Goal: Task Accomplishment & Management: Use online tool/utility

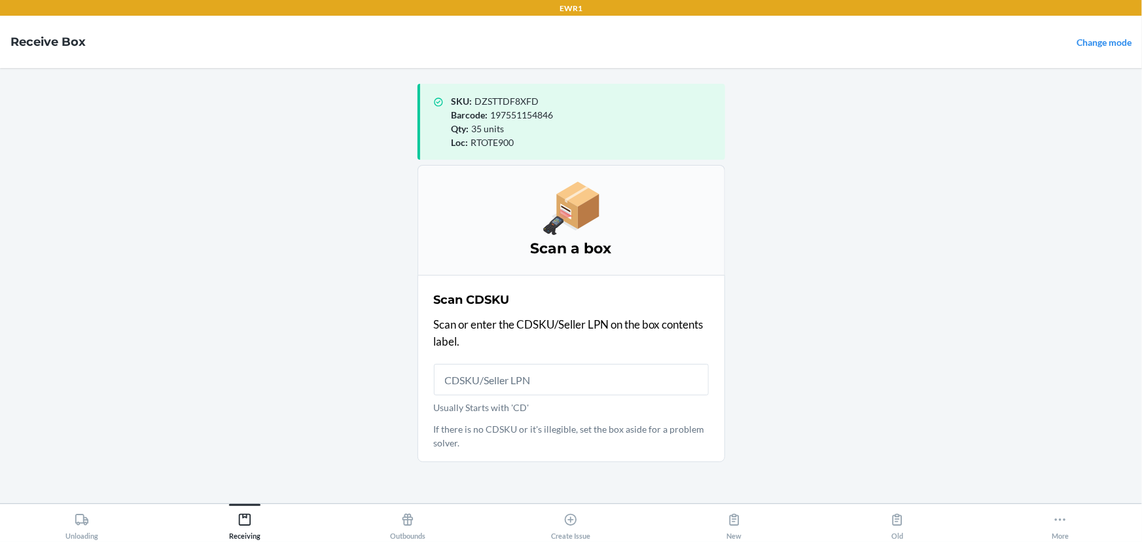
click at [566, 389] on input "Usually Starts with 'CD'" at bounding box center [571, 379] width 275 height 31
click at [495, 384] on input "Usually Starts with 'CD'" at bounding box center [571, 379] width 275 height 31
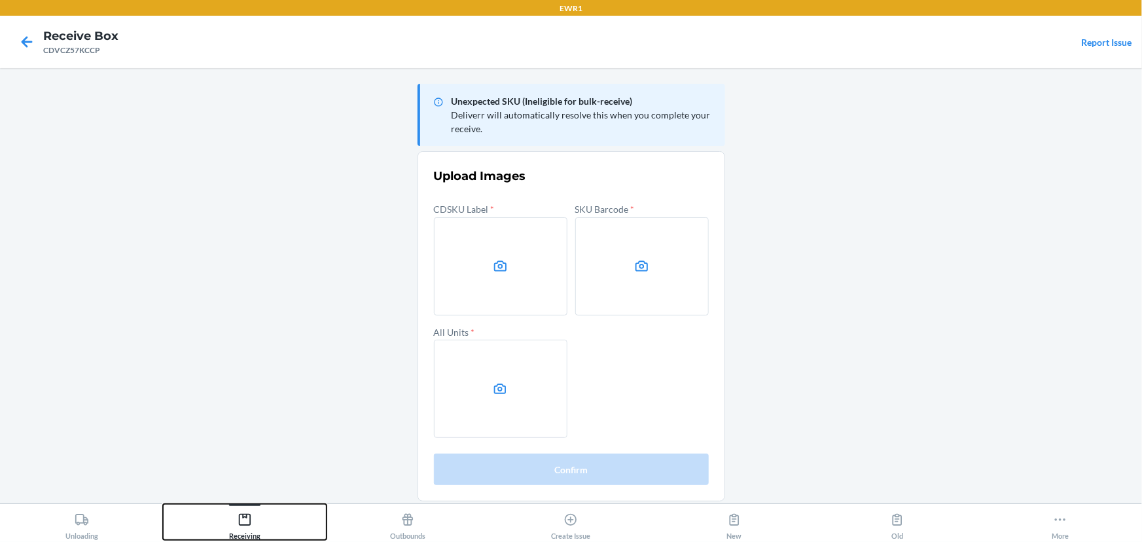
click at [261, 510] on button "Receiving" at bounding box center [244, 522] width 163 height 36
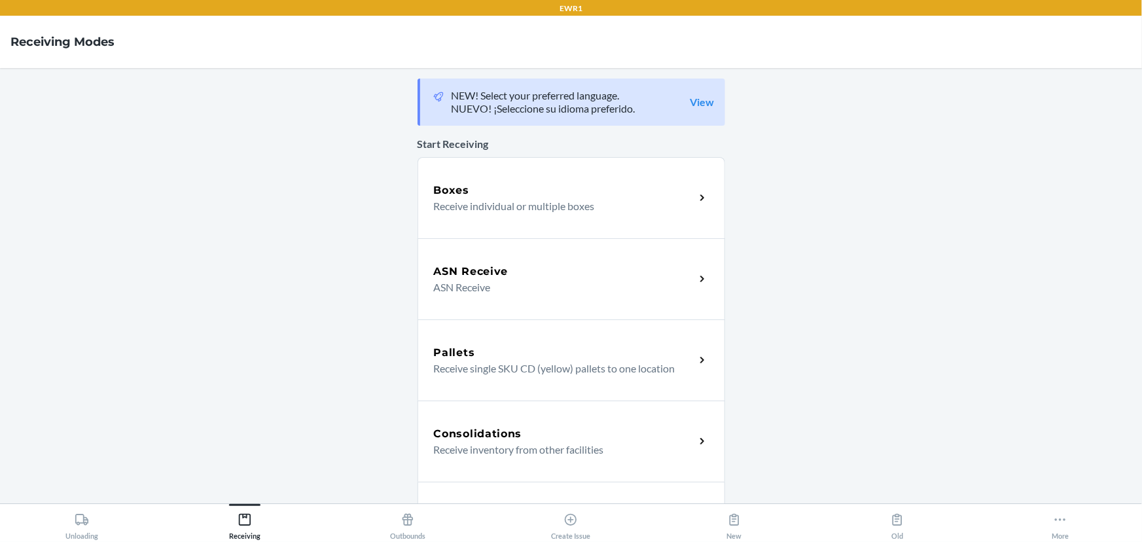
click at [543, 183] on div "Boxes" at bounding box center [564, 191] width 261 height 16
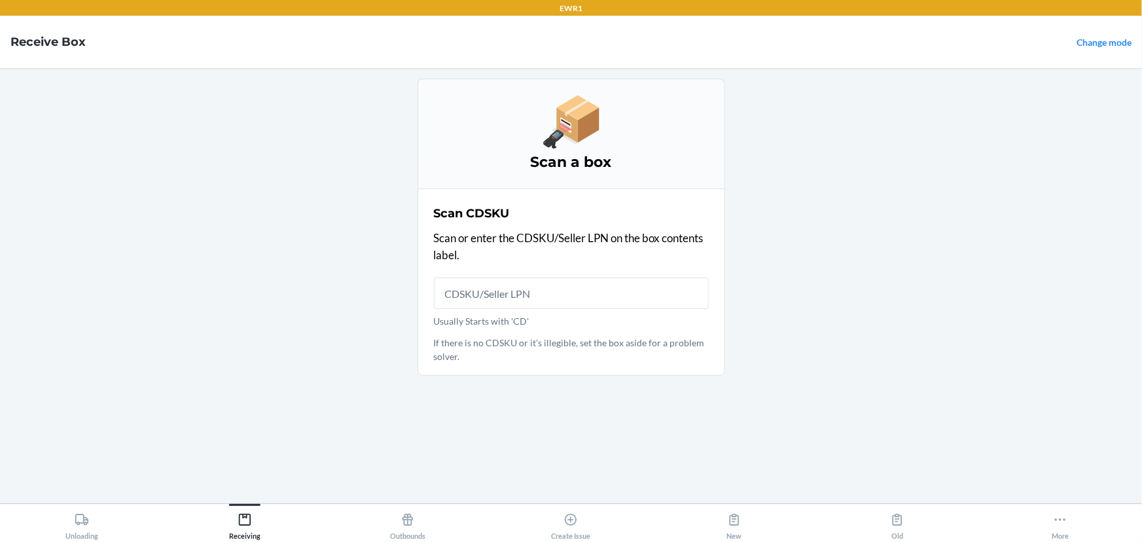
click at [514, 288] on input "Usually Starts with 'CD'" at bounding box center [571, 292] width 275 height 31
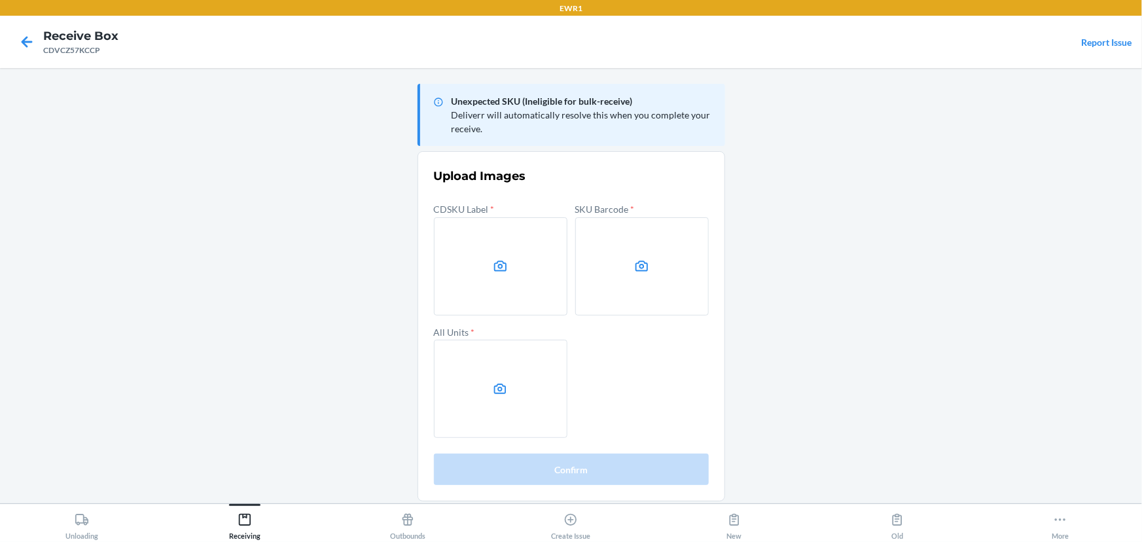
drag, startPoint x: 984, startPoint y: 183, endPoint x: 973, endPoint y: 189, distance: 12.6
click at [984, 183] on main "Unexpected SKU (Ineligible for bulk-receive) Deliverr will automatically resolv…" at bounding box center [571, 285] width 1142 height 435
click at [492, 250] on label at bounding box center [500, 266] width 133 height 98
click at [0, 0] on input "file" at bounding box center [0, 0] width 0 height 0
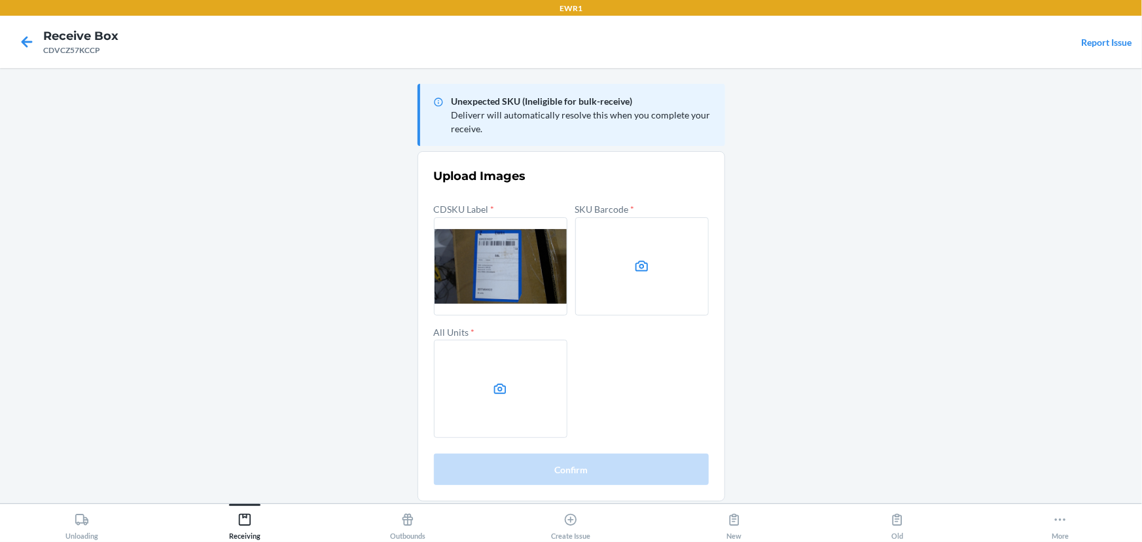
click at [641, 268] on icon at bounding box center [641, 265] width 12 height 10
click at [0, 0] on input "file" at bounding box center [0, 0] width 0 height 0
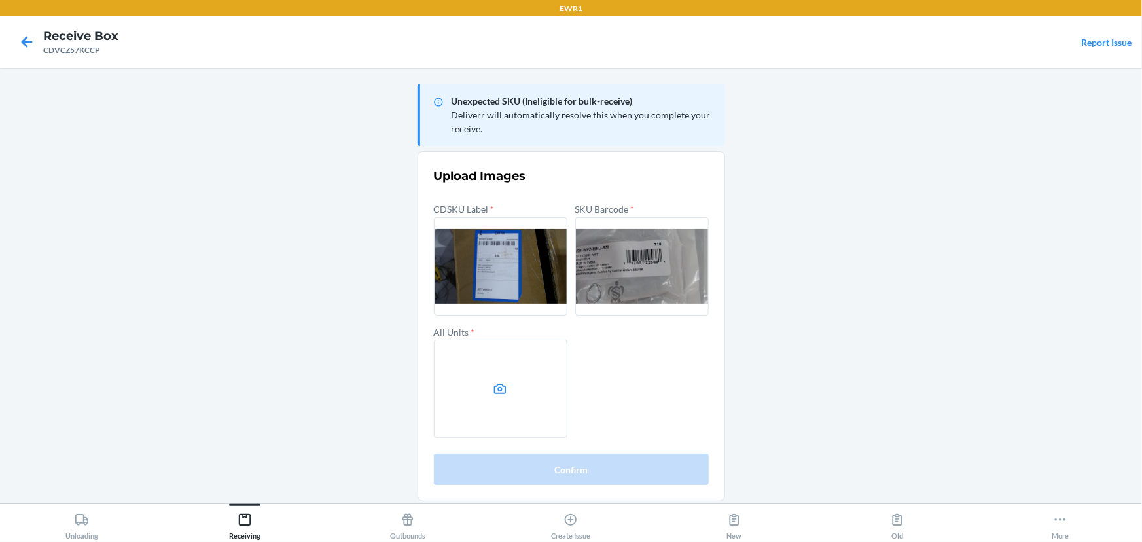
click at [540, 391] on label at bounding box center [500, 389] width 133 height 98
click at [0, 0] on input "file" at bounding box center [0, 0] width 0 height 0
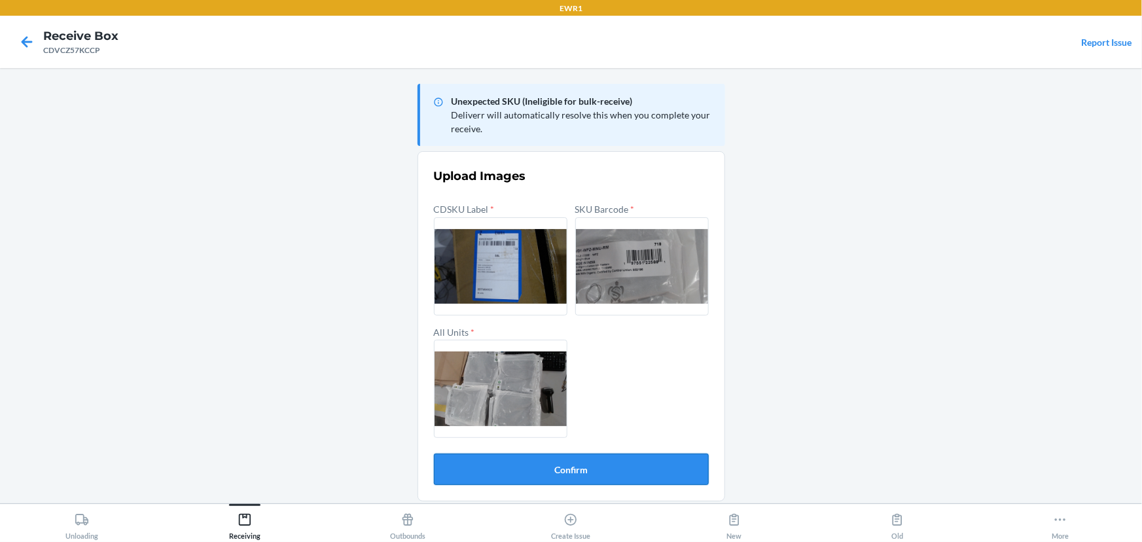
click at [591, 470] on button "Confirm" at bounding box center [571, 468] width 275 height 31
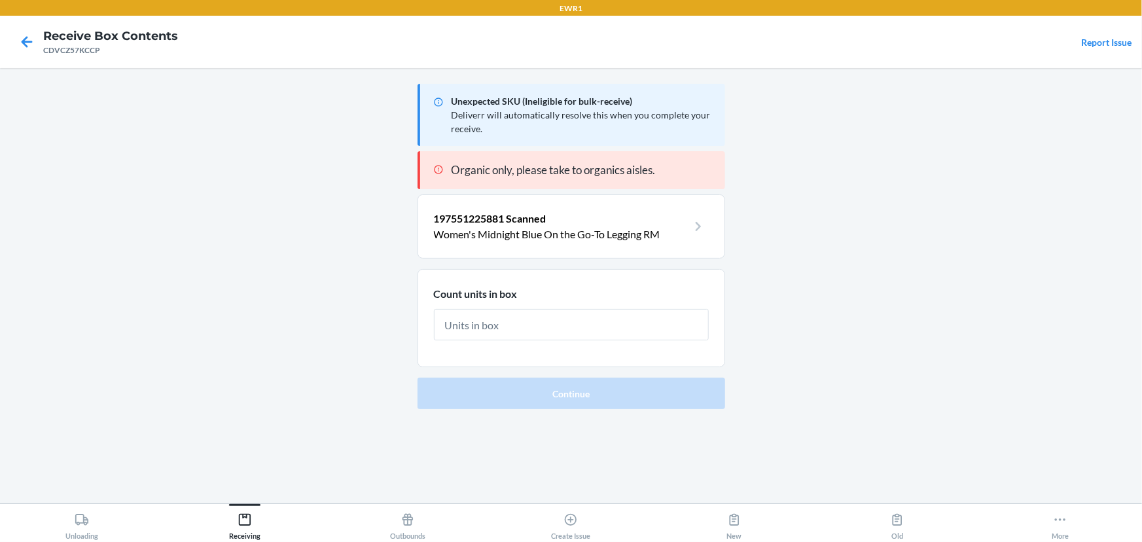
click at [547, 327] on input "text" at bounding box center [571, 324] width 275 height 31
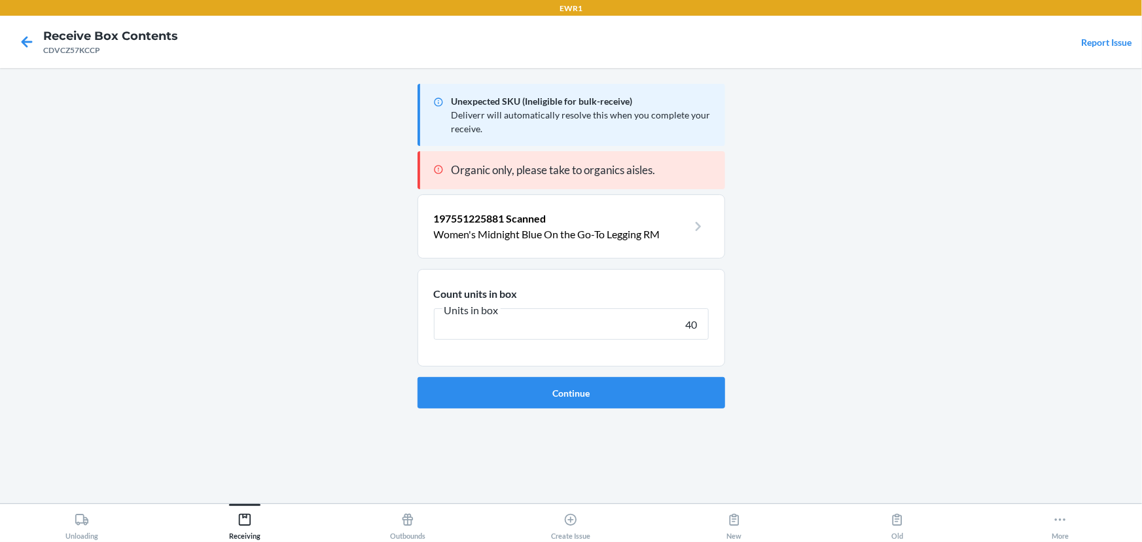
type input "40"
click at [417, 377] on button "Continue" at bounding box center [570, 392] width 307 height 31
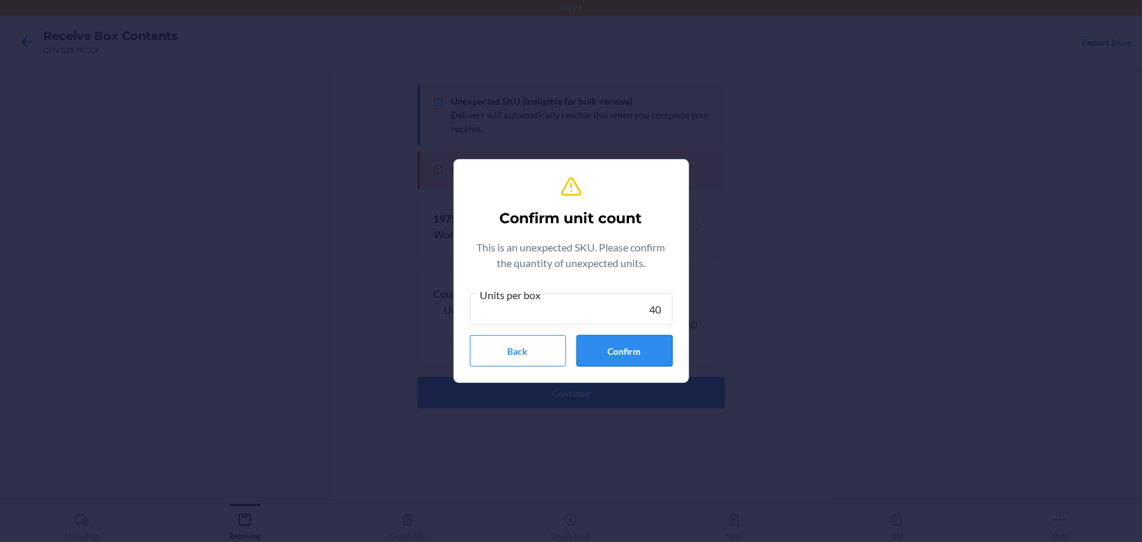
type input "40"
click at [651, 364] on button "Confirm" at bounding box center [624, 350] width 96 height 31
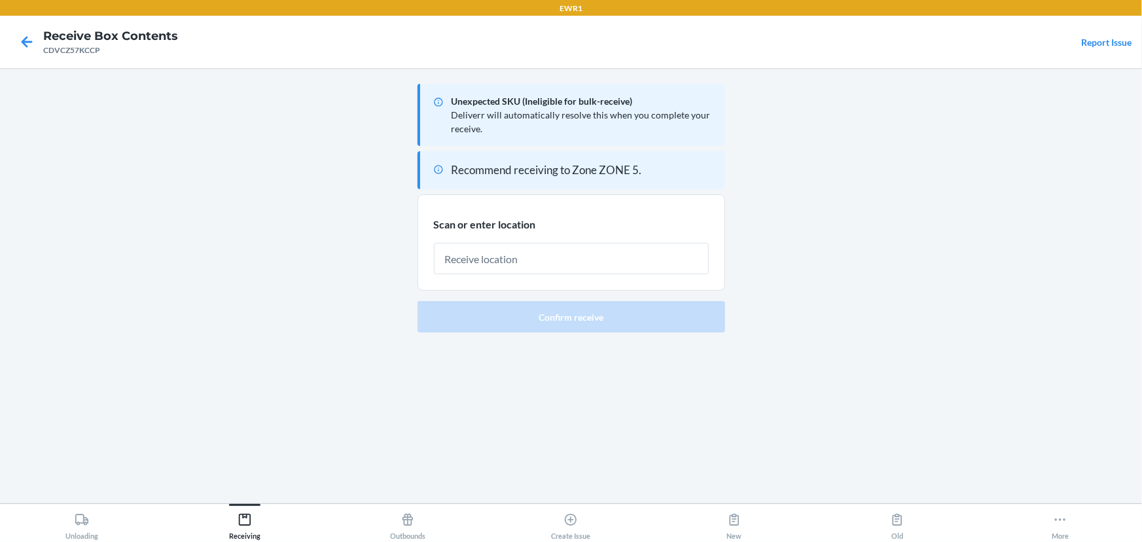
click at [542, 261] on input "text" at bounding box center [571, 258] width 275 height 31
type input "RTOTE068"
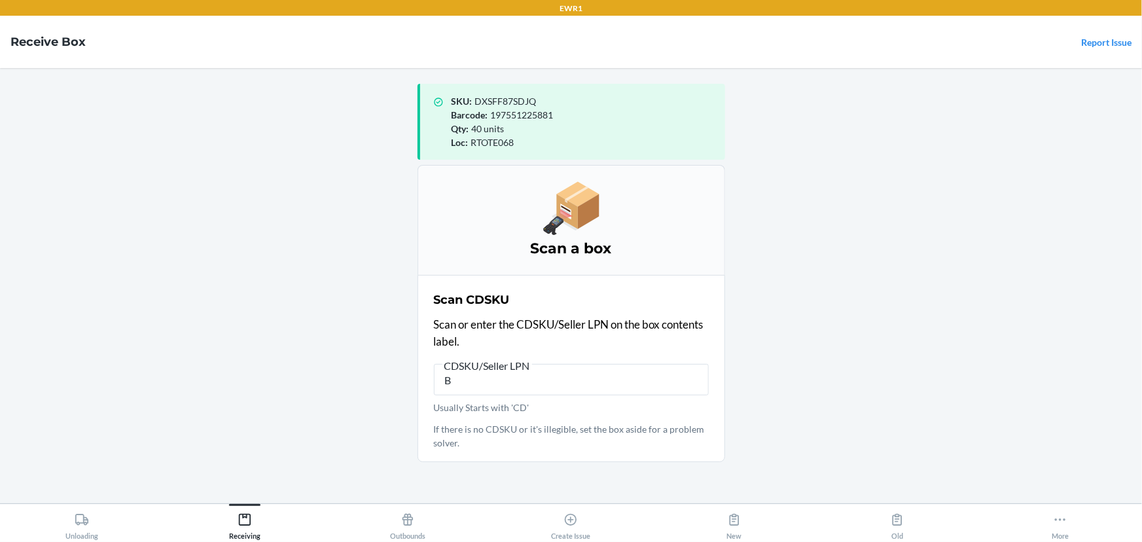
type input "B"
click at [880, 235] on main "SKU : DXSFF87SDJQ Barcode : 197551225881 Qty : 40 units Loc : RTOTE068 Scan a b…" at bounding box center [571, 285] width 1142 height 435
drag, startPoint x: 491, startPoint y: 391, endPoint x: 430, endPoint y: 387, distance: 61.0
click at [430, 387] on section "Scan CDSKU Scan or enter the CDSKU/Seller LPN on the box contents label. CDSKU/…" at bounding box center [570, 368] width 307 height 187
type input "CDRJXLX"
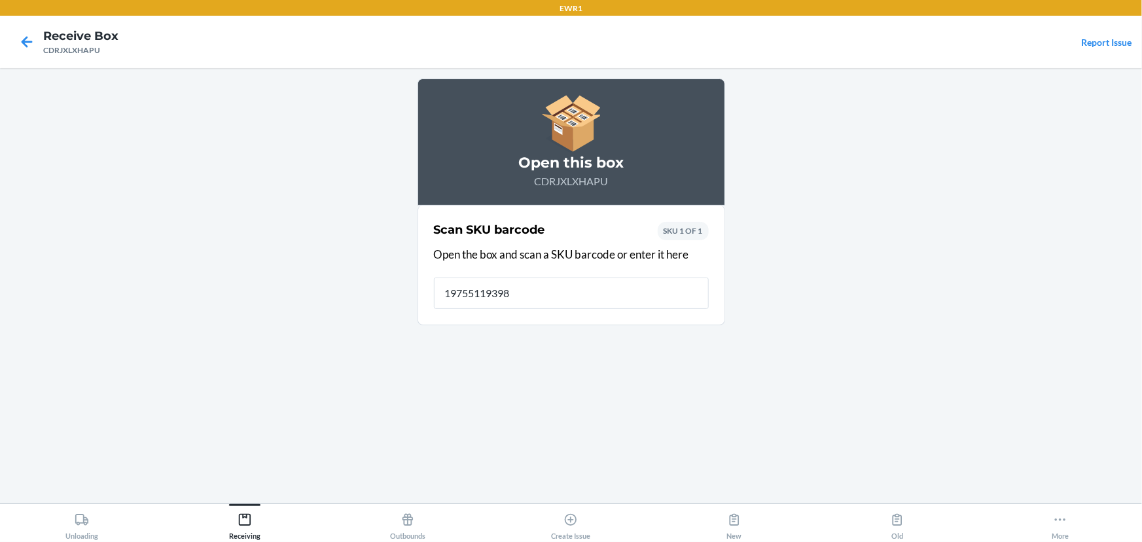
type input "197551193982"
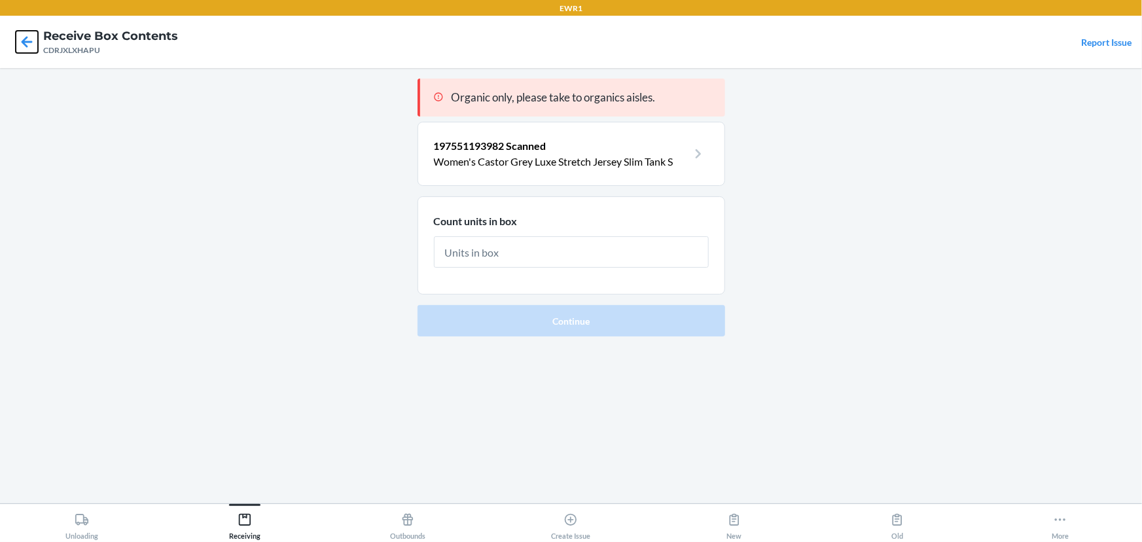
click at [25, 41] on icon at bounding box center [27, 41] width 11 height 11
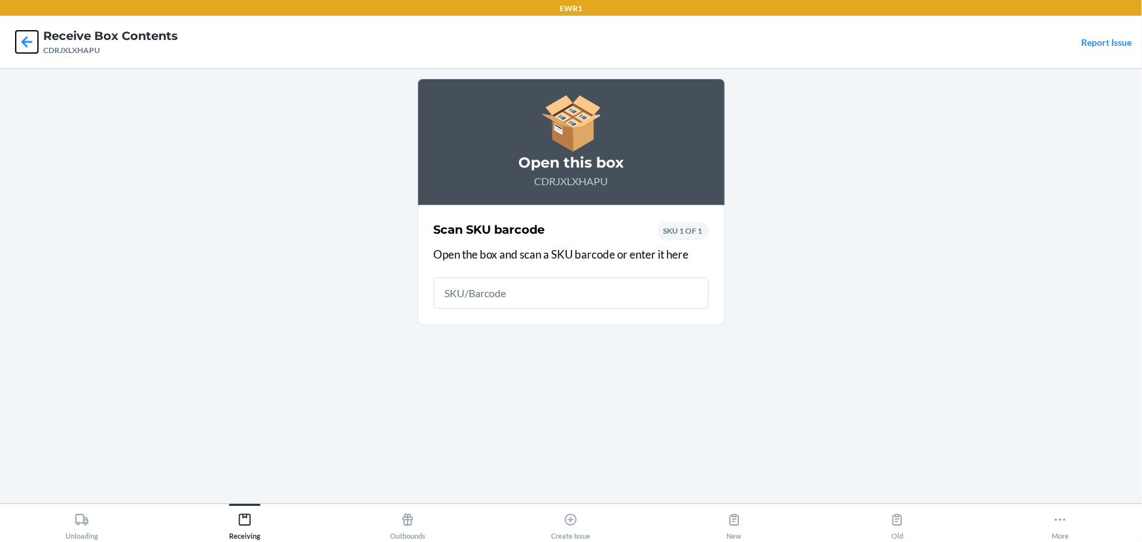
click at [25, 41] on icon at bounding box center [27, 41] width 11 height 11
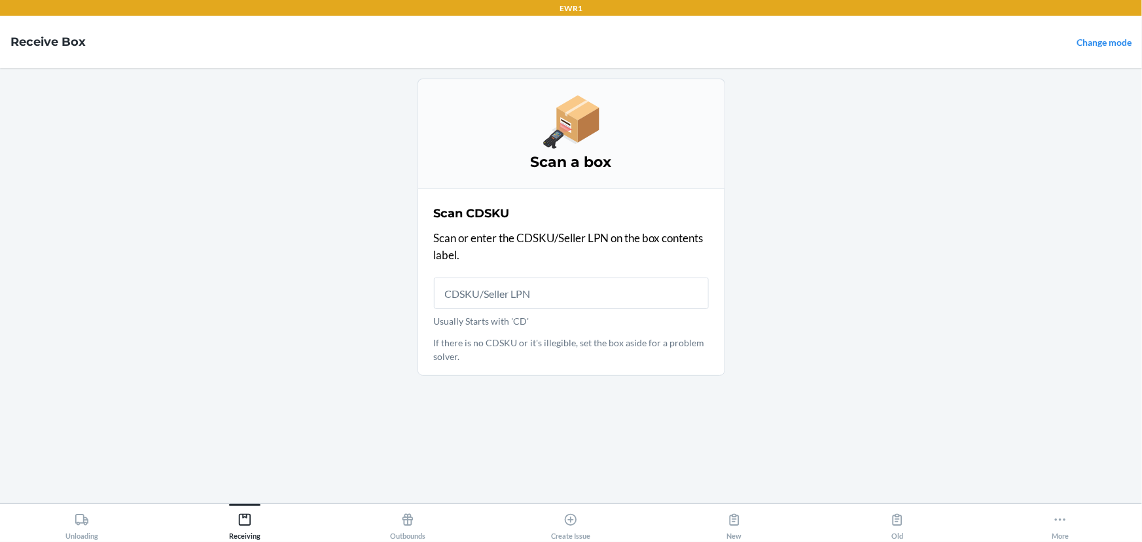
click at [561, 300] on input "Usually Starts with 'CD'" at bounding box center [571, 292] width 275 height 31
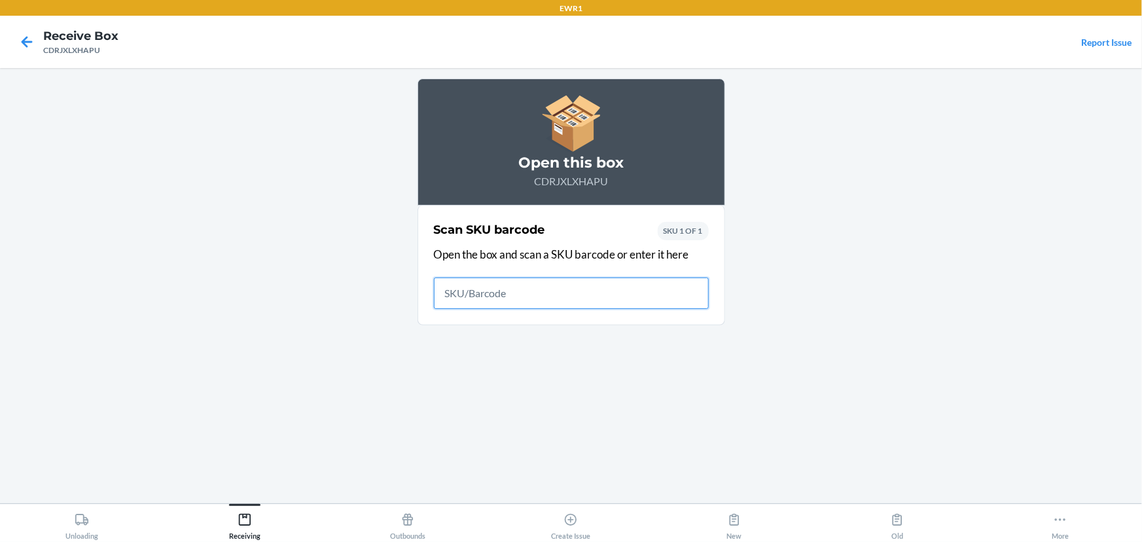
click at [539, 302] on input "text" at bounding box center [571, 292] width 275 height 31
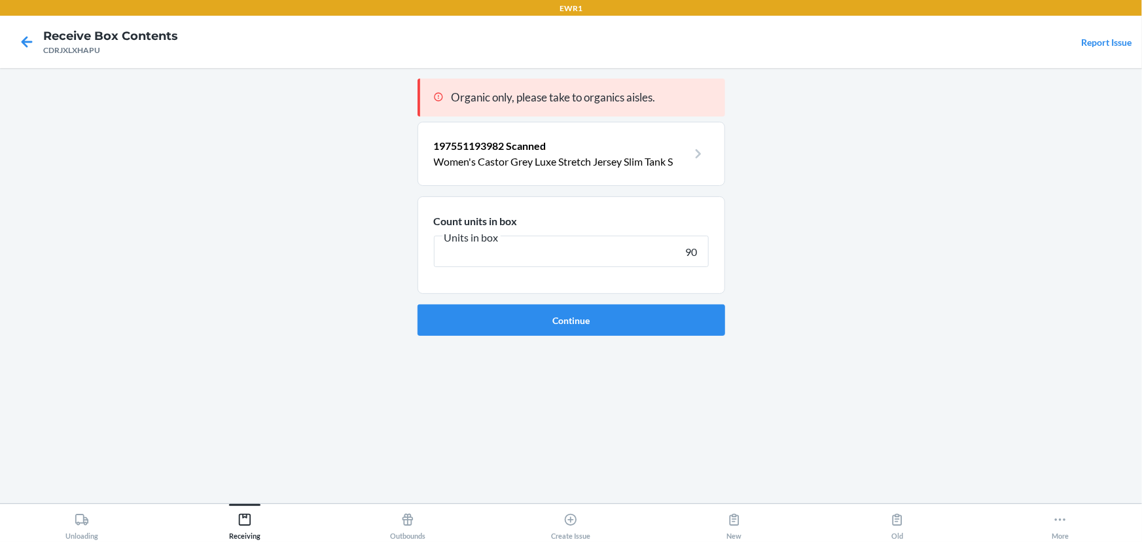
type input "90"
click at [417, 304] on button "Continue" at bounding box center [570, 319] width 307 height 31
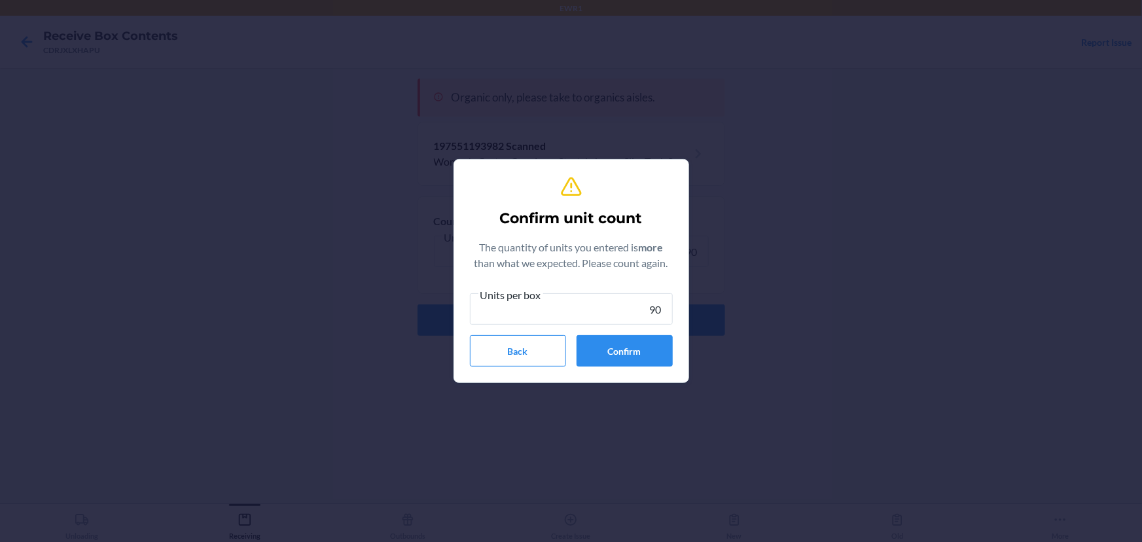
type input "90"
click at [639, 368] on div "Confirm unit count The quantity of units you entered is more than what we expec…" at bounding box center [571, 270] width 203 height 201
click at [634, 357] on button "Confirm" at bounding box center [624, 350] width 96 height 31
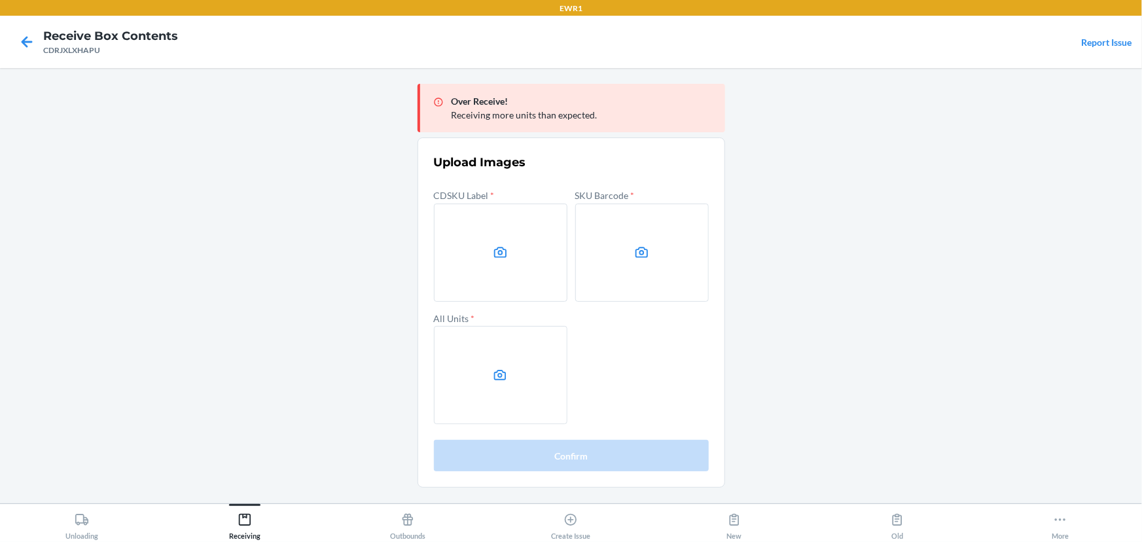
click at [508, 275] on label at bounding box center [500, 252] width 133 height 98
click at [0, 0] on input "file" at bounding box center [0, 0] width 0 height 0
click at [614, 260] on label at bounding box center [641, 252] width 133 height 98
click at [0, 0] on input "file" at bounding box center [0, 0] width 0 height 0
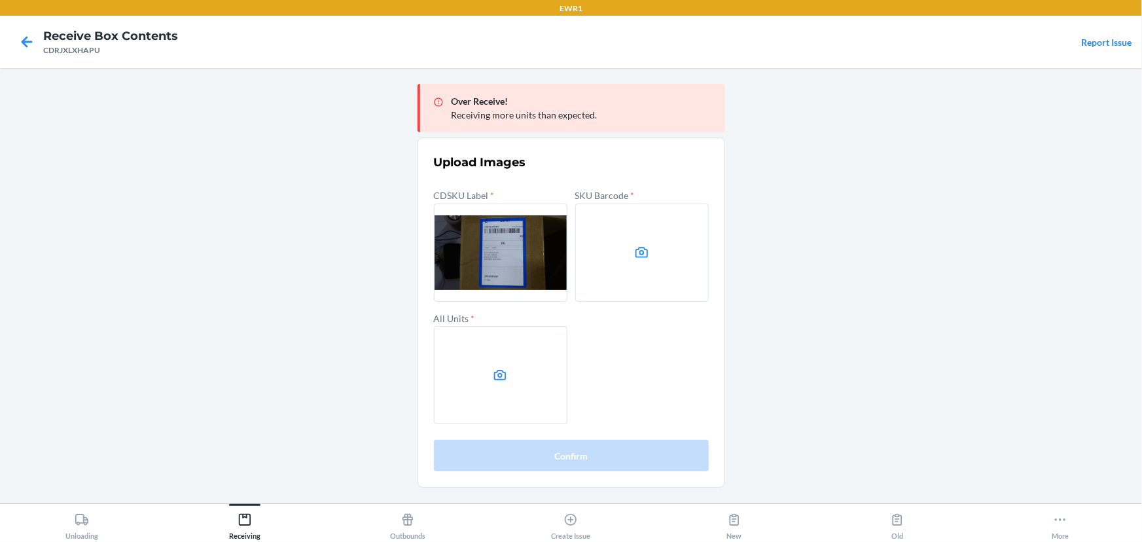
click at [500, 366] on label at bounding box center [500, 375] width 133 height 98
click at [0, 0] on input "file" at bounding box center [0, 0] width 0 height 0
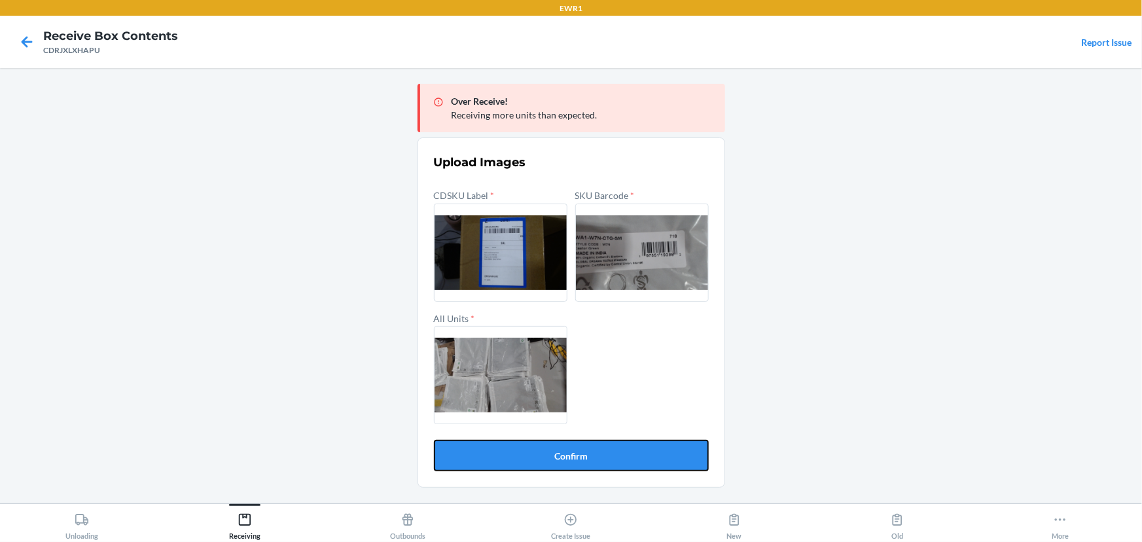
click at [601, 453] on button "Confirm" at bounding box center [571, 455] width 275 height 31
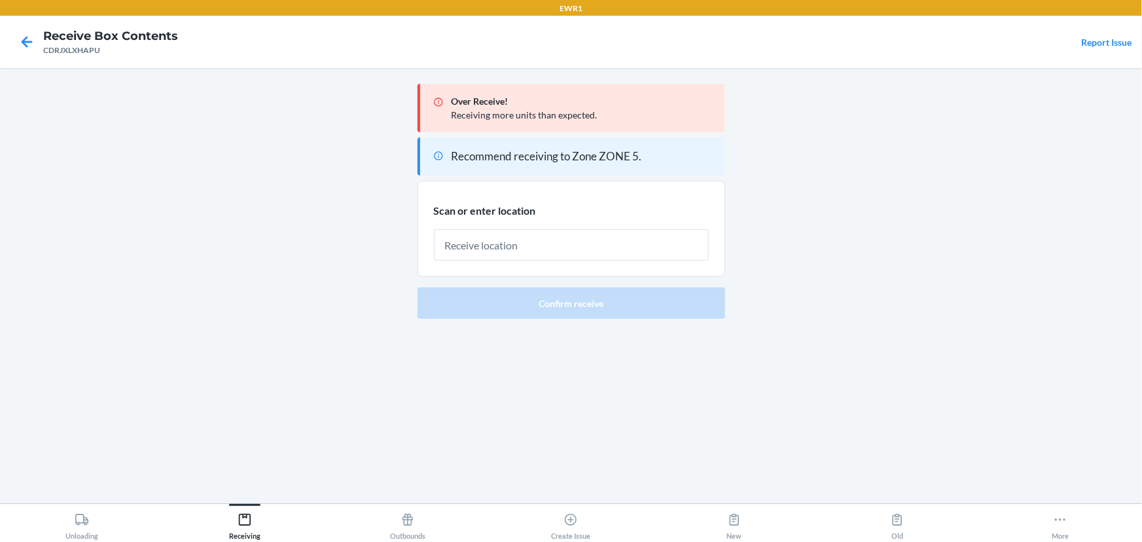
click at [566, 241] on input "text" at bounding box center [571, 244] width 275 height 31
type input "RTOTE068"
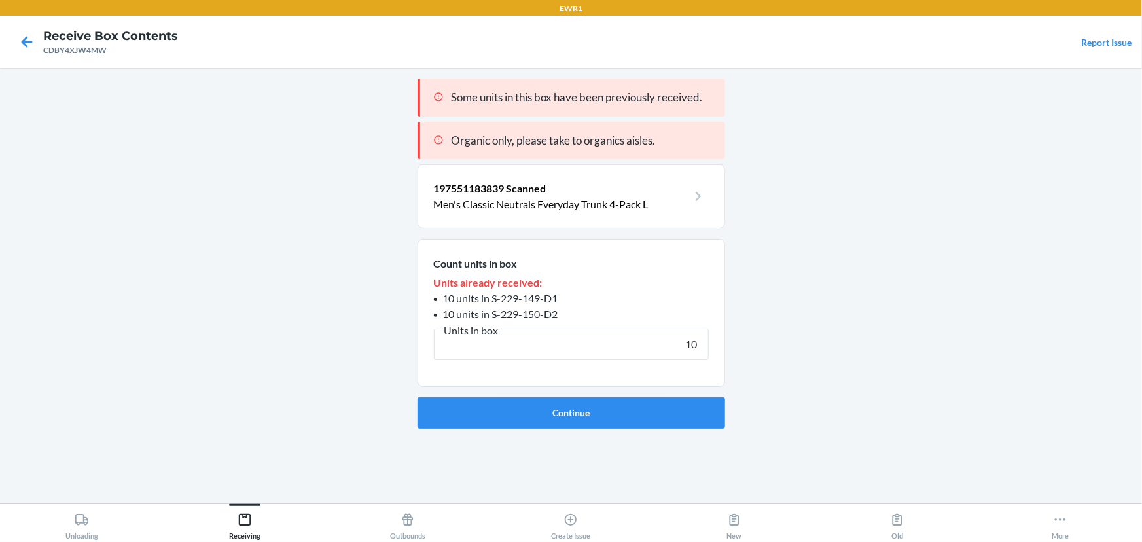
type input "10"
click at [417, 397] on button "Continue" at bounding box center [570, 412] width 307 height 31
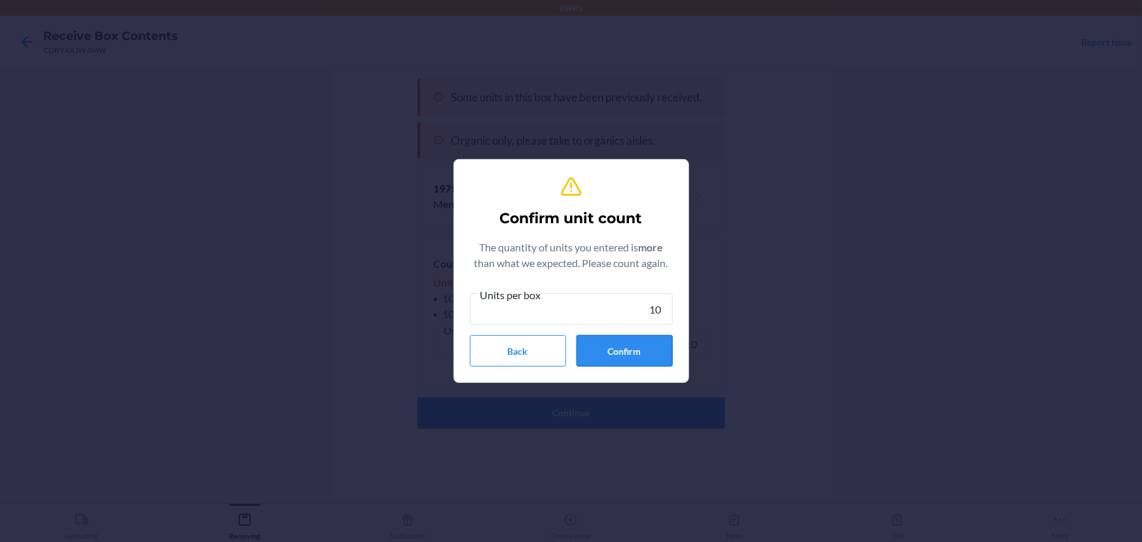
type input "10"
click at [650, 345] on button "Confirm" at bounding box center [624, 350] width 96 height 31
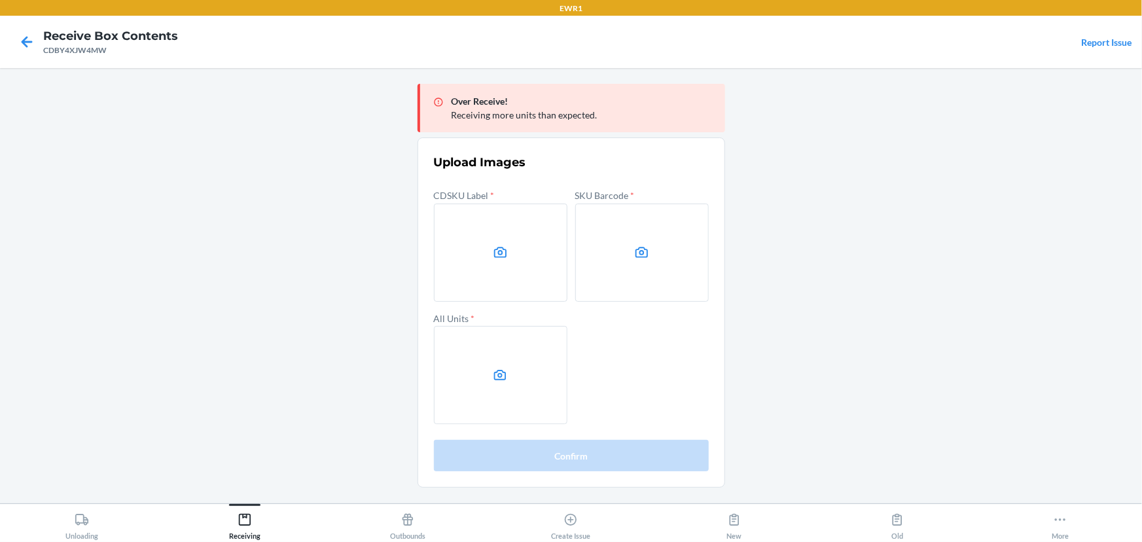
click at [986, 254] on main "Over Receive! Receiving more units than expected. Upload Images CDSKU Label * S…" at bounding box center [571, 285] width 1142 height 435
click at [503, 275] on label at bounding box center [500, 252] width 133 height 98
click at [0, 0] on input "file" at bounding box center [0, 0] width 0 height 0
click at [616, 249] on label at bounding box center [641, 252] width 133 height 98
click at [0, 0] on input "file" at bounding box center [0, 0] width 0 height 0
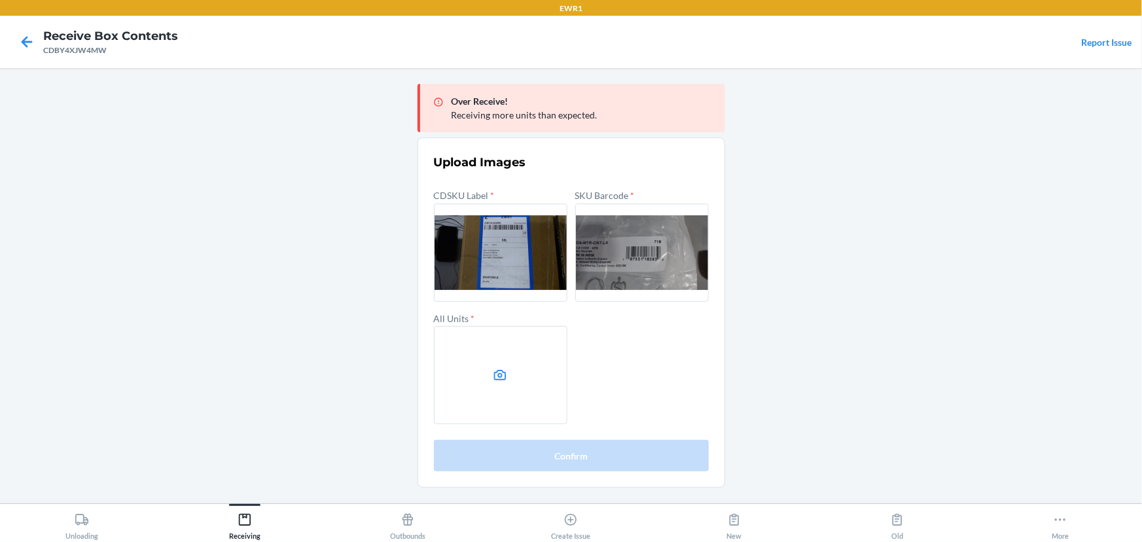
click at [536, 376] on label at bounding box center [500, 375] width 133 height 98
click at [0, 0] on input "file" at bounding box center [0, 0] width 0 height 0
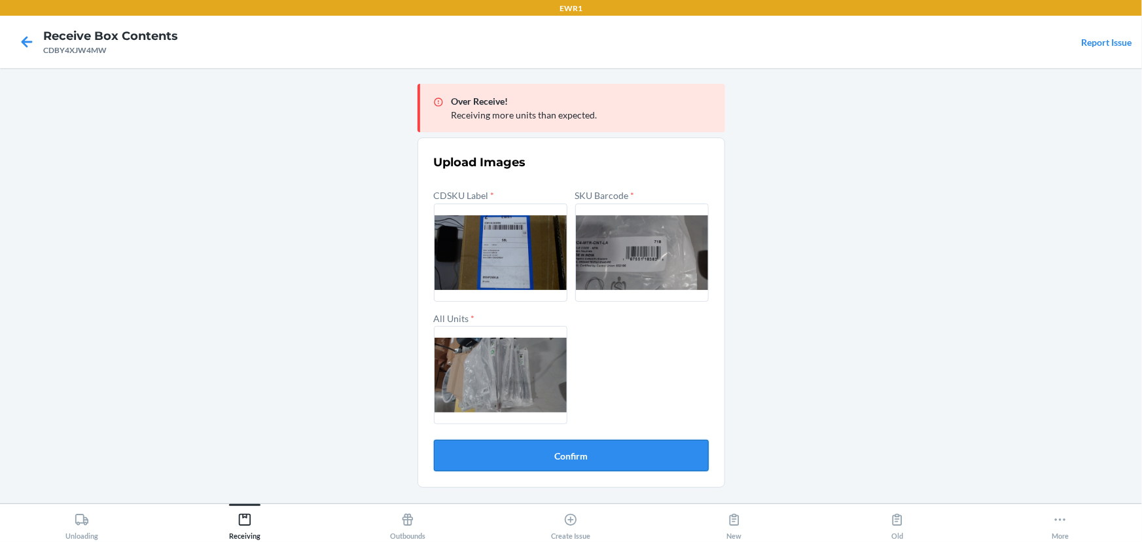
click at [576, 457] on button "Confirm" at bounding box center [571, 455] width 275 height 31
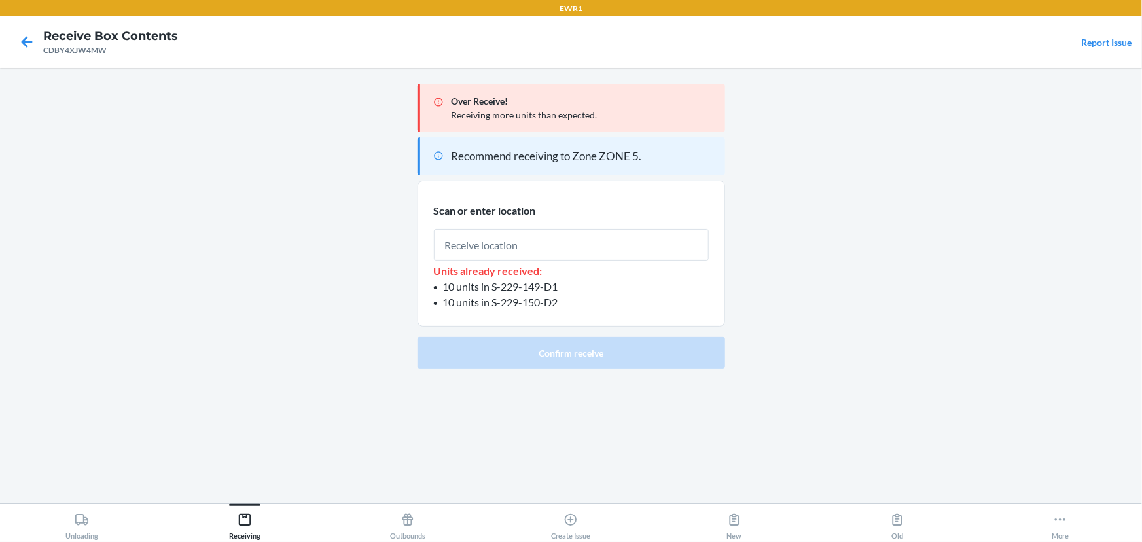
click at [514, 244] on input "text" at bounding box center [571, 244] width 275 height 31
type input "RTOTE068"
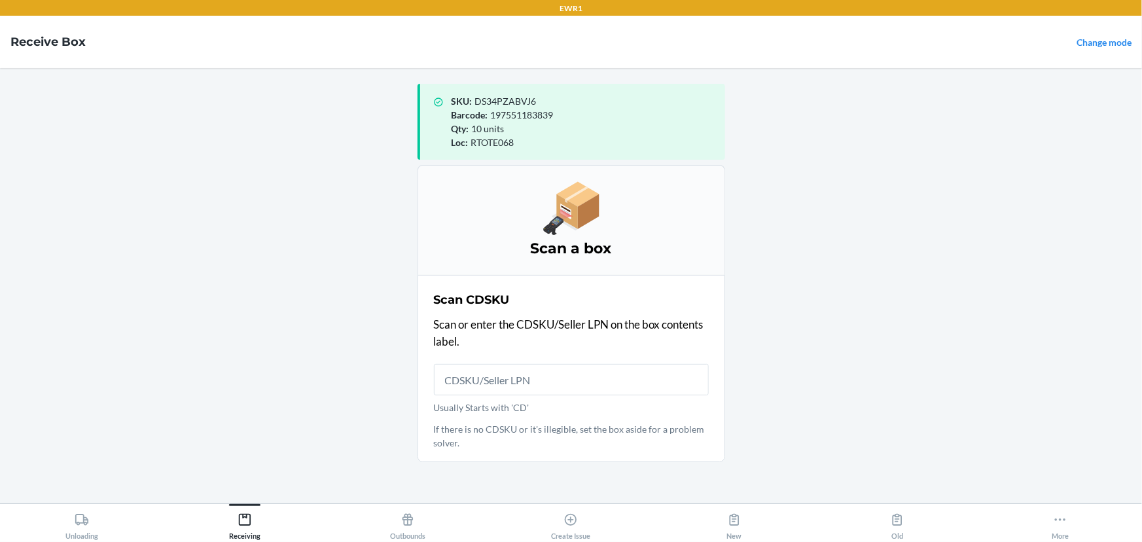
click at [476, 375] on input "Usually Starts with 'CD'" at bounding box center [571, 379] width 275 height 31
click at [500, 377] on input "Usually Starts with 'CD'" at bounding box center [571, 379] width 275 height 31
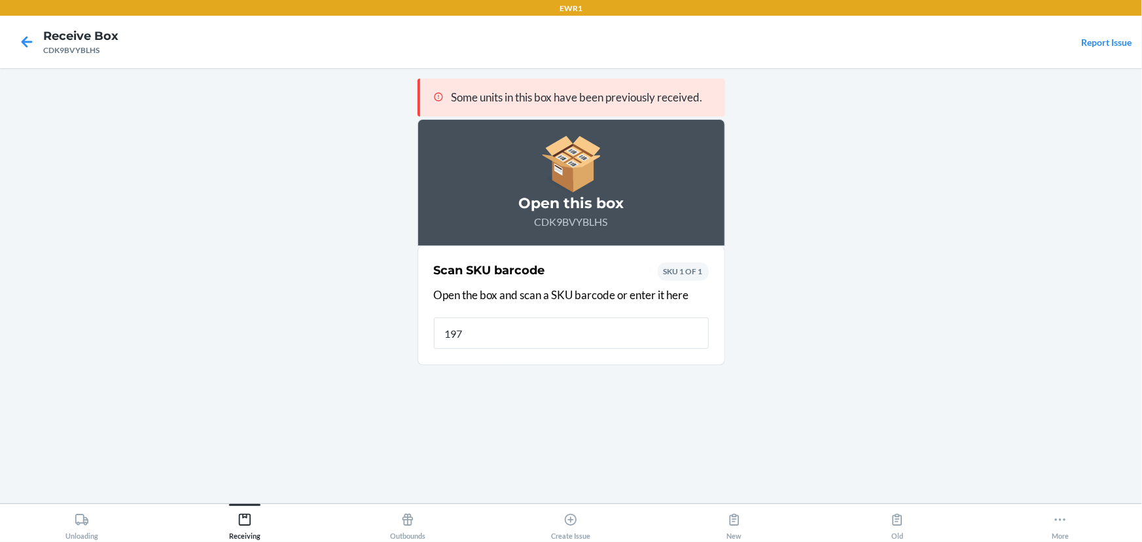
type input "1975"
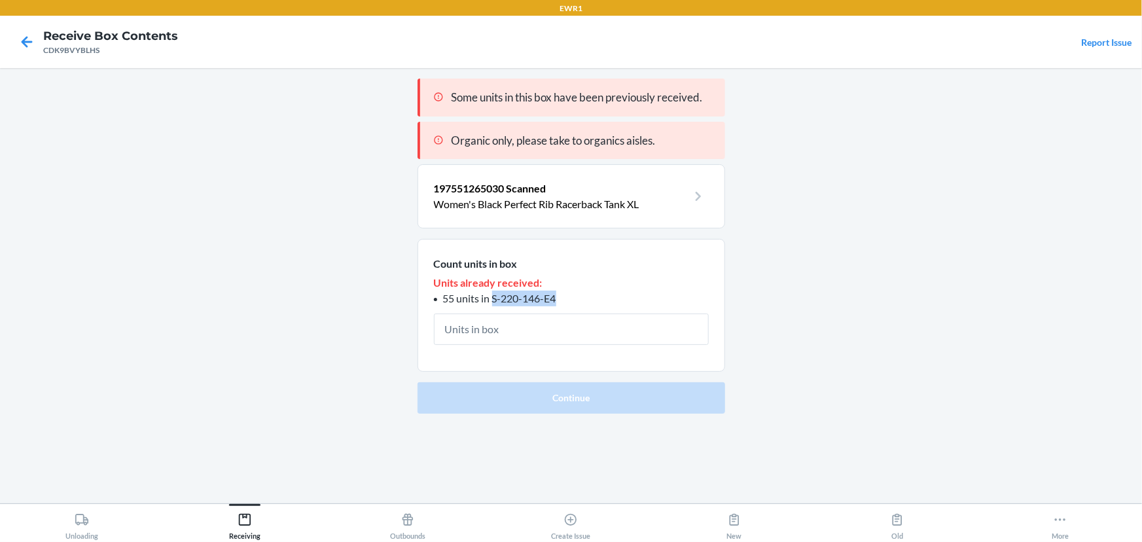
drag, startPoint x: 576, startPoint y: 298, endPoint x: 492, endPoint y: 300, distance: 84.4
click at [492, 300] on li "55 units in S-220-146-E4" at bounding box center [571, 298] width 275 height 16
copy span "S-220-146-E4"
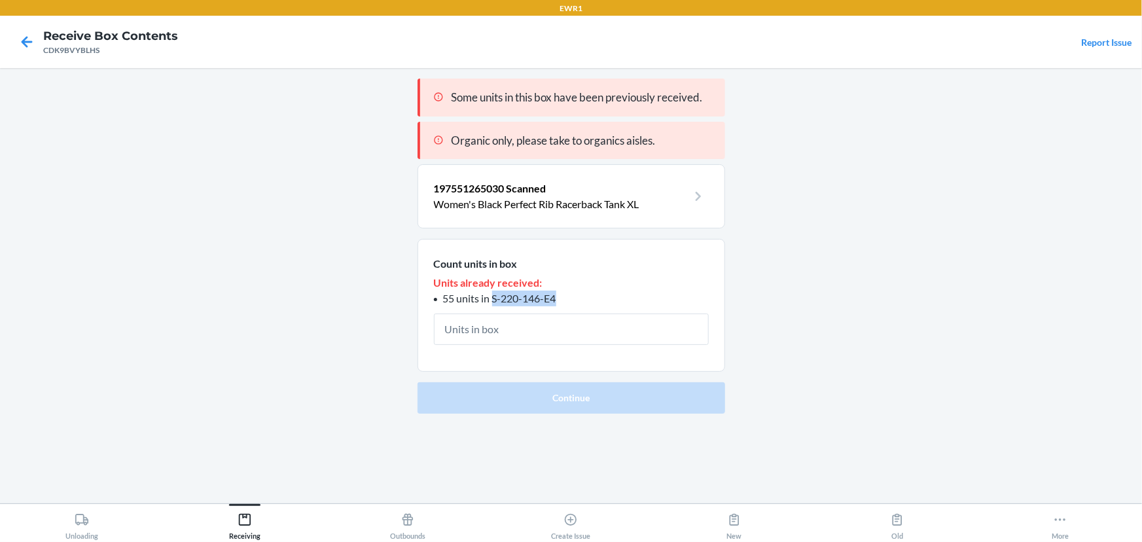
copy span "S-220-146-E4"
click at [581, 203] on p "Women's Black Perfect Rib Racerback Tank XL" at bounding box center [561, 204] width 254 height 16
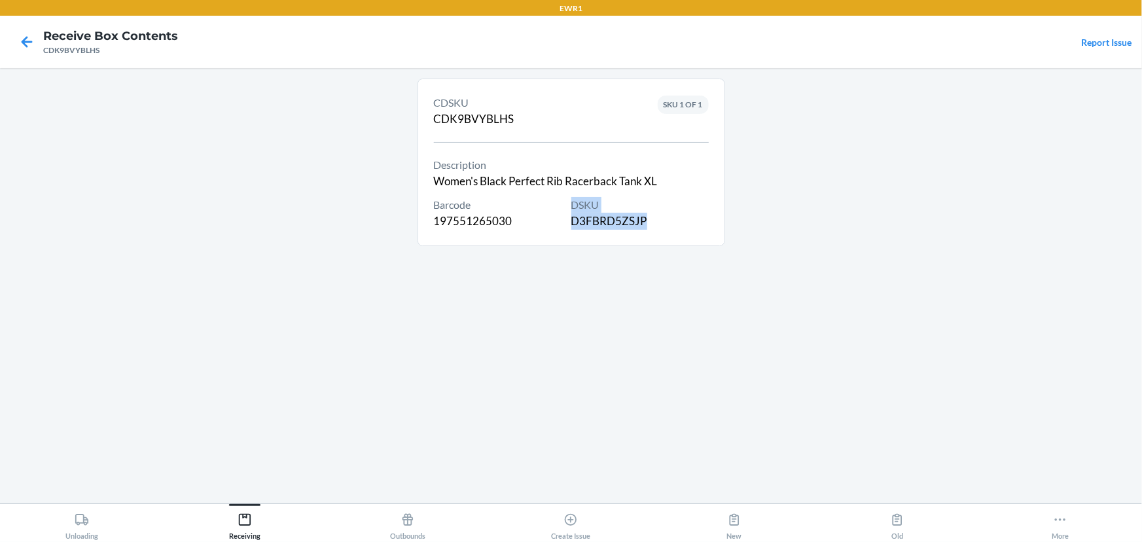
drag, startPoint x: 649, startPoint y: 222, endPoint x: 568, endPoint y: 226, distance: 80.5
click at [568, 226] on section "Barcode 197551265030 DSKU D3FBRD5ZSJP" at bounding box center [571, 213] width 275 height 33
click at [572, 225] on div "DSKU D3FBRD5ZSJP" at bounding box center [639, 213] width 137 height 33
click at [275, 530] on button "Receiving" at bounding box center [244, 522] width 163 height 36
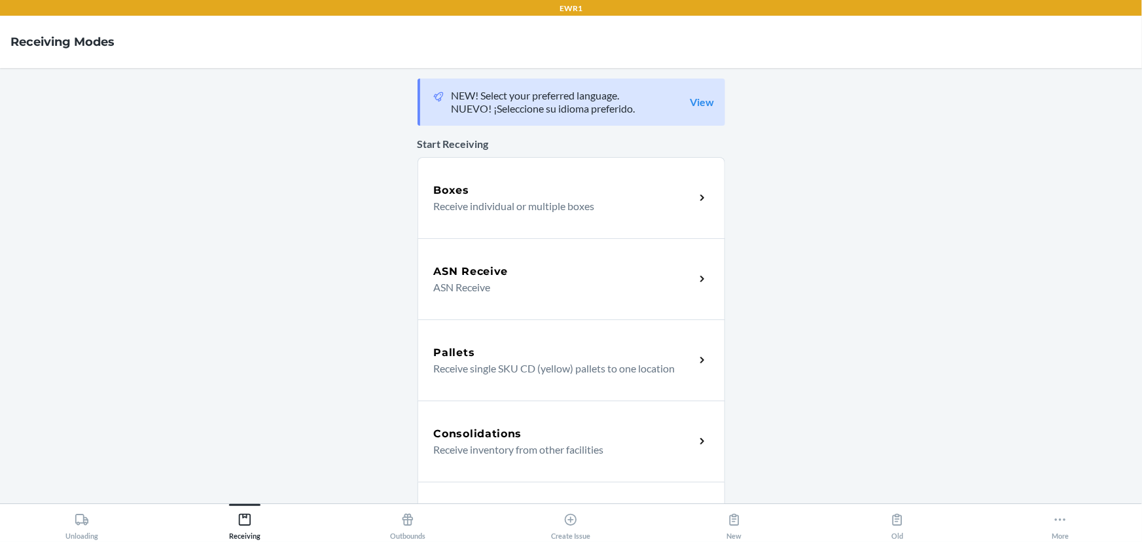
click at [523, 223] on div "Boxes Receive individual or multiple boxes" at bounding box center [570, 197] width 307 height 81
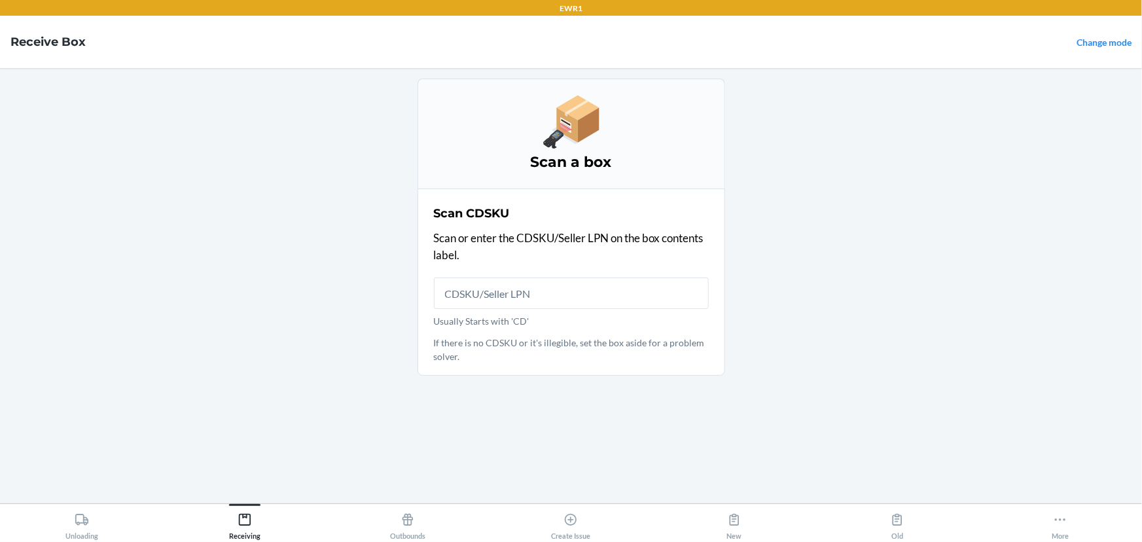
click at [486, 286] on input "Usually Starts with 'CD'" at bounding box center [571, 292] width 275 height 31
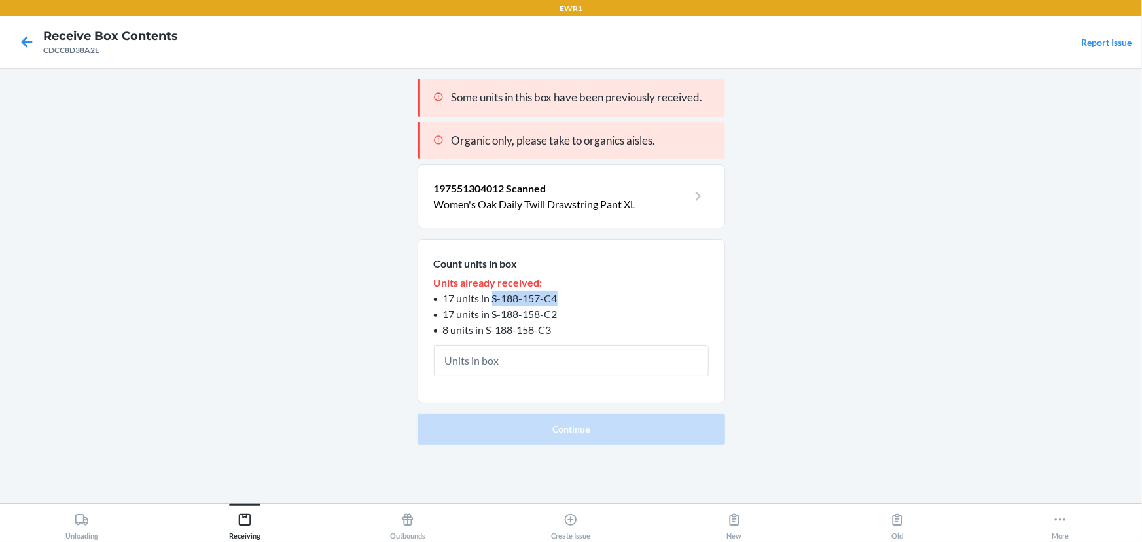
drag, startPoint x: 568, startPoint y: 295, endPoint x: 495, endPoint y: 295, distance: 73.9
click at [495, 295] on li "17 units in S-188-157-C4" at bounding box center [571, 298] width 275 height 16
copy span "S-188-157-C4"
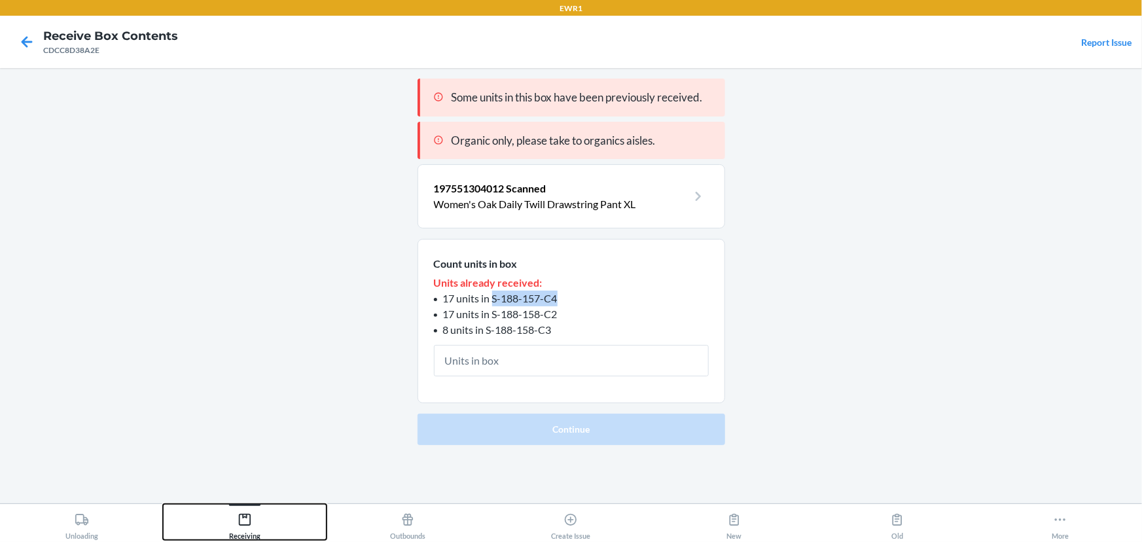
click at [268, 525] on button "Receiving" at bounding box center [244, 522] width 163 height 36
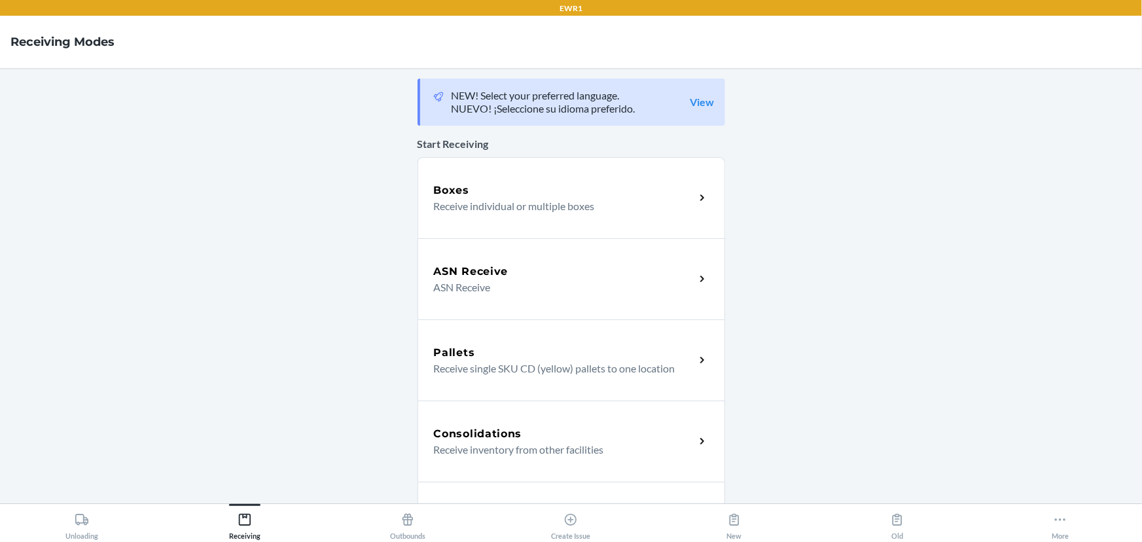
click at [491, 229] on div "Boxes Receive individual or multiple boxes" at bounding box center [570, 197] width 307 height 81
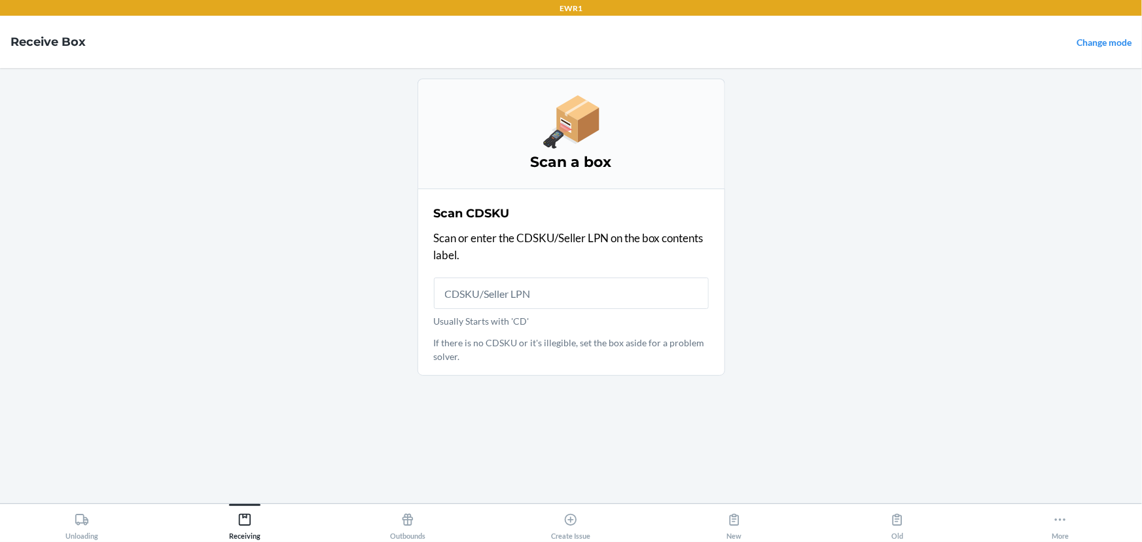
click at [495, 290] on input "Usually Starts with 'CD'" at bounding box center [571, 292] width 275 height 31
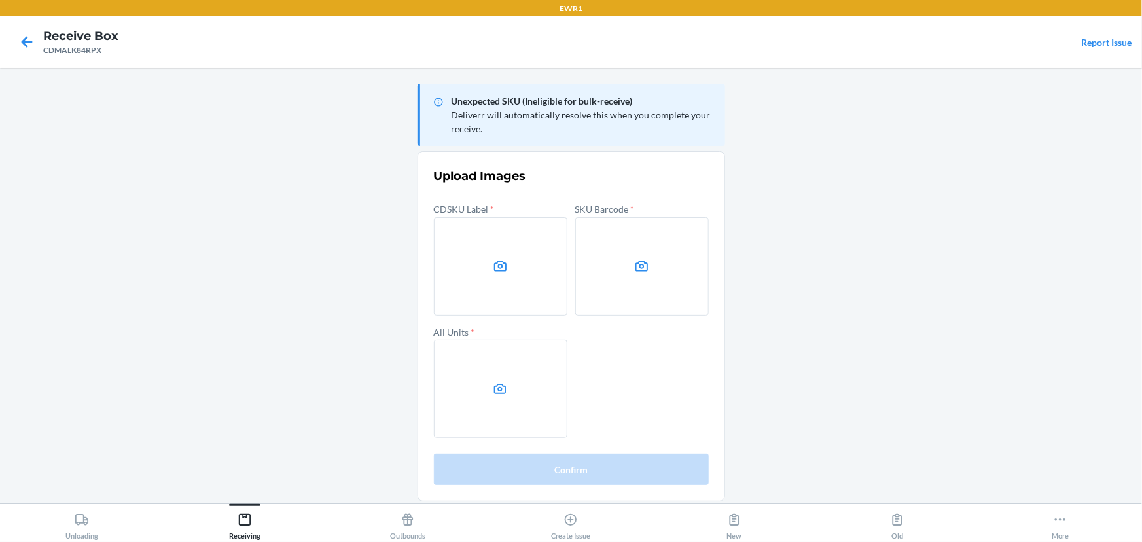
click at [964, 226] on main "Unexpected SKU (Ineligible for bulk-receive) Deliverr will automatically resolv…" at bounding box center [571, 285] width 1142 height 435
click at [99, 246] on main "Unexpected SKU (Ineligible for bulk-receive) Deliverr will automatically resolv…" at bounding box center [571, 285] width 1142 height 435
click at [458, 255] on label at bounding box center [500, 266] width 133 height 98
click at [0, 0] on input "file" at bounding box center [0, 0] width 0 height 0
click at [606, 262] on label at bounding box center [641, 266] width 133 height 98
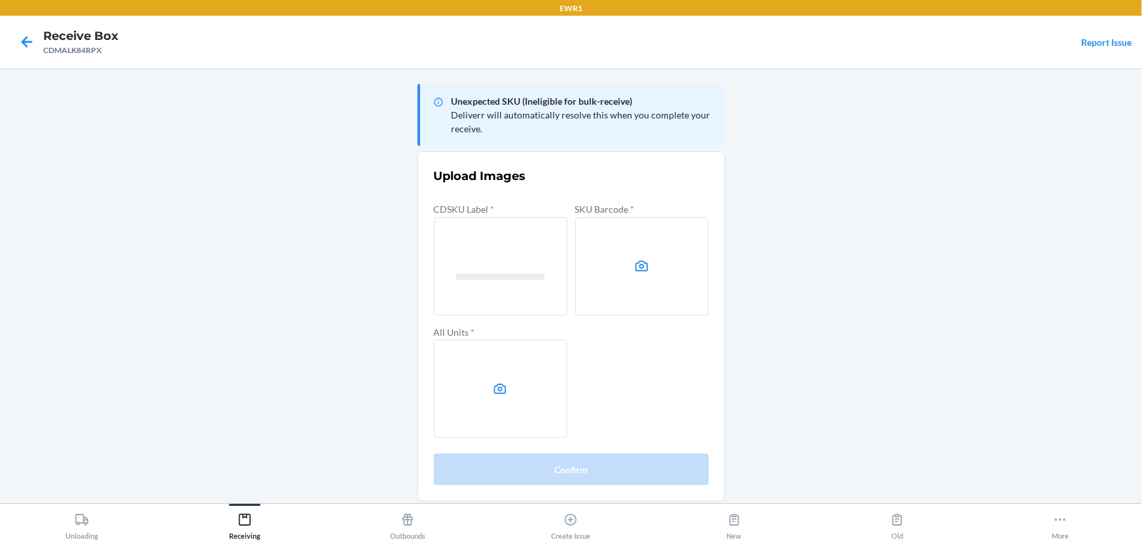
click at [0, 0] on input "file" at bounding box center [0, 0] width 0 height 0
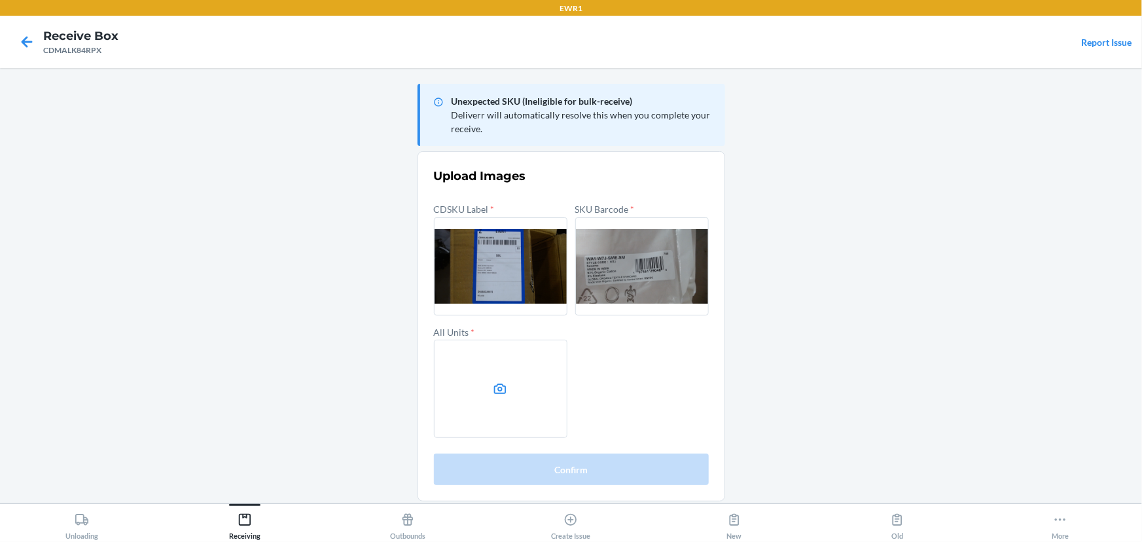
click at [514, 360] on label at bounding box center [500, 389] width 133 height 98
click at [0, 0] on input "file" at bounding box center [0, 0] width 0 height 0
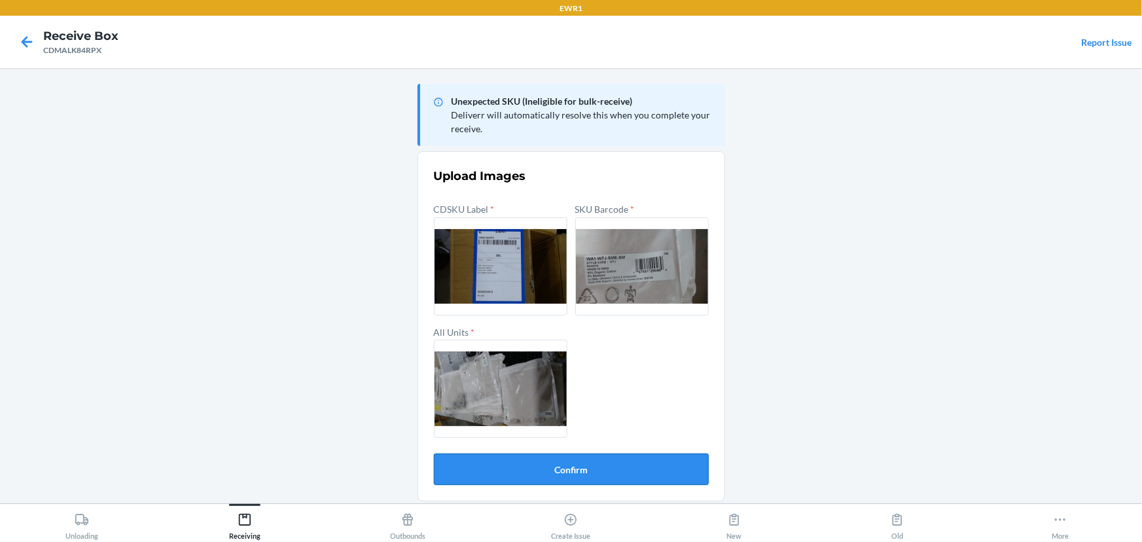
click at [609, 469] on button "Confirm" at bounding box center [571, 468] width 275 height 31
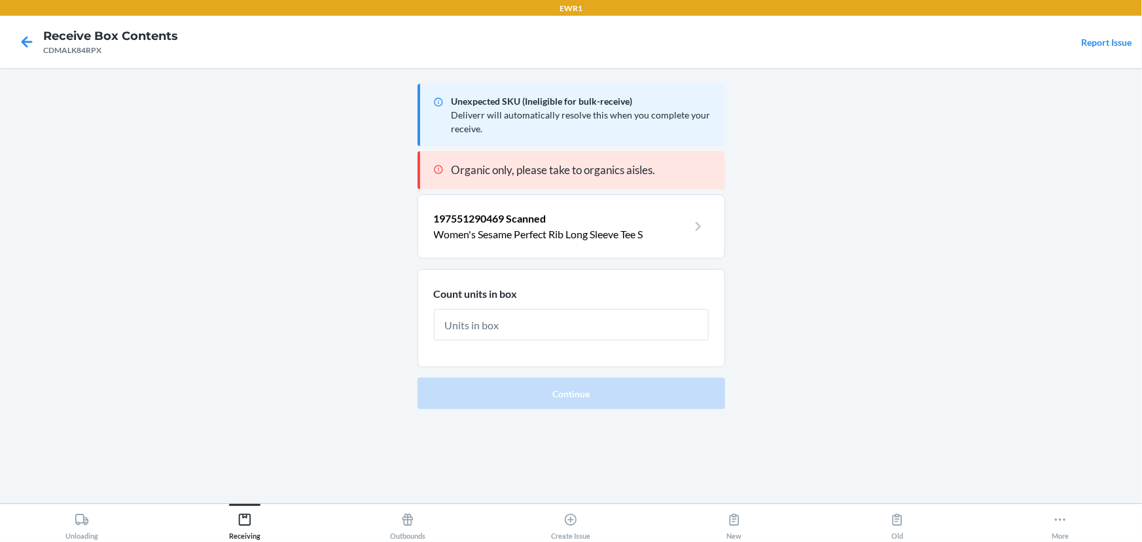
click at [561, 334] on input "text" at bounding box center [571, 324] width 275 height 31
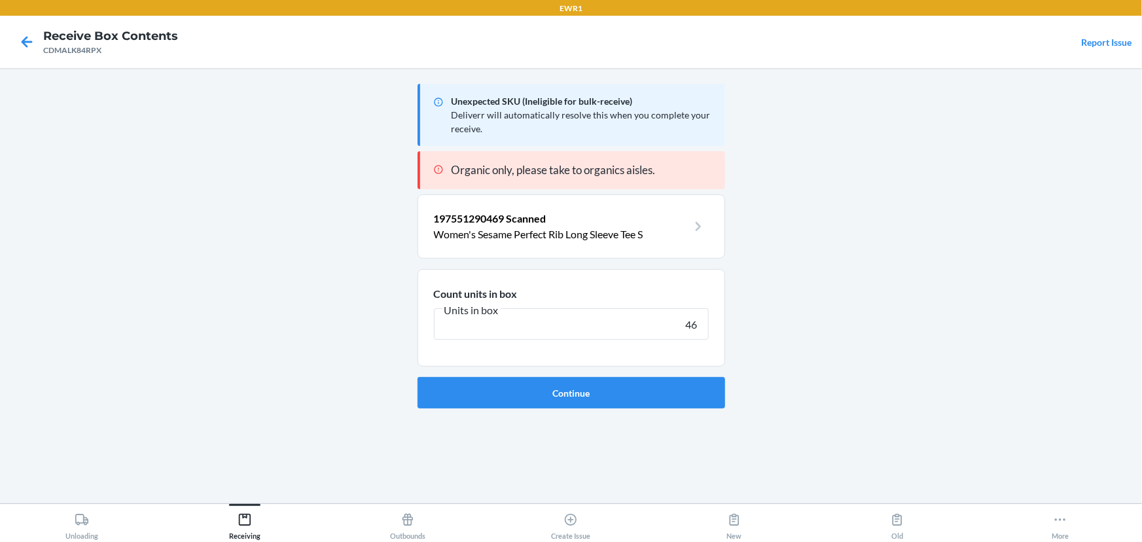
type input "46"
click at [417, 377] on button "Continue" at bounding box center [570, 392] width 307 height 31
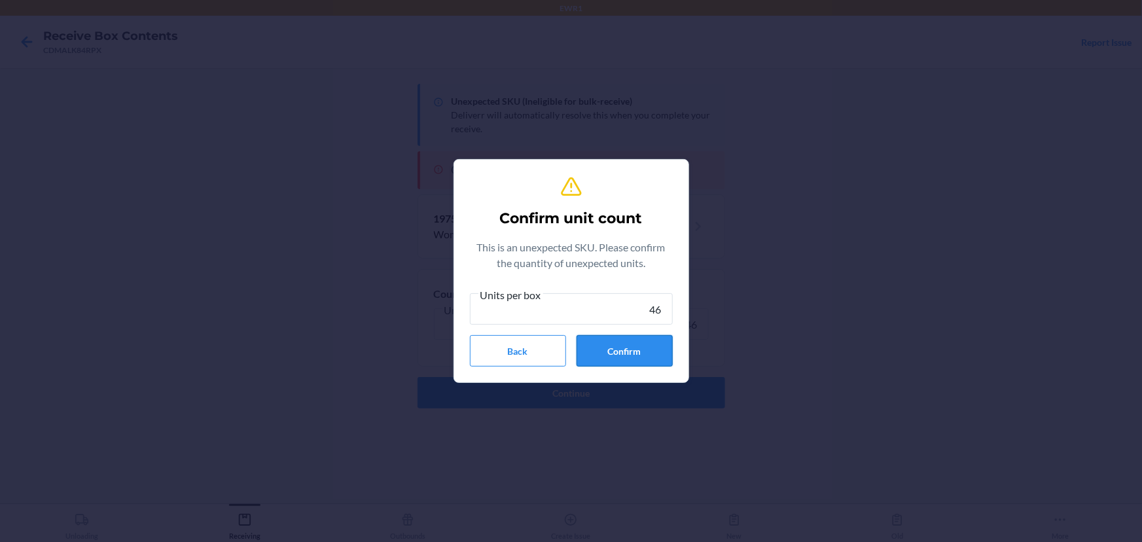
type input "46"
click at [588, 344] on button "Confirm" at bounding box center [624, 350] width 96 height 31
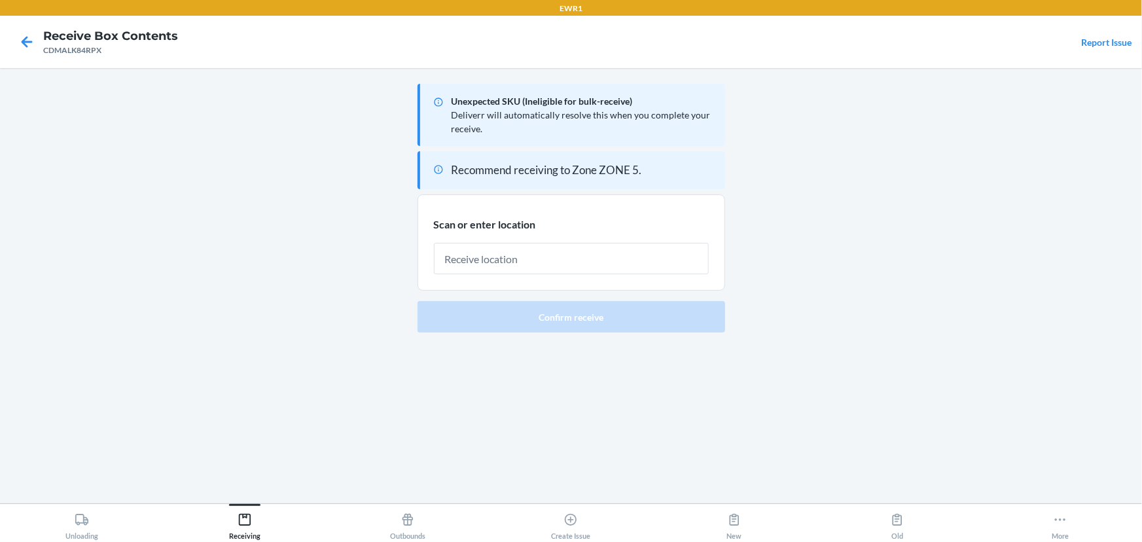
click at [535, 260] on input "text" at bounding box center [571, 258] width 275 height 31
type input "RTOTE068"
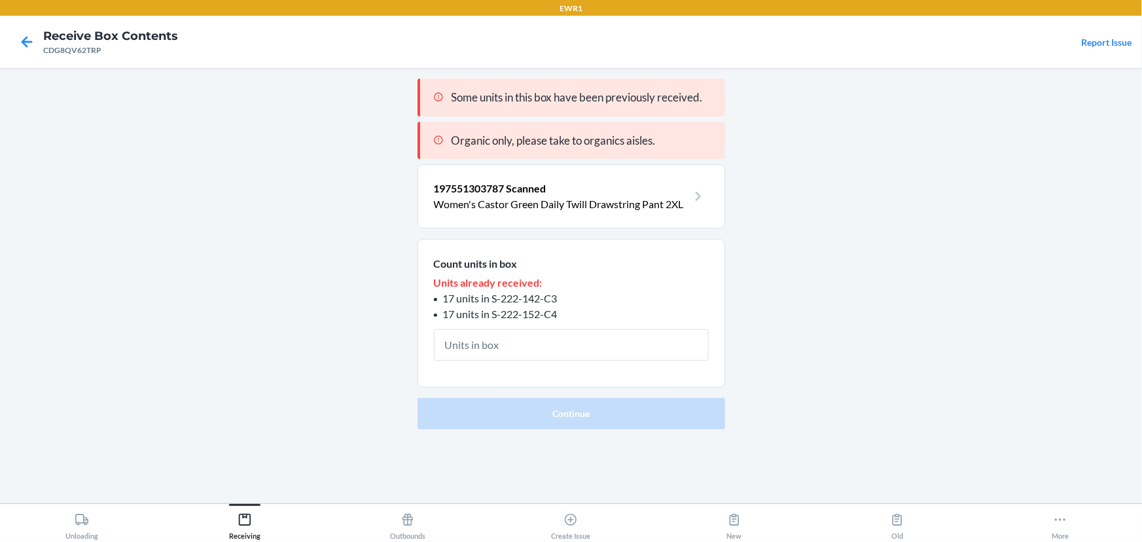
click at [525, 307] on span "17 units in S-222-152-C4" at bounding box center [500, 313] width 114 height 12
drag, startPoint x: 565, startPoint y: 297, endPoint x: 493, endPoint y: 298, distance: 72.6
click at [493, 298] on li "17 units in S-222-142-C3" at bounding box center [571, 298] width 275 height 16
copy span "S-222-142-C3"
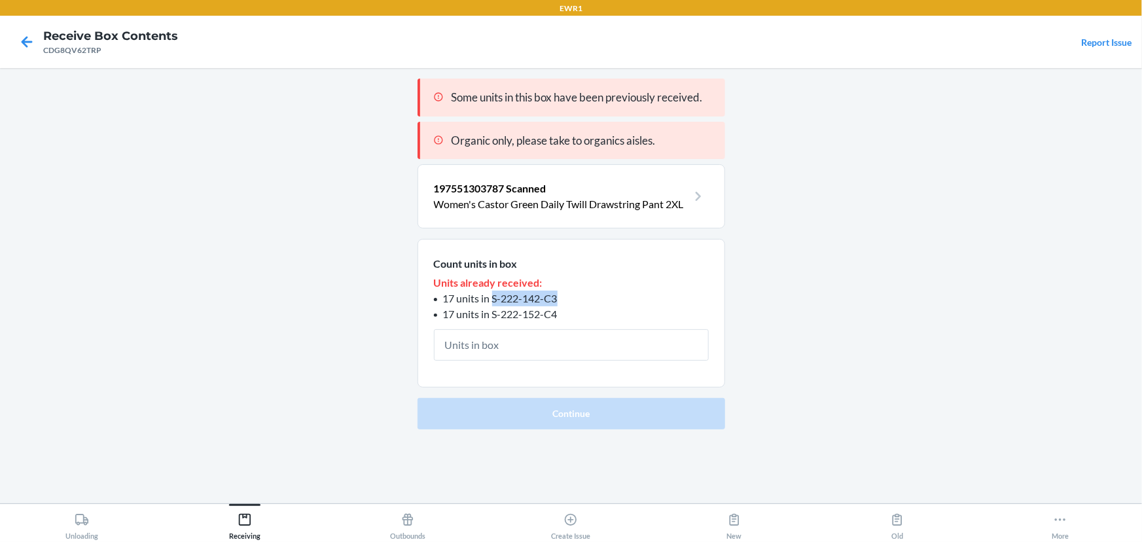
copy span "S-222-142-C3"
click at [552, 313] on span "17 units in S-222-152-C4" at bounding box center [500, 313] width 114 height 12
click at [553, 315] on span "17 units in S-222-152-C4" at bounding box center [500, 313] width 114 height 12
click at [553, 316] on span "17 units in S-222-152-C4" at bounding box center [500, 313] width 114 height 12
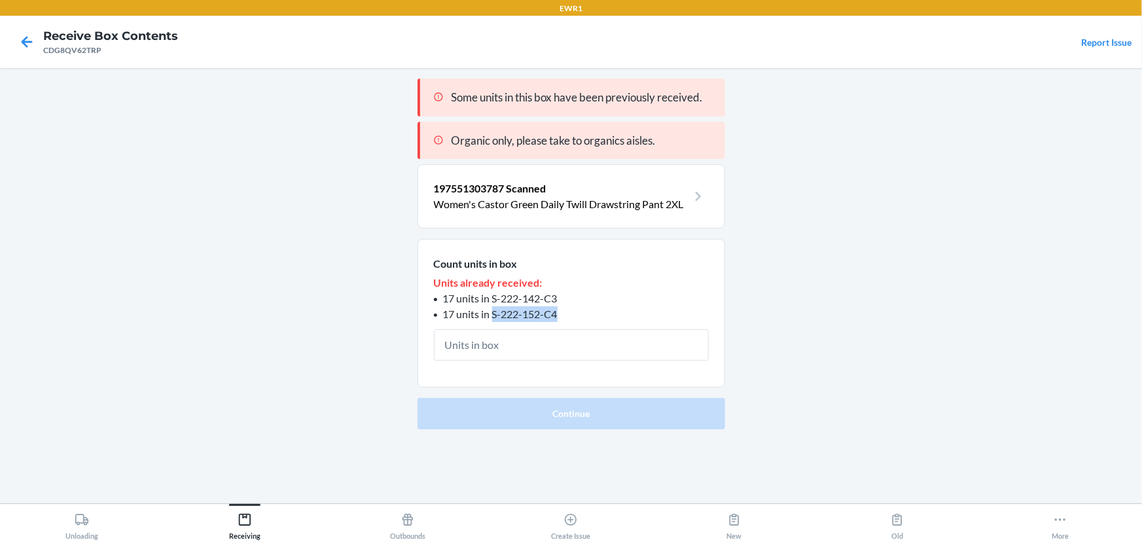
drag, startPoint x: 494, startPoint y: 309, endPoint x: 559, endPoint y: 311, distance: 64.8
click at [559, 311] on li "17 units in S-222-152-C4" at bounding box center [571, 314] width 275 height 16
drag, startPoint x: 567, startPoint y: 291, endPoint x: 493, endPoint y: 296, distance: 74.1
click at [493, 296] on li "17 units in S-222-142-C3" at bounding box center [571, 298] width 275 height 16
click at [538, 347] on input "text" at bounding box center [571, 344] width 275 height 31
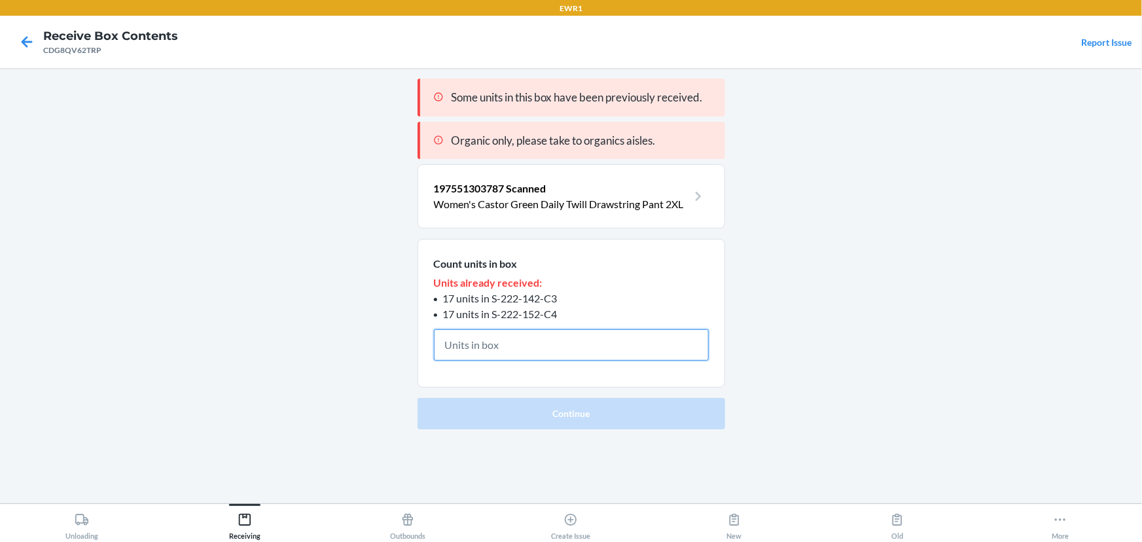
type input "8"
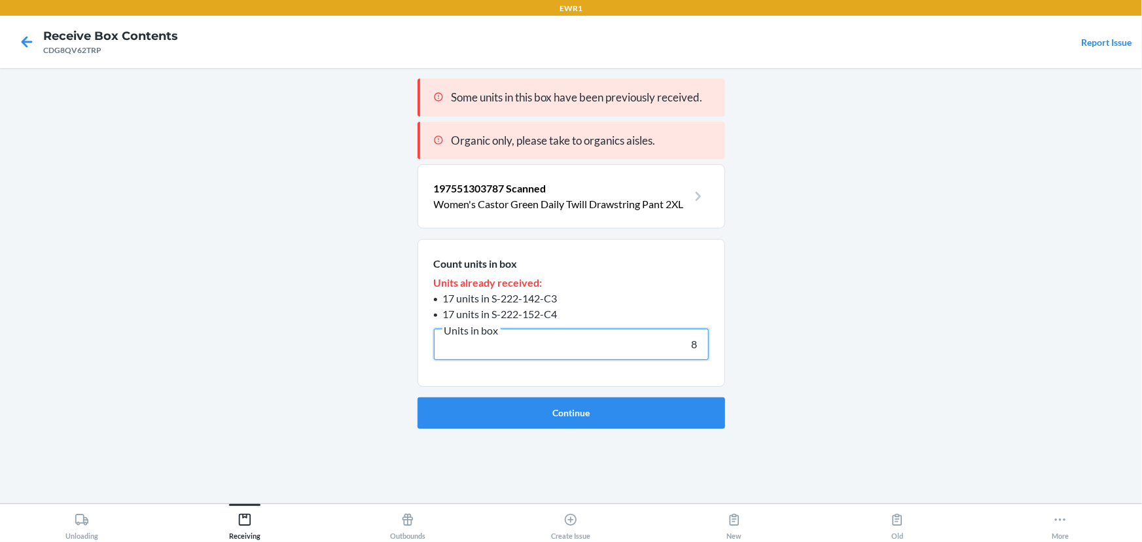
click button "Continue" at bounding box center [570, 412] width 307 height 31
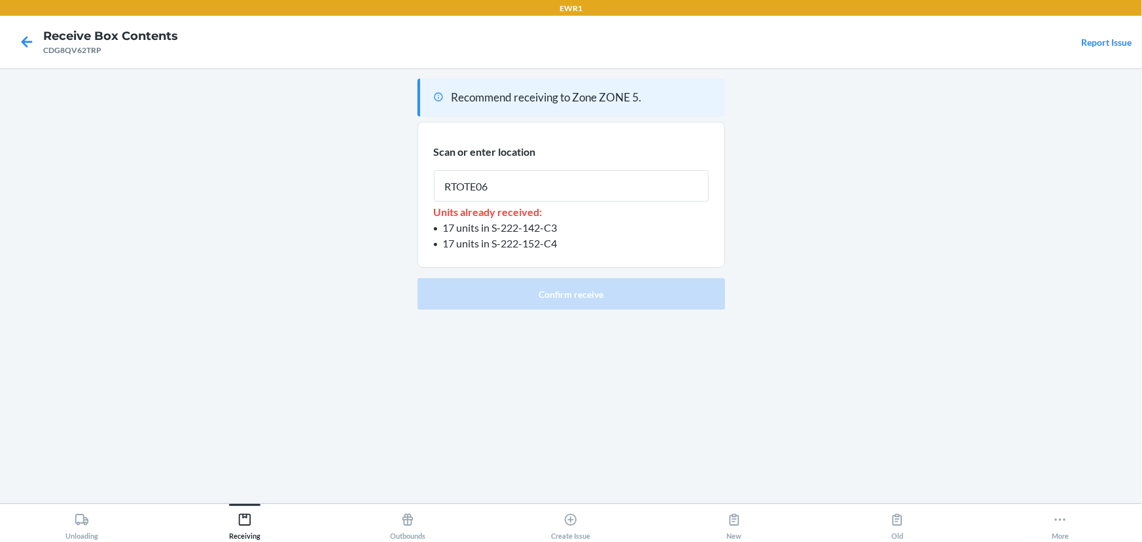
type input "RTOTE068"
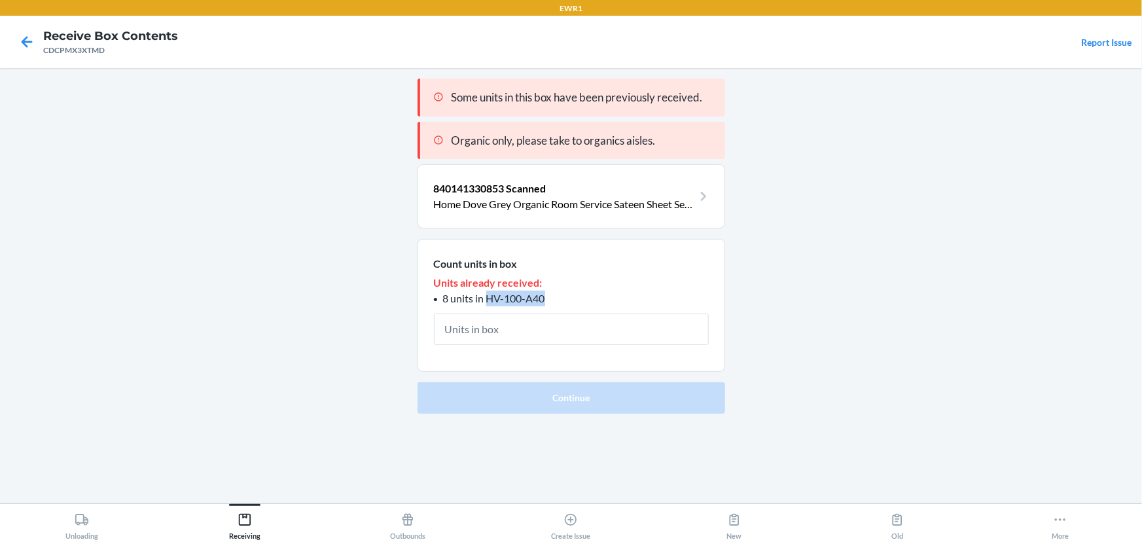
drag, startPoint x: 553, startPoint y: 298, endPoint x: 487, endPoint y: 300, distance: 65.5
click at [487, 300] on li "8 units in HV-100-A40" at bounding box center [571, 298] width 275 height 16
click at [618, 197] on p "Home Dove Grey Organic Room Service Sateen Sheet Set FL" at bounding box center [563, 204] width 259 height 16
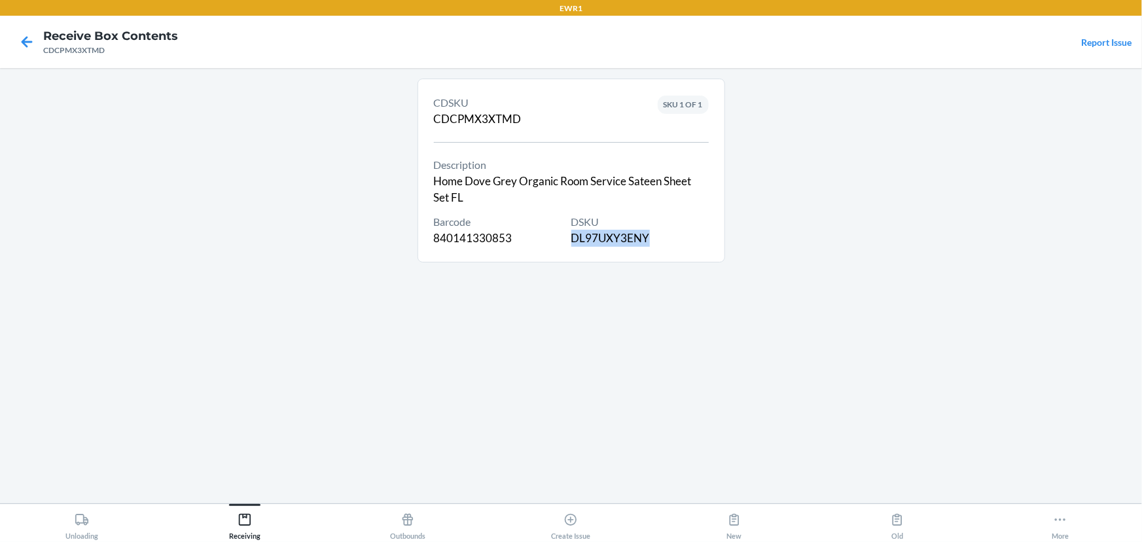
drag, startPoint x: 674, startPoint y: 247, endPoint x: 574, endPoint y: 238, distance: 100.5
click at [574, 238] on div "CDSKU CDCPMX3XTMD Description Home Dove Grey Organic Room Service Sateen Sheet …" at bounding box center [571, 170] width 275 height 159
click at [24, 39] on icon at bounding box center [27, 41] width 11 height 11
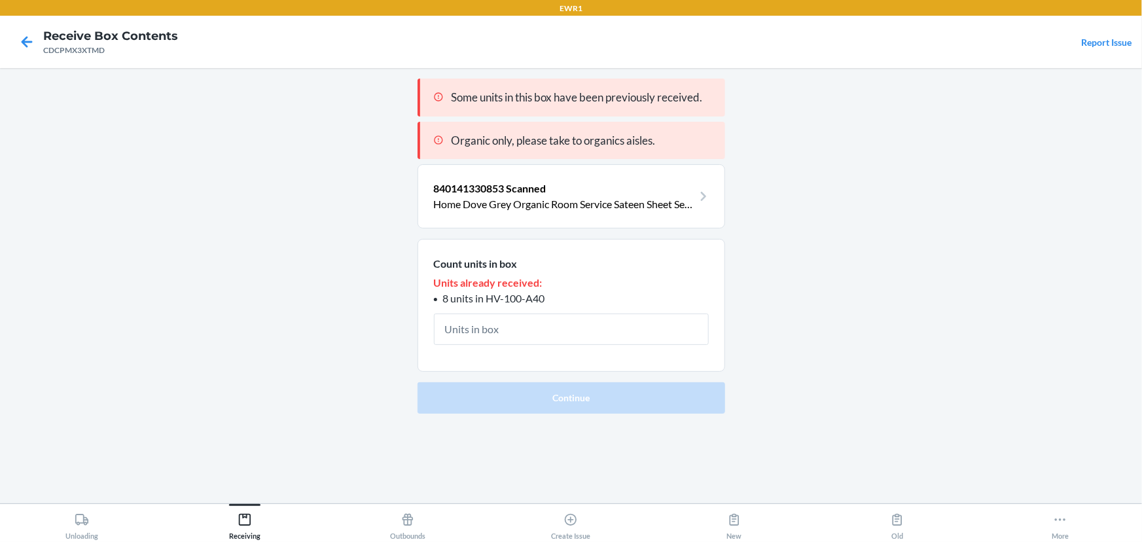
click at [565, 200] on p "Home Dove Grey Organic Room Service Sateen Sheet Set FL" at bounding box center [563, 204] width 259 height 16
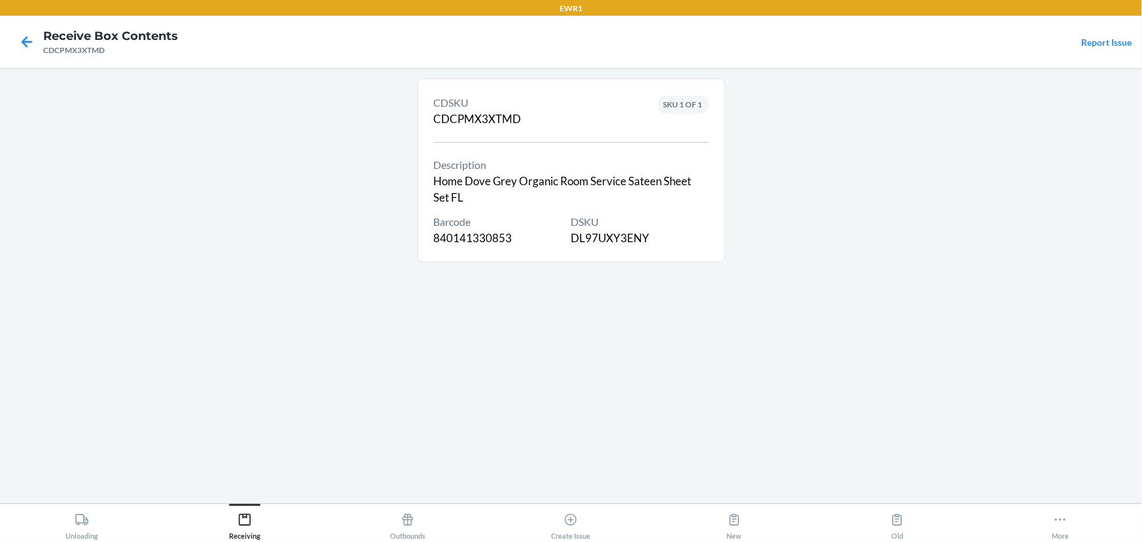
click at [606, 241] on div "DSKU DL97UXY3ENY" at bounding box center [639, 230] width 137 height 33
click at [29, 45] on icon at bounding box center [27, 42] width 22 height 22
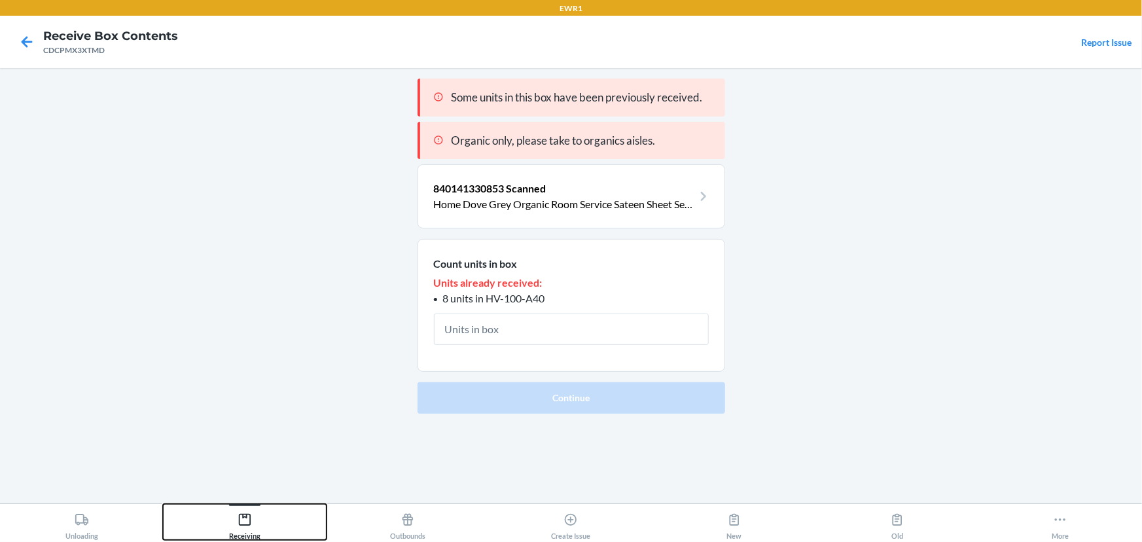
click at [249, 531] on div "Receiving" at bounding box center [244, 523] width 31 height 33
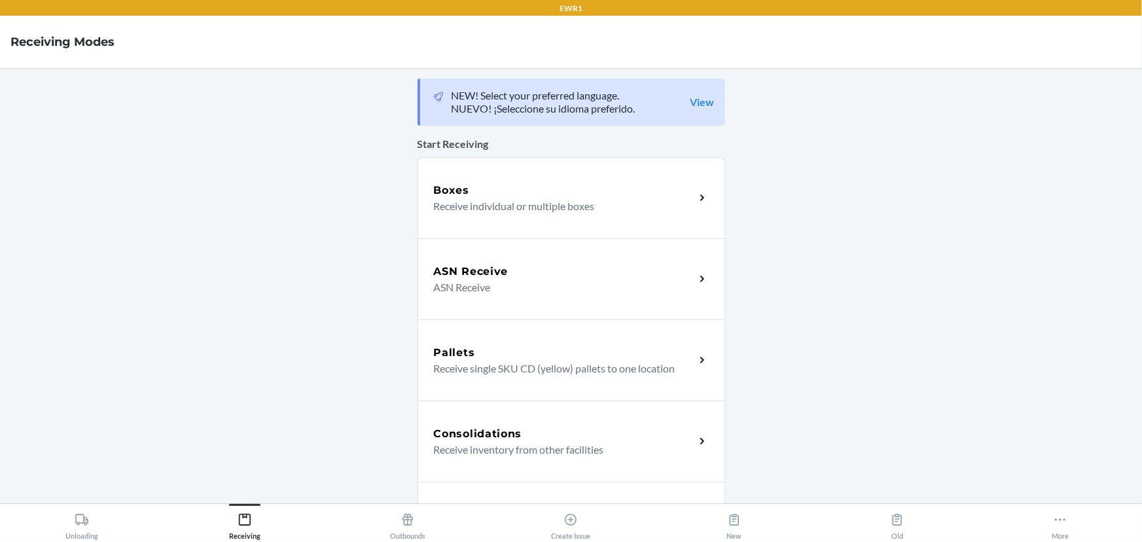
click at [485, 192] on div "Boxes" at bounding box center [564, 191] width 261 height 16
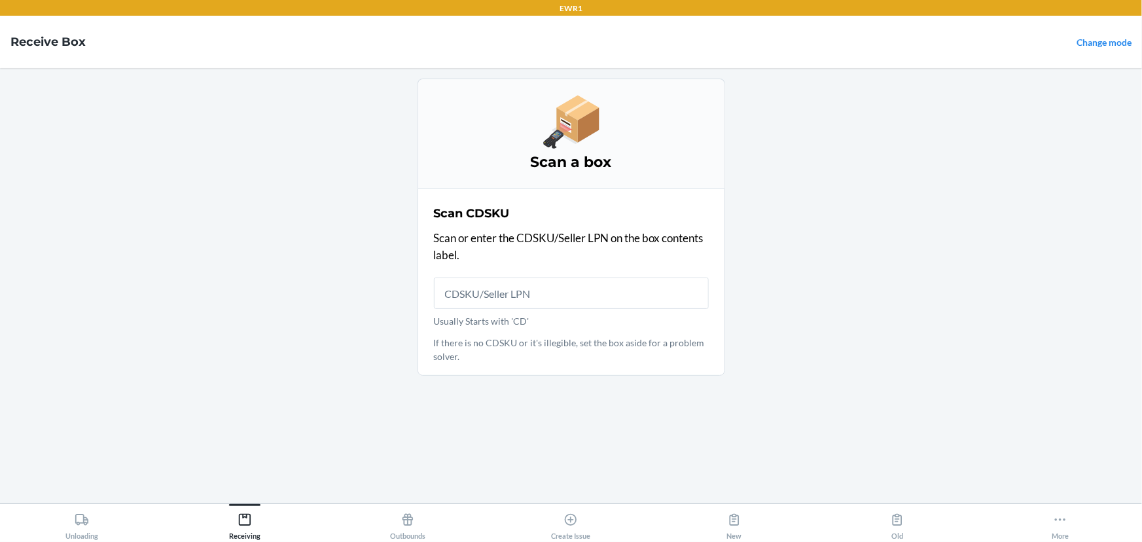
click at [497, 299] on input "Usually Starts with 'CD'" at bounding box center [571, 292] width 275 height 31
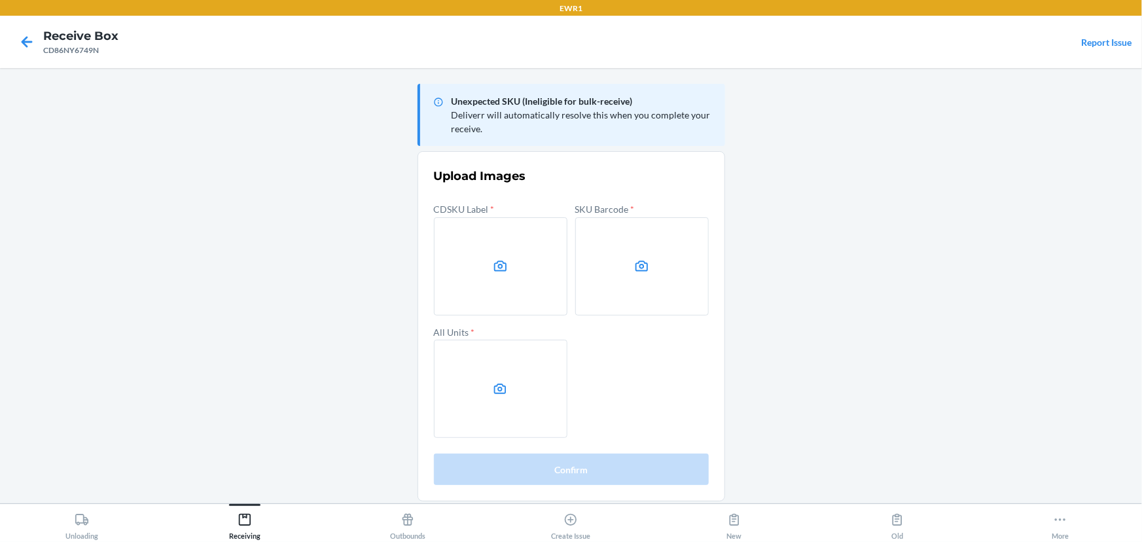
click at [939, 178] on main "Unexpected SKU (Ineligible for bulk-receive) Deliverr will automatically resolv…" at bounding box center [571, 285] width 1142 height 435
click at [479, 281] on label at bounding box center [500, 266] width 133 height 98
click at [0, 0] on input "file" at bounding box center [0, 0] width 0 height 0
click at [641, 268] on icon at bounding box center [641, 265] width 12 height 10
click at [0, 0] on input "file" at bounding box center [0, 0] width 0 height 0
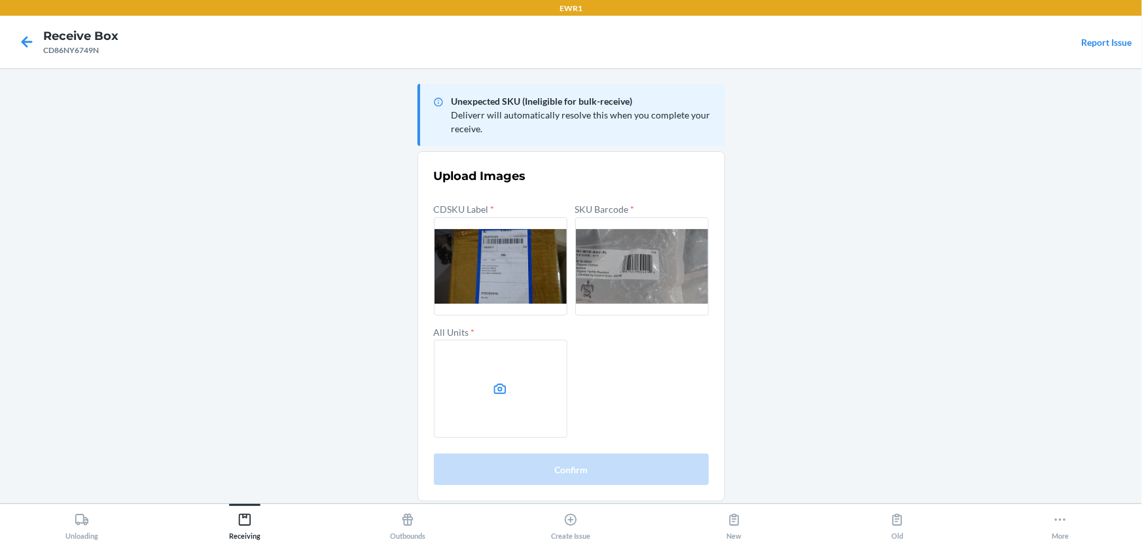
click at [503, 389] on icon at bounding box center [500, 388] width 15 height 15
click at [0, 0] on input "file" at bounding box center [0, 0] width 0 height 0
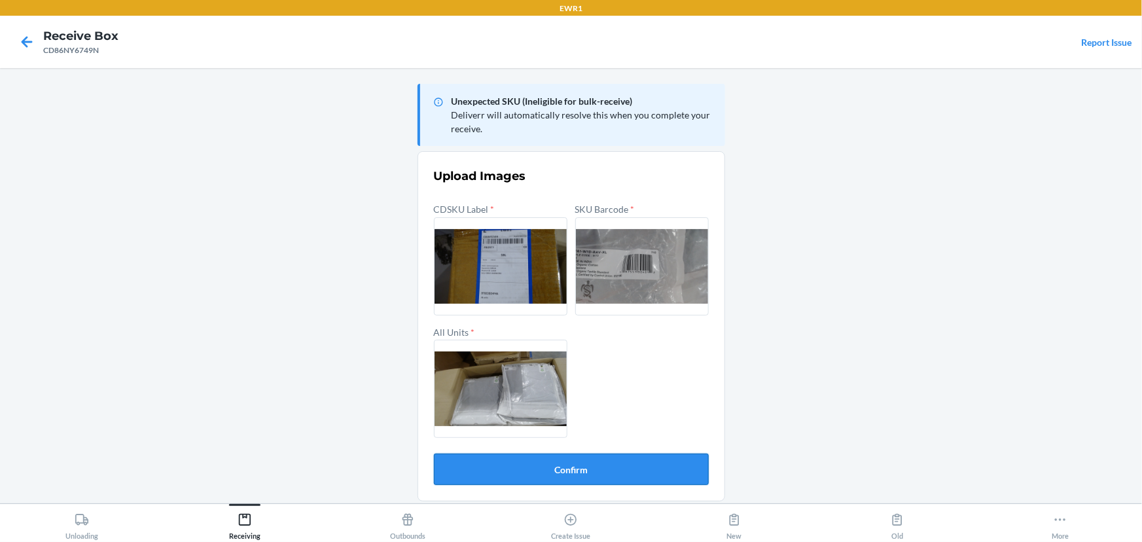
click at [629, 478] on button "Confirm" at bounding box center [571, 468] width 275 height 31
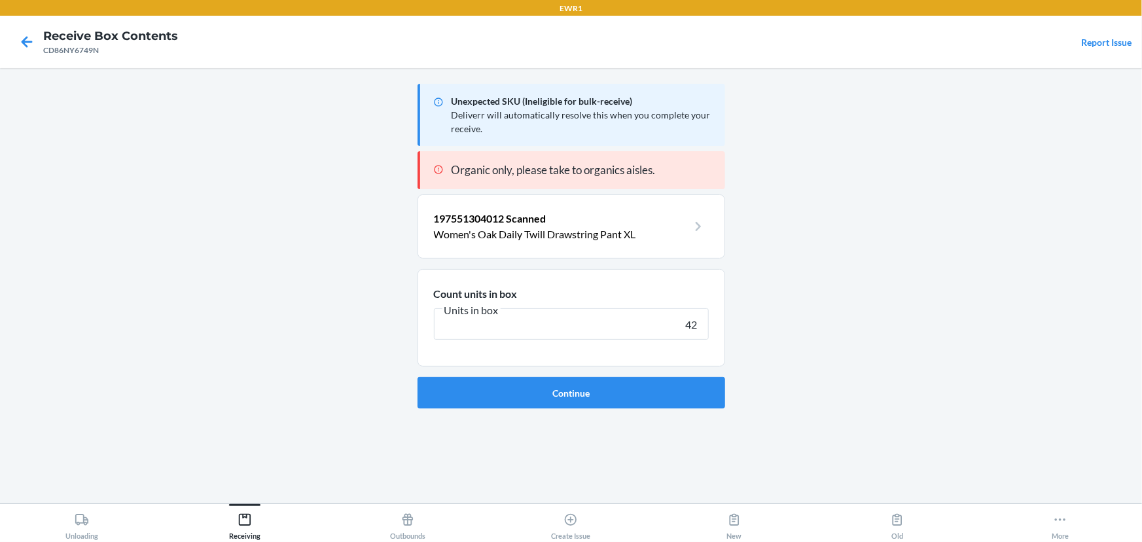
type input "42"
click at [417, 377] on button "Continue" at bounding box center [570, 392] width 307 height 31
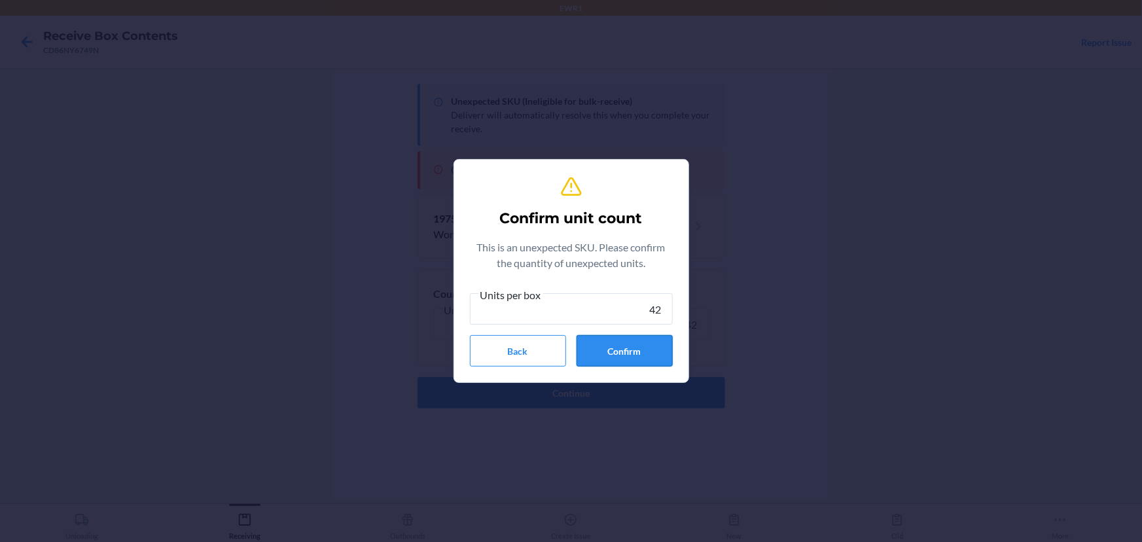
type input "42"
click at [612, 353] on button "Confirm" at bounding box center [624, 350] width 96 height 31
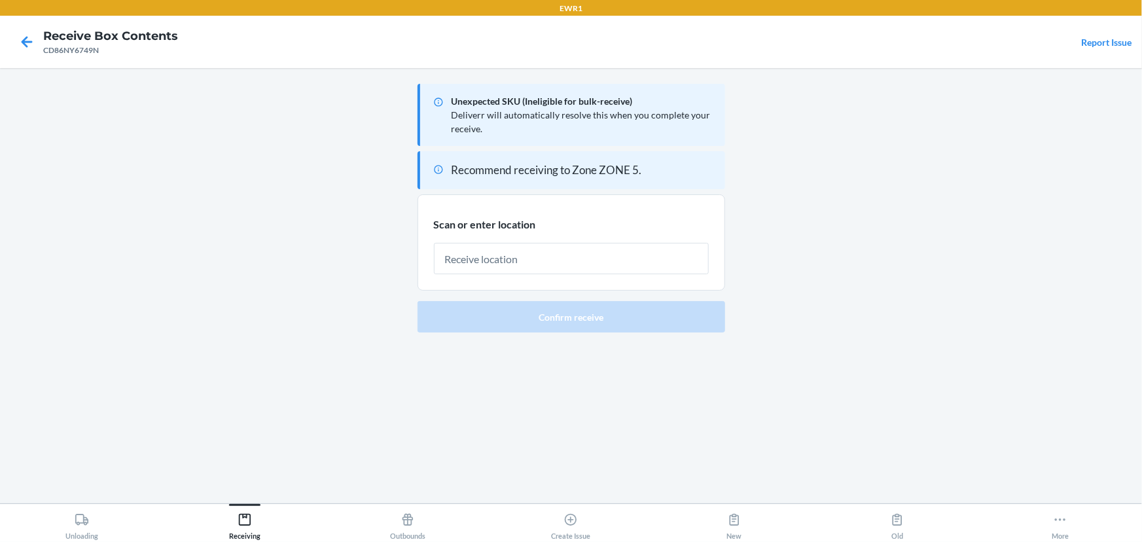
click at [542, 264] on input "text" at bounding box center [571, 258] width 275 height 31
type input "RTOTE068"
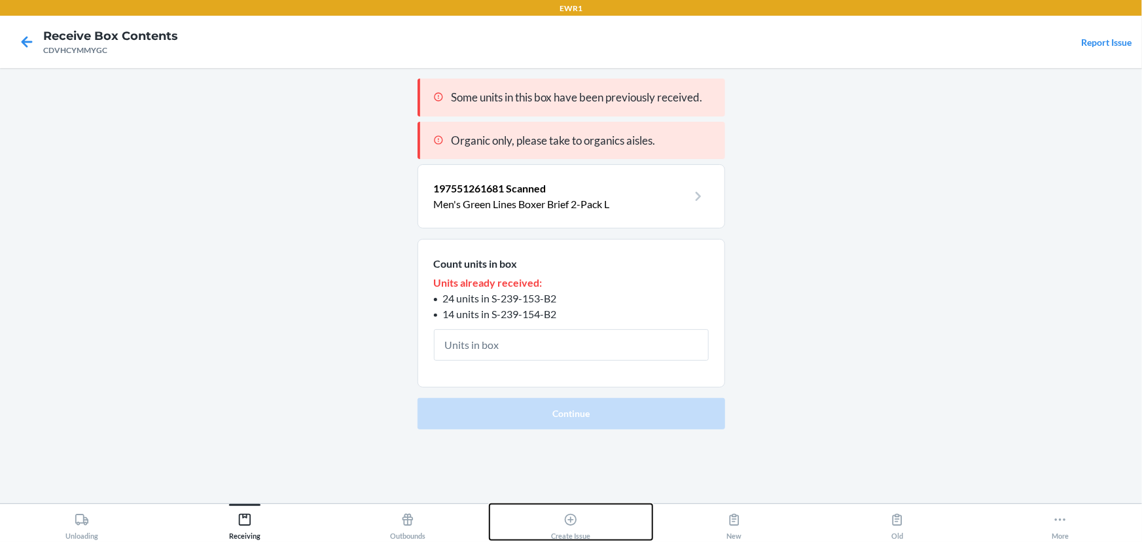
click at [566, 515] on icon at bounding box center [570, 519] width 14 height 14
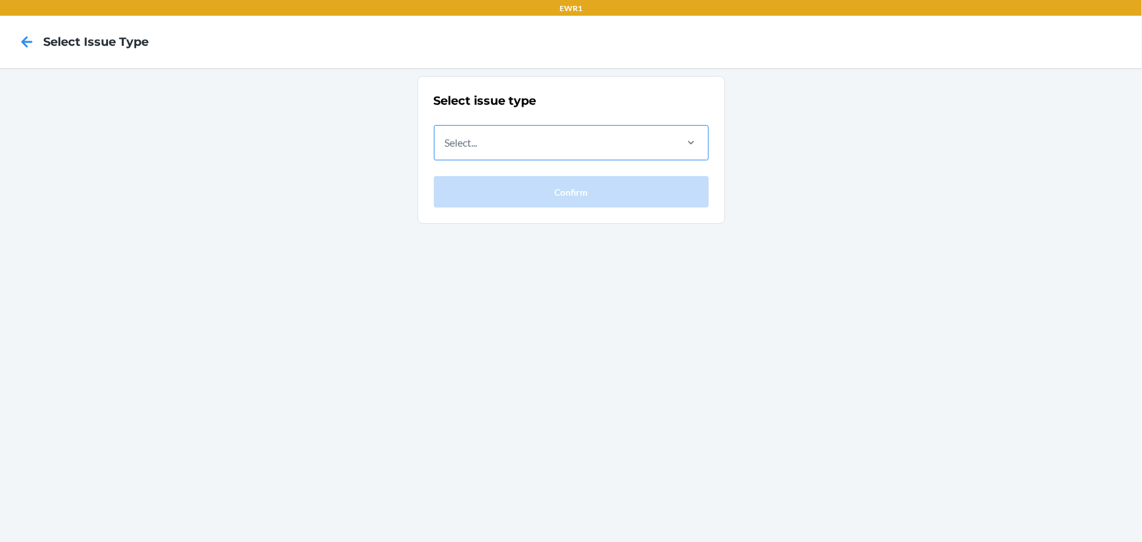
click at [570, 150] on div "Select..." at bounding box center [553, 143] width 239 height 34
click at [446, 150] on input "Select..." at bounding box center [445, 143] width 1 height 16
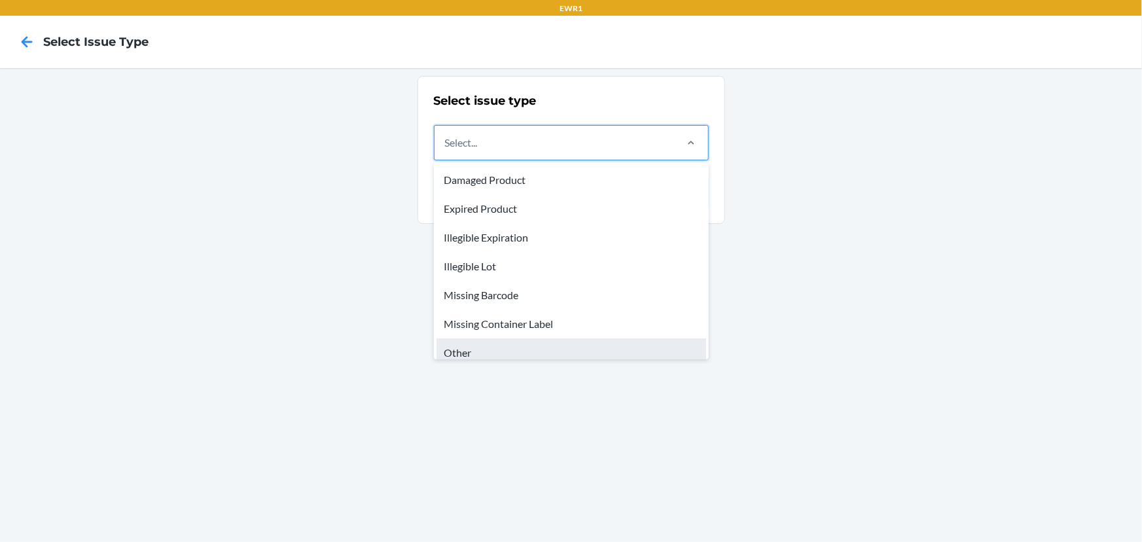
scroll to position [39, 0]
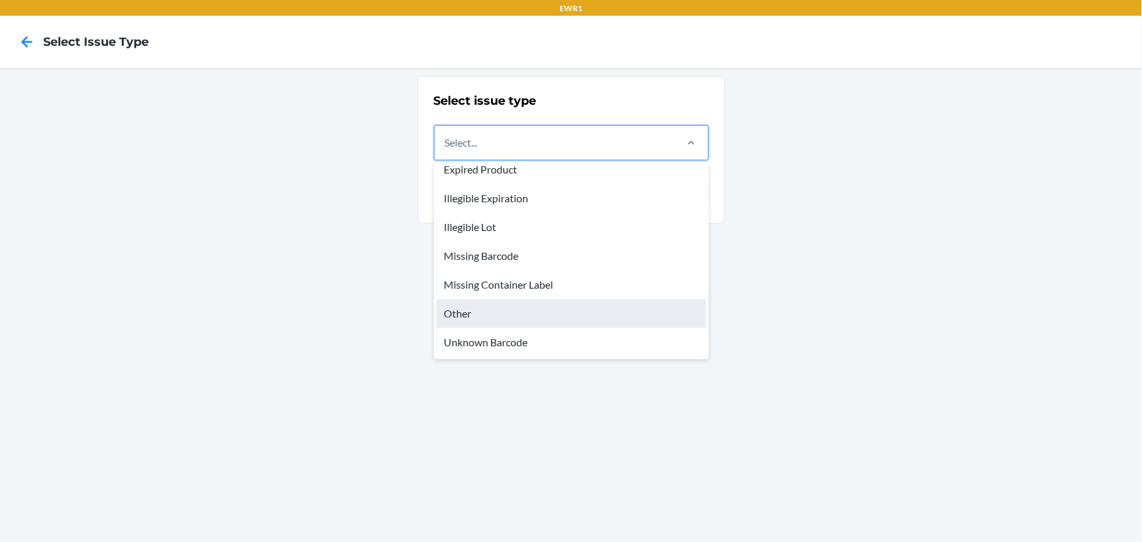
click at [506, 323] on div "Other" at bounding box center [571, 313] width 270 height 29
click at [446, 150] on input "option Other focused, 7 of 8. 8 results available. Use Up and Down to choose op…" at bounding box center [445, 143] width 1 height 16
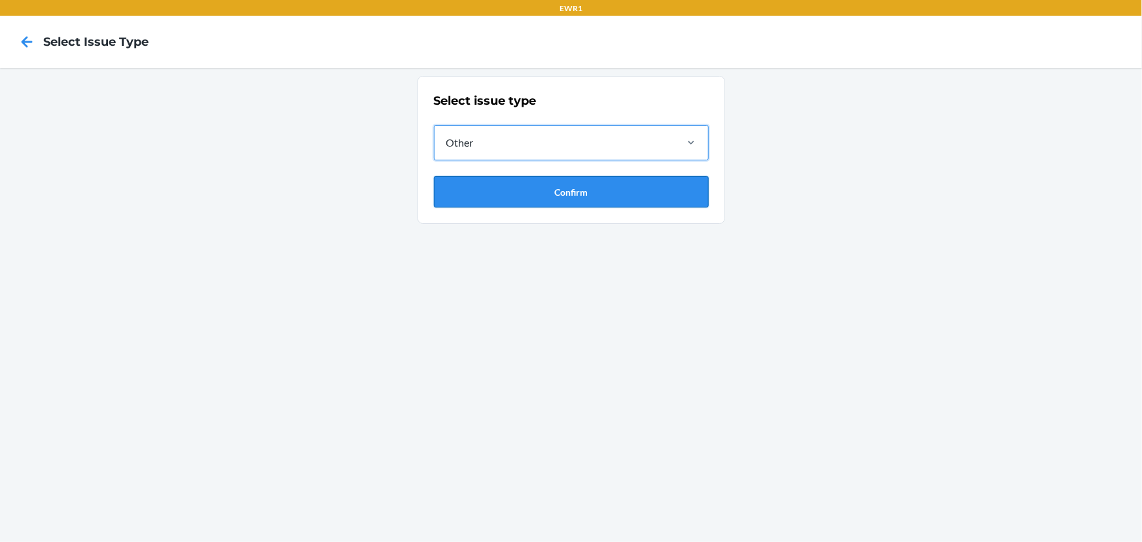
click at [520, 195] on button "Confirm" at bounding box center [571, 191] width 275 height 31
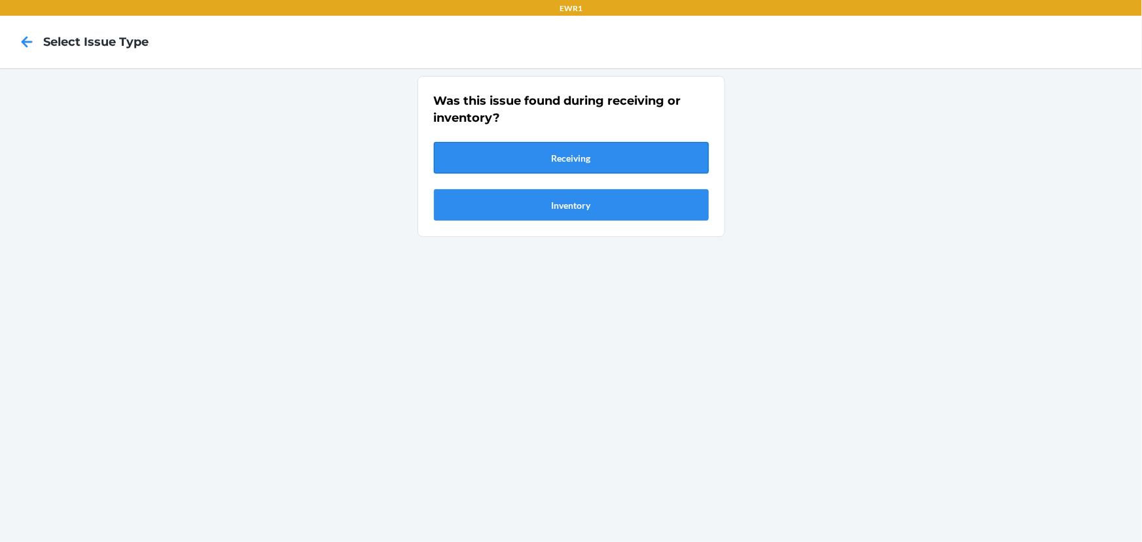
click at [551, 161] on button "Receiving" at bounding box center [571, 157] width 275 height 31
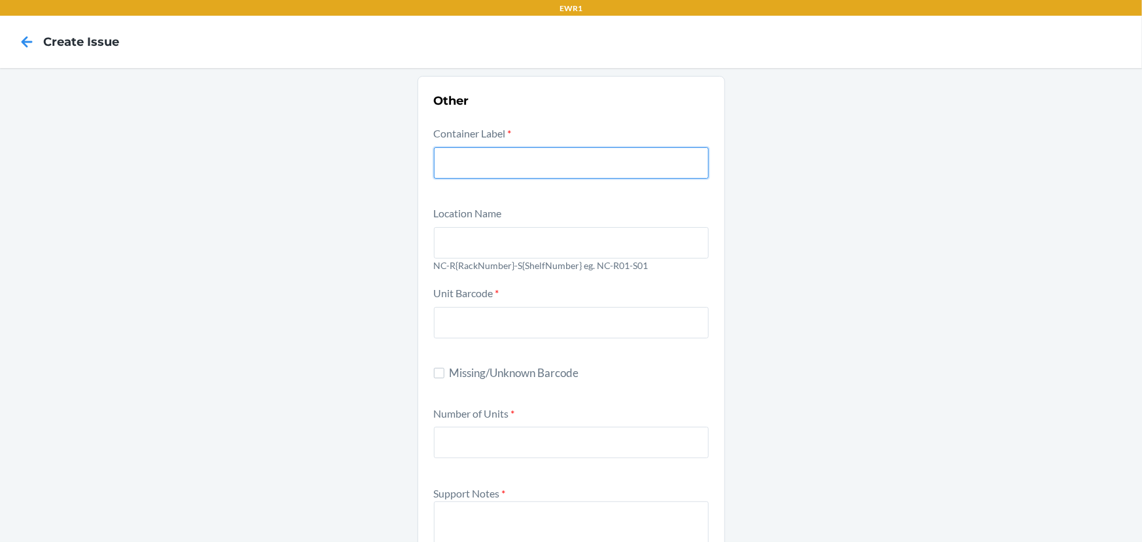
click at [551, 162] on input "text" at bounding box center [571, 162] width 275 height 31
type input "CDVHCYMMYGC"
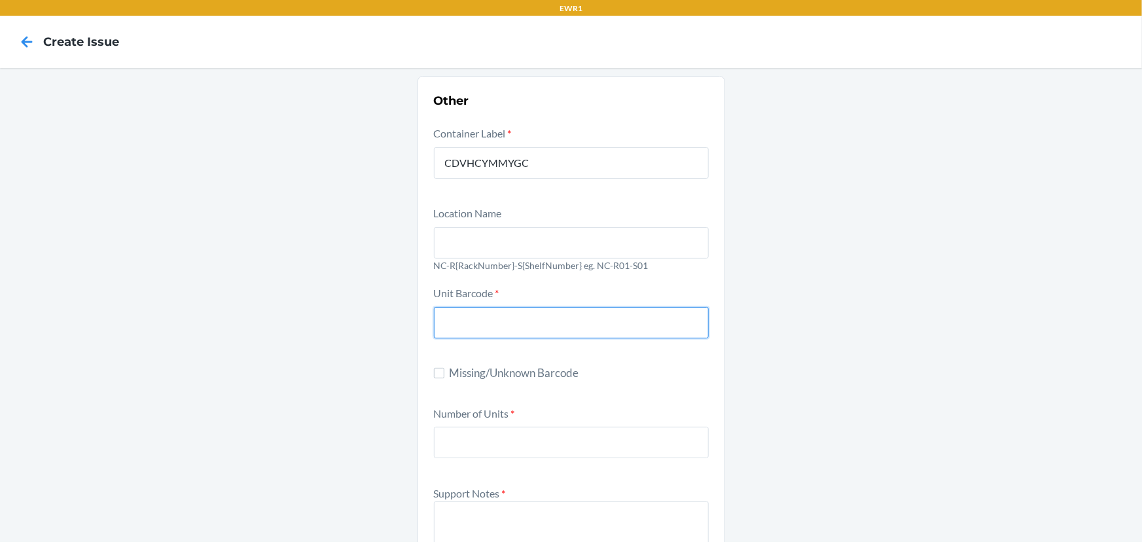
click at [568, 320] on input "text" at bounding box center [571, 322] width 275 height 31
type input "197551261681"
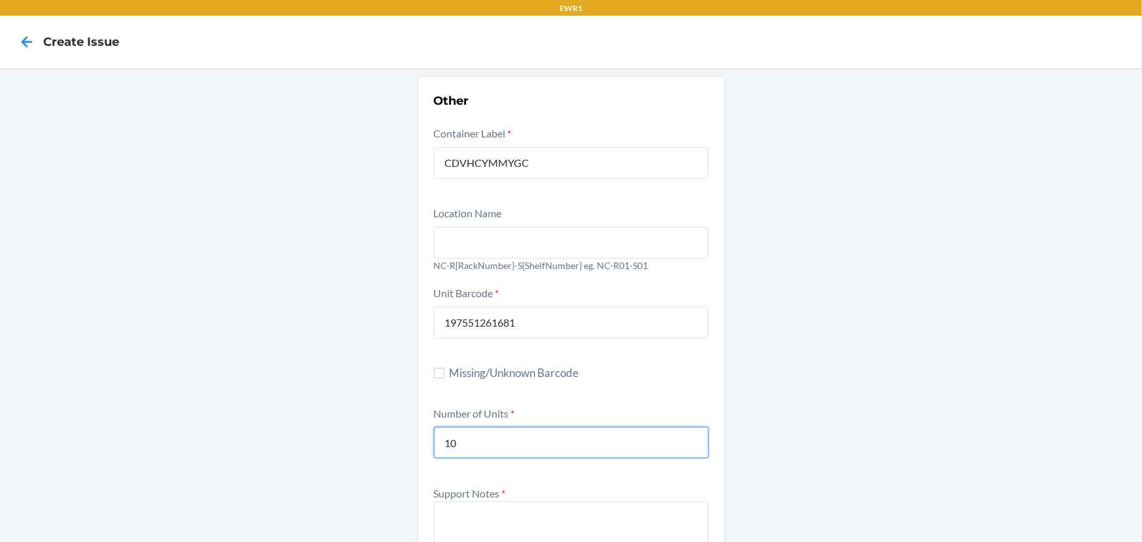
type input "10"
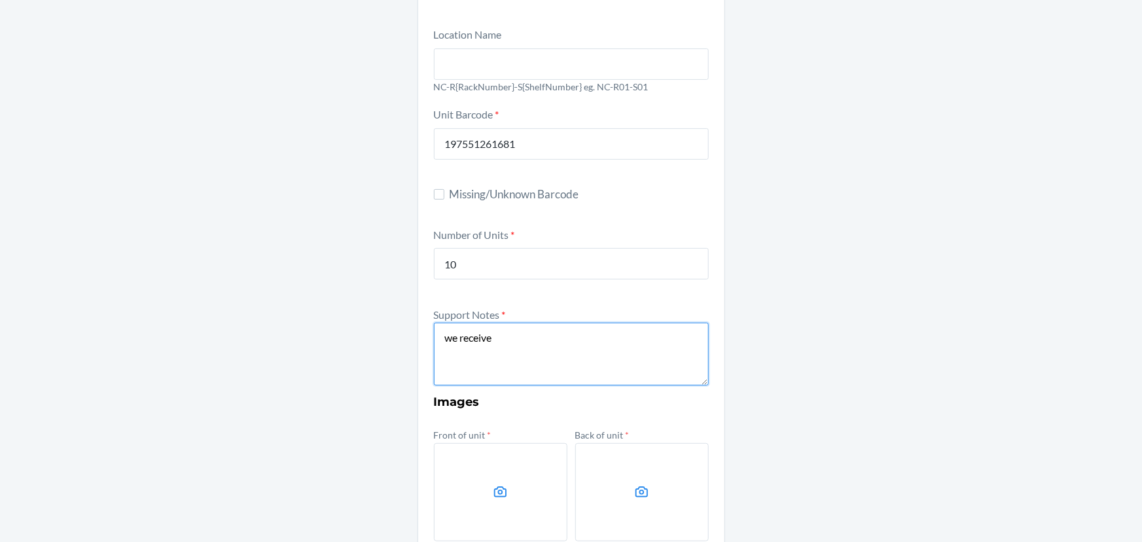
scroll to position [200, 0]
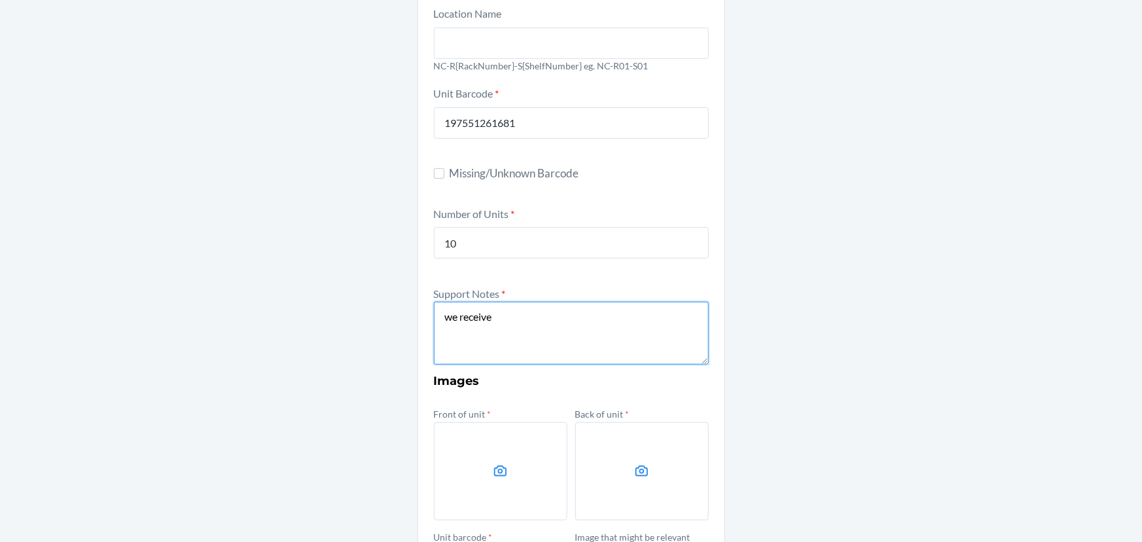
drag, startPoint x: 516, startPoint y: 319, endPoint x: 400, endPoint y: 320, distance: 115.8
click at [400, 320] on div "Other Container Label * CDVHCYMMYGC Location Name NC-R{RackNumber}-S{ShelfNumbe…" at bounding box center [571, 291] width 1142 height 845
paste textarea "We received 10 empty boxes"
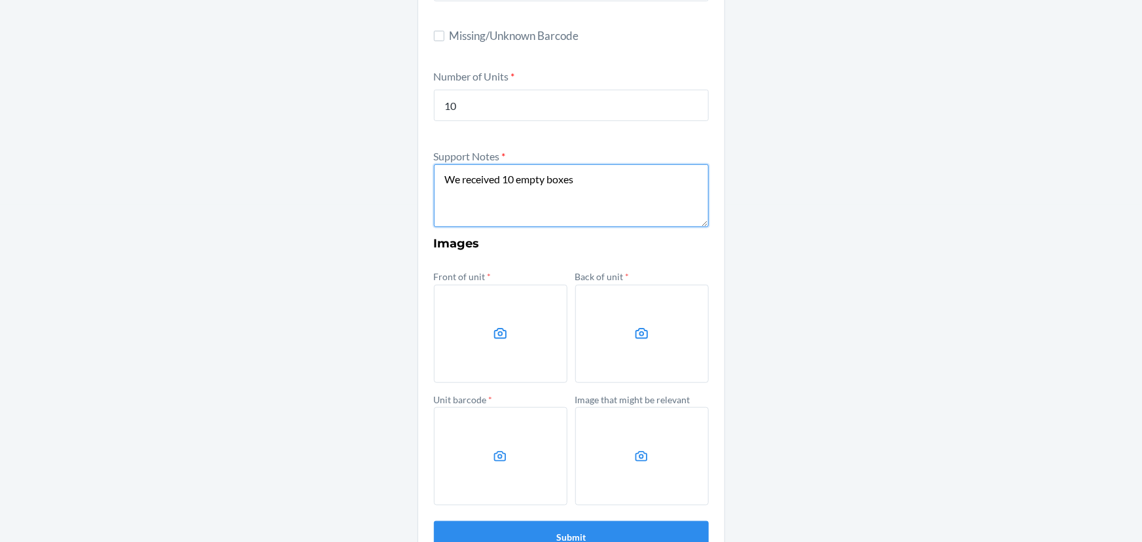
scroll to position [372, 0]
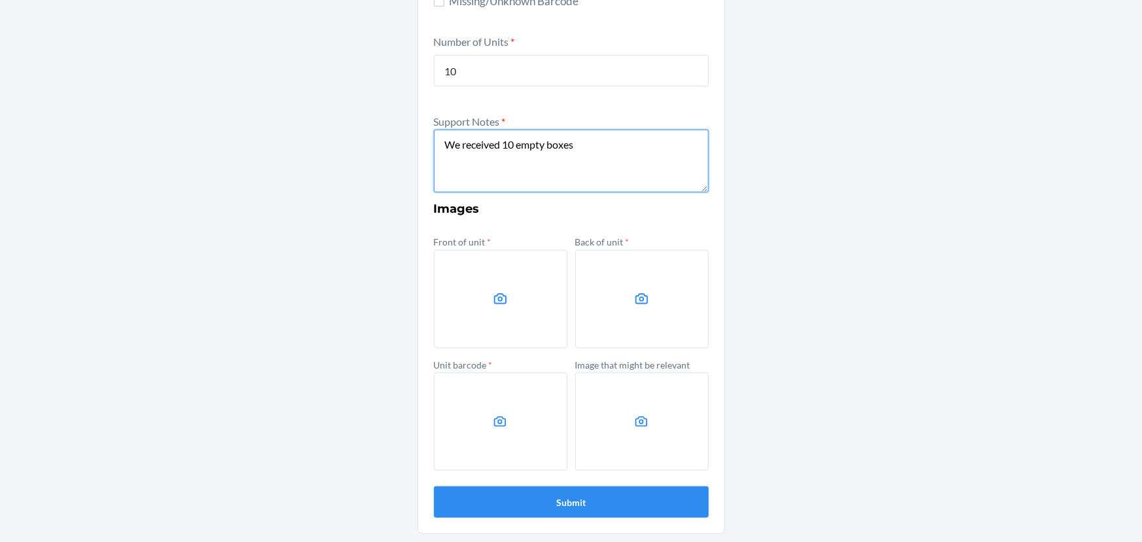
type textarea "We received 10 empty boxes"
click at [907, 270] on div "Other Container Label * CDVHCYMMYGC Location Name NC-R{RackNumber}-S{ShelfNumbe…" at bounding box center [571, 118] width 1142 height 845
click at [506, 294] on label at bounding box center [500, 299] width 133 height 98
click at [0, 0] on input "file" at bounding box center [0, 0] width 0 height 0
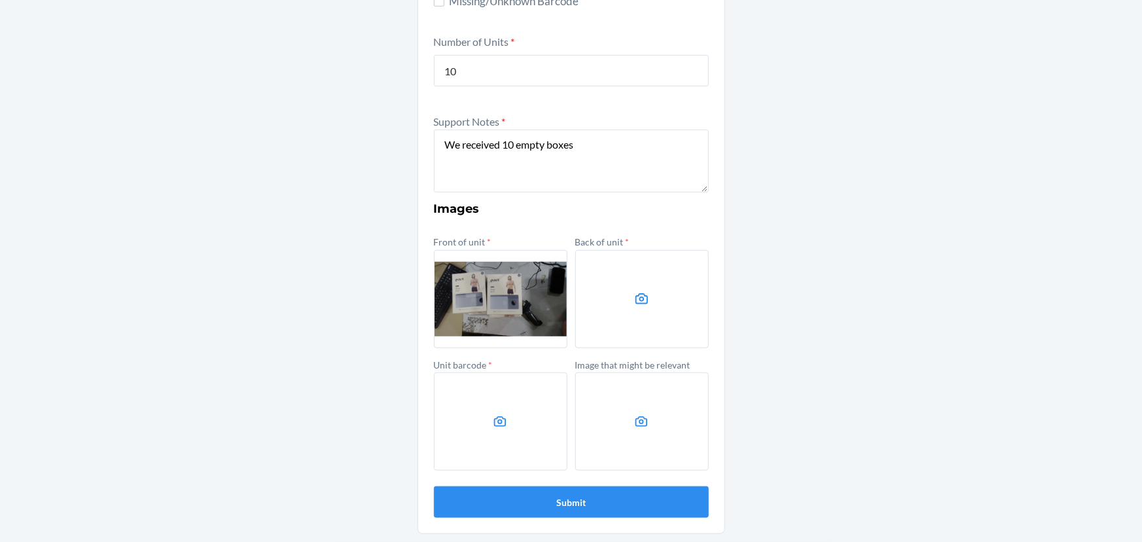
click at [616, 313] on label at bounding box center [641, 299] width 133 height 98
click at [0, 0] on input "file" at bounding box center [0, 0] width 0 height 0
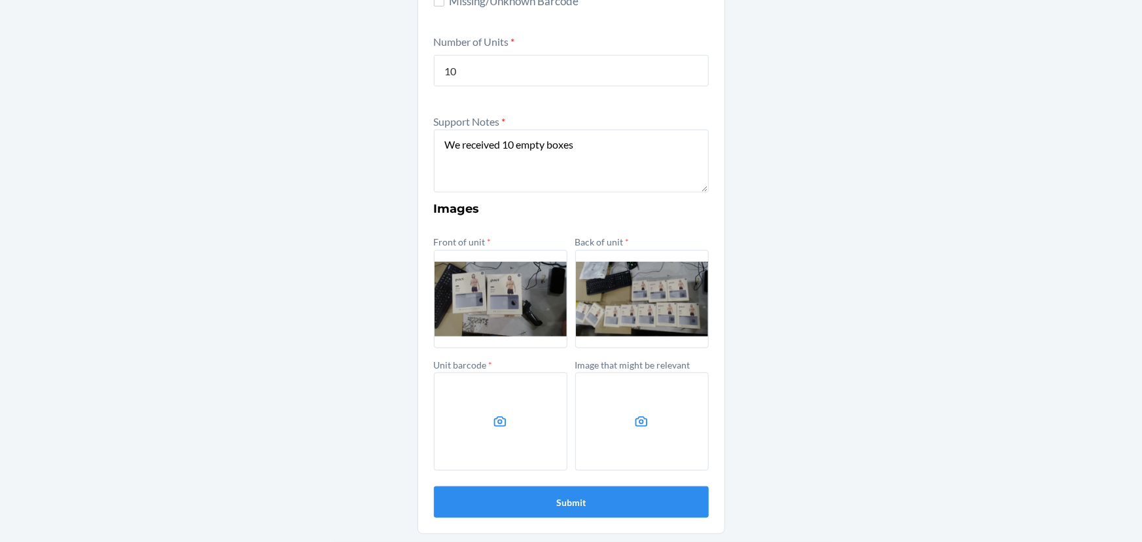
click at [505, 423] on label at bounding box center [500, 421] width 133 height 98
click at [0, 0] on input "file" at bounding box center [0, 0] width 0 height 0
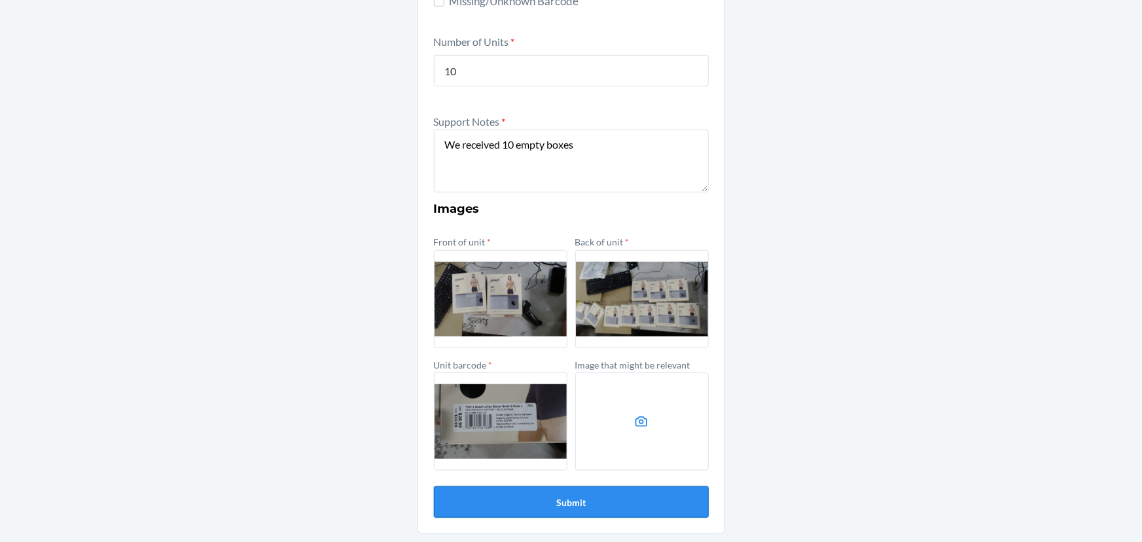
click at [610, 501] on button "Submit" at bounding box center [571, 501] width 275 height 31
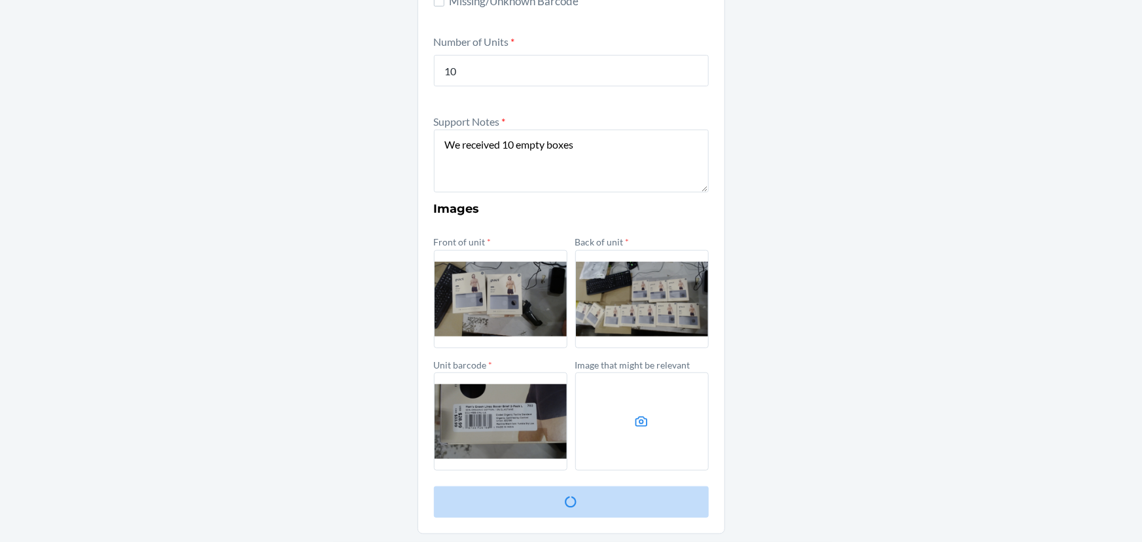
scroll to position [0, 0]
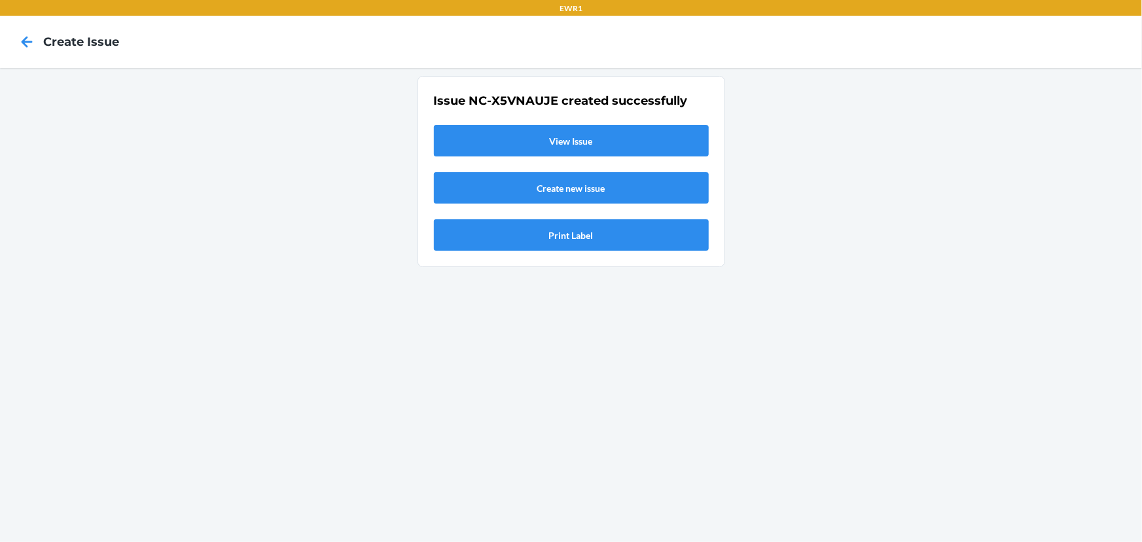
click at [564, 145] on link "View Issue" at bounding box center [571, 140] width 275 height 31
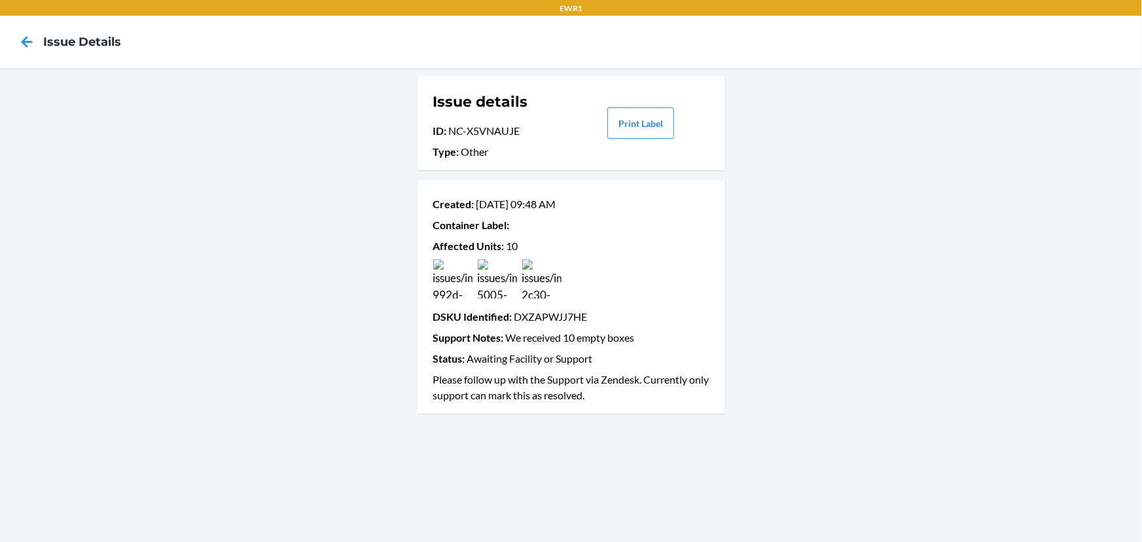
click at [26, 55] on div at bounding box center [26, 42] width 33 height 33
click at [24, 47] on icon at bounding box center [27, 42] width 22 height 22
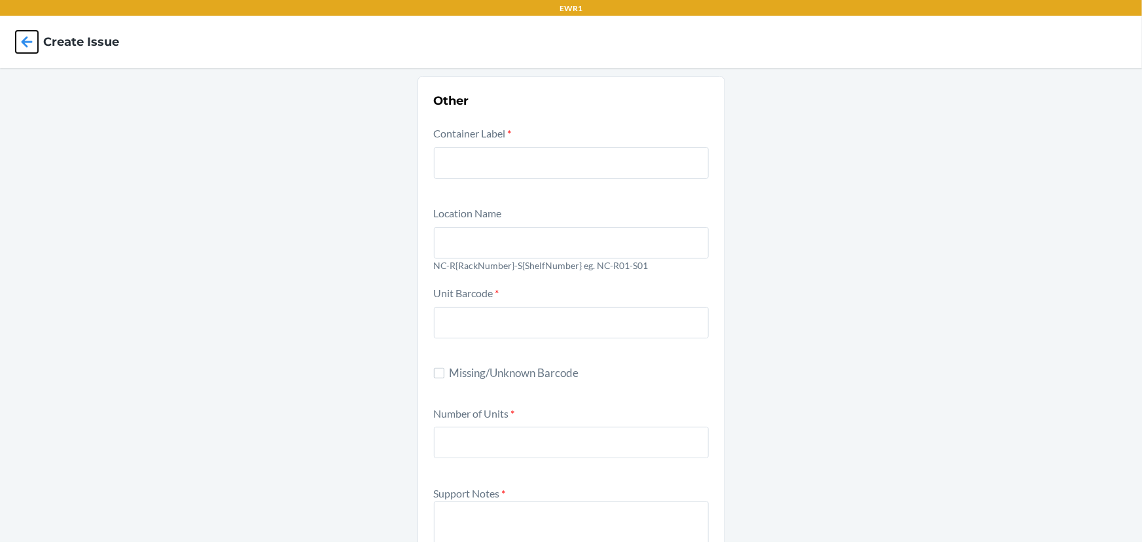
click at [24, 47] on icon at bounding box center [27, 42] width 22 height 22
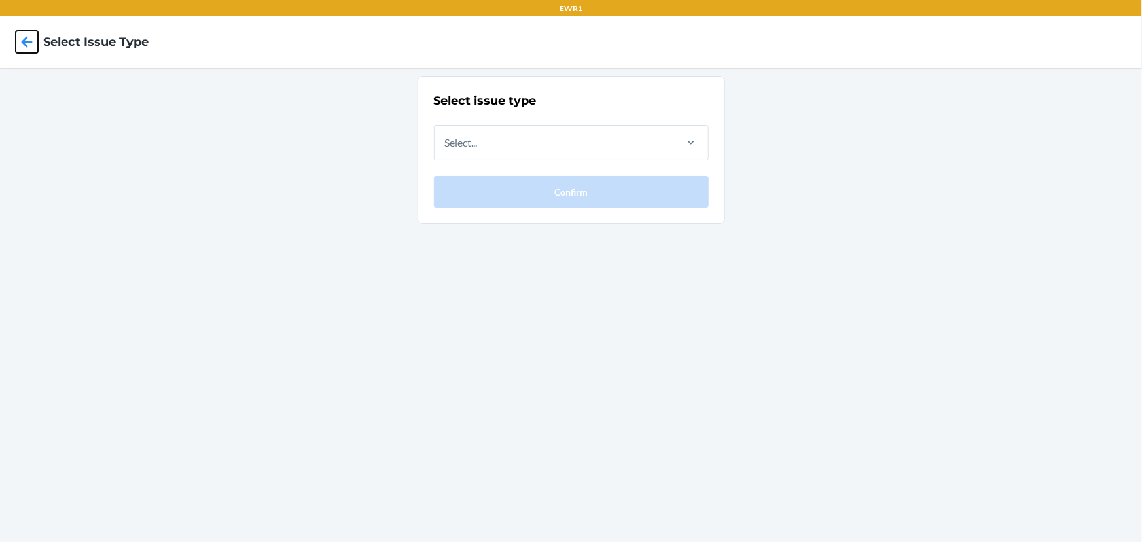
click at [33, 48] on icon at bounding box center [27, 42] width 22 height 22
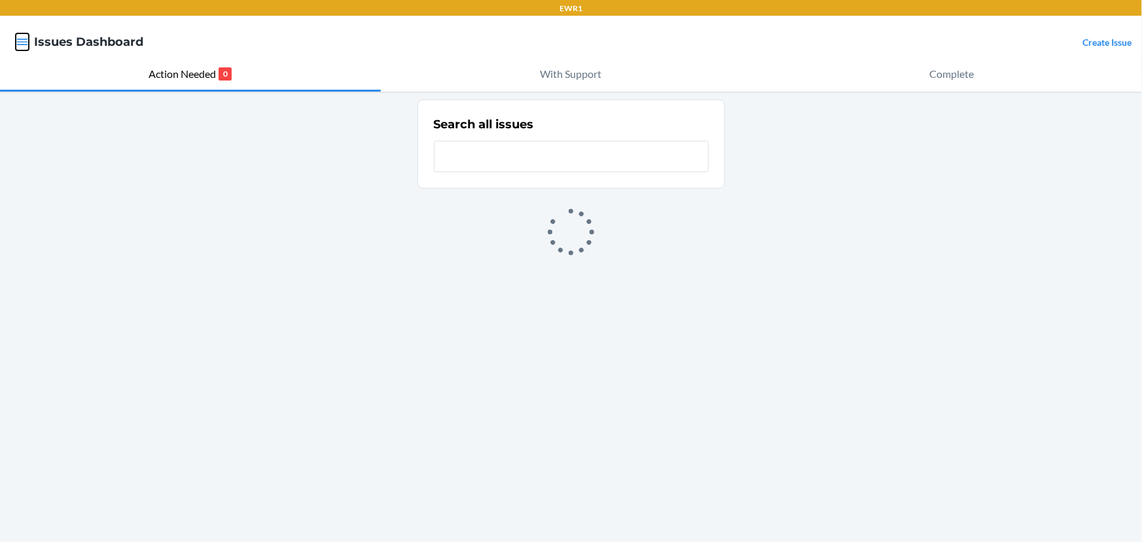
click at [22, 49] on button "button" at bounding box center [22, 41] width 13 height 17
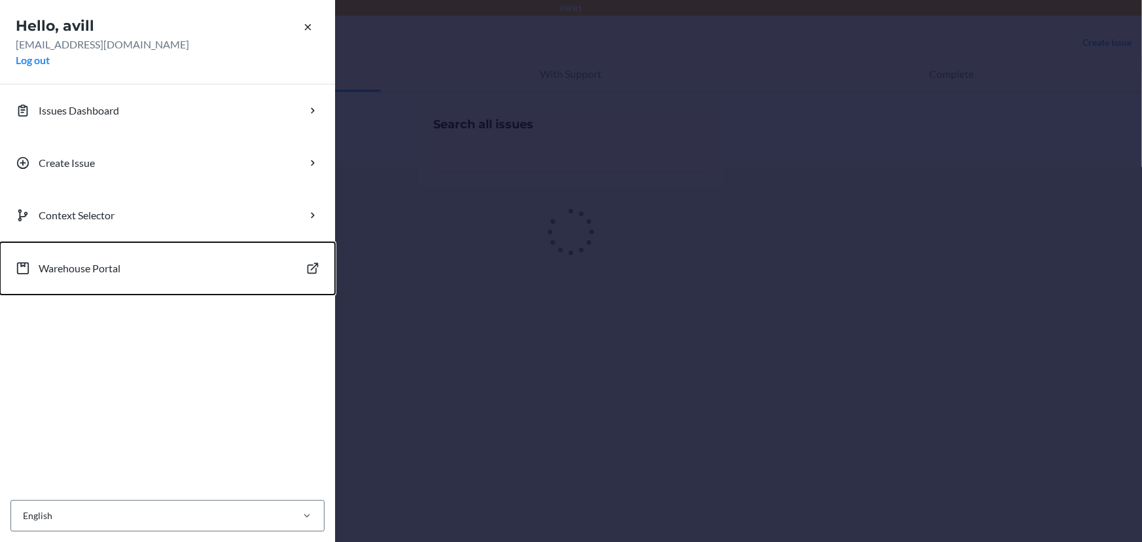
click at [50, 268] on p "Warehouse Portal" at bounding box center [80, 268] width 82 height 16
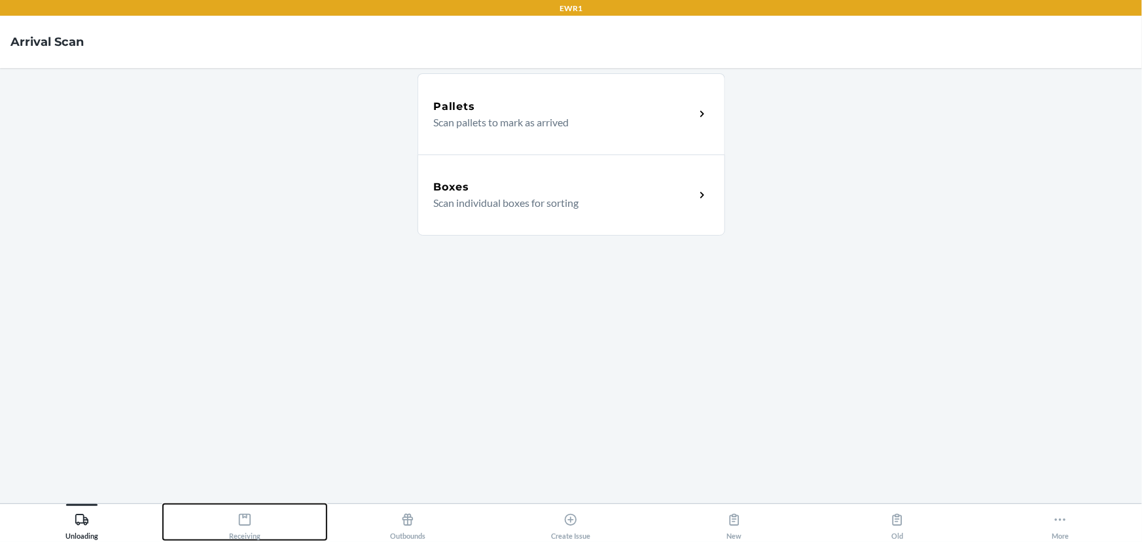
click at [258, 525] on div "Receiving" at bounding box center [244, 523] width 31 height 33
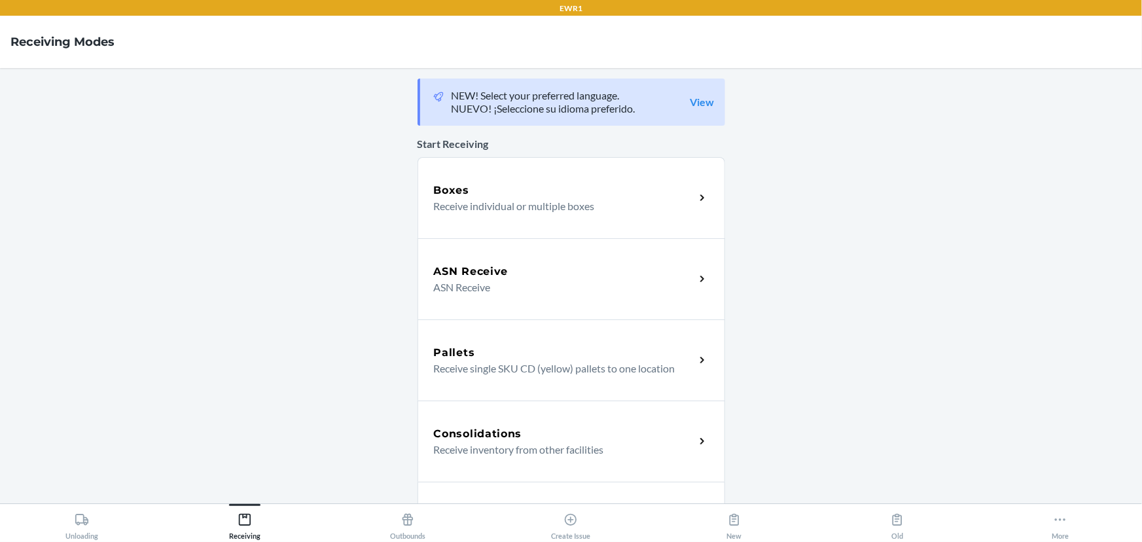
click at [521, 216] on div "Boxes Receive individual or multiple boxes" at bounding box center [570, 197] width 307 height 81
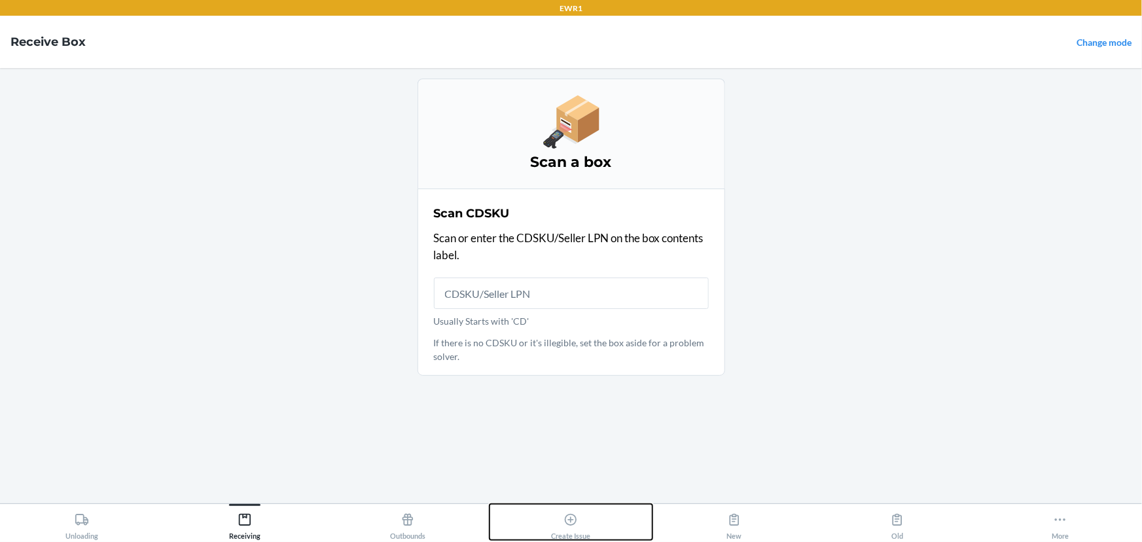
click at [587, 521] on div "Create Issue" at bounding box center [570, 523] width 39 height 33
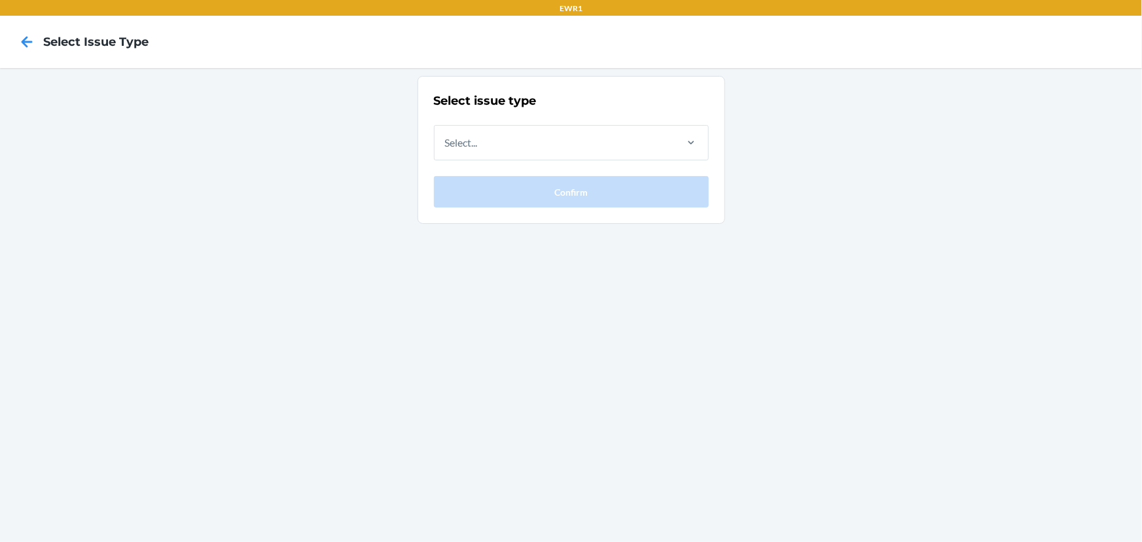
click at [632, 154] on div "Select..." at bounding box center [553, 143] width 239 height 34
click at [446, 150] on input "Select..." at bounding box center [445, 143] width 1 height 16
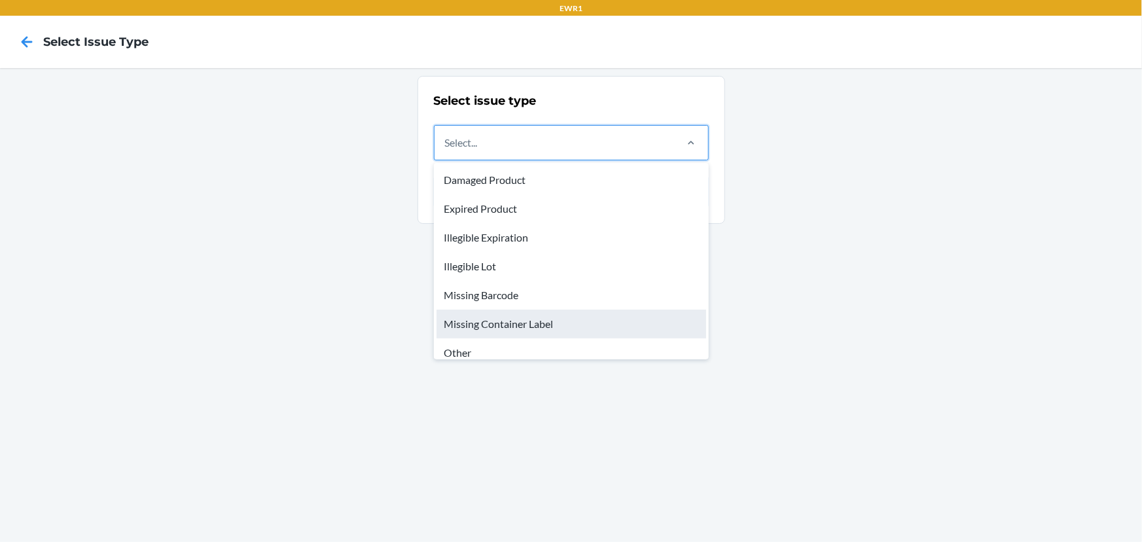
click at [600, 315] on div "Missing Container Label" at bounding box center [571, 323] width 270 height 29
click at [446, 150] on input "option Missing Container Label focused, 6 of 8. 8 results available. Use Up and…" at bounding box center [445, 143] width 1 height 16
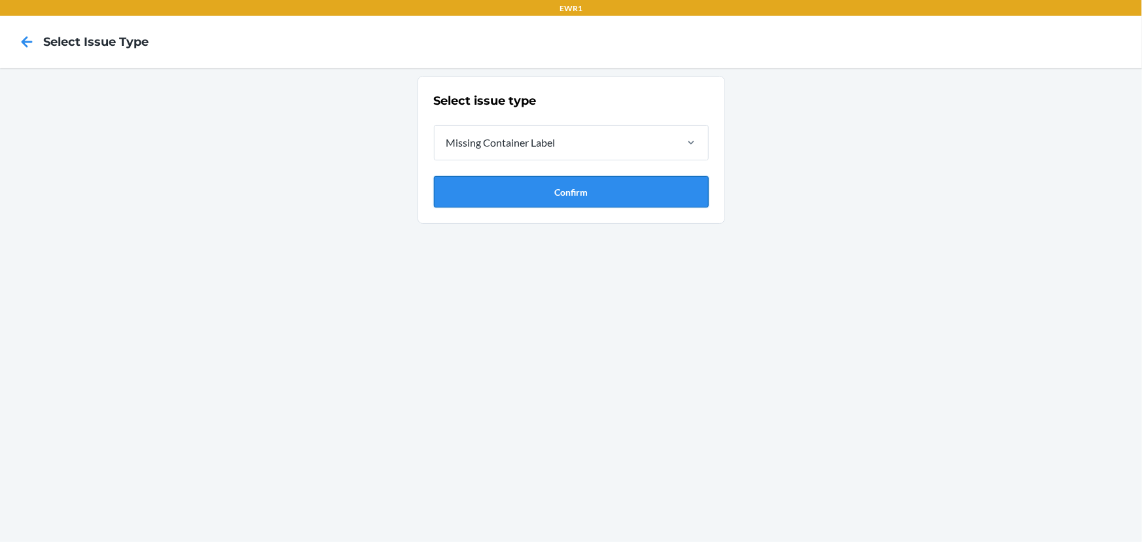
click at [584, 190] on button "Confirm" at bounding box center [571, 191] width 275 height 31
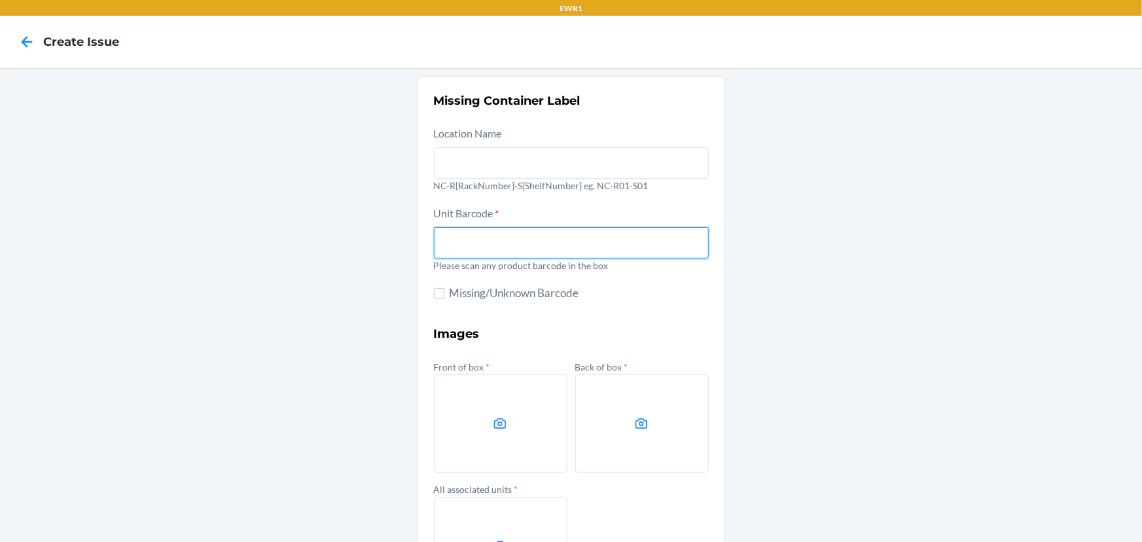
click at [565, 240] on input "text" at bounding box center [571, 242] width 275 height 31
type input "197551321989"
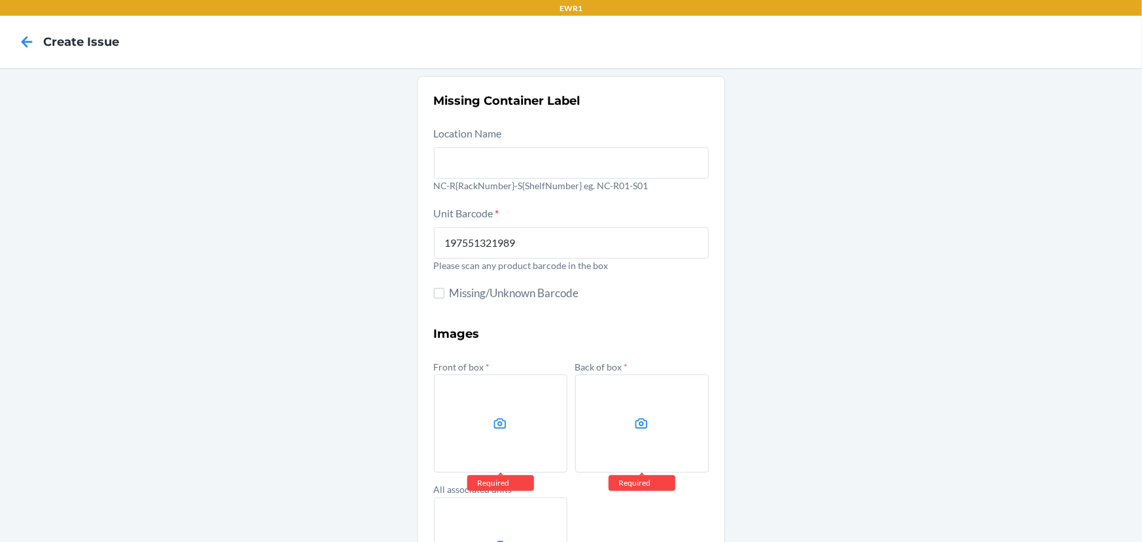
click at [883, 254] on div "Missing Container Label Location Name NC-R{RackNumber}-S{ShelfNumber} eg. NC-R0…" at bounding box center [571, 367] width 1142 height 599
click at [922, 200] on div "Missing Container Label Location Name NC-R{RackNumber}-S{ShelfNumber} eg. NC-R0…" at bounding box center [571, 367] width 1142 height 599
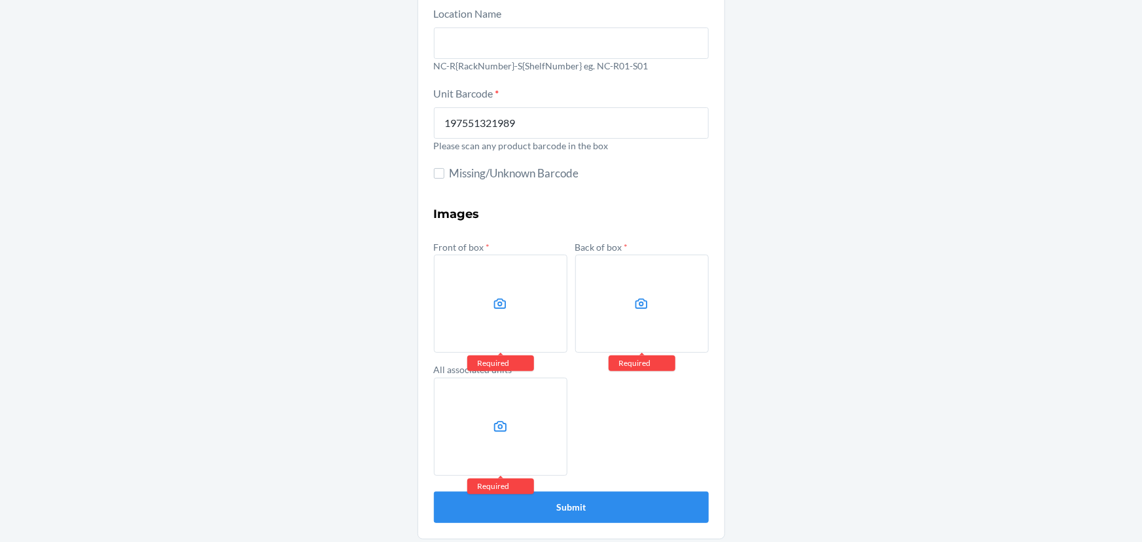
scroll to position [124, 0]
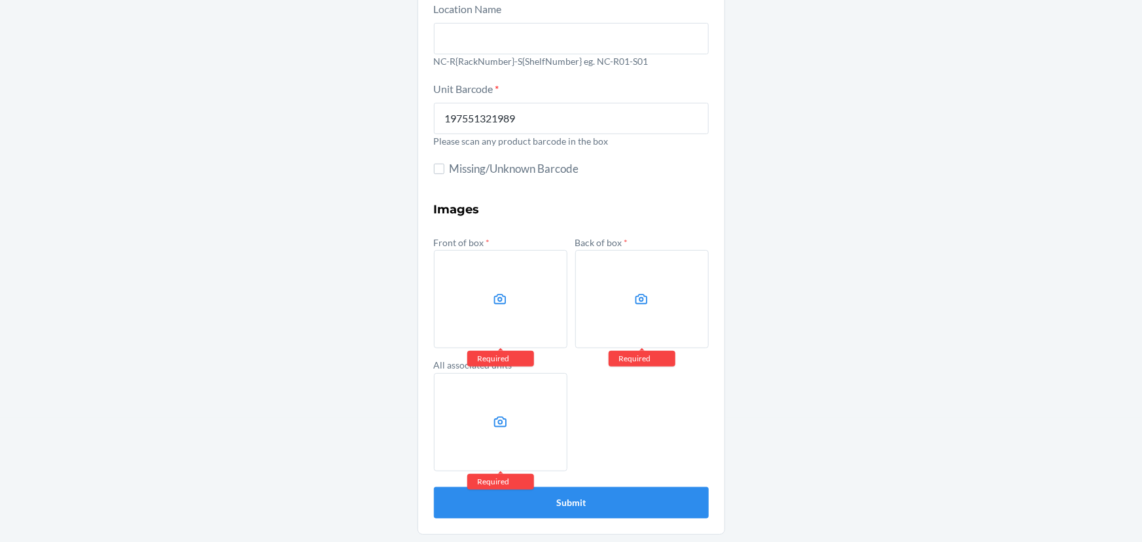
click at [527, 285] on label at bounding box center [500, 299] width 133 height 98
click at [0, 0] on input "file" at bounding box center [0, 0] width 0 height 0
click at [593, 271] on label at bounding box center [641, 299] width 133 height 98
click at [0, 0] on input "file" at bounding box center [0, 0] width 0 height 0
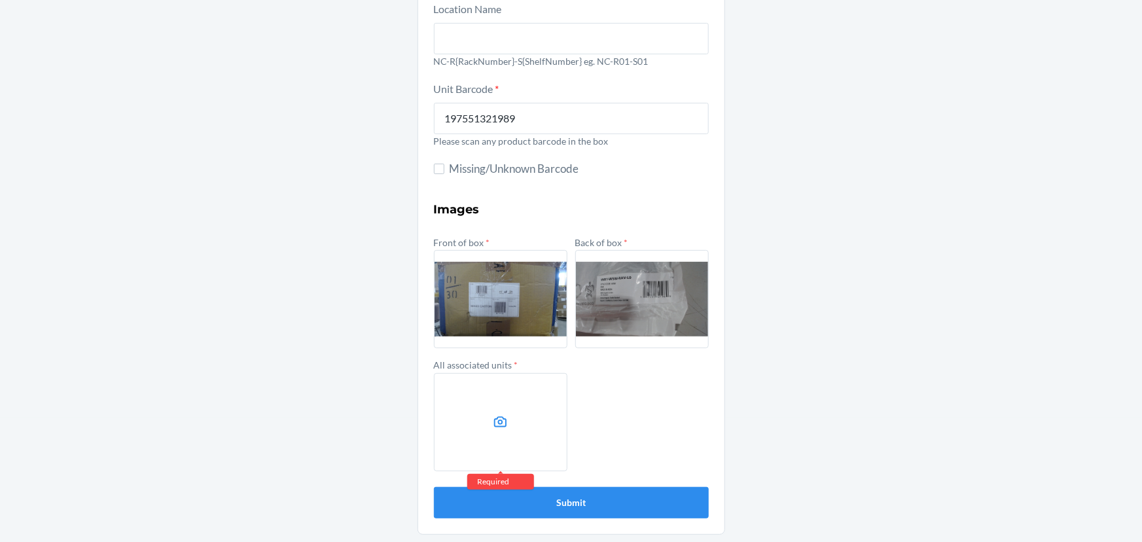
click at [489, 411] on label at bounding box center [500, 422] width 133 height 98
click at [0, 0] on input "file" at bounding box center [0, 0] width 0 height 0
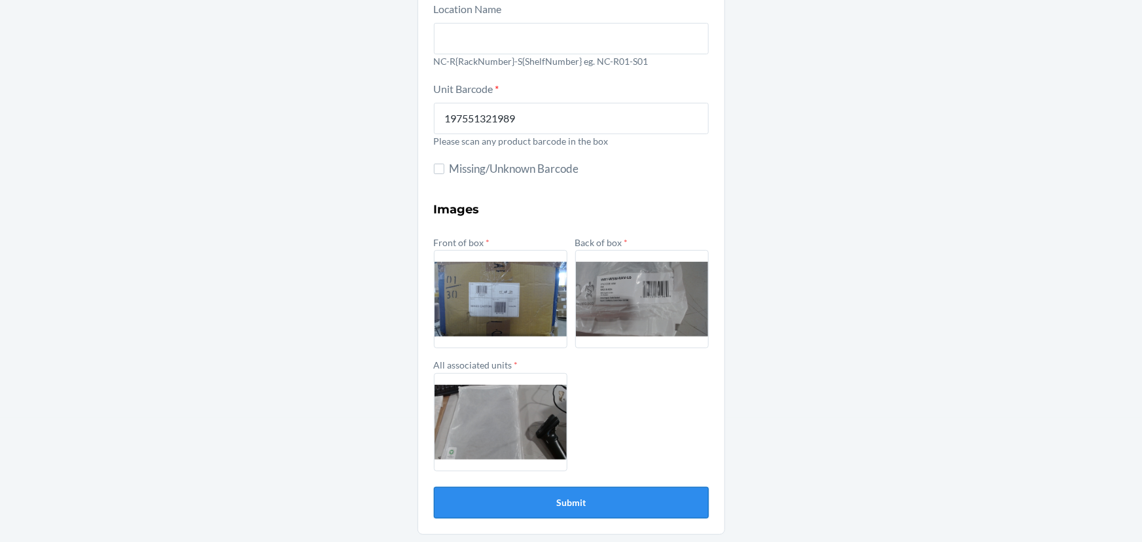
click at [580, 504] on button "Submit" at bounding box center [571, 502] width 275 height 31
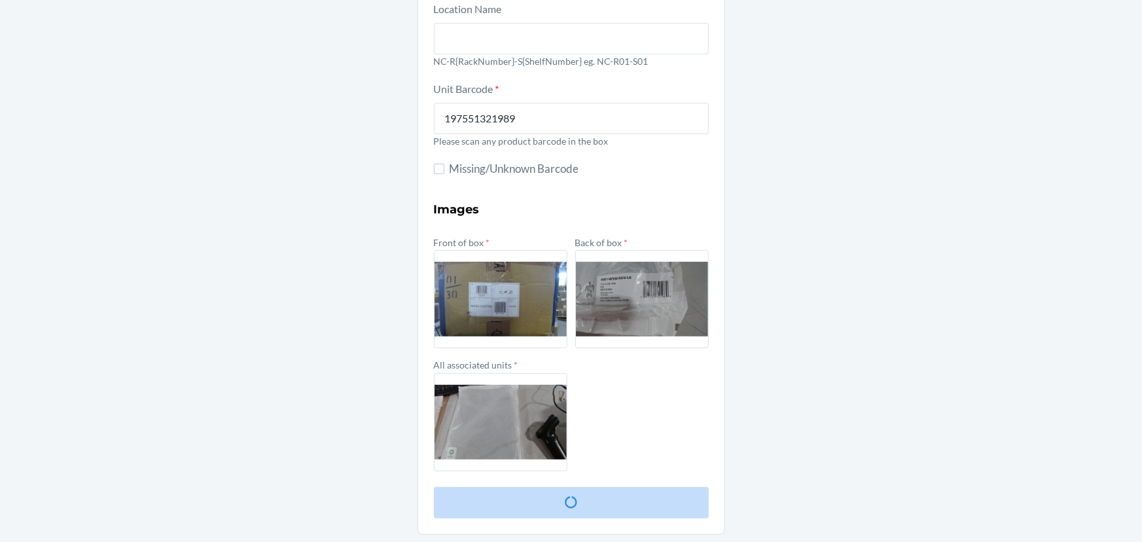
scroll to position [0, 0]
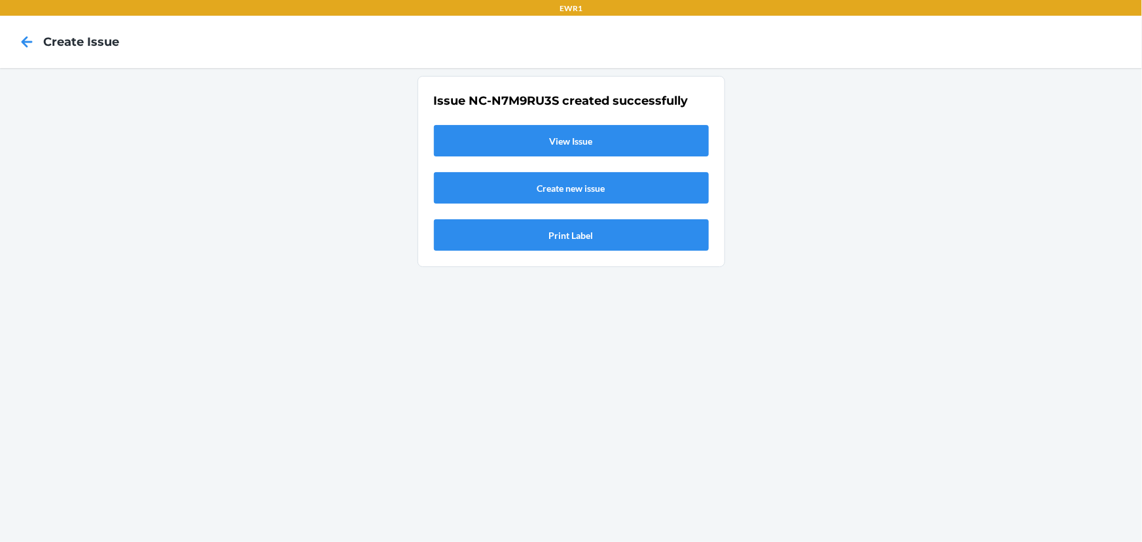
click at [576, 139] on link "View Issue" at bounding box center [571, 140] width 275 height 31
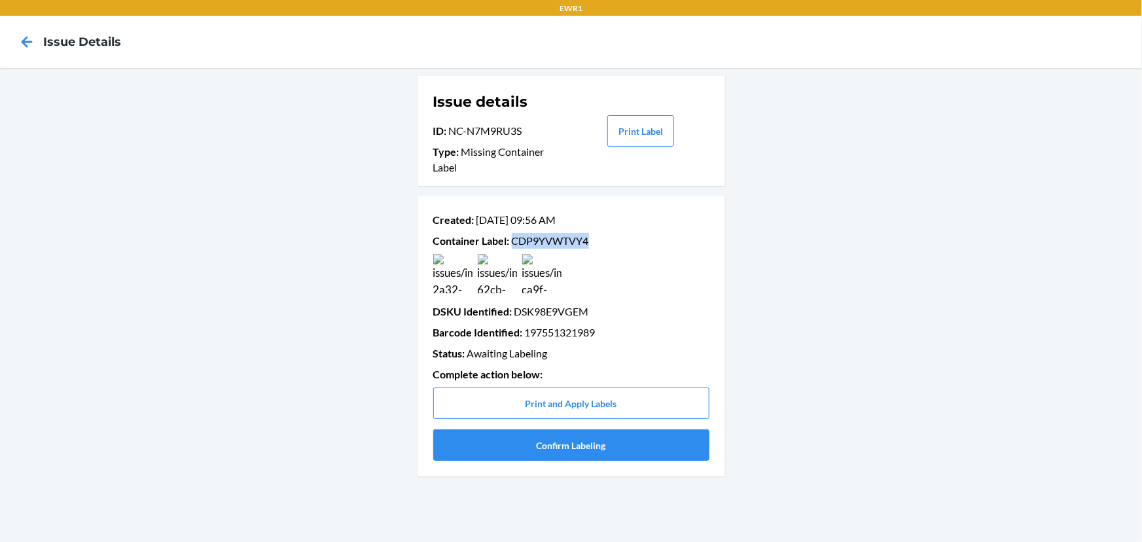
drag, startPoint x: 589, startPoint y: 240, endPoint x: 512, endPoint y: 242, distance: 77.2
click at [512, 242] on p "Container Label : CDP9YVWTVY4" at bounding box center [571, 241] width 276 height 16
copy p "CDP9YVWTVY4"
click at [548, 449] on button "Confirm Labeling" at bounding box center [571, 444] width 276 height 31
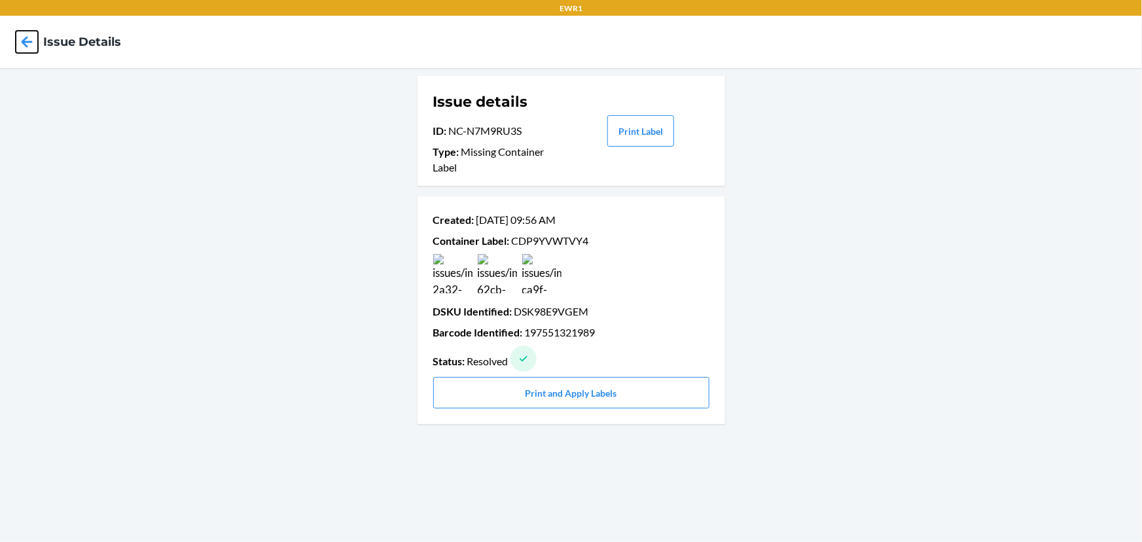
click at [33, 43] on icon at bounding box center [27, 42] width 22 height 22
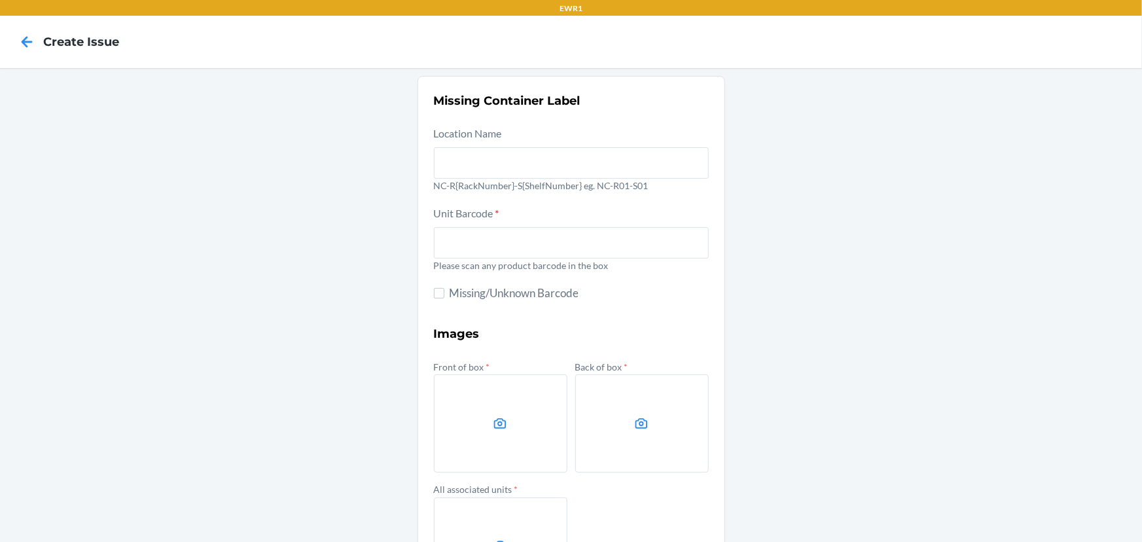
click at [33, 43] on icon at bounding box center [27, 42] width 22 height 22
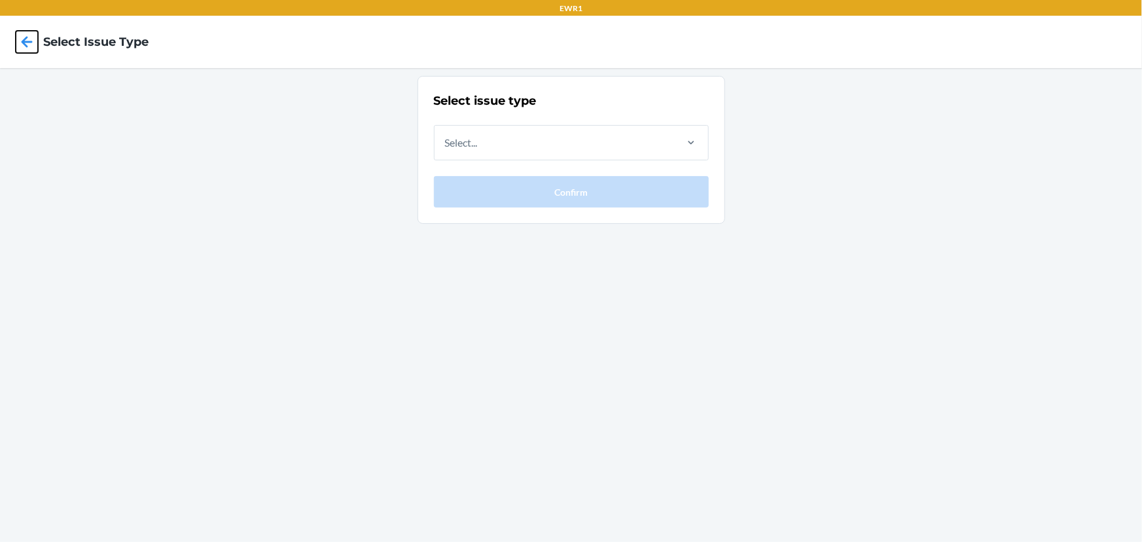
click at [33, 43] on icon at bounding box center [27, 42] width 22 height 22
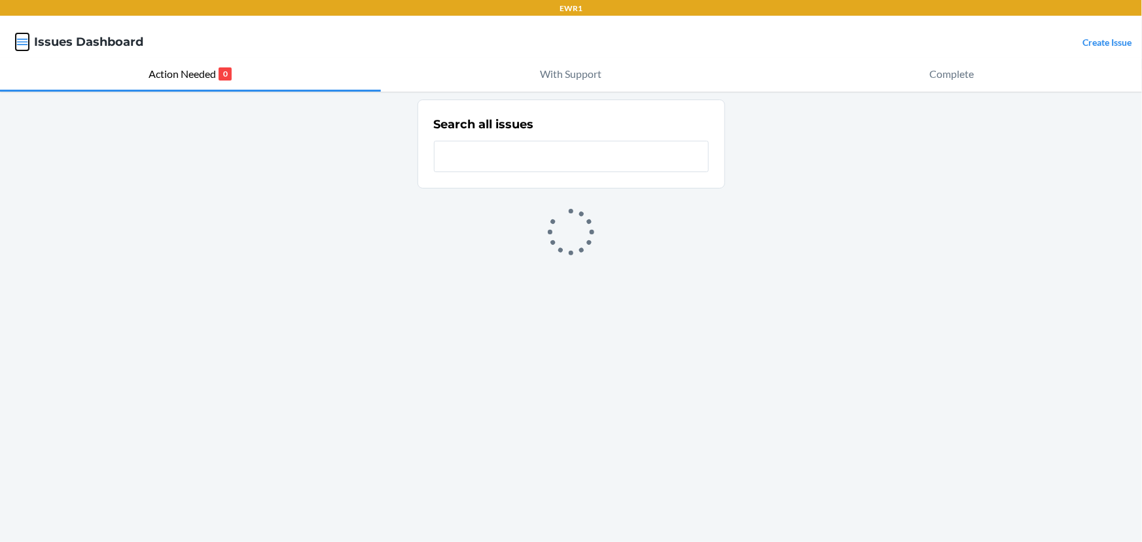
click at [23, 43] on icon "button" at bounding box center [22, 41] width 13 height 13
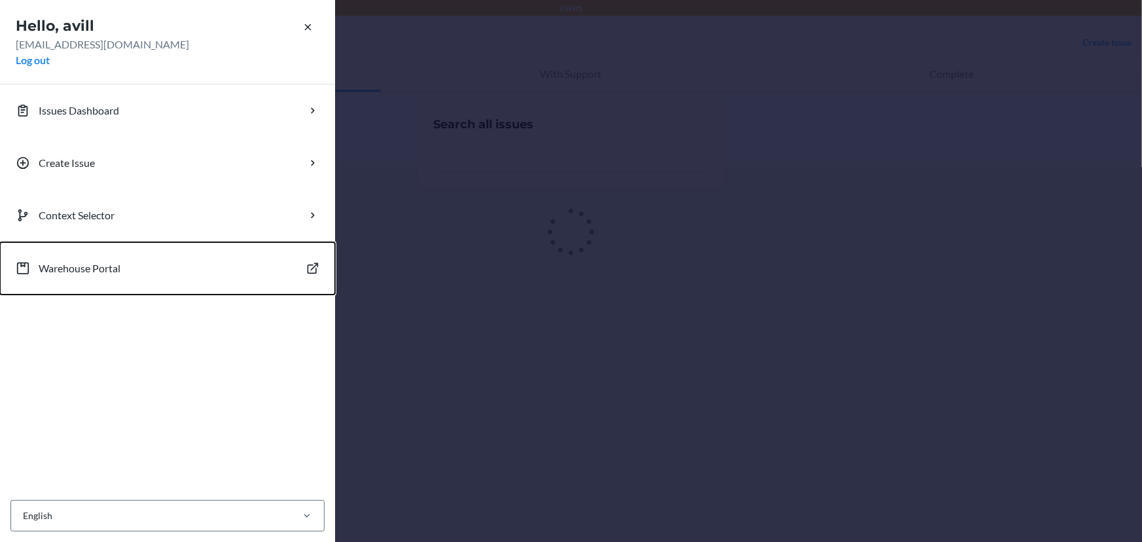
click at [96, 271] on p "Warehouse Portal" at bounding box center [80, 268] width 82 height 16
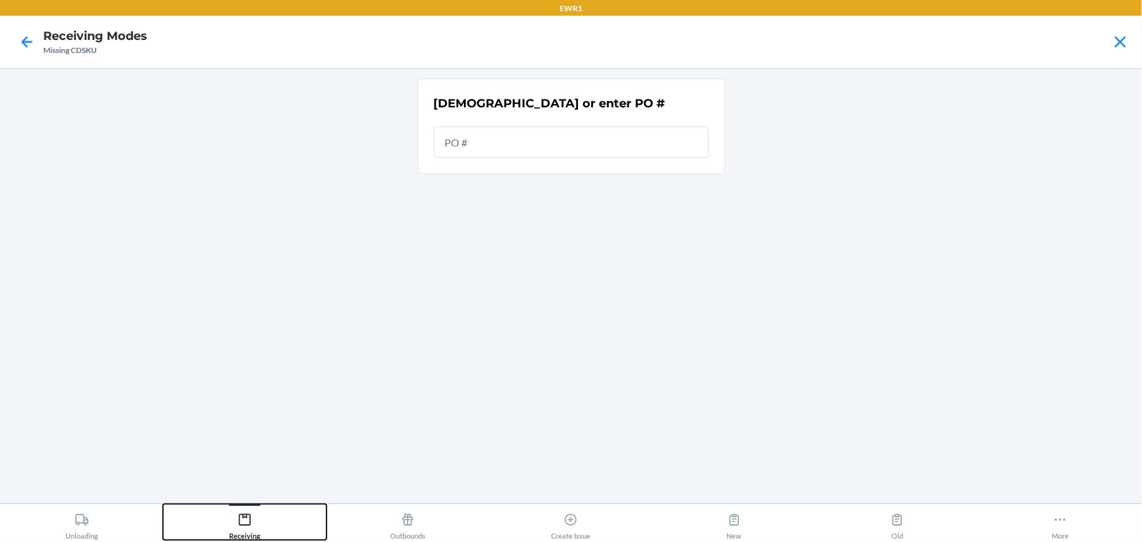
click at [262, 518] on button "Receiving" at bounding box center [244, 522] width 163 height 36
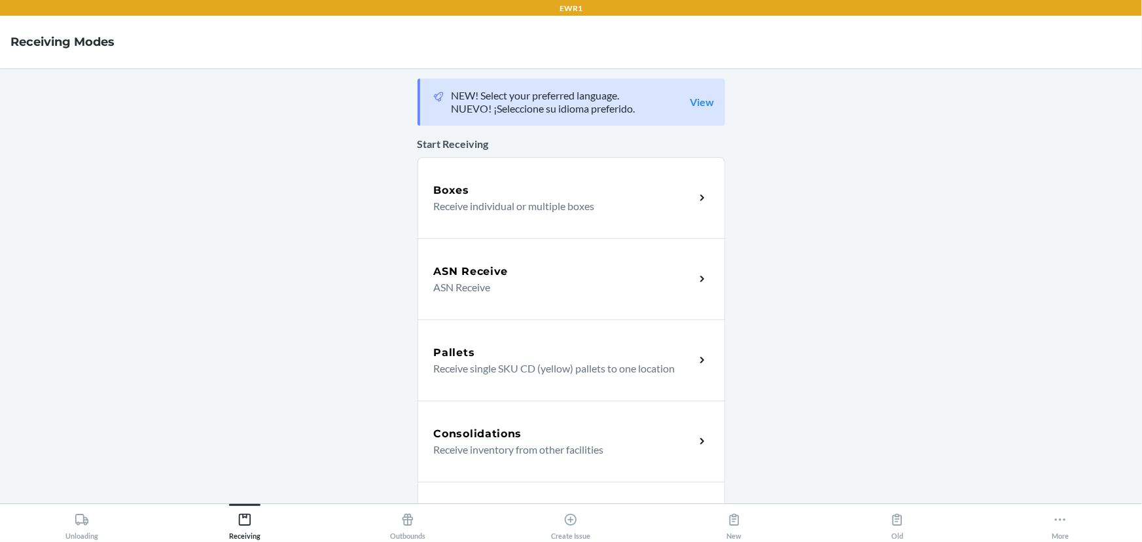
click at [468, 217] on div "Boxes Receive individual or multiple boxes" at bounding box center [570, 197] width 307 height 81
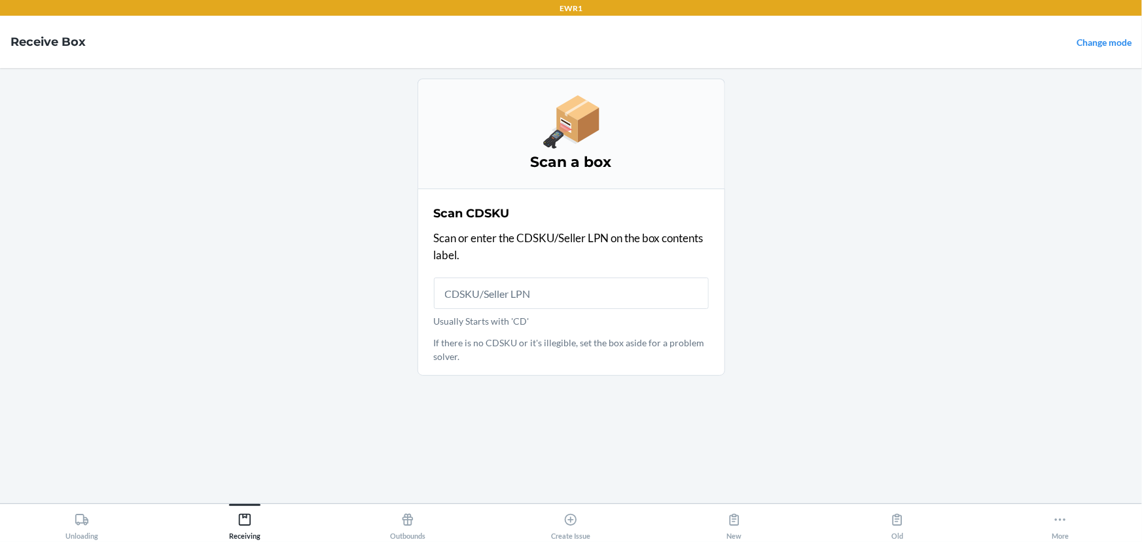
click at [491, 294] on input "Usually Starts with 'CD'" at bounding box center [571, 292] width 275 height 31
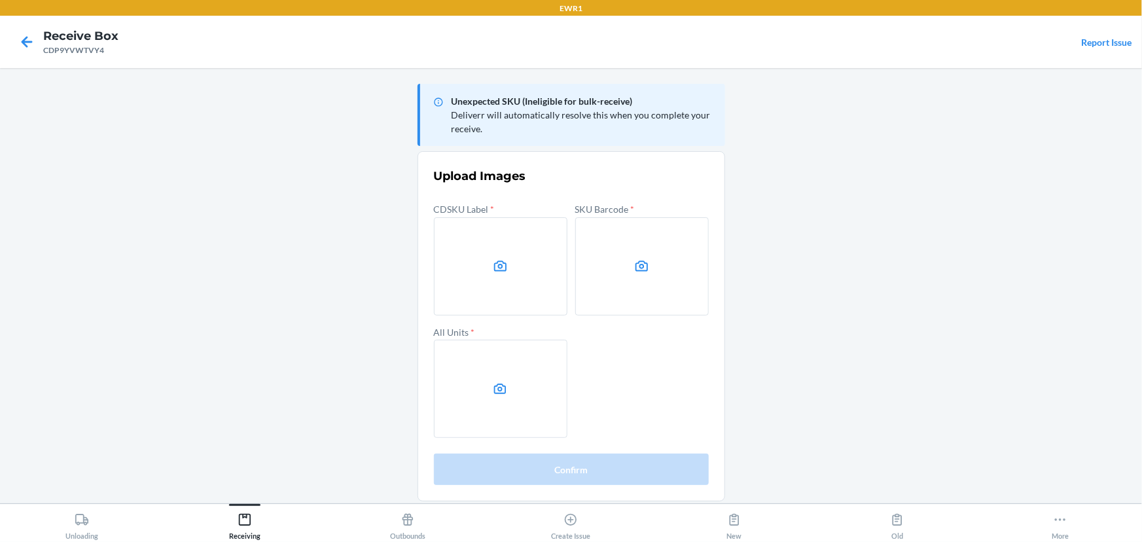
click at [500, 264] on icon at bounding box center [500, 265] width 12 height 10
click at [0, 0] on input "file" at bounding box center [0, 0] width 0 height 0
click at [599, 262] on label at bounding box center [641, 266] width 133 height 98
click at [0, 0] on input "file" at bounding box center [0, 0] width 0 height 0
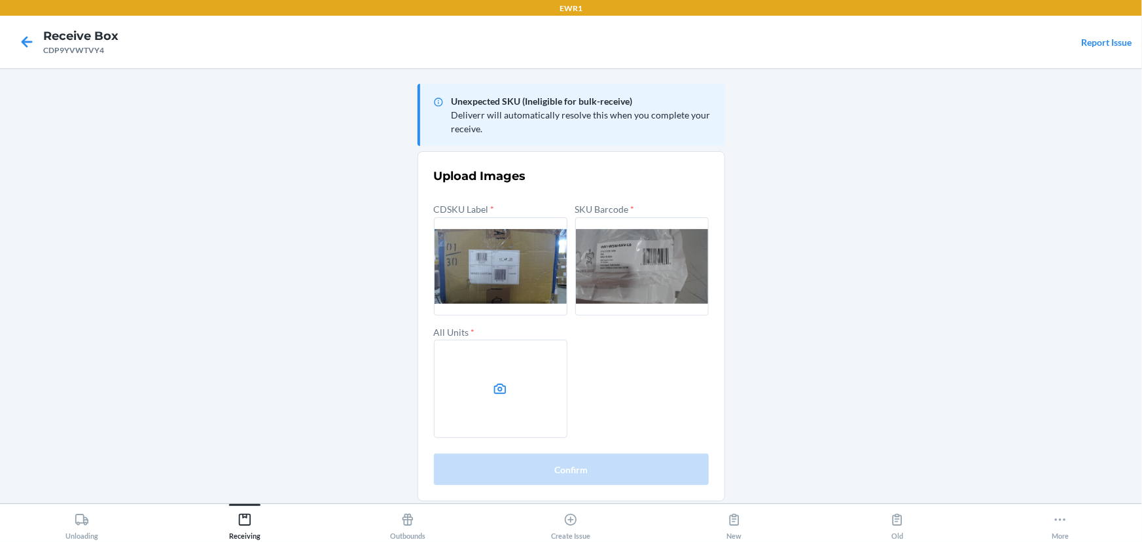
click at [498, 370] on label at bounding box center [500, 389] width 133 height 98
click at [0, 0] on input "file" at bounding box center [0, 0] width 0 height 0
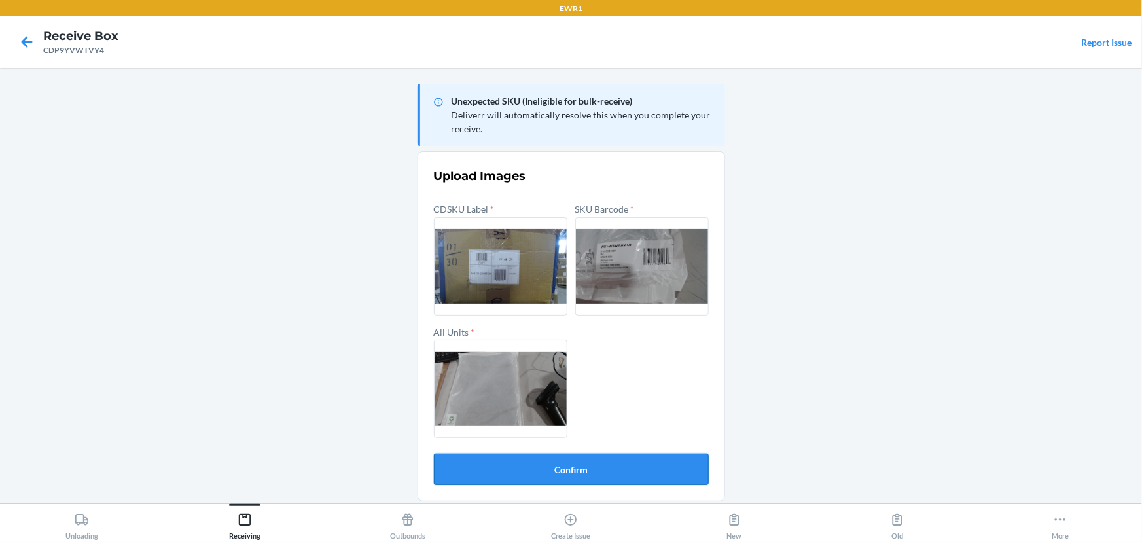
click at [565, 458] on button "Confirm" at bounding box center [571, 468] width 275 height 31
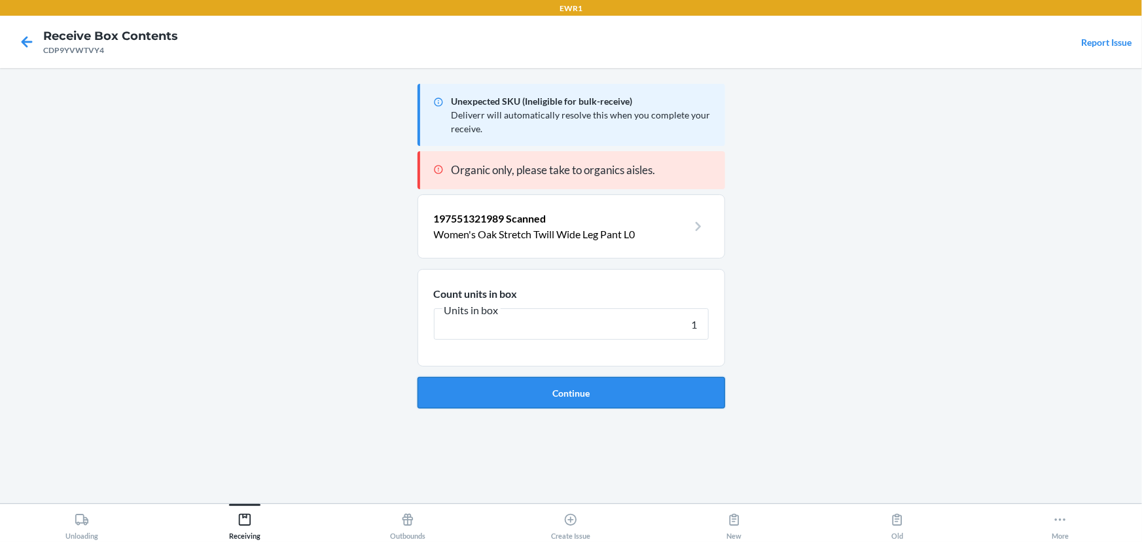
type input "1"
click at [564, 386] on button "Continue" at bounding box center [570, 392] width 307 height 31
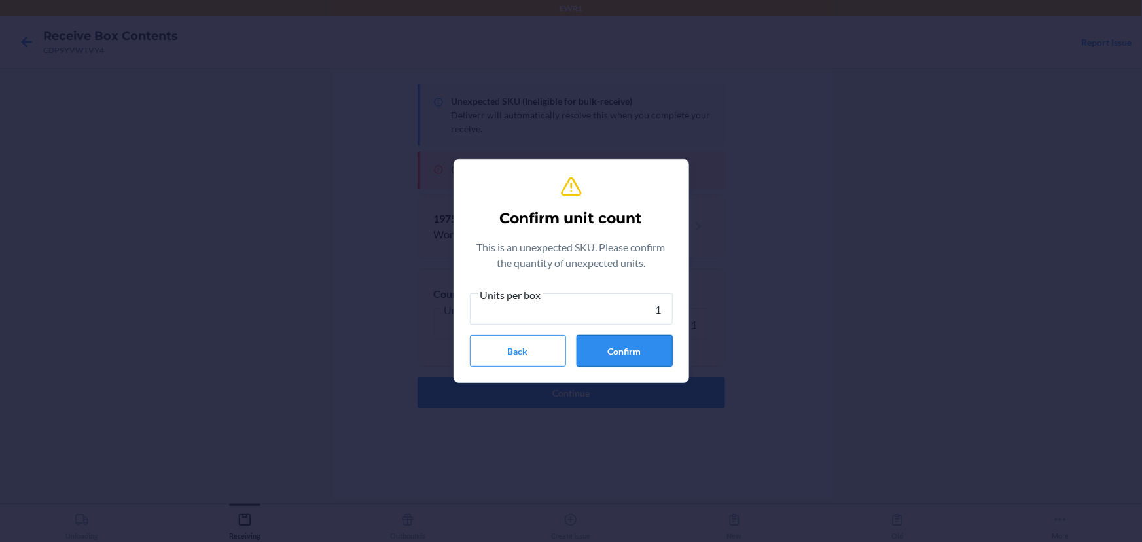
type input "1"
click at [582, 356] on button "Confirm" at bounding box center [624, 350] width 96 height 31
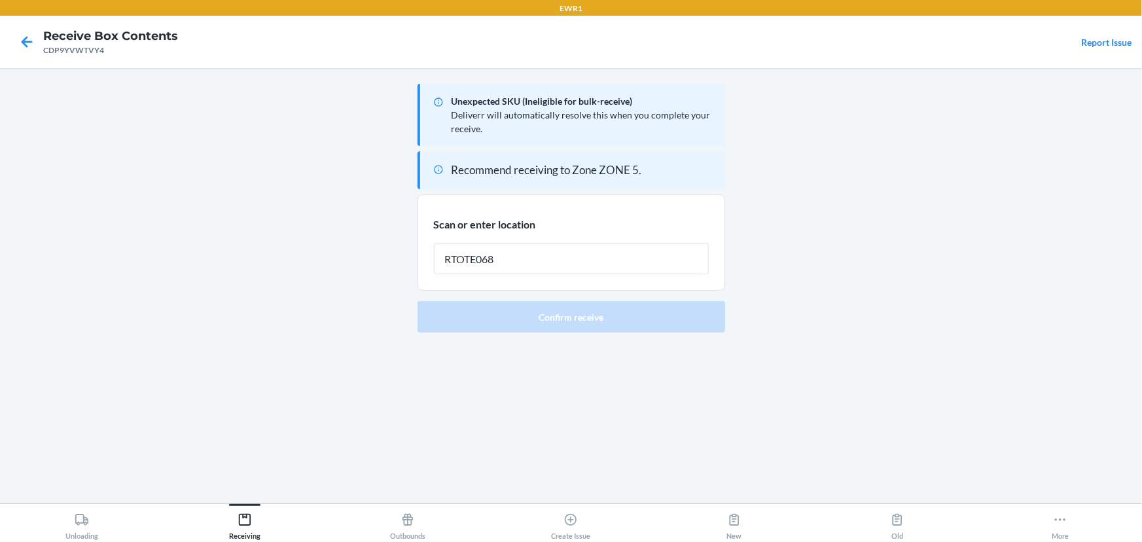
type input "RTOTE068"
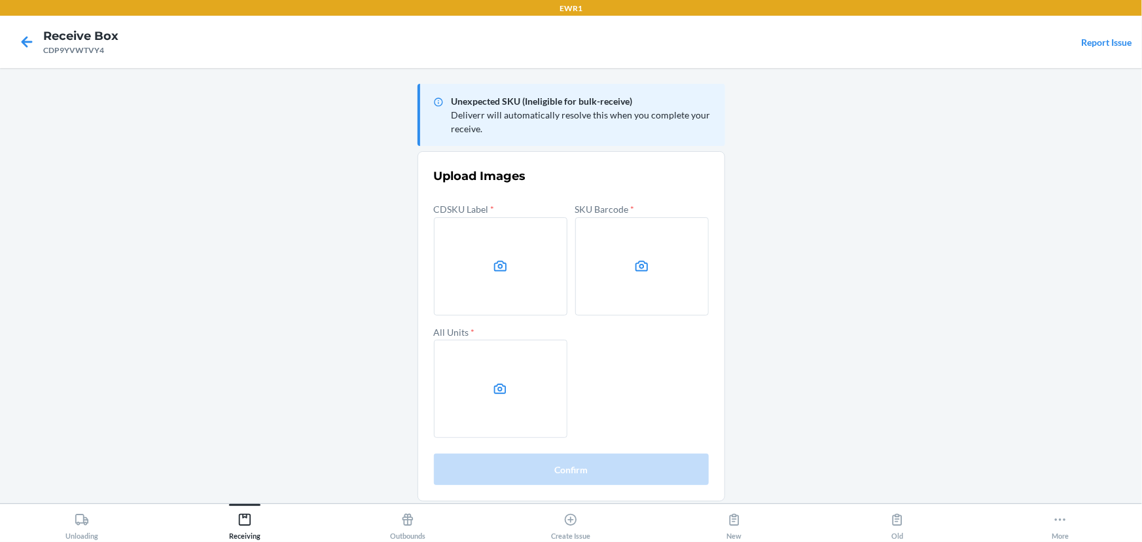
click at [993, 227] on main "Unexpected SKU (Ineligible for bulk-receive) Deliverr will automatically resolv…" at bounding box center [571, 285] width 1142 height 435
click at [560, 260] on label at bounding box center [500, 266] width 133 height 98
click at [0, 0] on input "file" at bounding box center [0, 0] width 0 height 0
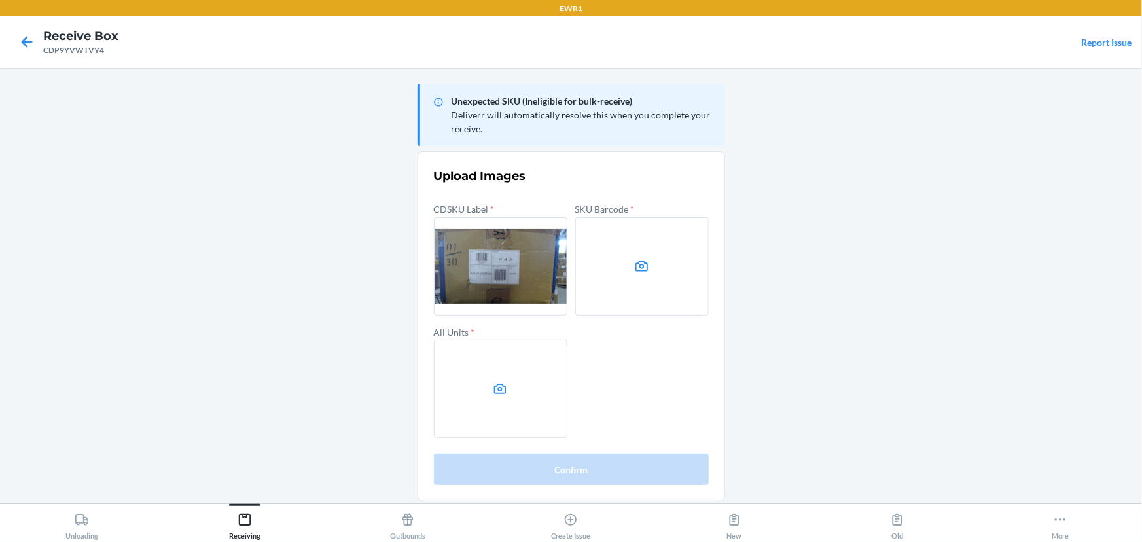
click at [621, 268] on label at bounding box center [641, 266] width 133 height 98
click at [0, 0] on input "file" at bounding box center [0, 0] width 0 height 0
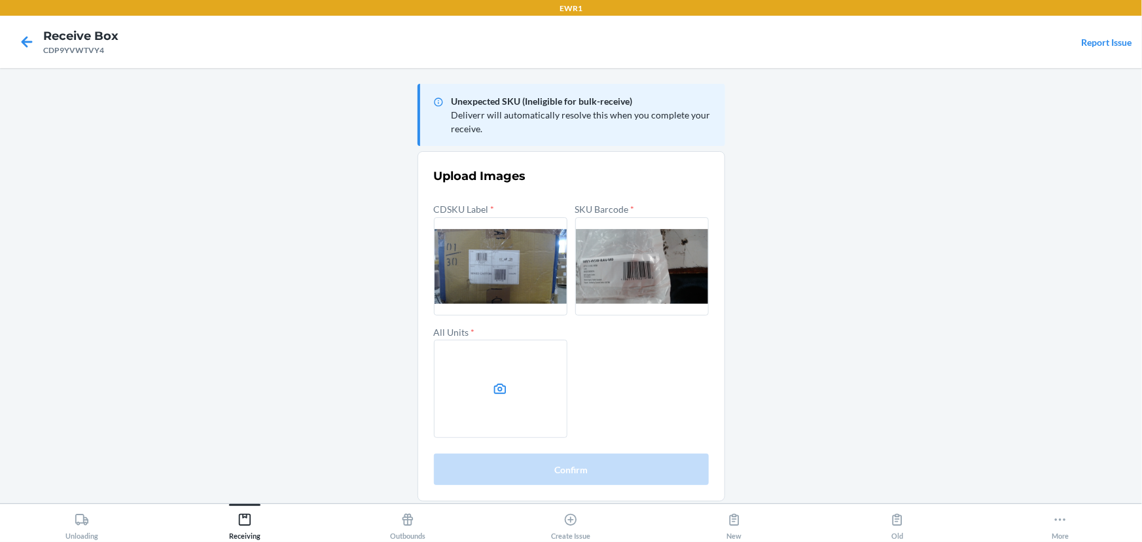
click at [516, 366] on label at bounding box center [500, 389] width 133 height 98
click at [0, 0] on input "file" at bounding box center [0, 0] width 0 height 0
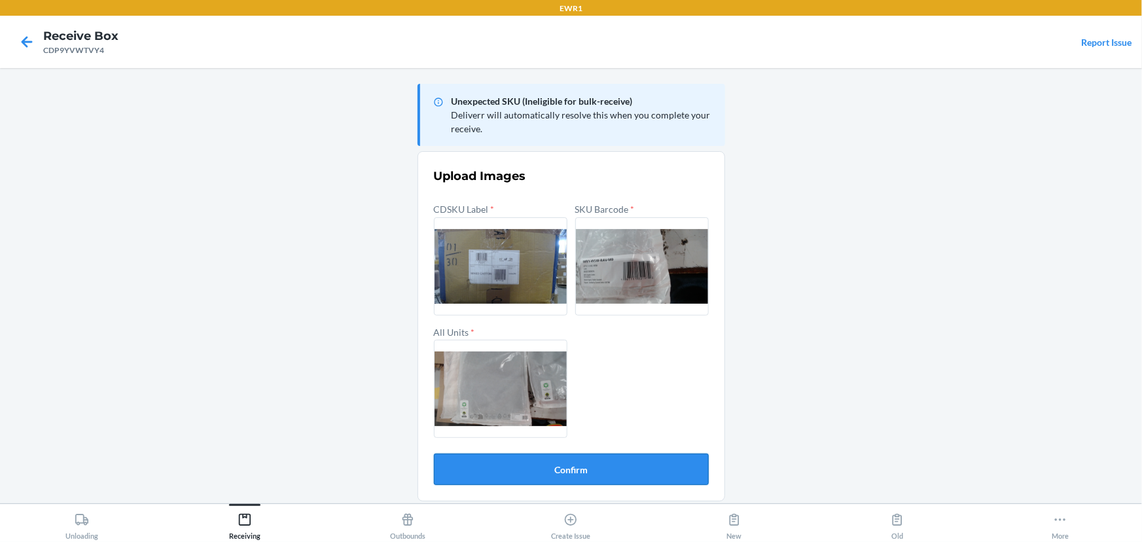
click at [590, 472] on button "Confirm" at bounding box center [571, 468] width 275 height 31
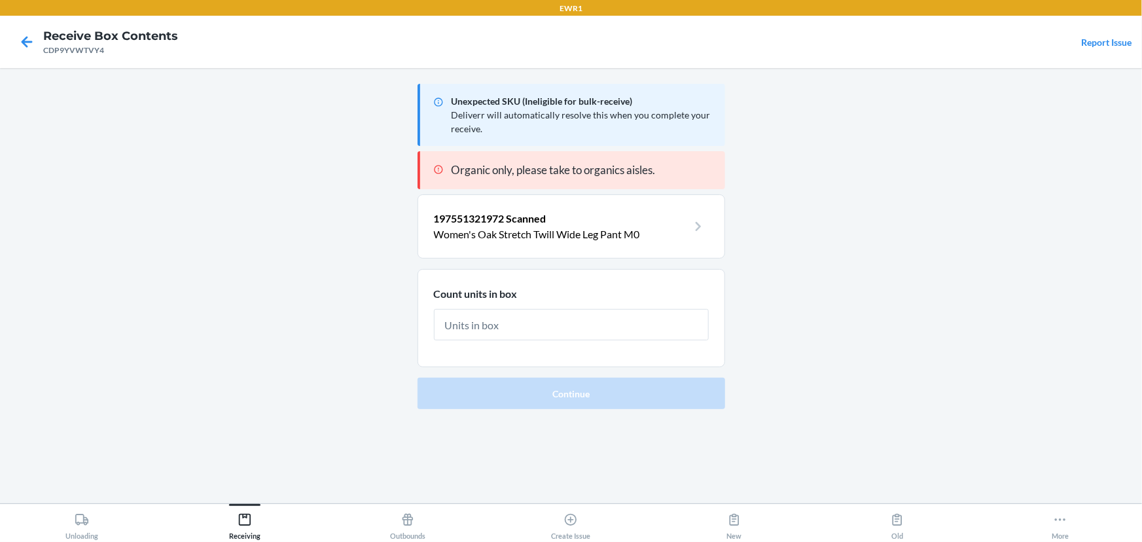
click at [555, 330] on input "text" at bounding box center [571, 324] width 275 height 31
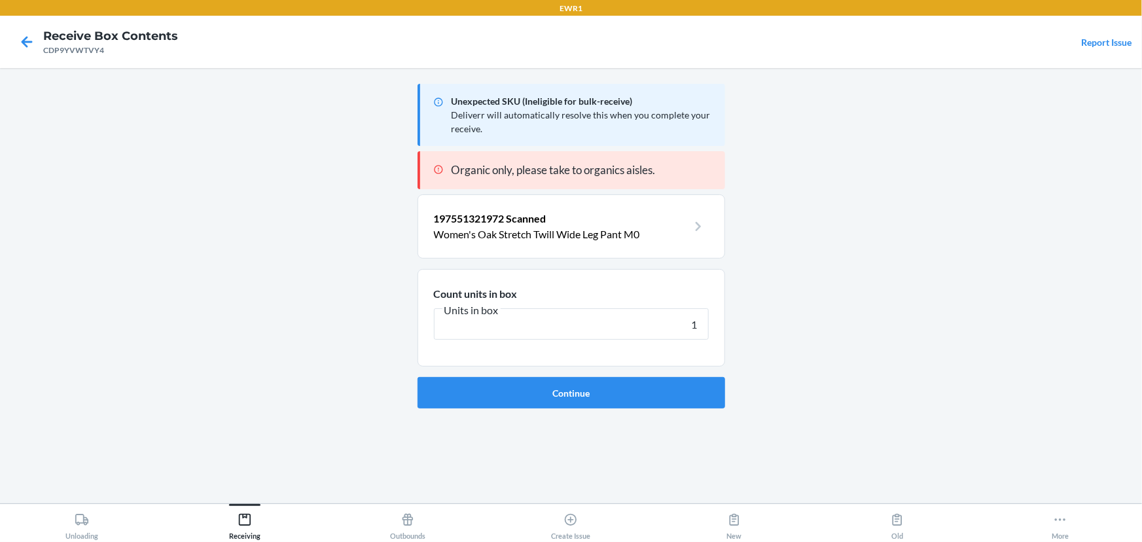
type input "1"
click at [417, 377] on button "Continue" at bounding box center [570, 392] width 307 height 31
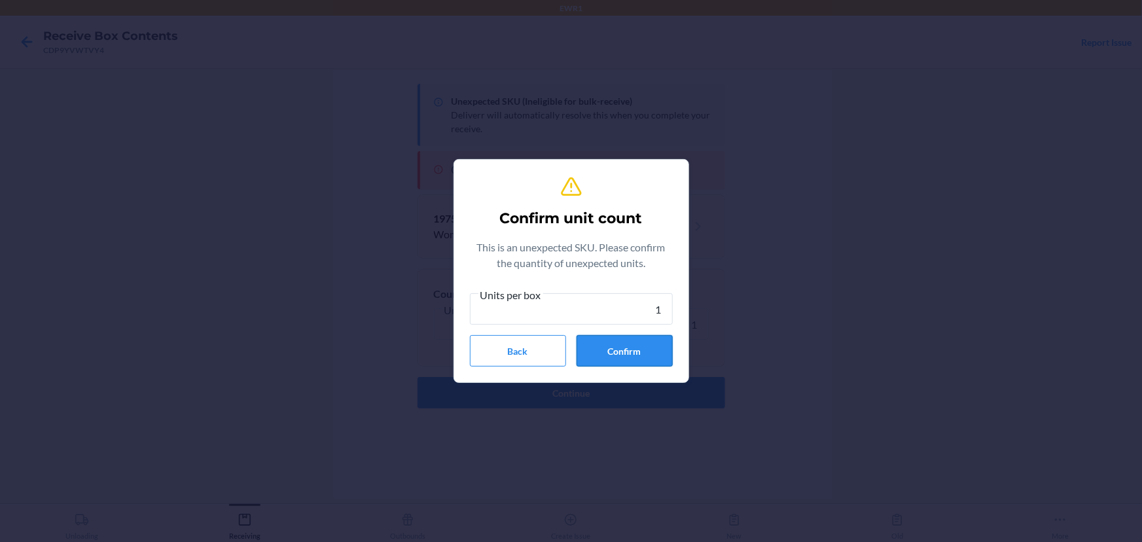
type input "1"
click at [603, 360] on button "Confirm" at bounding box center [624, 350] width 96 height 31
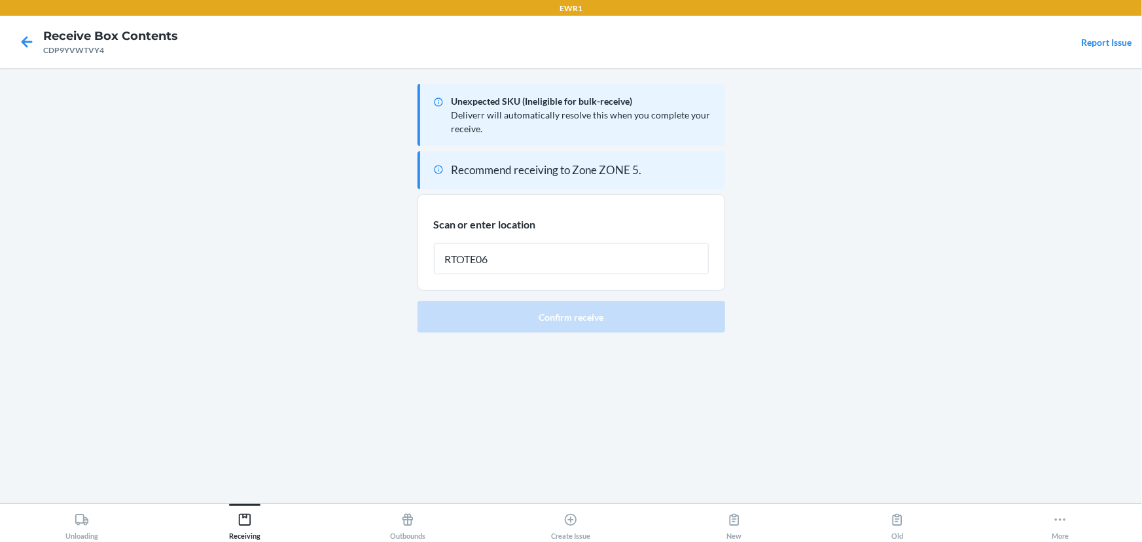
type input "RTOTE068"
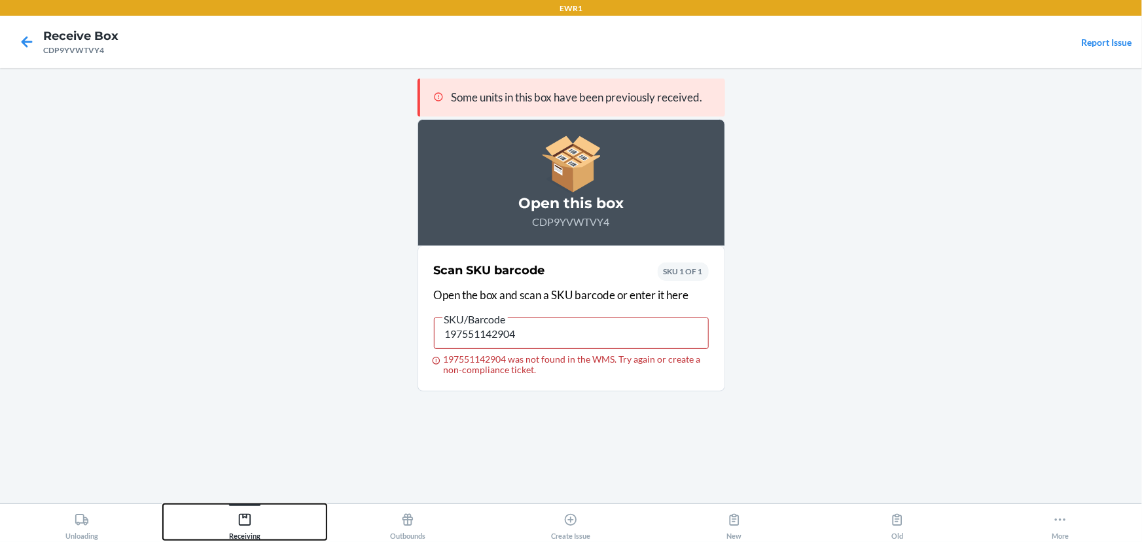
click at [255, 519] on div "Receiving" at bounding box center [244, 523] width 31 height 33
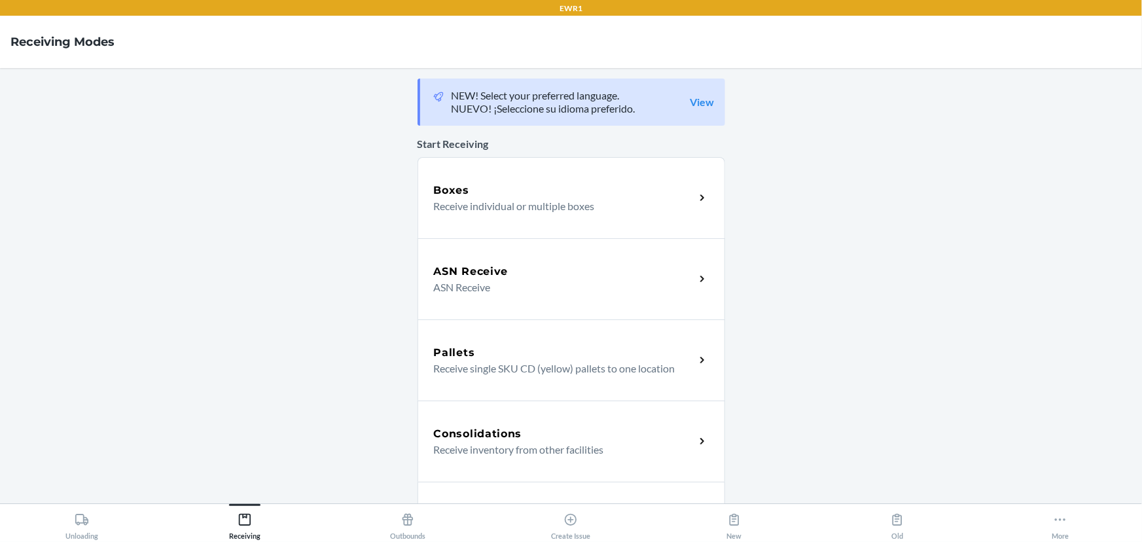
click at [505, 196] on div "Boxes" at bounding box center [564, 191] width 261 height 16
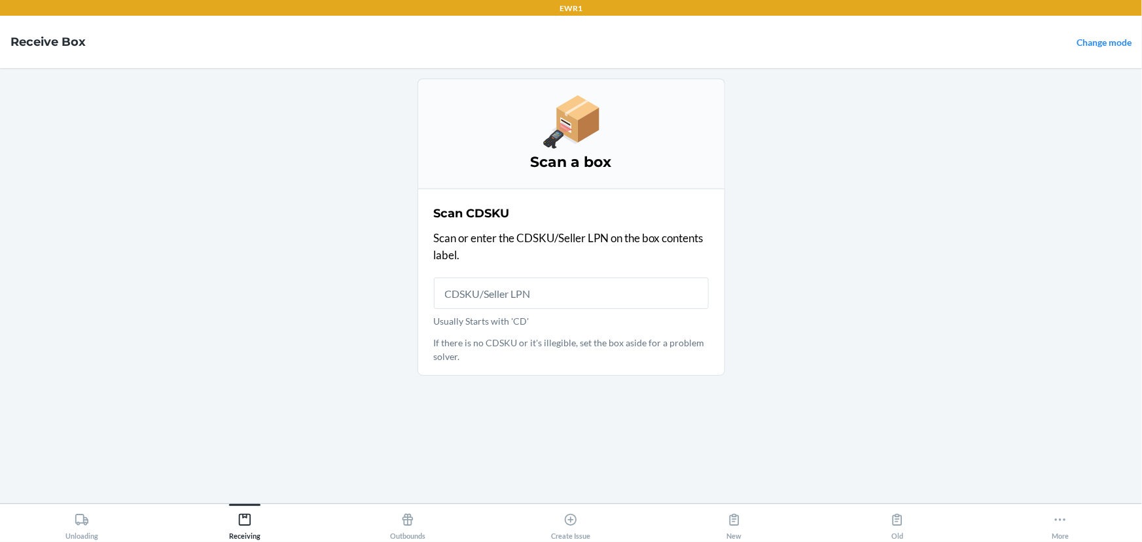
click at [504, 288] on input "Usually Starts with 'CD'" at bounding box center [571, 292] width 275 height 31
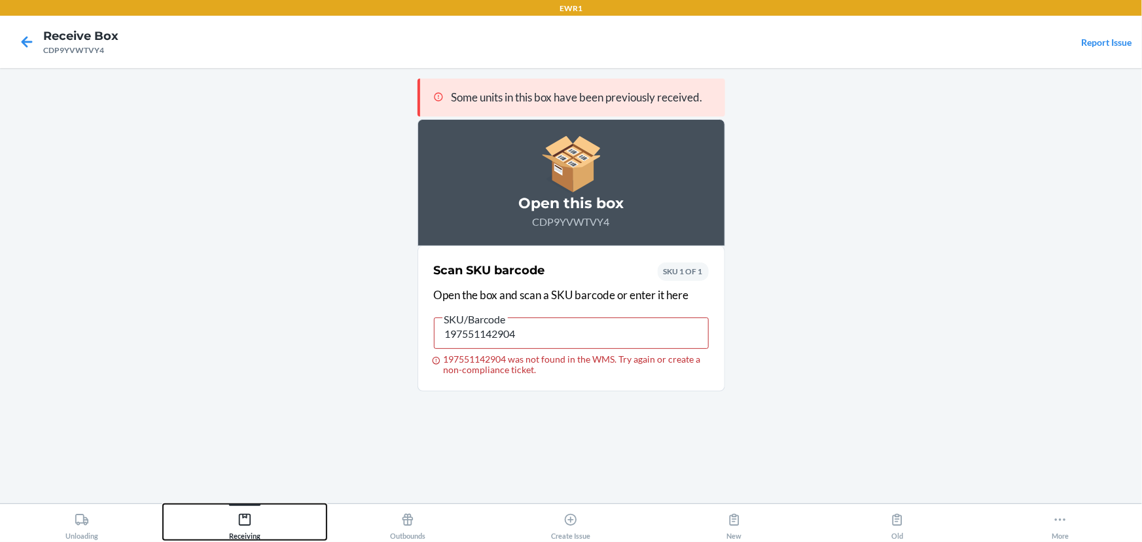
click at [238, 516] on icon at bounding box center [244, 519] width 14 height 14
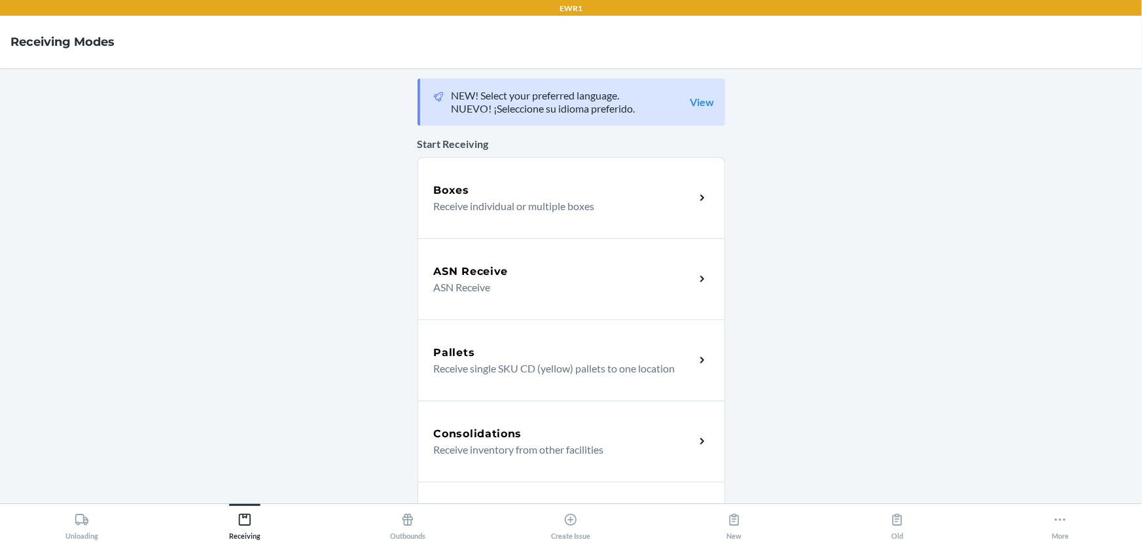
click at [527, 200] on p "Receive individual or multiple boxes" at bounding box center [559, 206] width 251 height 16
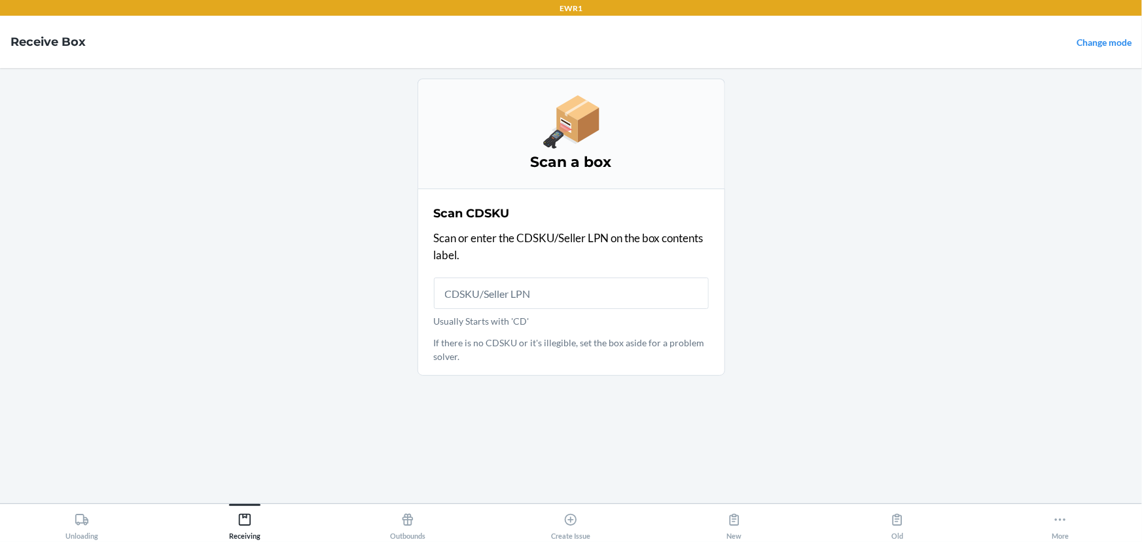
click at [536, 305] on input "Usually Starts with 'CD'" at bounding box center [571, 292] width 275 height 31
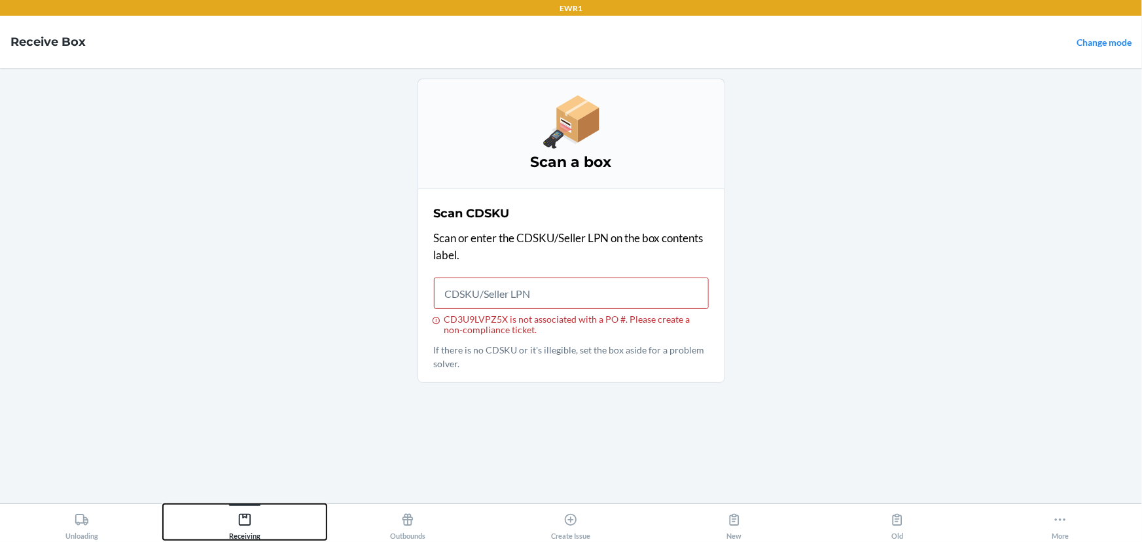
click at [262, 517] on button "Receiving" at bounding box center [244, 522] width 163 height 36
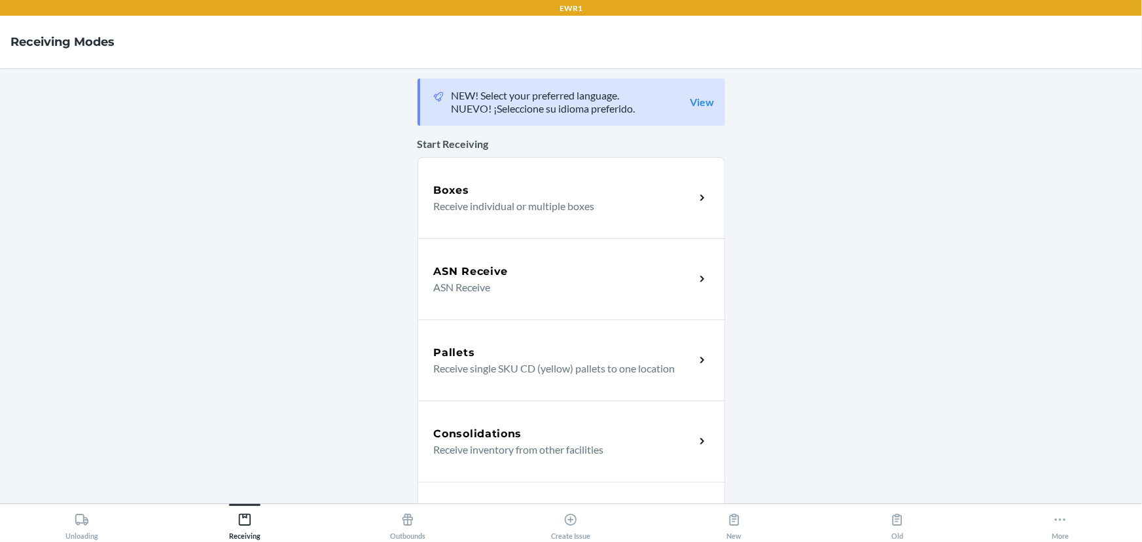
click at [550, 203] on p "Receive individual or multiple boxes" at bounding box center [559, 206] width 251 height 16
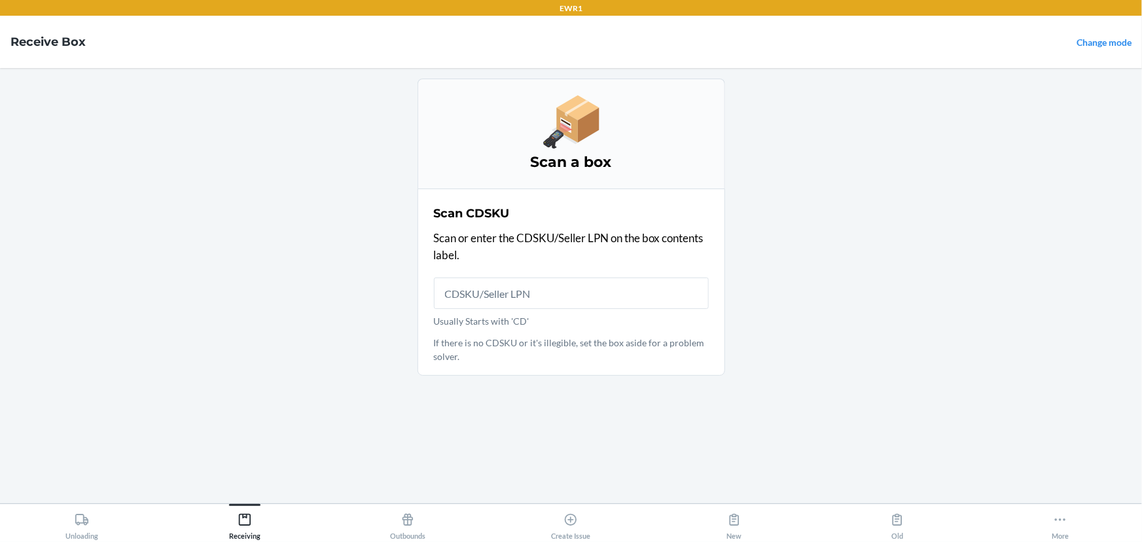
click at [543, 292] on input "Usually Starts with 'CD'" at bounding box center [571, 292] width 275 height 31
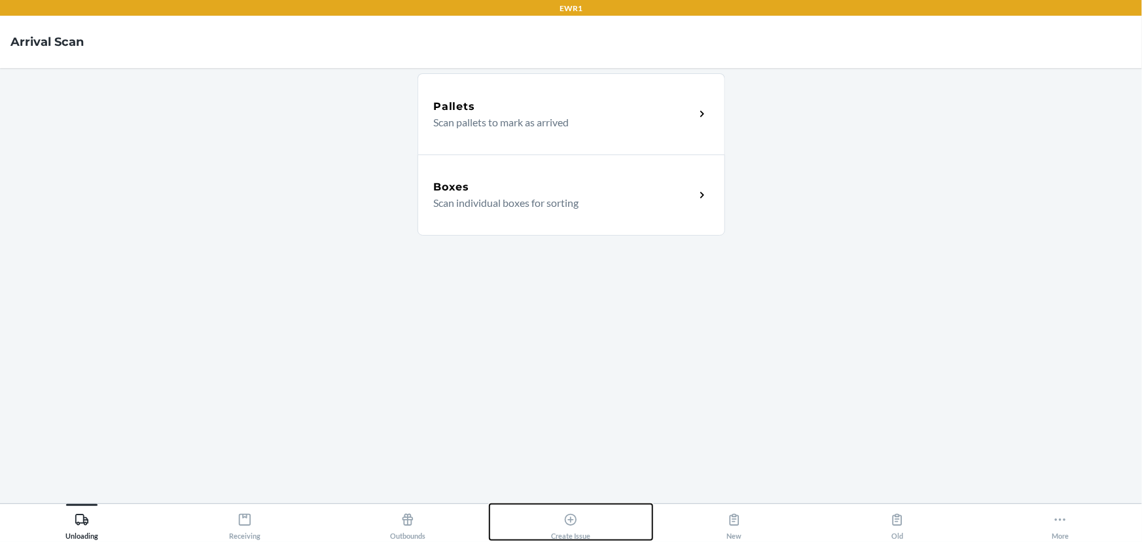
click at [561, 517] on div "Create Issue" at bounding box center [570, 523] width 39 height 33
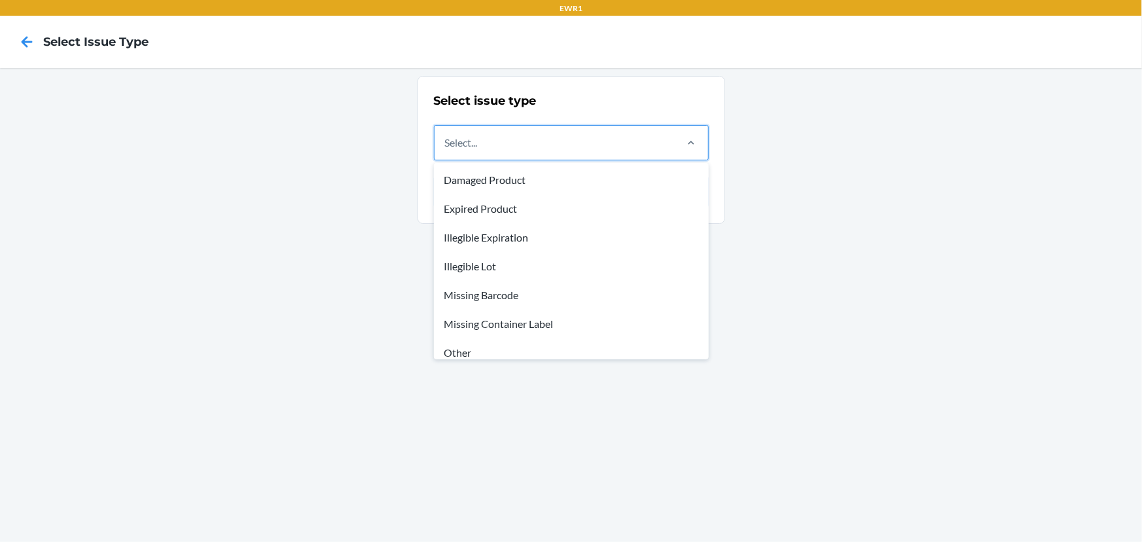
click at [543, 150] on div "Select..." at bounding box center [553, 143] width 239 height 34
click at [446, 150] on input "option Damaged Product focused, 1 of 8. 8 results available. Use Up and Down to…" at bounding box center [445, 143] width 1 height 16
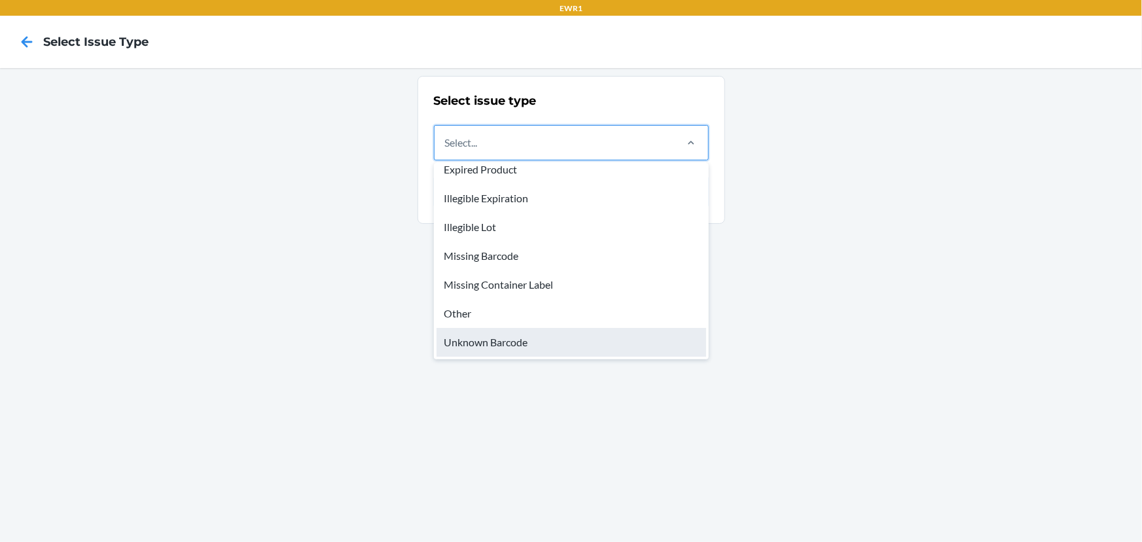
click at [548, 339] on div "Unknown Barcode" at bounding box center [571, 342] width 270 height 29
click at [446, 150] on input "option Unknown Barcode focused, 8 of 8. 8 results available. Use Up and Down to…" at bounding box center [445, 143] width 1 height 16
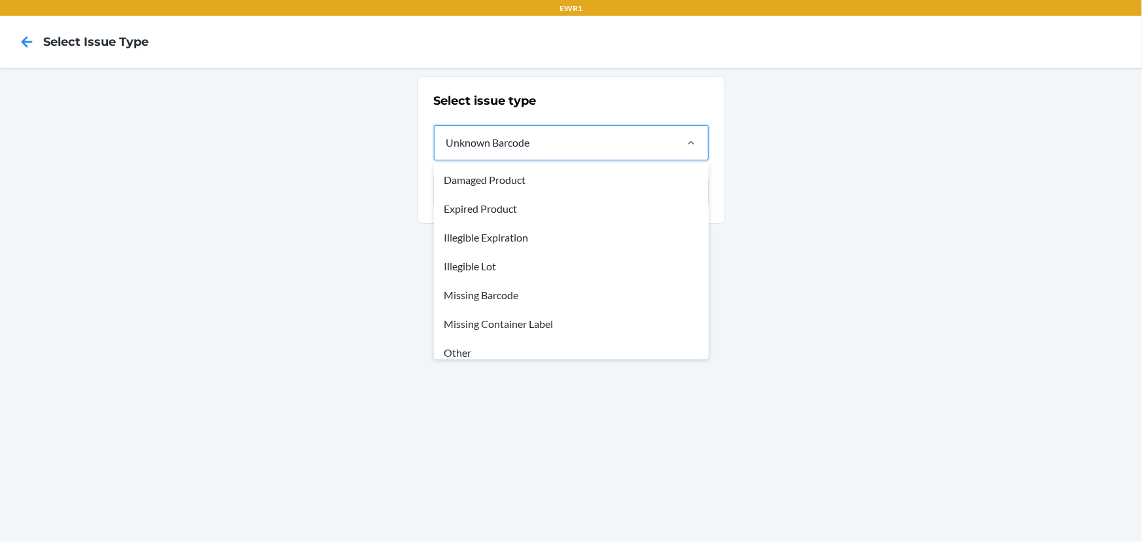
click at [582, 139] on div "Unknown Barcode" at bounding box center [553, 143] width 239 height 34
click at [446, 139] on input "option Unknown Barcode, selected. option Unknown Barcode focused, 8 of 8. 8 res…" at bounding box center [445, 143] width 1 height 16
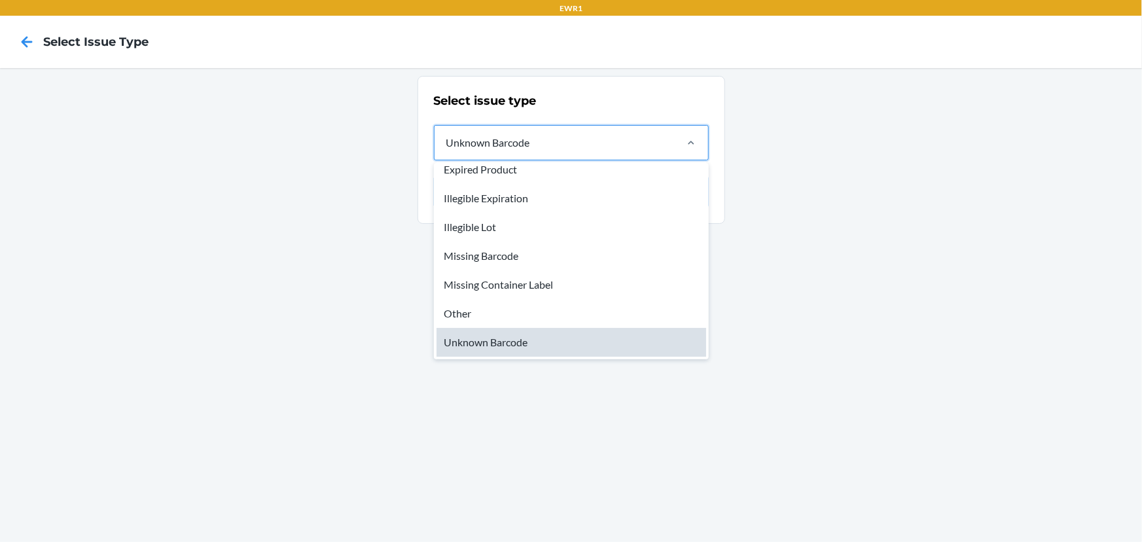
click at [504, 347] on div "Unknown Barcode" at bounding box center [571, 342] width 270 height 29
click at [446, 150] on input "option Unknown Barcode, selected. option Unknown Barcode focused, 8 of 8. 8 res…" at bounding box center [445, 143] width 1 height 16
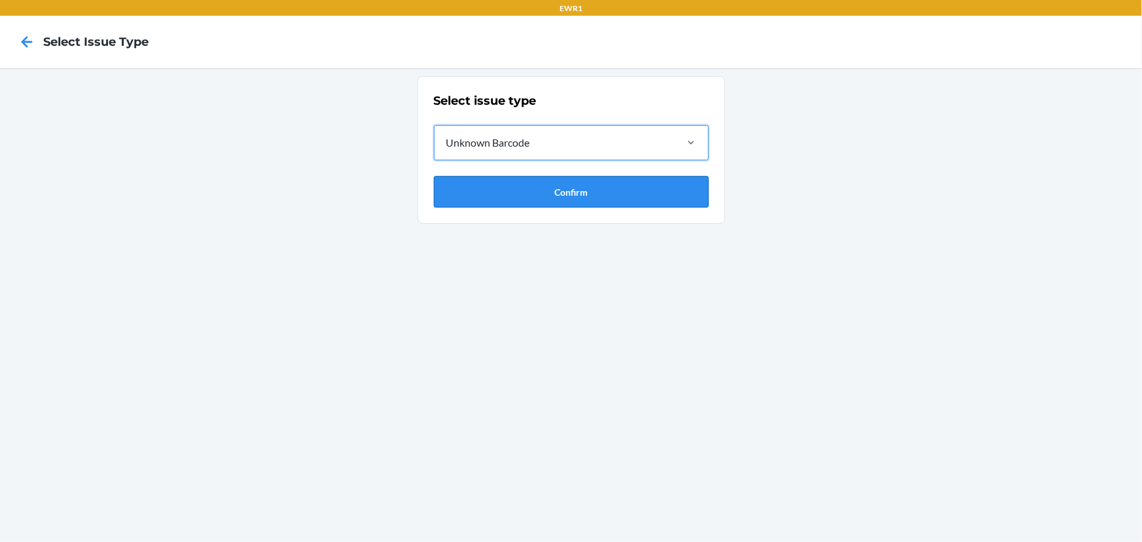
click at [538, 190] on button "Confirm" at bounding box center [571, 191] width 275 height 31
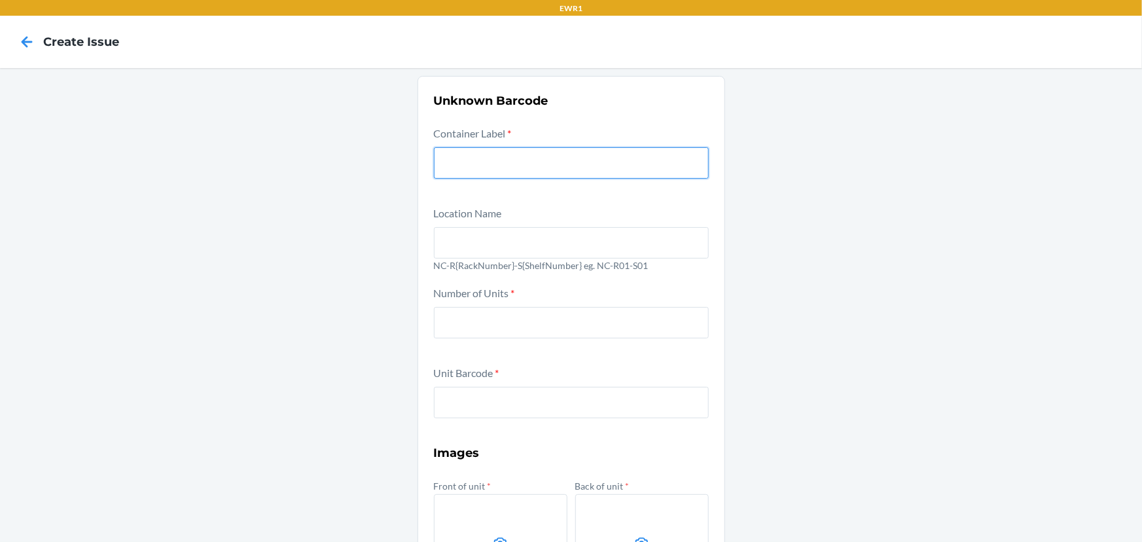
click at [533, 172] on input "text" at bounding box center [571, 162] width 275 height 31
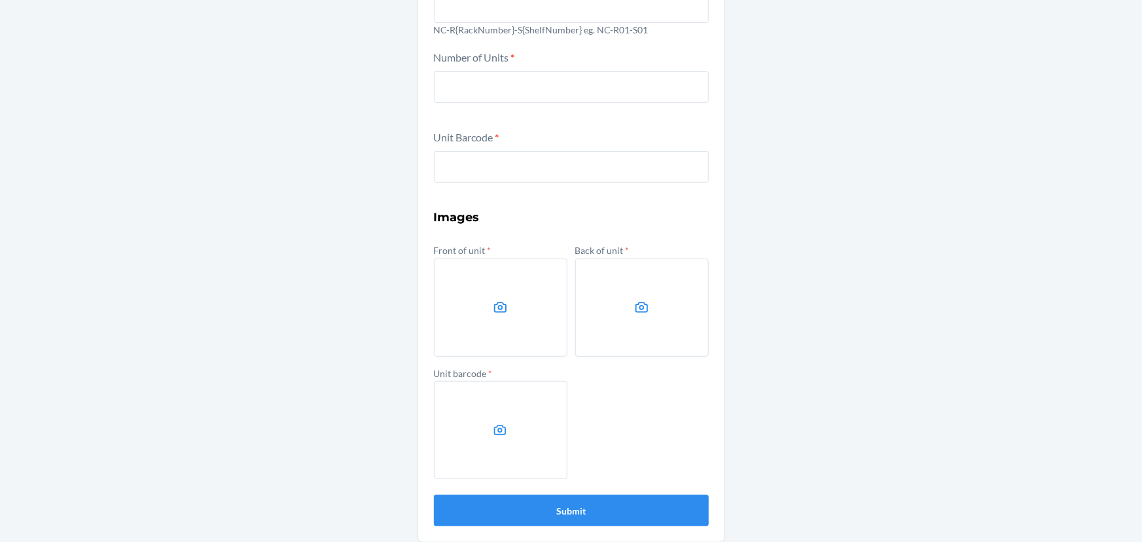
scroll to position [237, 0]
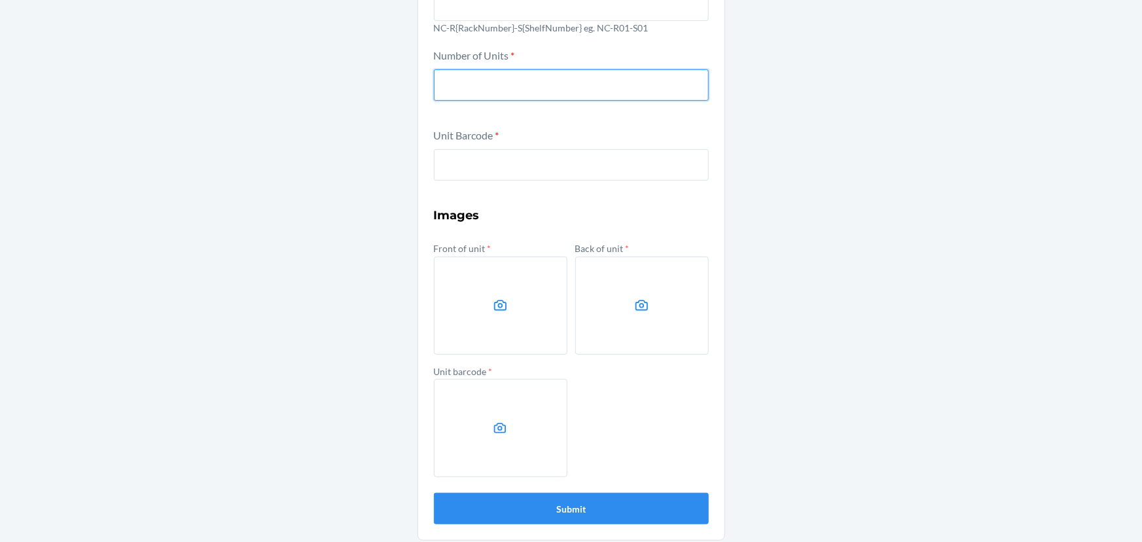
click at [531, 98] on input "number" at bounding box center [571, 84] width 275 height 31
type input "1"
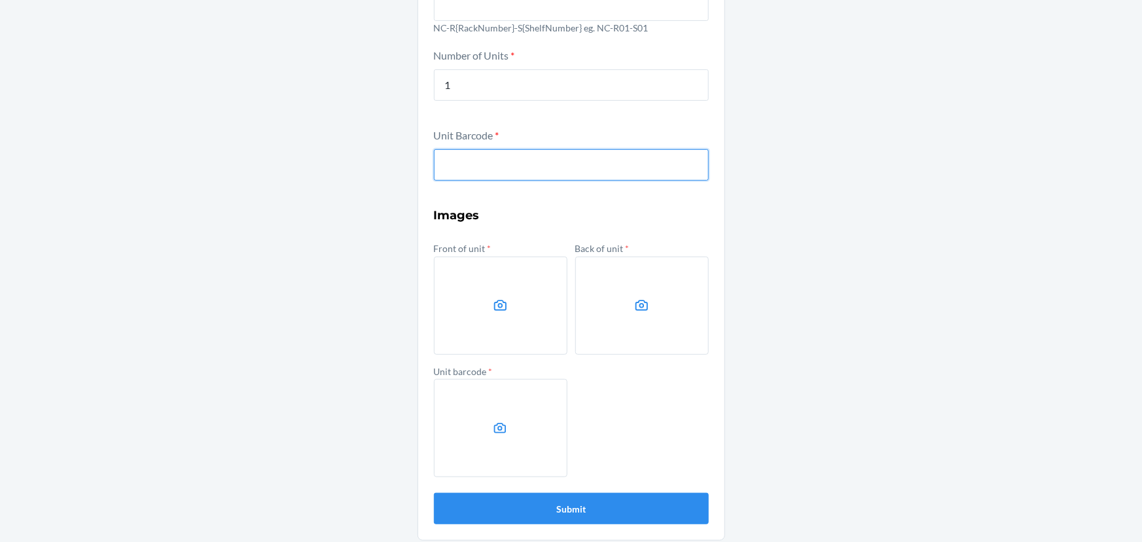
click at [535, 171] on input "text" at bounding box center [571, 164] width 275 height 31
type input "197551142904"
click at [434, 493] on button "Submit" at bounding box center [571, 508] width 275 height 31
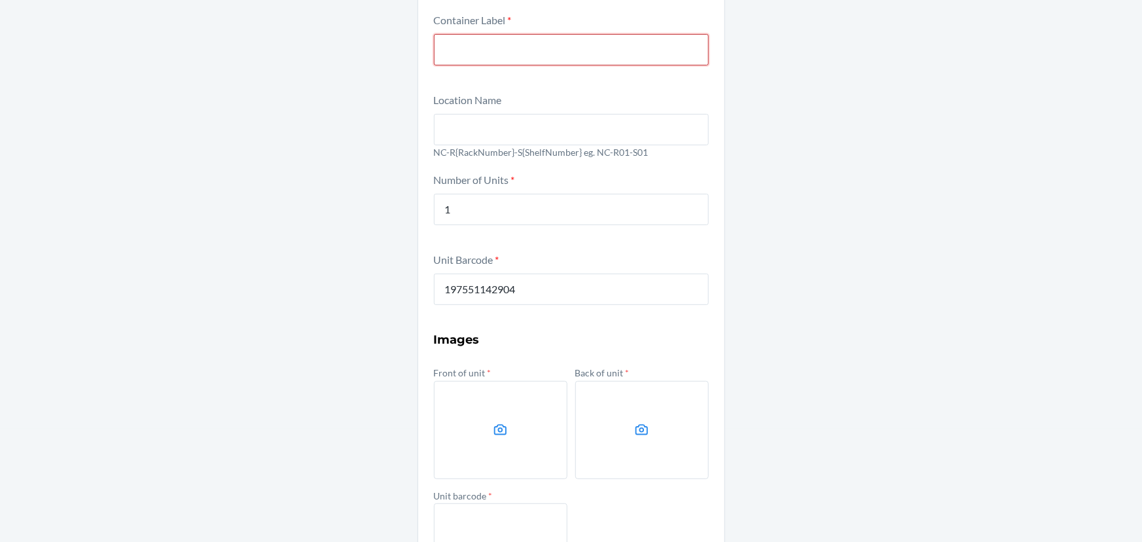
scroll to position [6, 0]
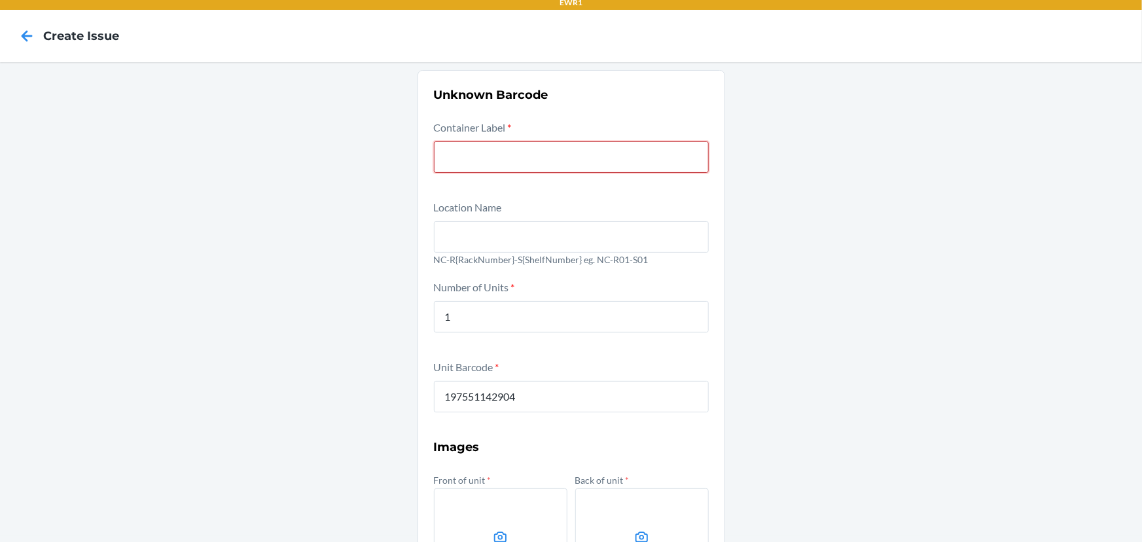
drag, startPoint x: 478, startPoint y: 156, endPoint x: 459, endPoint y: 156, distance: 19.6
click at [459, 156] on input "text" at bounding box center [571, 156] width 275 height 31
click at [18, 33] on icon at bounding box center [27, 36] width 22 height 22
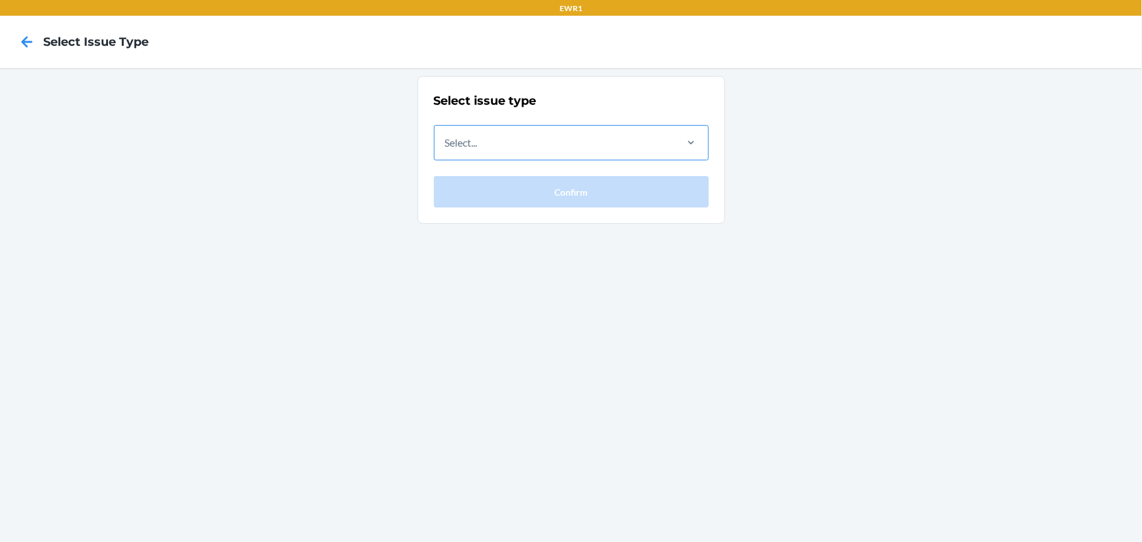
click at [572, 141] on div "Select..." at bounding box center [553, 143] width 239 height 34
click at [446, 141] on input "Select..." at bounding box center [445, 143] width 1 height 16
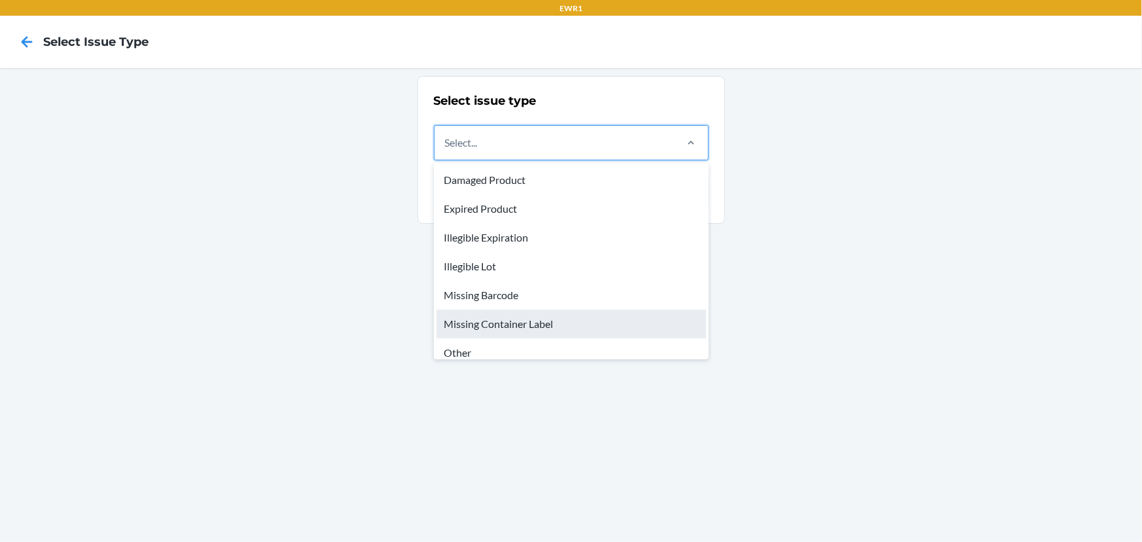
scroll to position [39, 0]
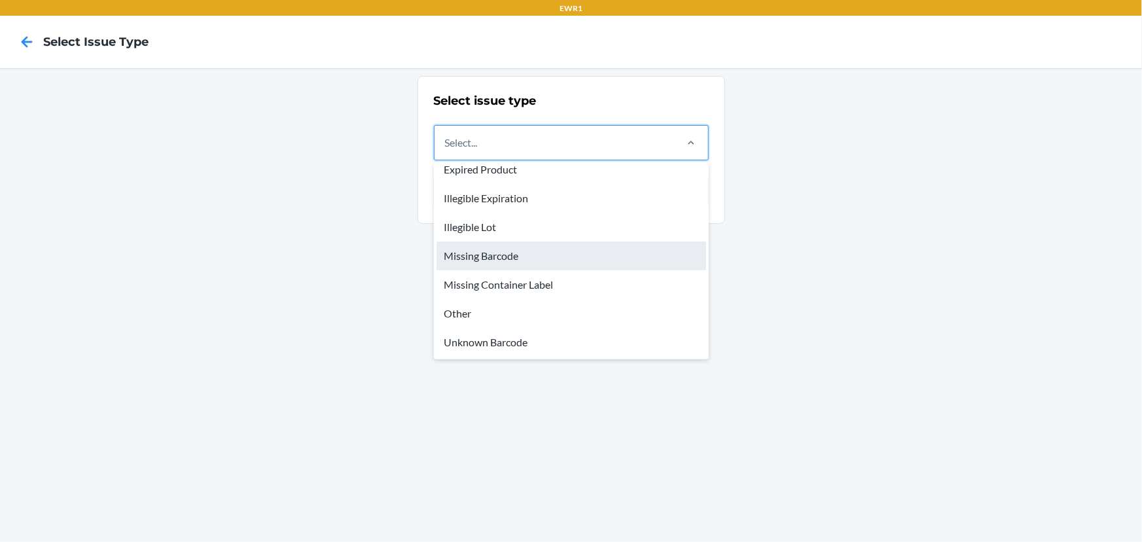
click at [510, 262] on div "Missing Barcode" at bounding box center [571, 255] width 270 height 29
click at [446, 150] on input "option Missing Barcode focused, 5 of 8. 8 results available. Use Up and Down to…" at bounding box center [445, 143] width 1 height 16
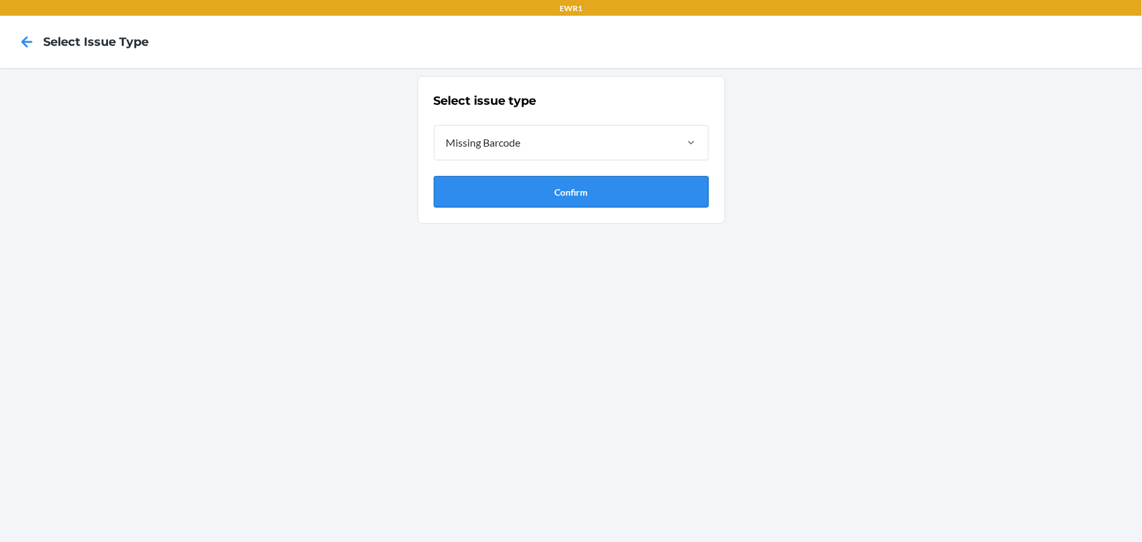
click at [515, 181] on button "Confirm" at bounding box center [571, 191] width 275 height 31
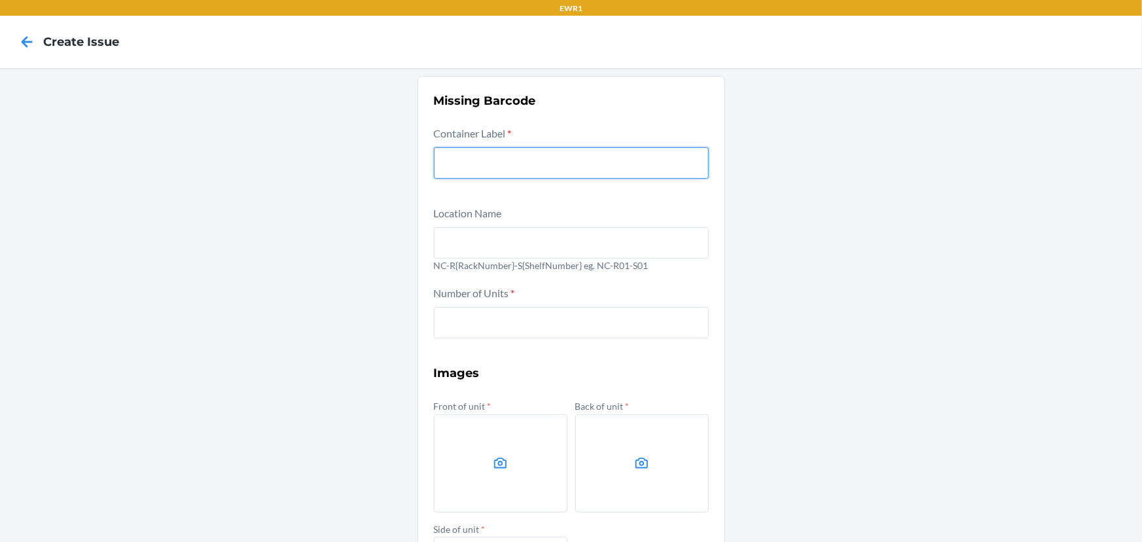
click at [515, 159] on input "text" at bounding box center [571, 162] width 275 height 31
paste input "CDP9YVWTVY4"
type input "CDP9YVWTVY4"
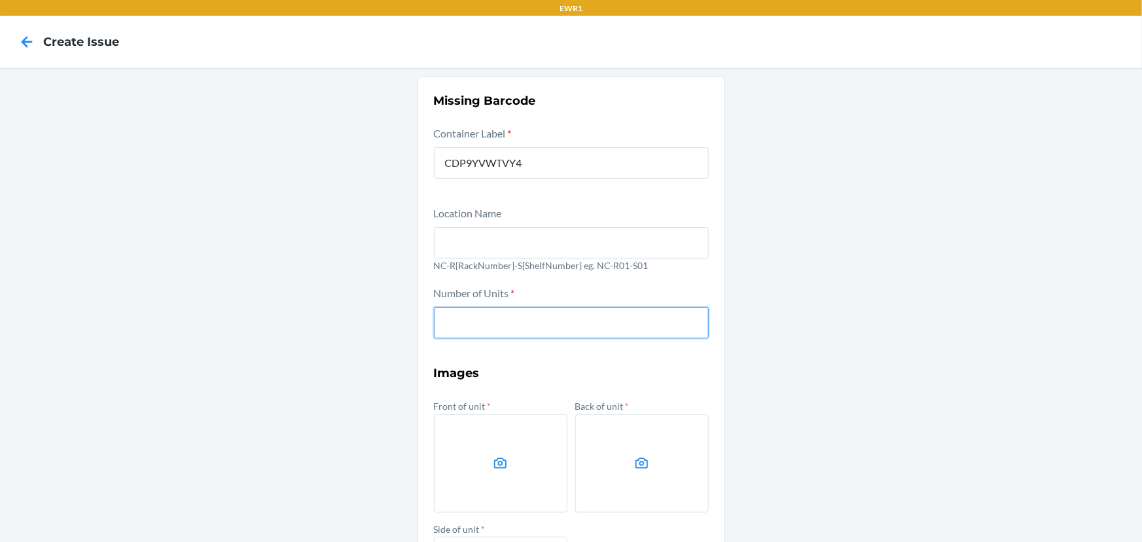
click at [500, 315] on input "number" at bounding box center [571, 322] width 275 height 31
type input "1"
click at [20, 44] on icon at bounding box center [27, 42] width 22 height 22
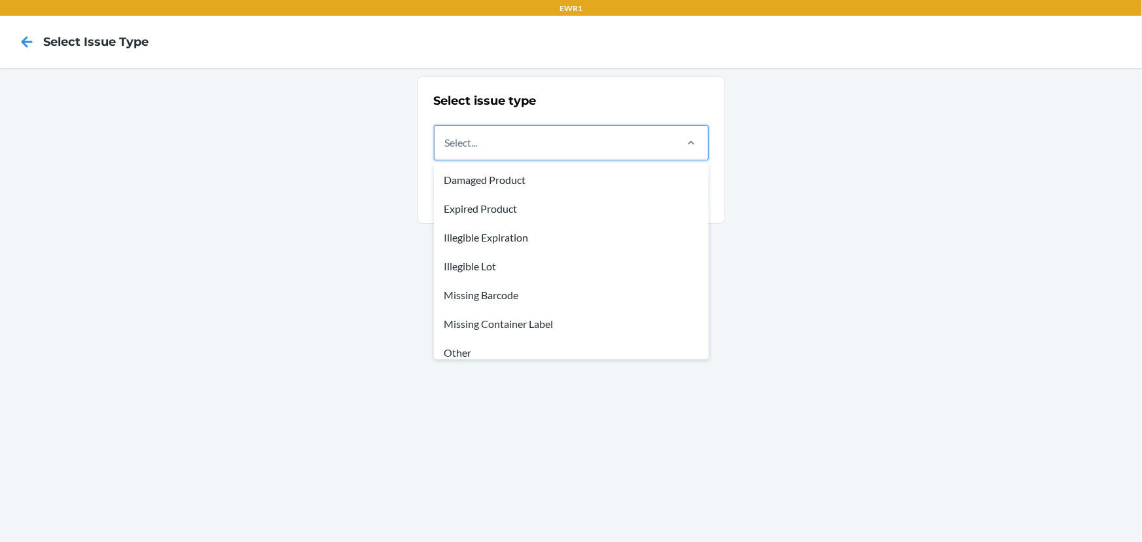
click at [468, 147] on div "Select..." at bounding box center [461, 143] width 33 height 16
click at [446, 147] on input "option Damaged Product focused, 1 of 8. 8 results available. Use Up and Down to…" at bounding box center [445, 143] width 1 height 16
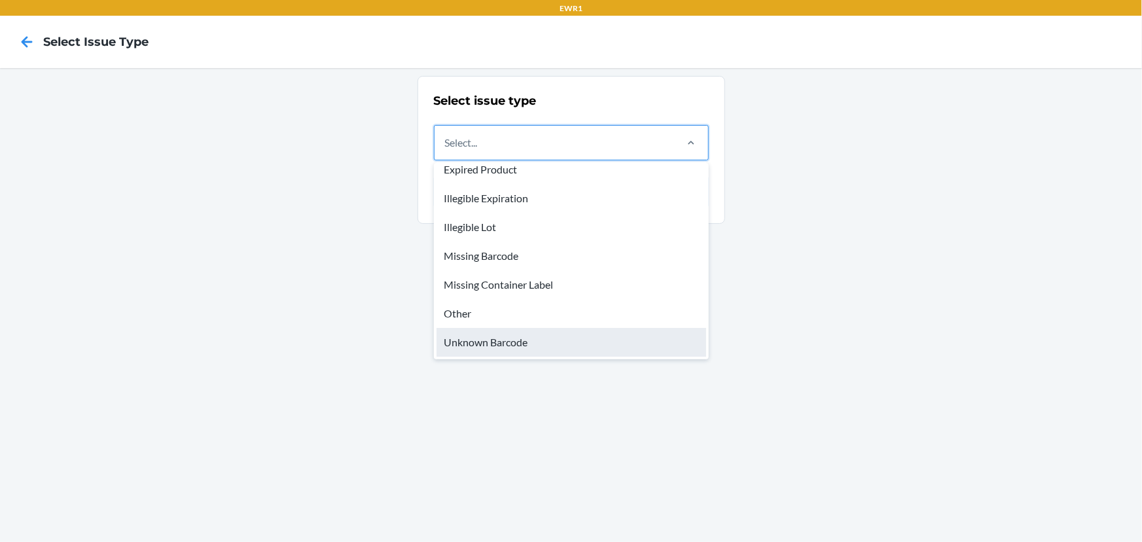
click at [506, 338] on div "Unknown Barcode" at bounding box center [571, 342] width 270 height 29
click at [446, 150] on input "option Unknown Barcode focused, 8 of 8. 8 results available. Use Up and Down to…" at bounding box center [445, 143] width 1 height 16
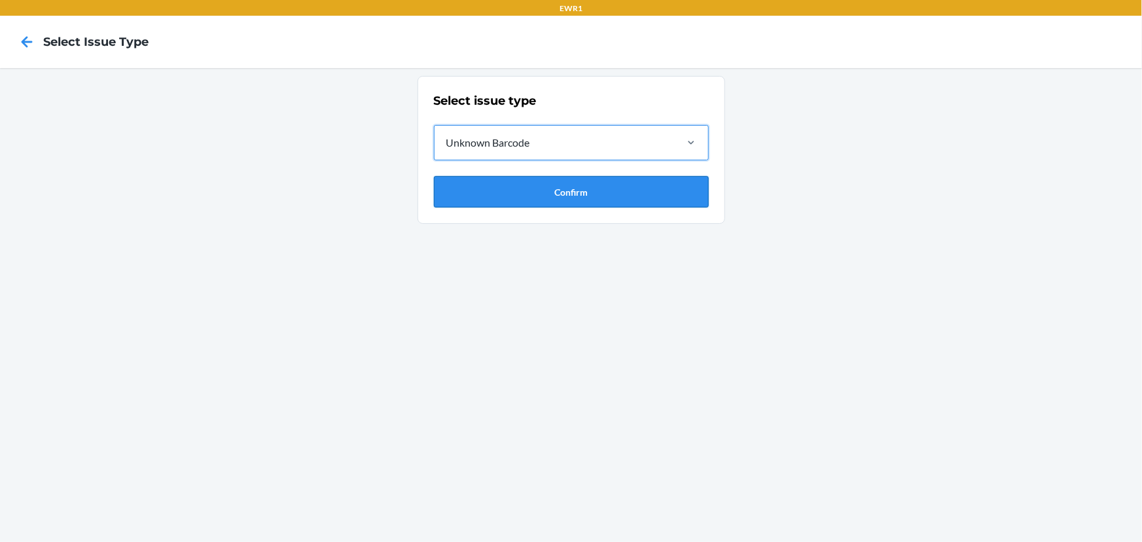
click at [488, 199] on button "Confirm" at bounding box center [571, 191] width 275 height 31
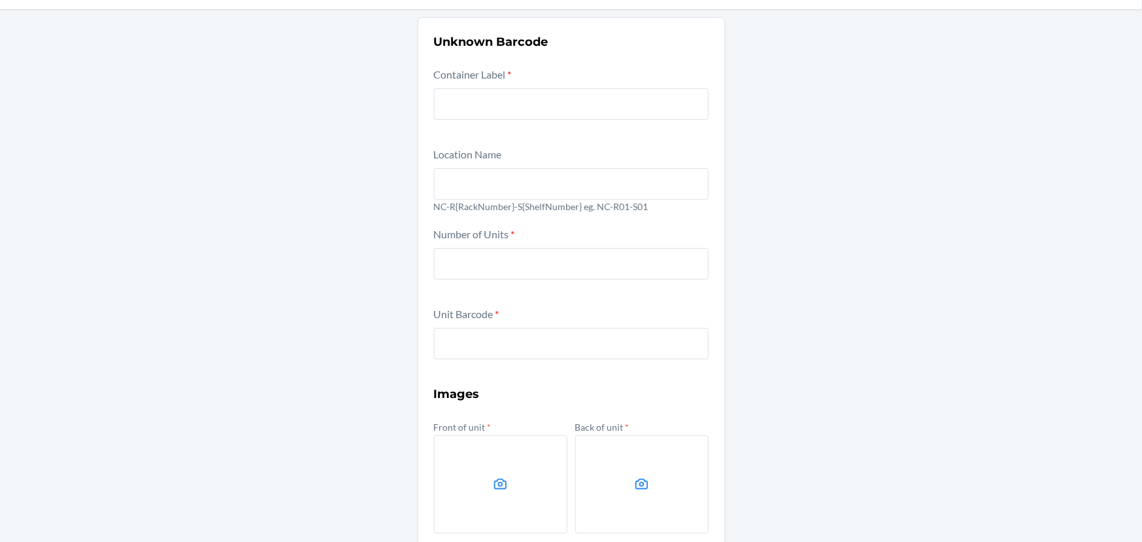
scroll to position [178, 0]
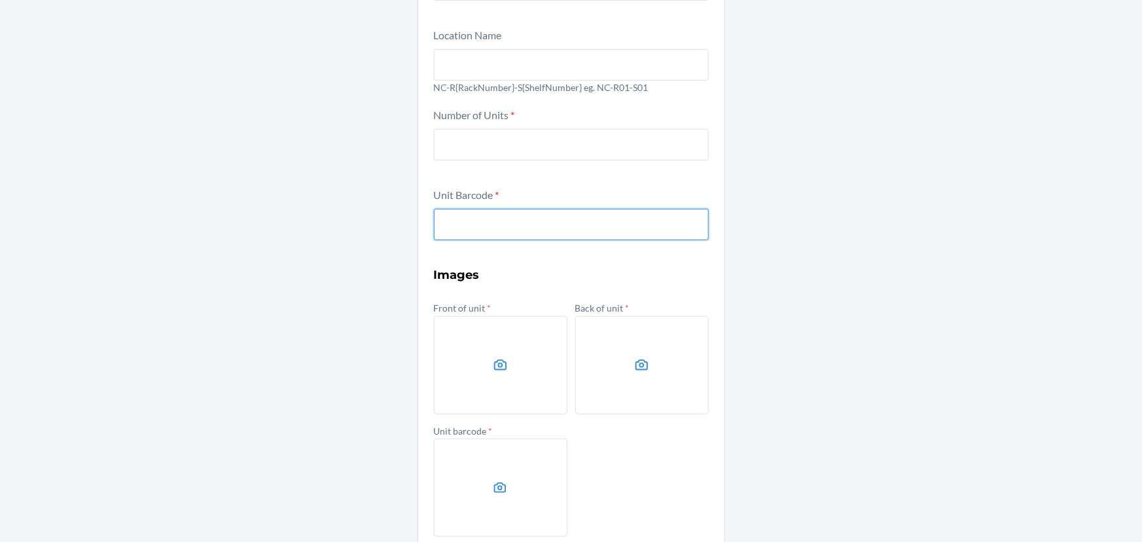
click at [499, 228] on input "text" at bounding box center [571, 224] width 275 height 31
type input "197551142904"
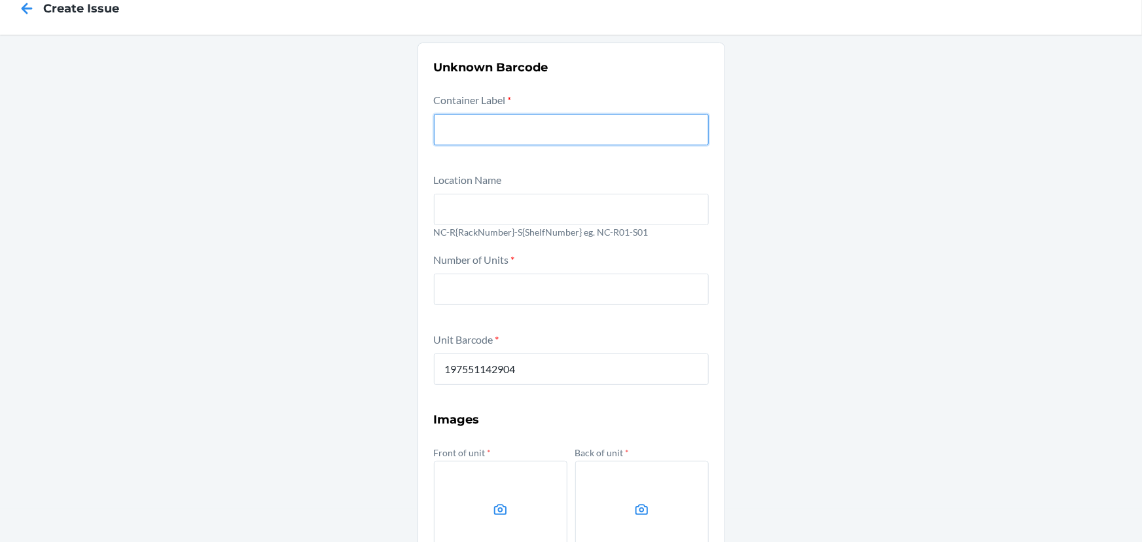
scroll to position [0, 0]
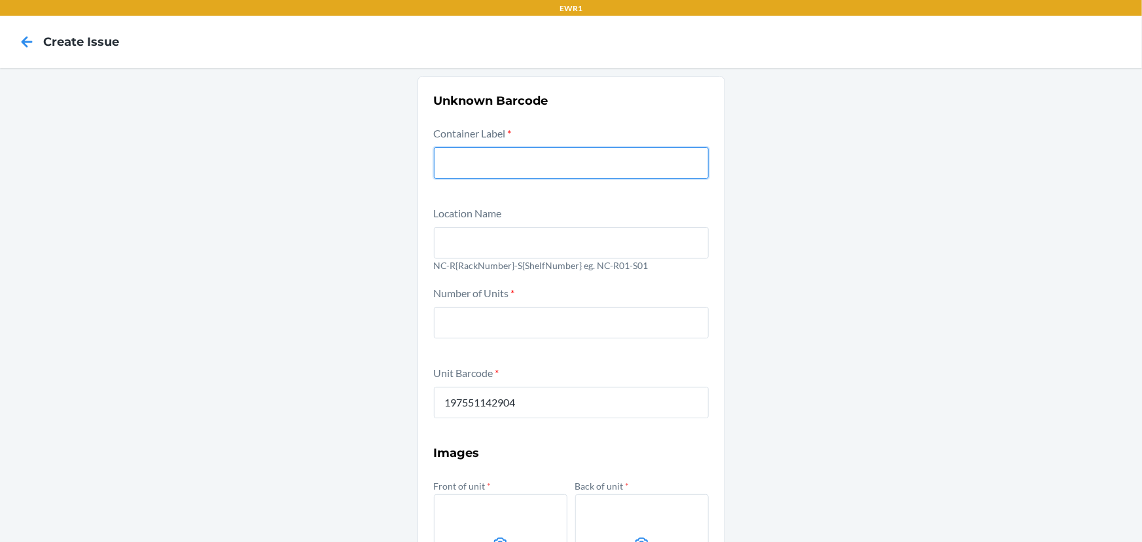
paste input "CDP9YVWTVY4"
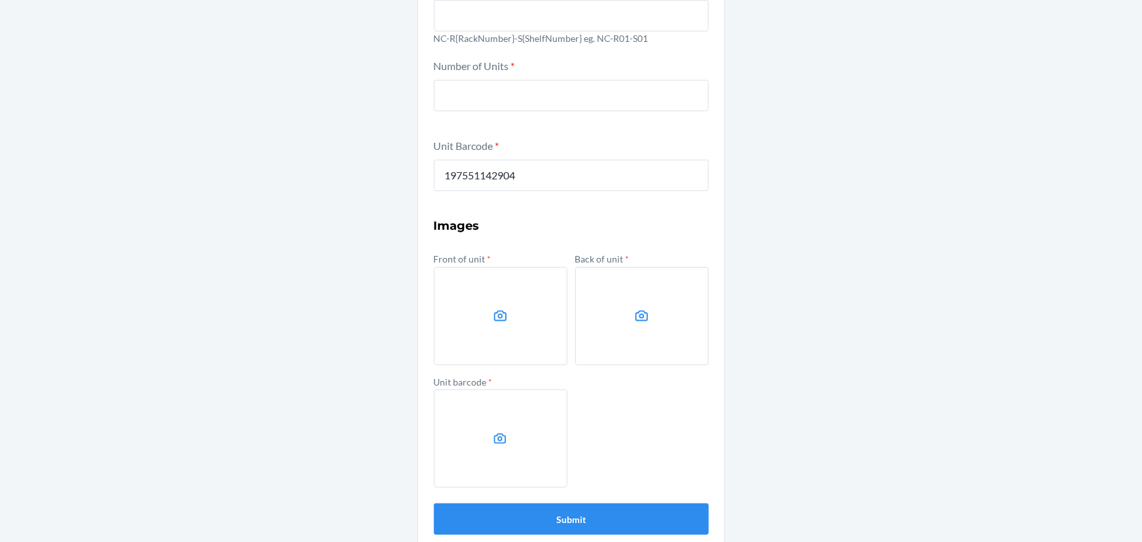
scroll to position [243, 0]
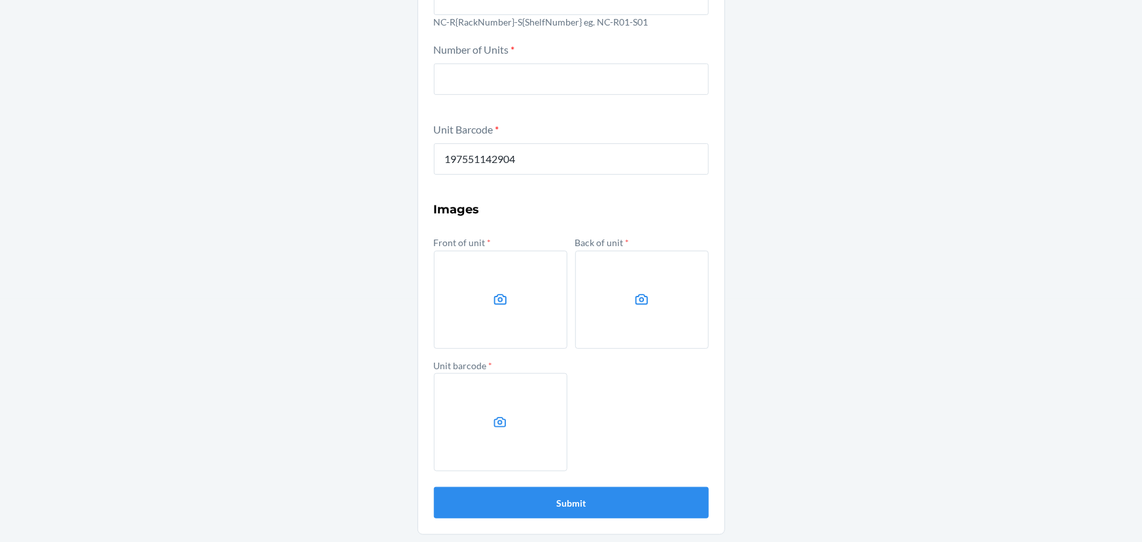
type input "CDP9YVWTVY4"
click at [103, 215] on div "Unknown Barcode Container Label * CDP9YVWTVY4 Location Name NC-R{RackNumber}-S{…" at bounding box center [571, 184] width 1142 height 718
click at [520, 265] on label at bounding box center [500, 300] width 133 height 98
click at [0, 0] on input "file" at bounding box center [0, 0] width 0 height 0
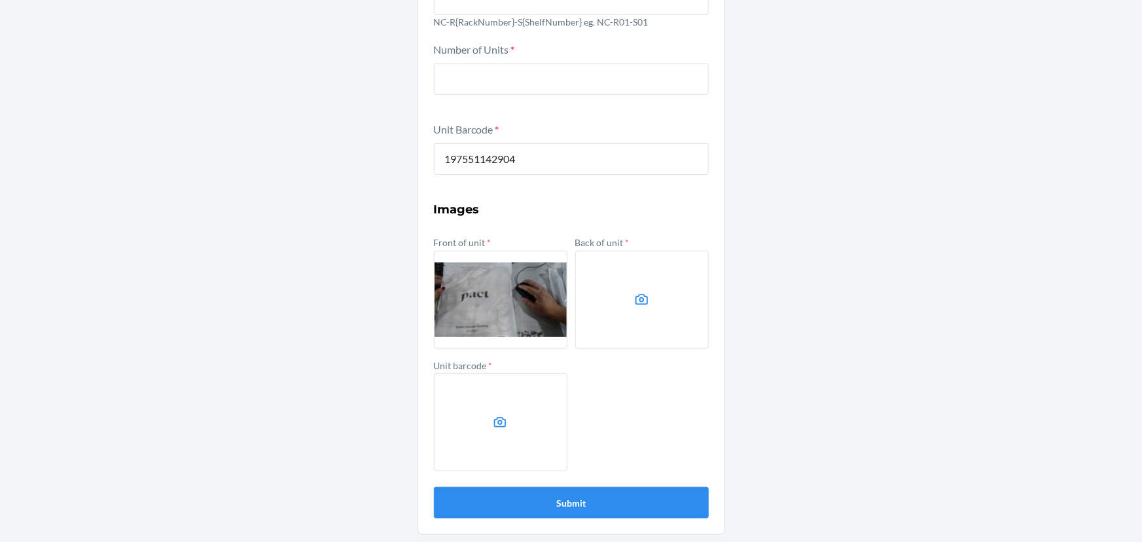
click at [647, 296] on label at bounding box center [641, 300] width 133 height 98
click at [0, 0] on input "file" at bounding box center [0, 0] width 0 height 0
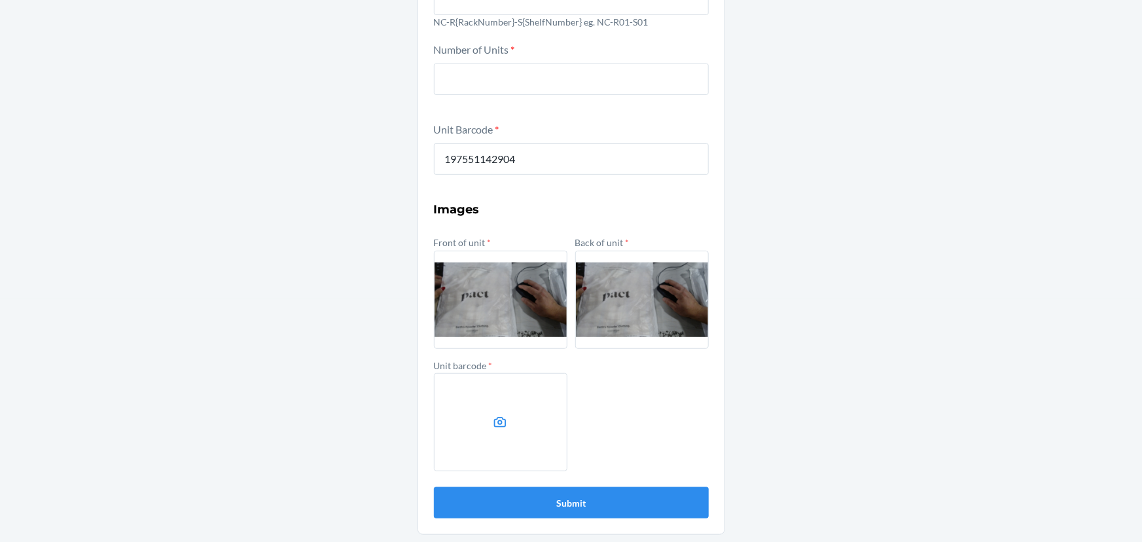
click at [483, 400] on label at bounding box center [500, 422] width 133 height 98
click at [0, 0] on input "file" at bounding box center [0, 0] width 0 height 0
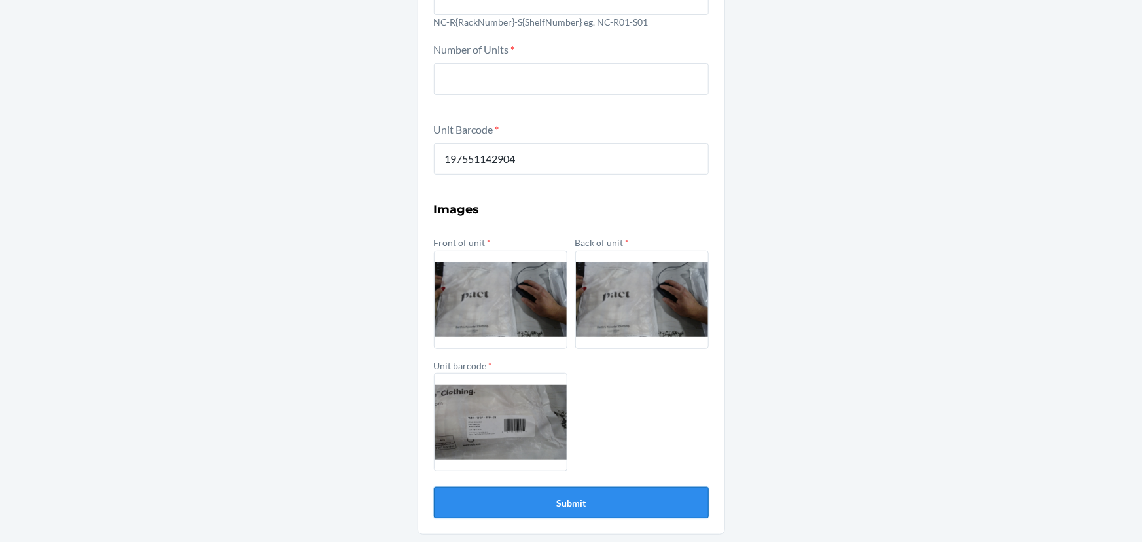
click at [582, 501] on button "Submit" at bounding box center [571, 502] width 275 height 31
type input "1"
click at [461, 505] on button "Submit" at bounding box center [571, 502] width 275 height 31
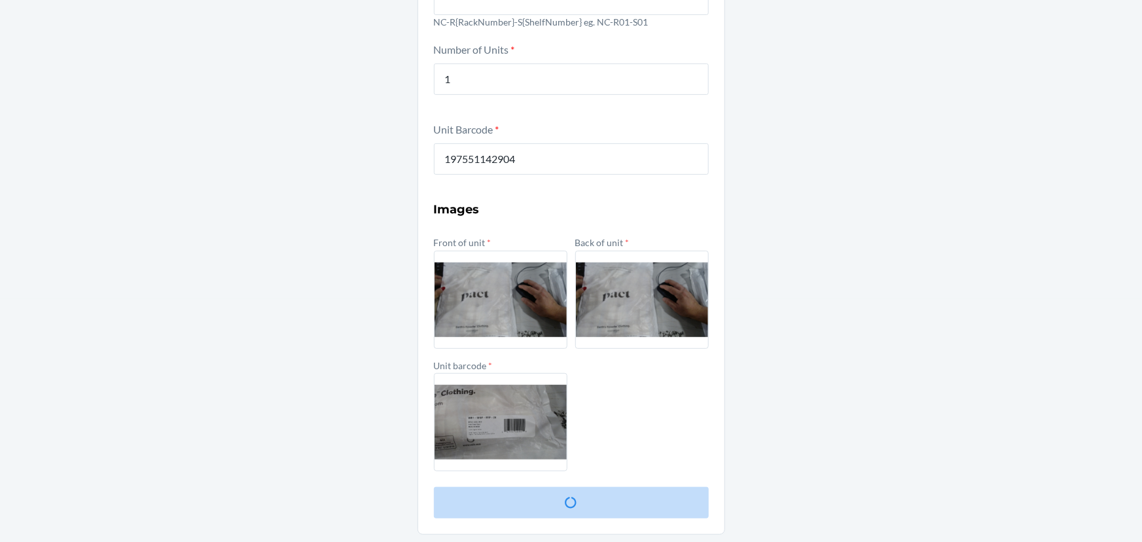
scroll to position [0, 0]
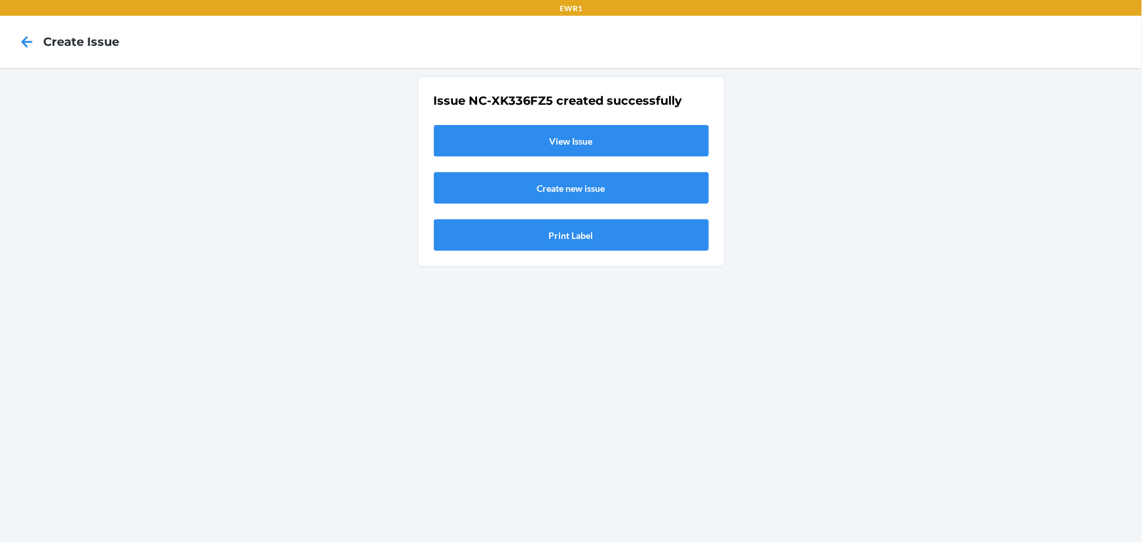
click at [608, 141] on link "View Issue" at bounding box center [571, 140] width 275 height 31
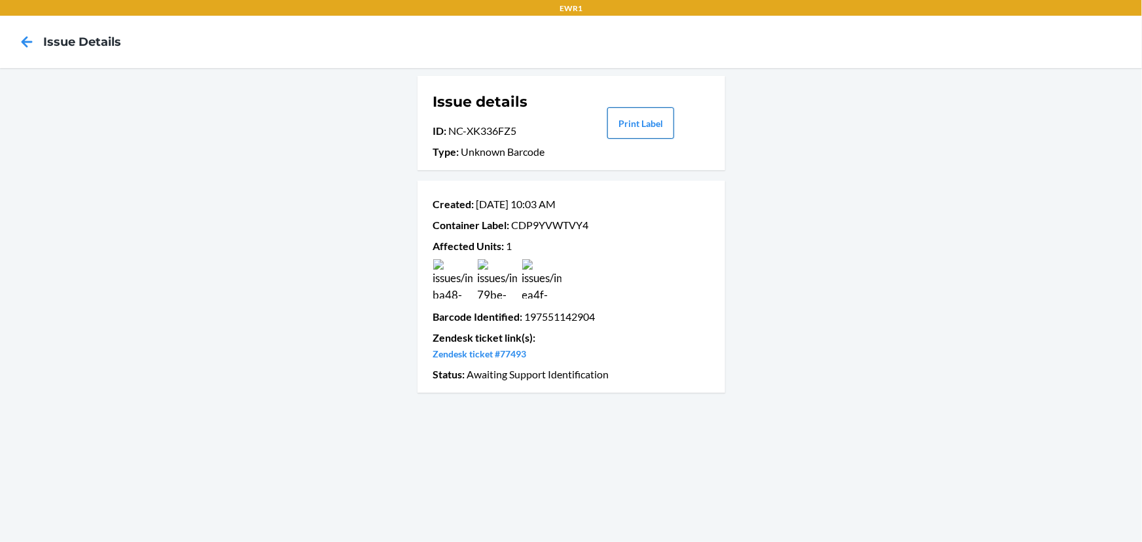
click at [649, 122] on button "Print Label" at bounding box center [640, 122] width 67 height 31
click at [27, 48] on icon at bounding box center [27, 42] width 22 height 22
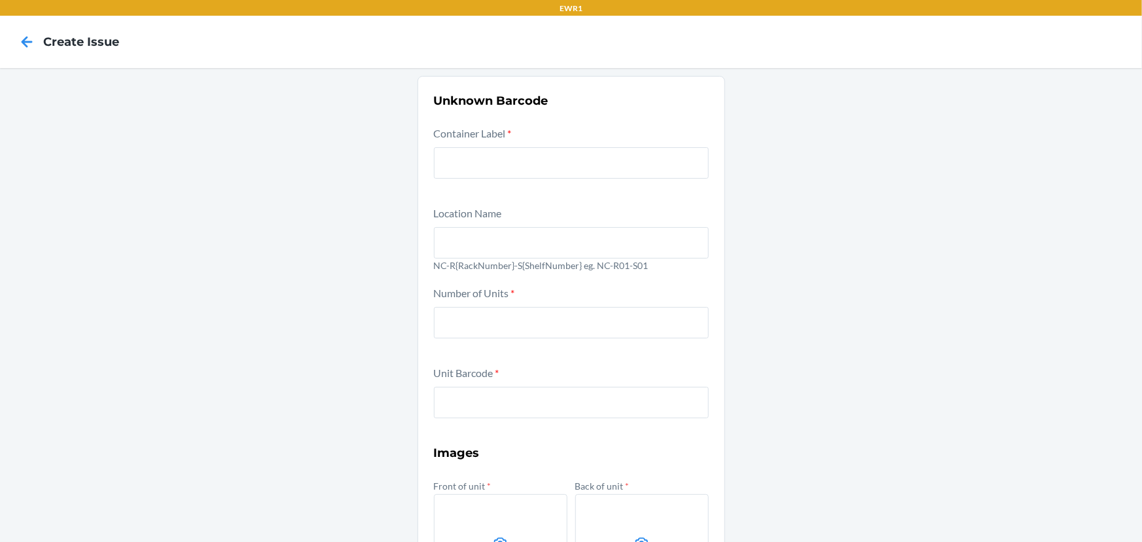
click at [27, 48] on icon at bounding box center [27, 42] width 22 height 22
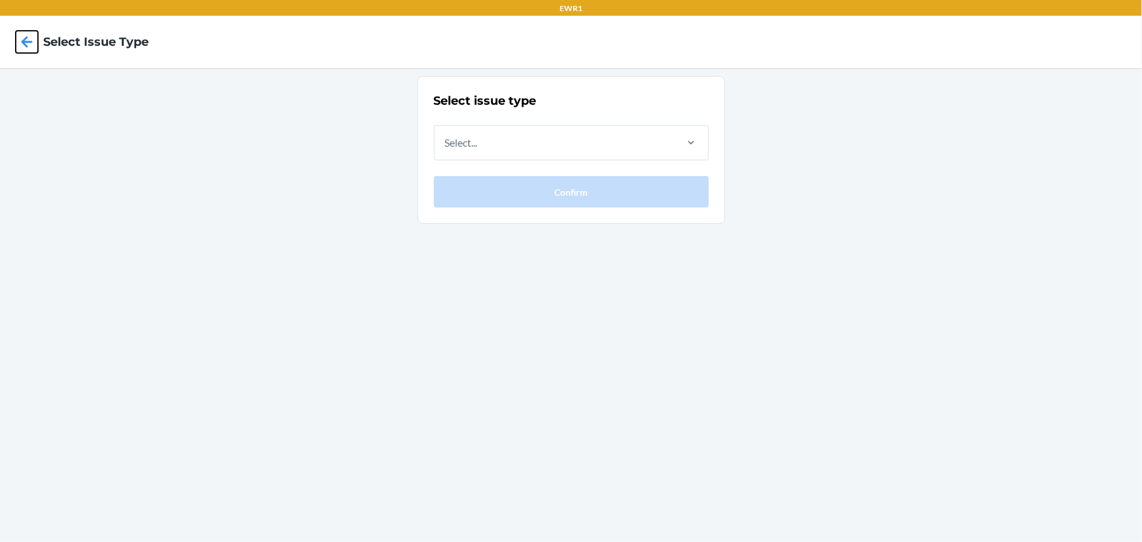
click at [27, 48] on icon at bounding box center [27, 42] width 22 height 22
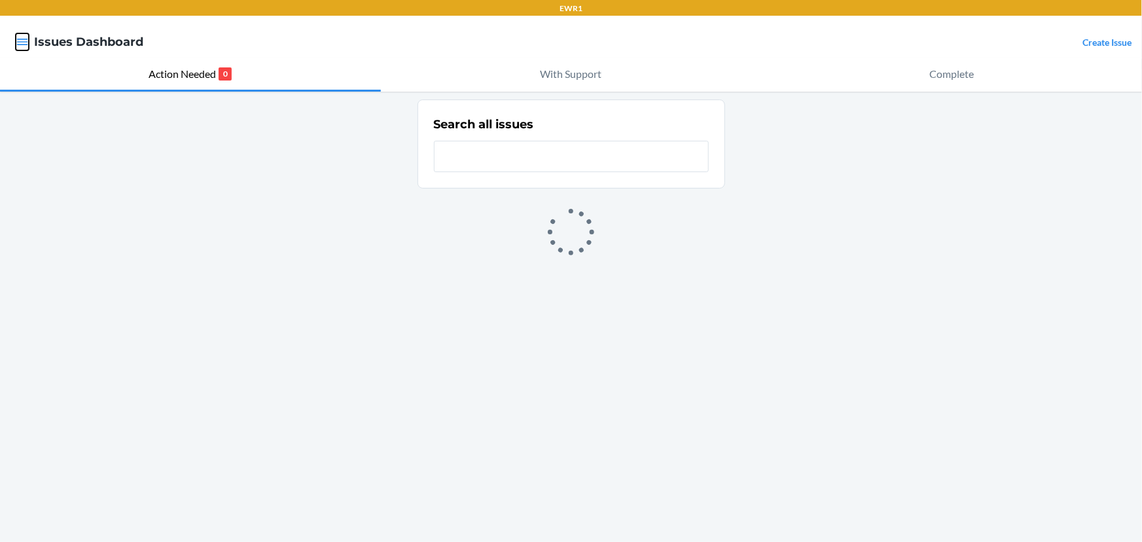
click at [24, 39] on icon "button" at bounding box center [22, 42] width 11 height 7
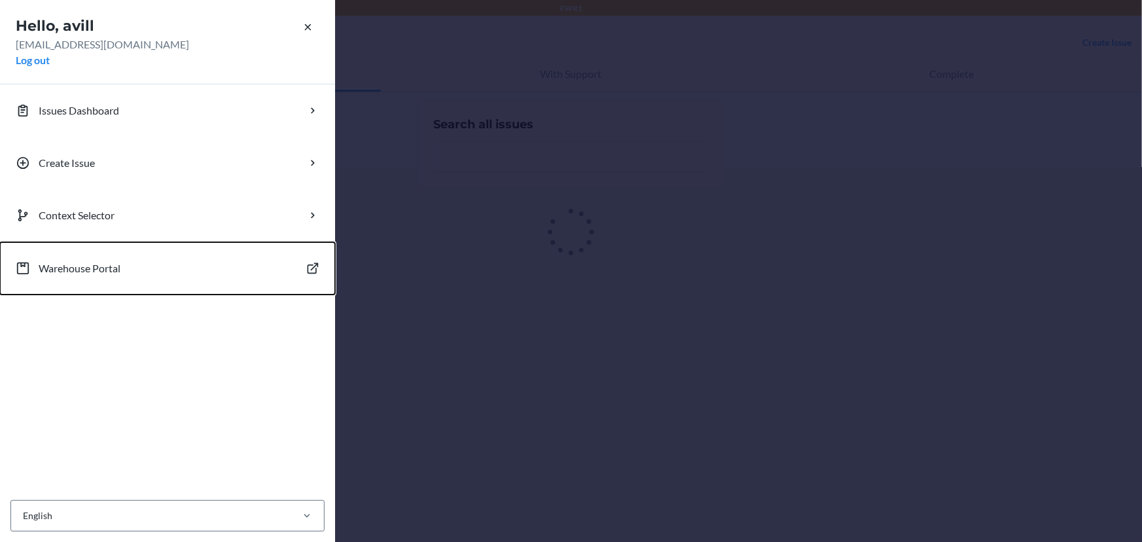
click at [55, 266] on p "Warehouse Portal" at bounding box center [80, 268] width 82 height 16
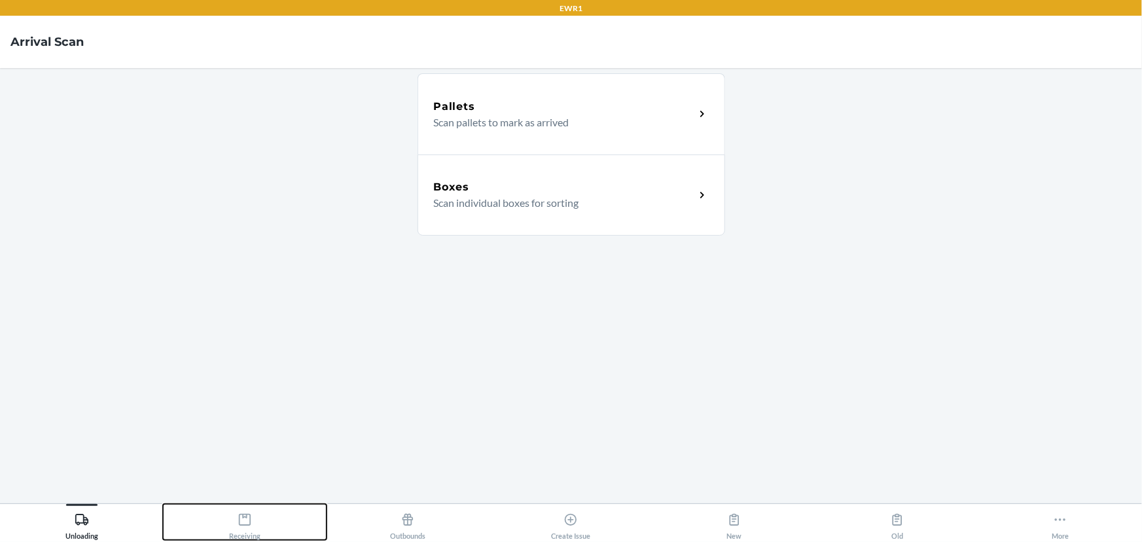
click at [257, 529] on div "Receiving" at bounding box center [244, 523] width 31 height 33
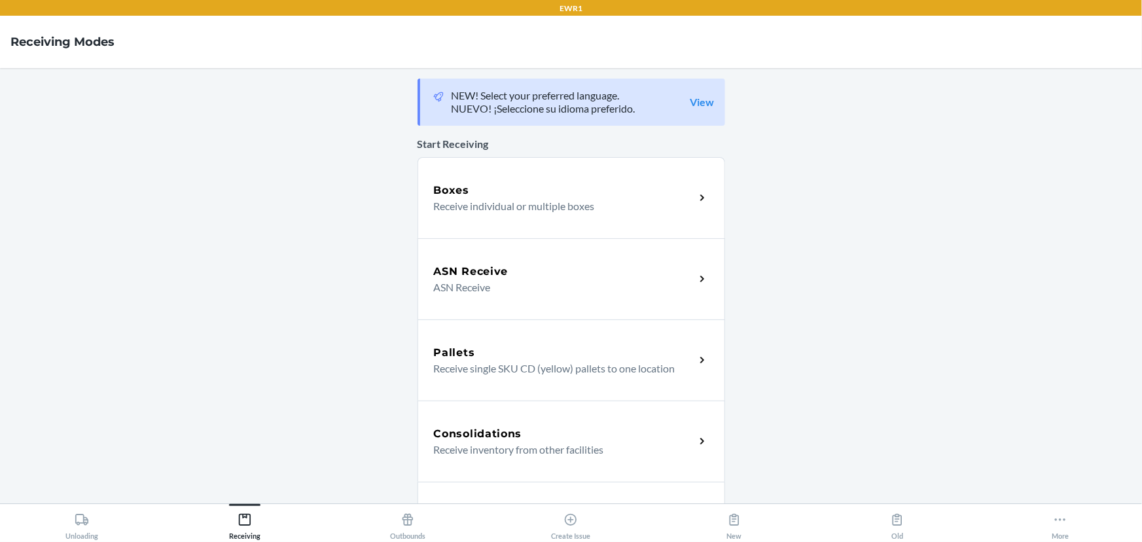
click at [504, 194] on div "Boxes" at bounding box center [564, 191] width 261 height 16
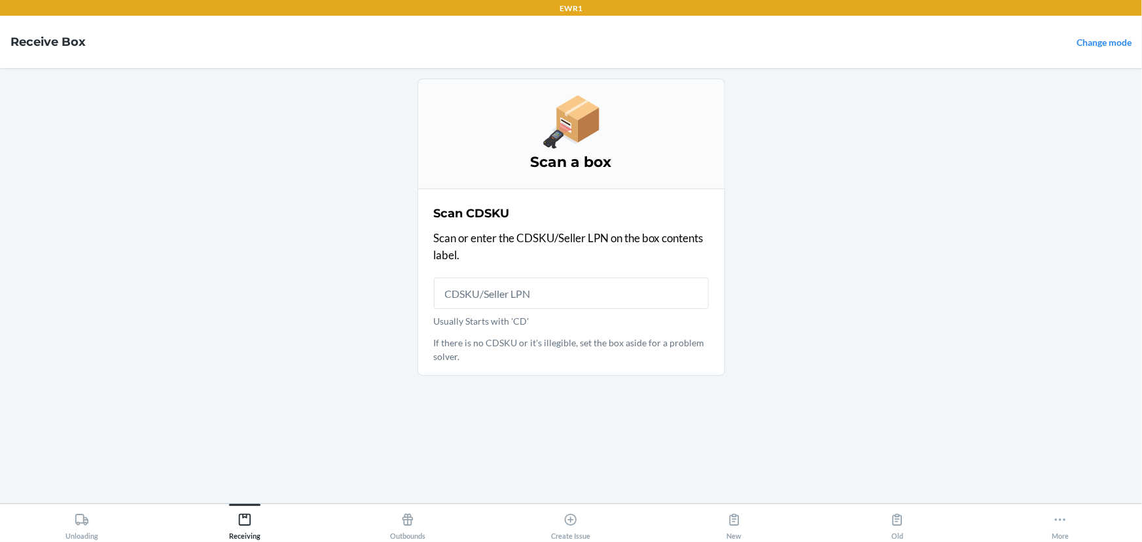
click at [517, 287] on input "Usually Starts with 'CD'" at bounding box center [571, 292] width 275 height 31
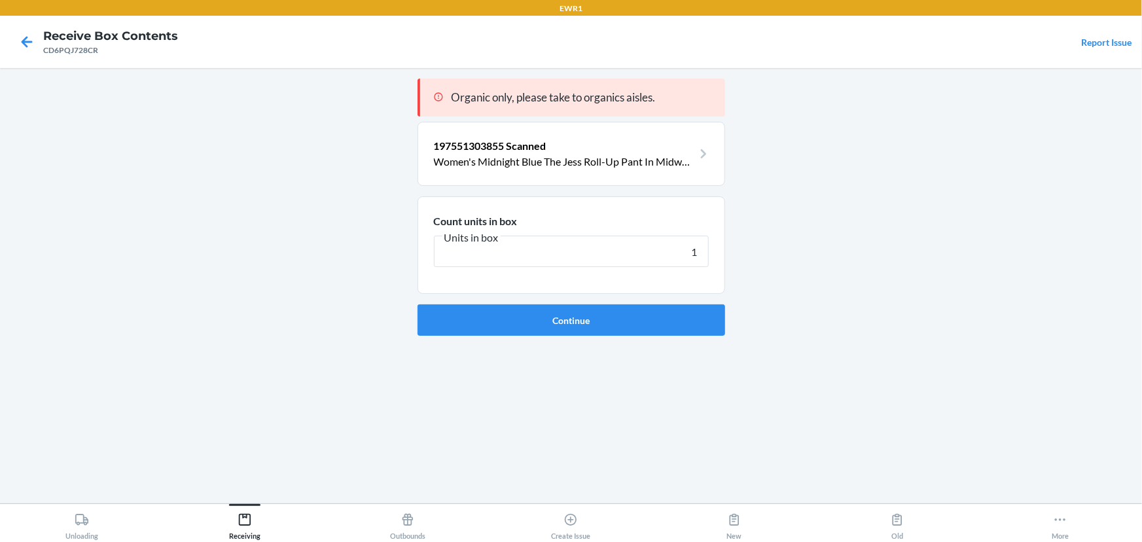
type input "1"
click at [417, 304] on button "Continue" at bounding box center [570, 319] width 307 height 31
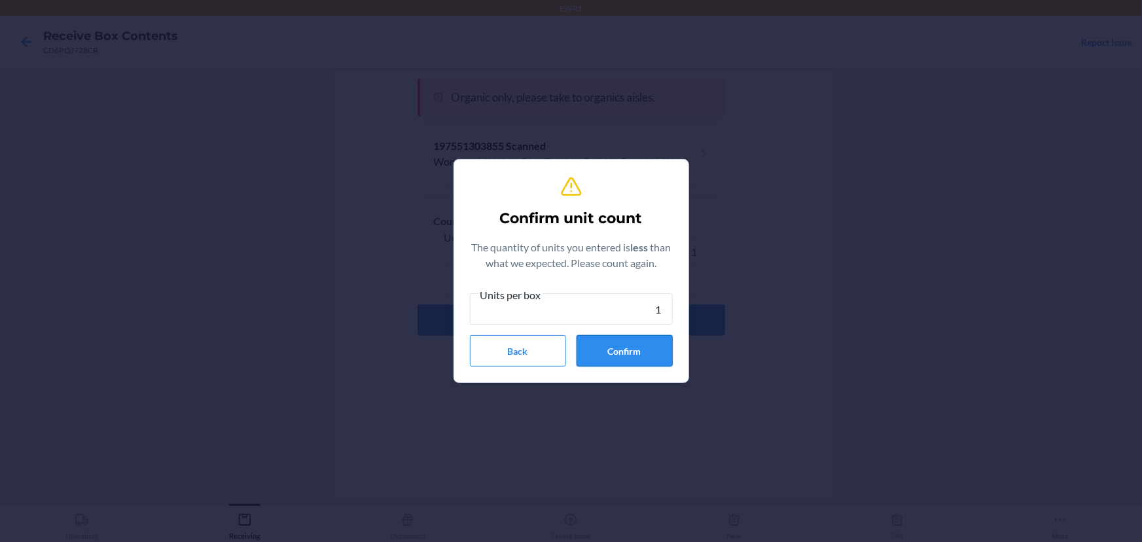
type input "1"
click at [626, 362] on button "Confirm" at bounding box center [624, 350] width 96 height 31
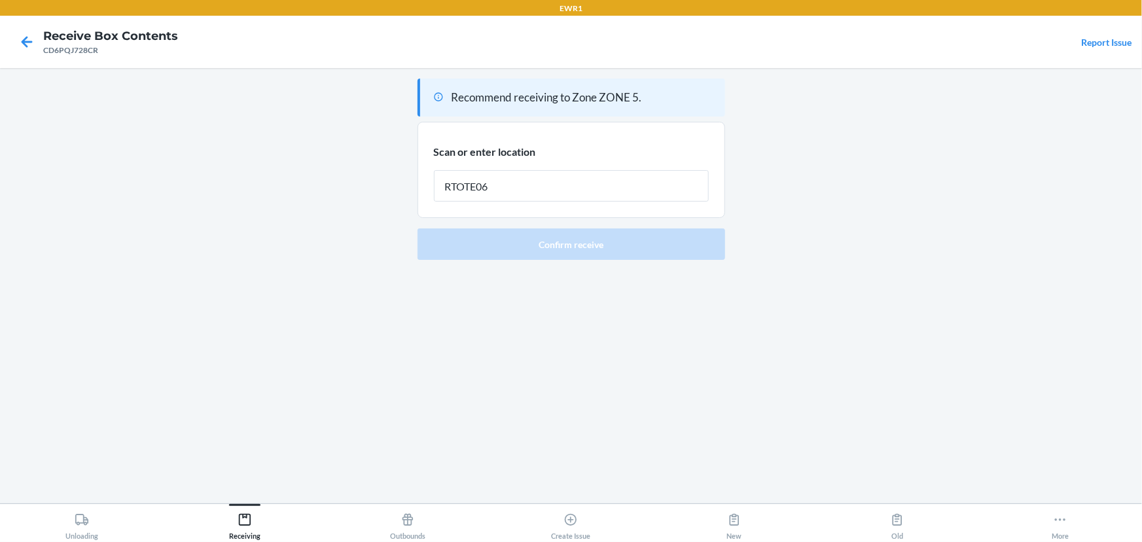
type input "RTOTE068"
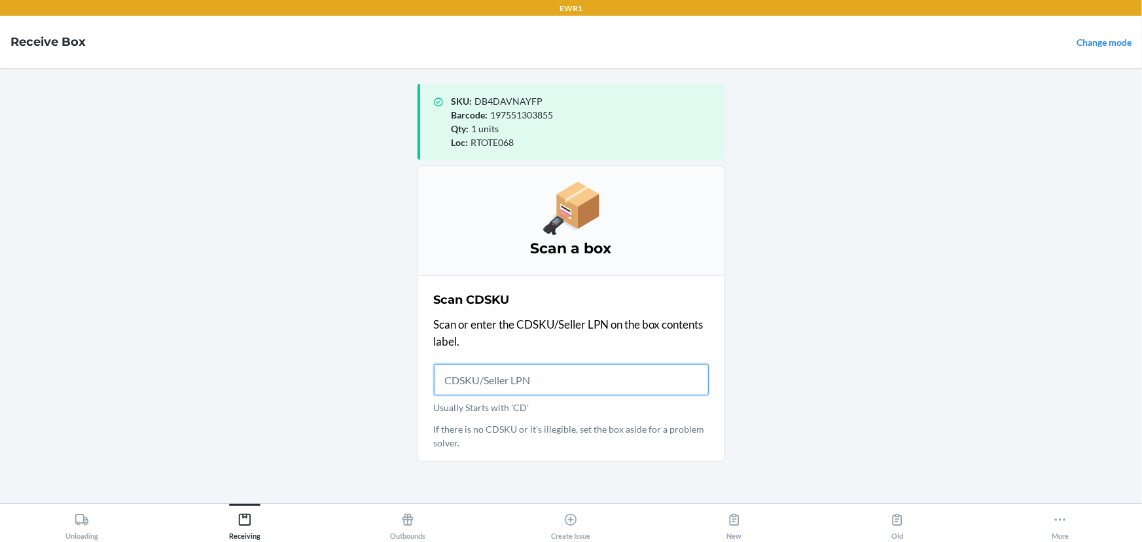
click at [480, 381] on input "Usually Starts with 'CD'" at bounding box center [571, 379] width 275 height 31
click at [471, 377] on input "Usually Starts with 'CD'" at bounding box center [571, 379] width 275 height 31
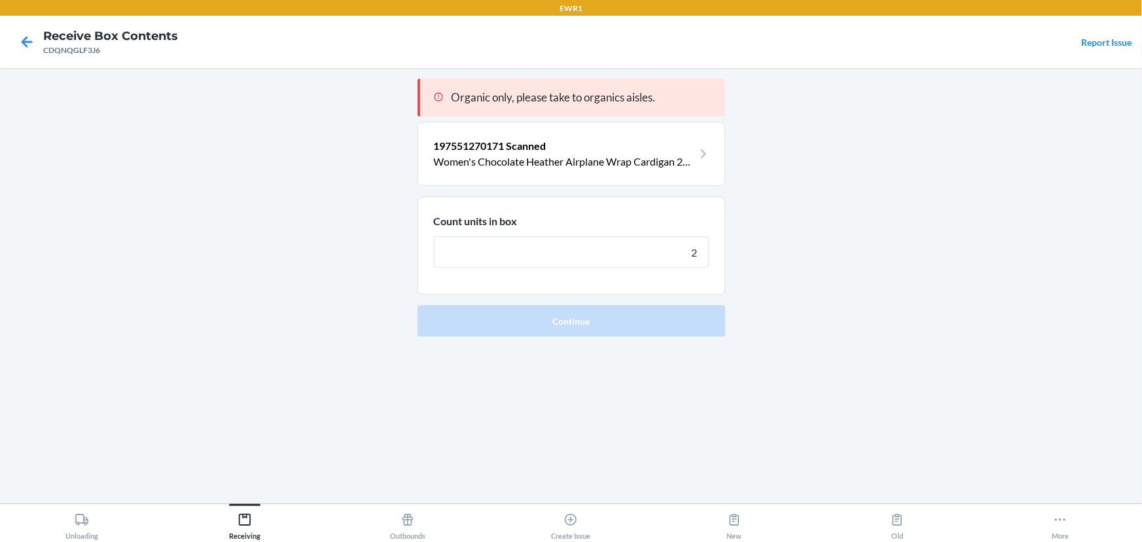
type input "24"
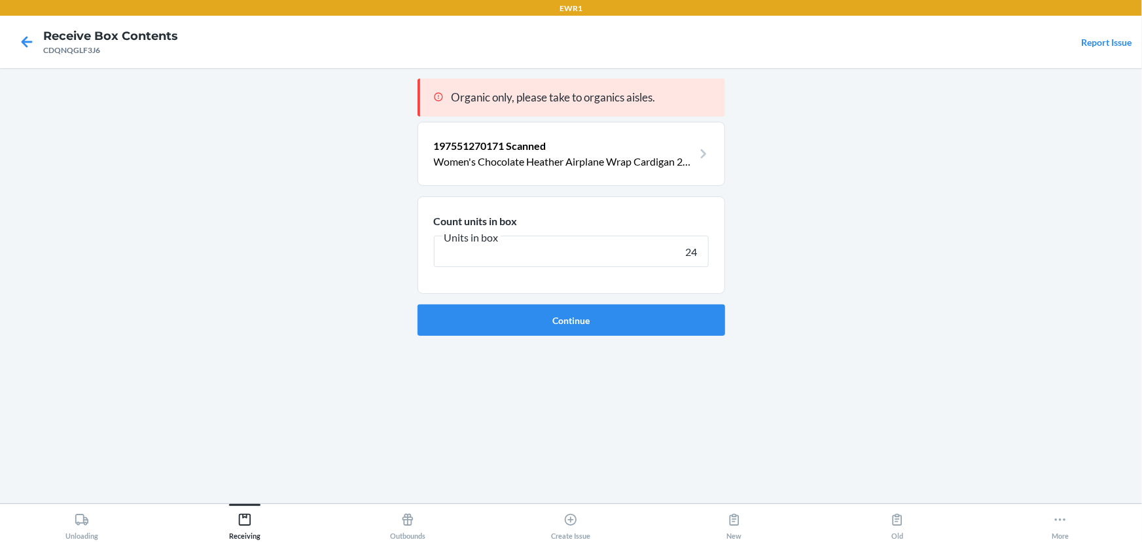
click button "Continue" at bounding box center [570, 319] width 307 height 31
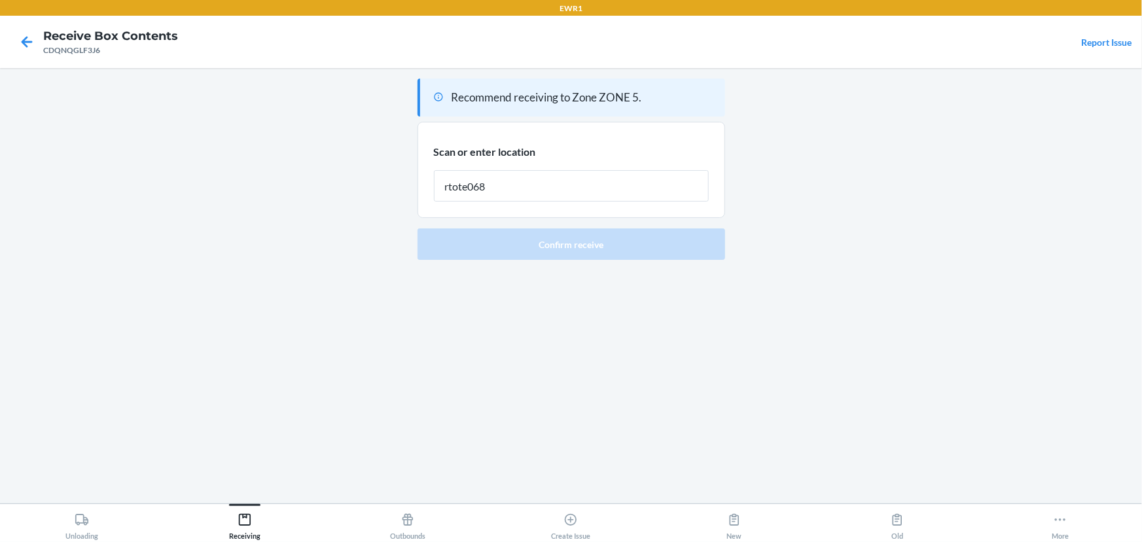
type input "rtote068"
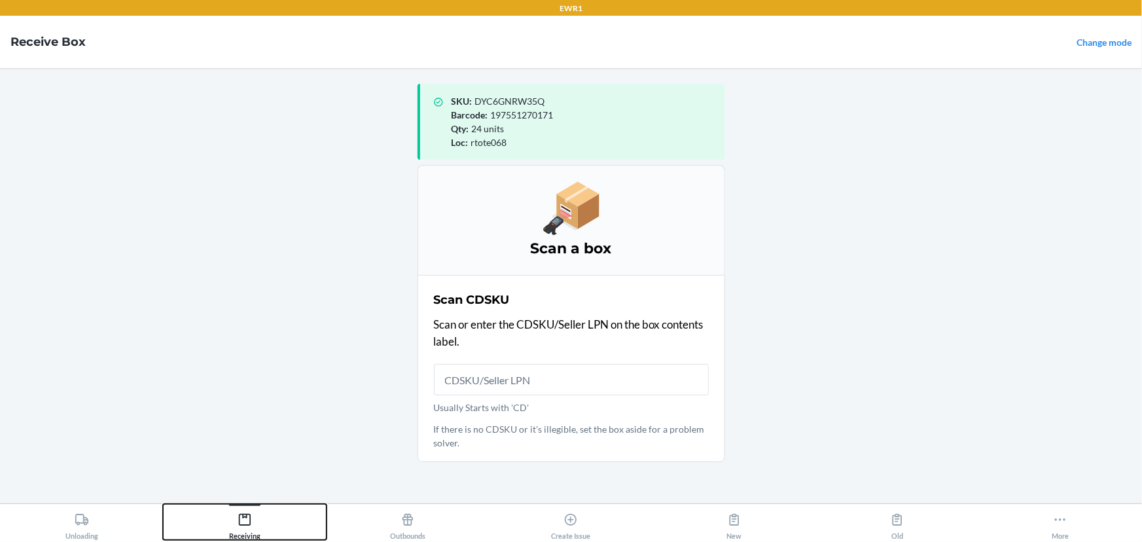
click at [271, 529] on button "Receiving" at bounding box center [244, 522] width 163 height 36
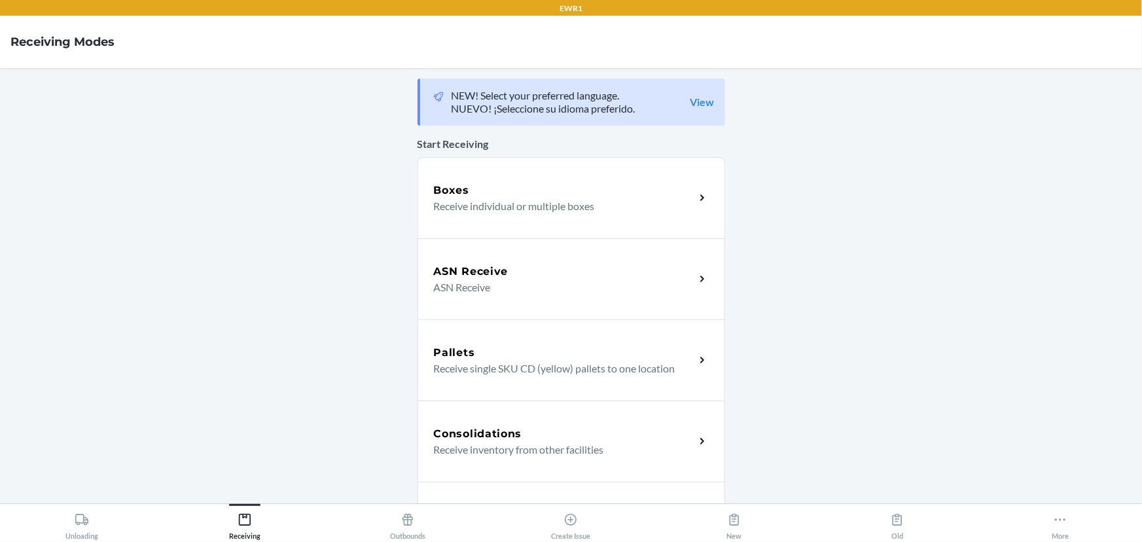
click at [559, 290] on p "ASN Receive" at bounding box center [559, 287] width 251 height 16
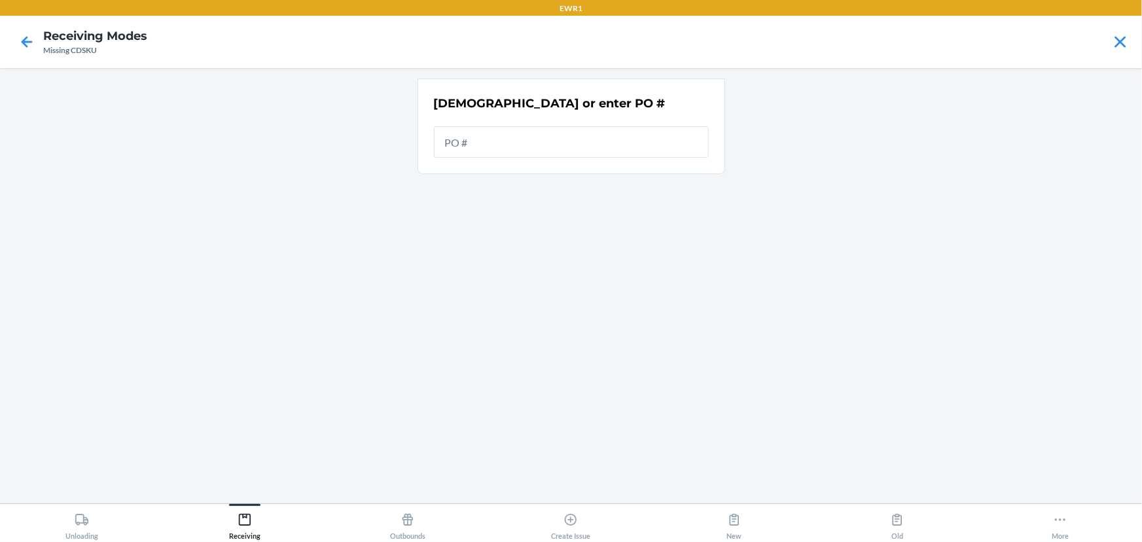
click at [567, 138] on input "text" at bounding box center [571, 141] width 275 height 31
type input "9882634"
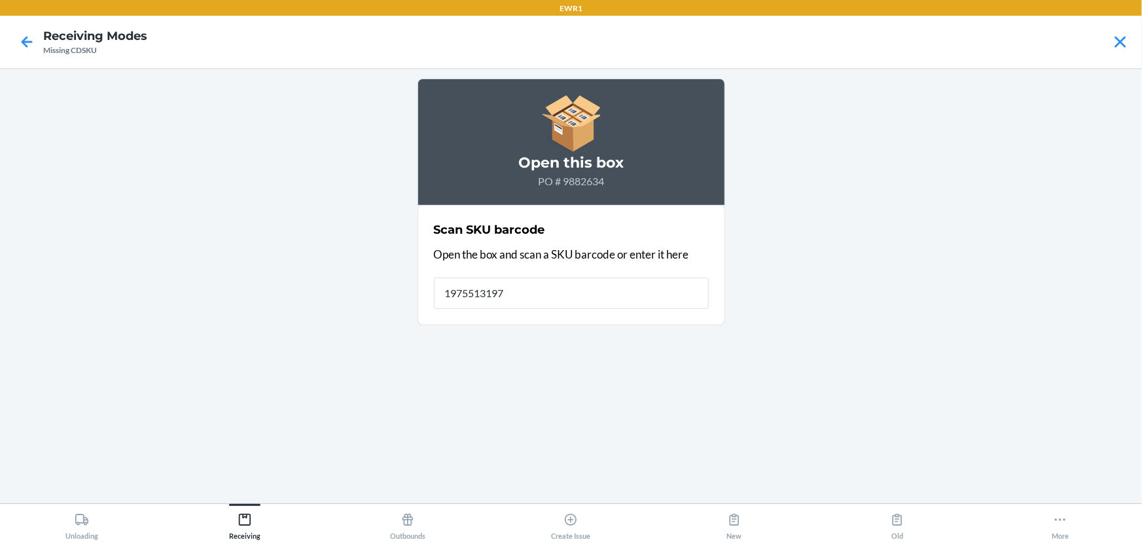
type input "19755131973"
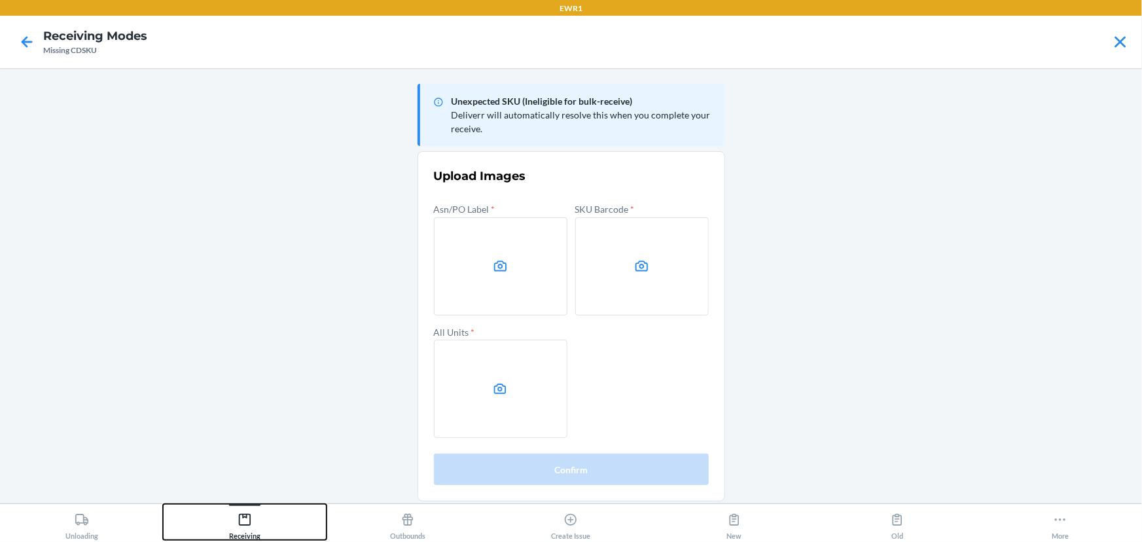
click at [242, 536] on div "Receiving" at bounding box center [244, 523] width 31 height 33
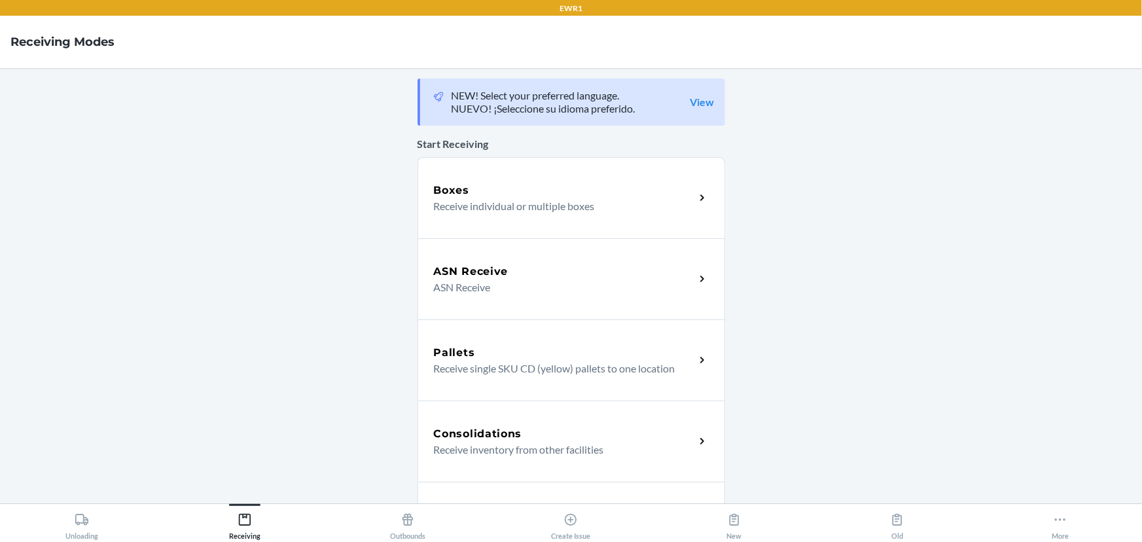
click at [484, 205] on p "Receive individual or multiple boxes" at bounding box center [559, 206] width 251 height 16
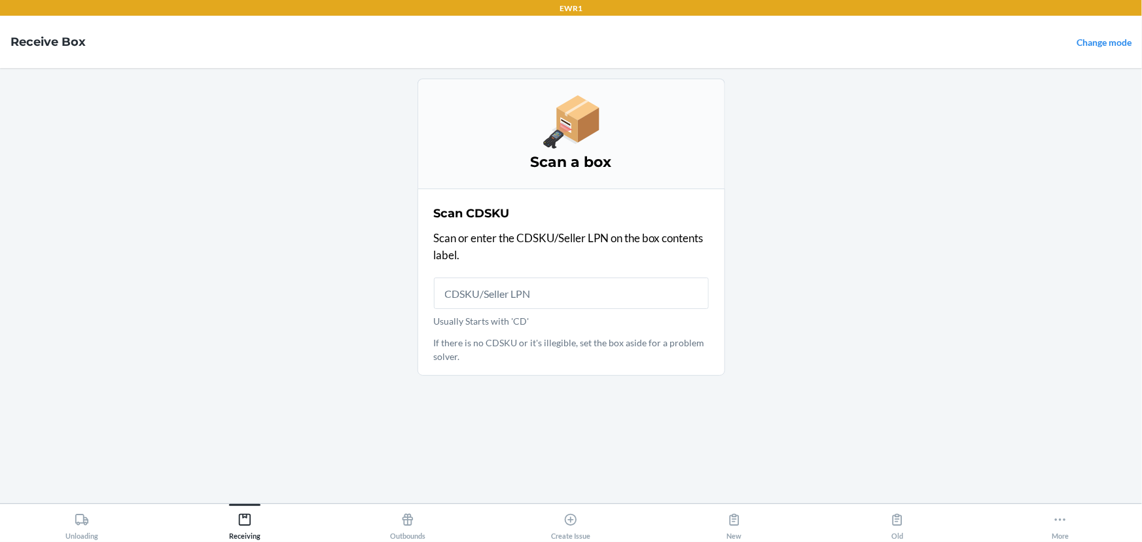
click at [491, 290] on input "Usually Starts with 'CD'" at bounding box center [571, 292] width 275 height 31
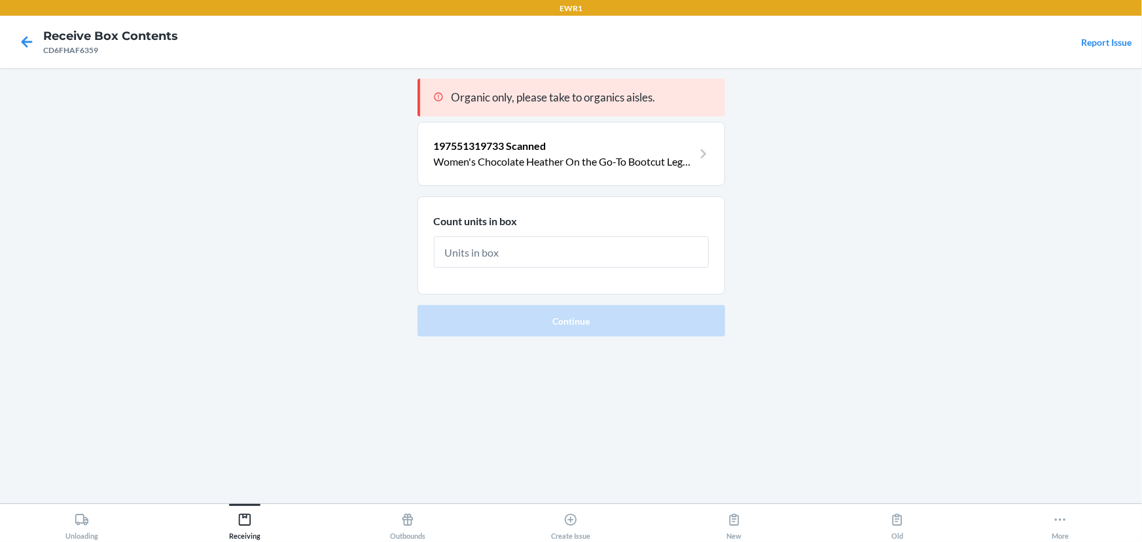
type input "5"
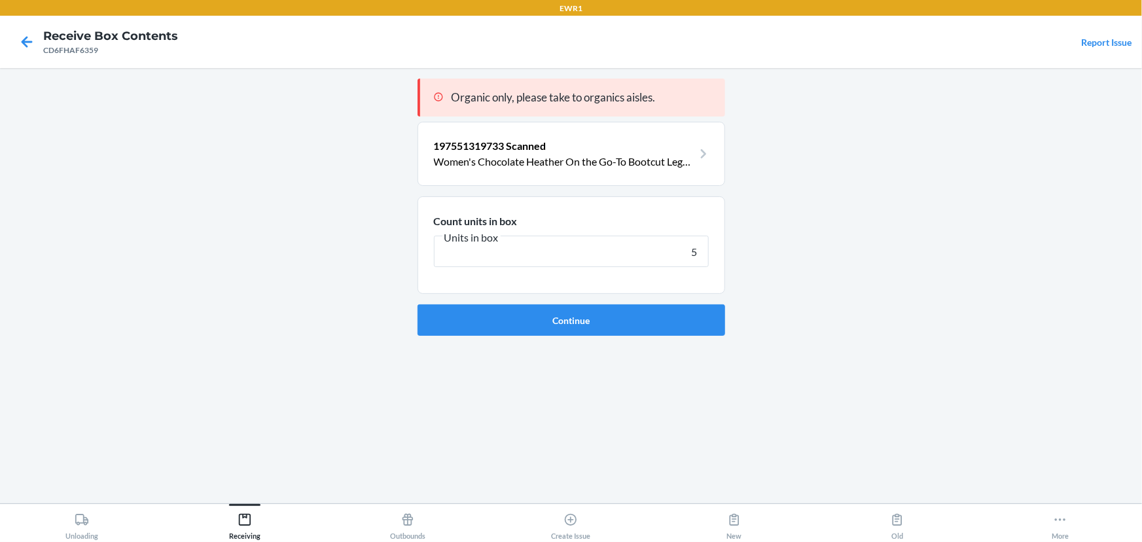
click button "Continue" at bounding box center [570, 319] width 307 height 31
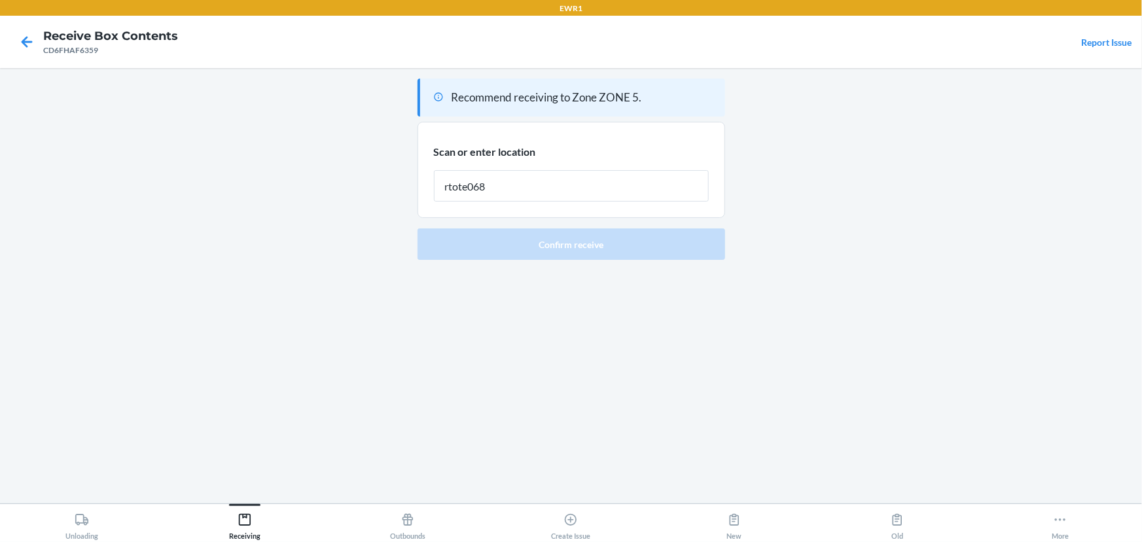
type input "rtote068"
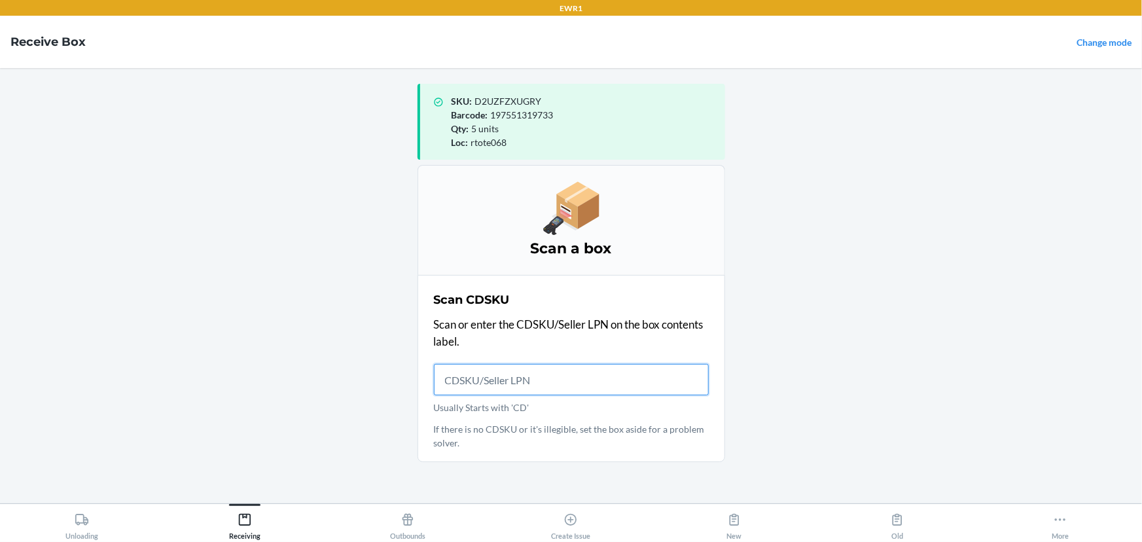
click at [472, 375] on input "Usually Starts with 'CD'" at bounding box center [571, 379] width 275 height 31
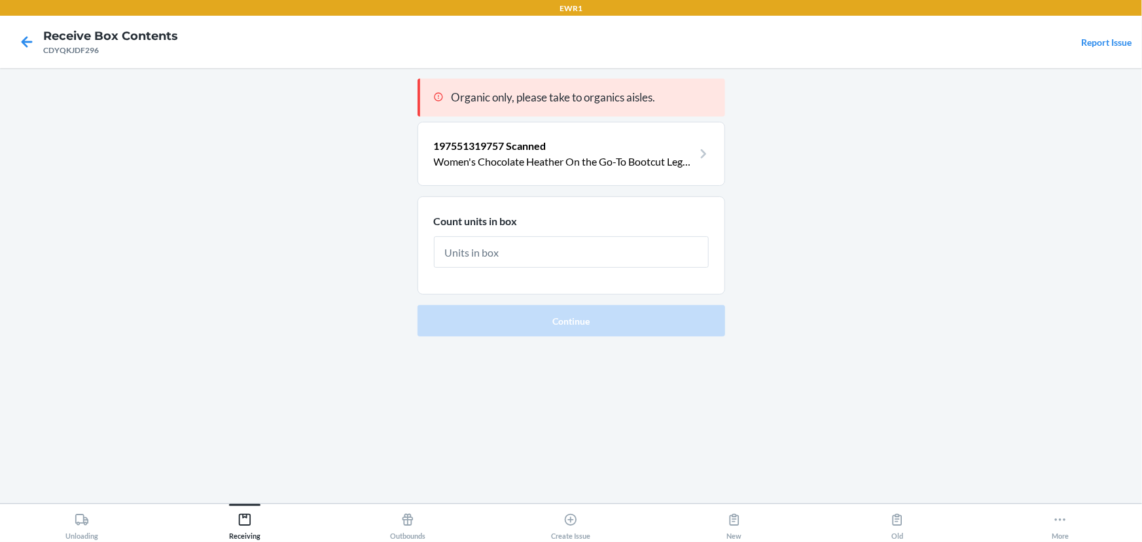
type input "4"
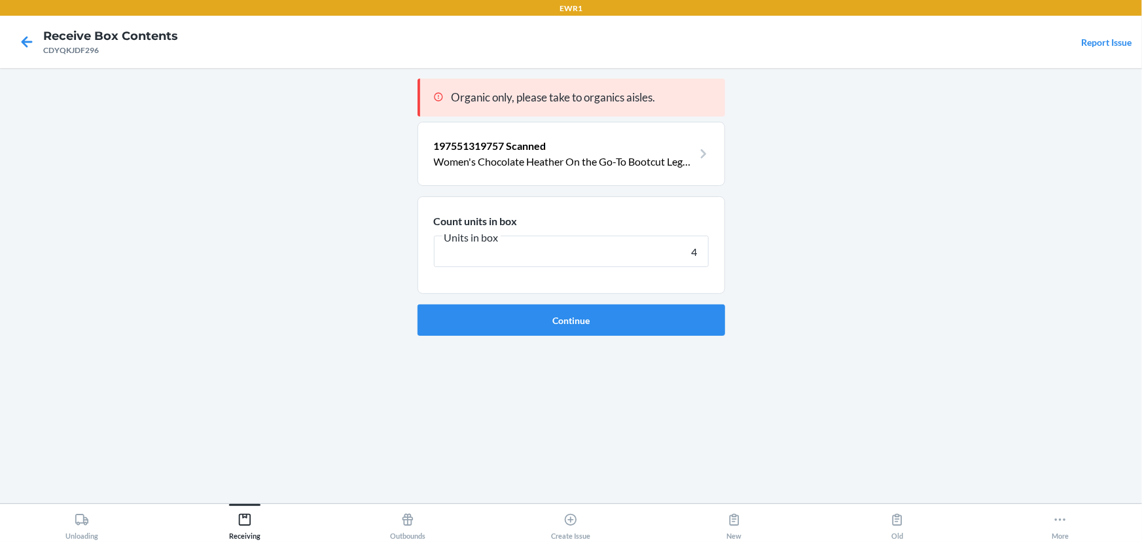
click button "Continue" at bounding box center [570, 319] width 307 height 31
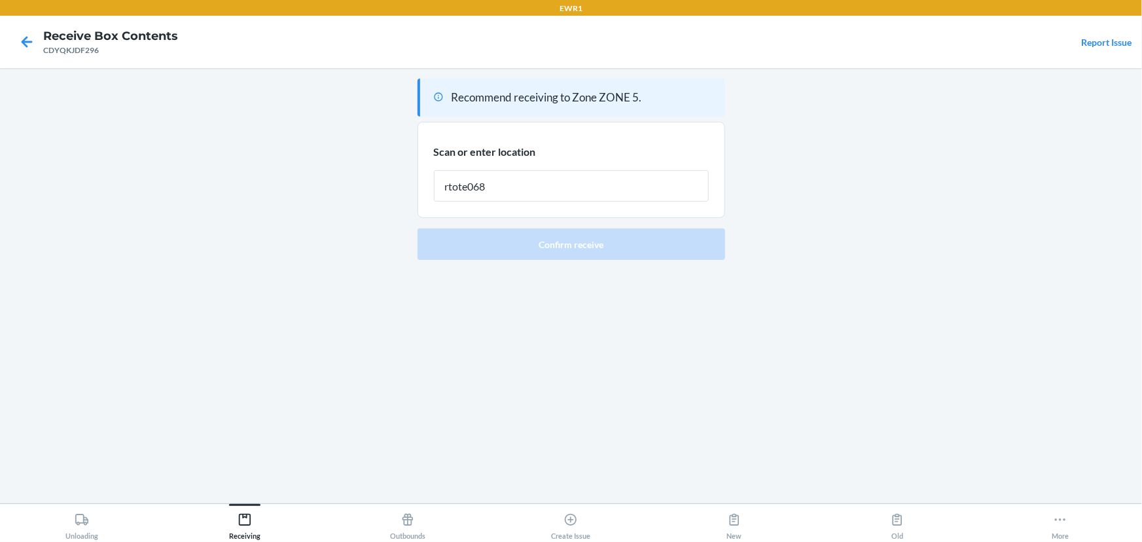
type input "rtote068"
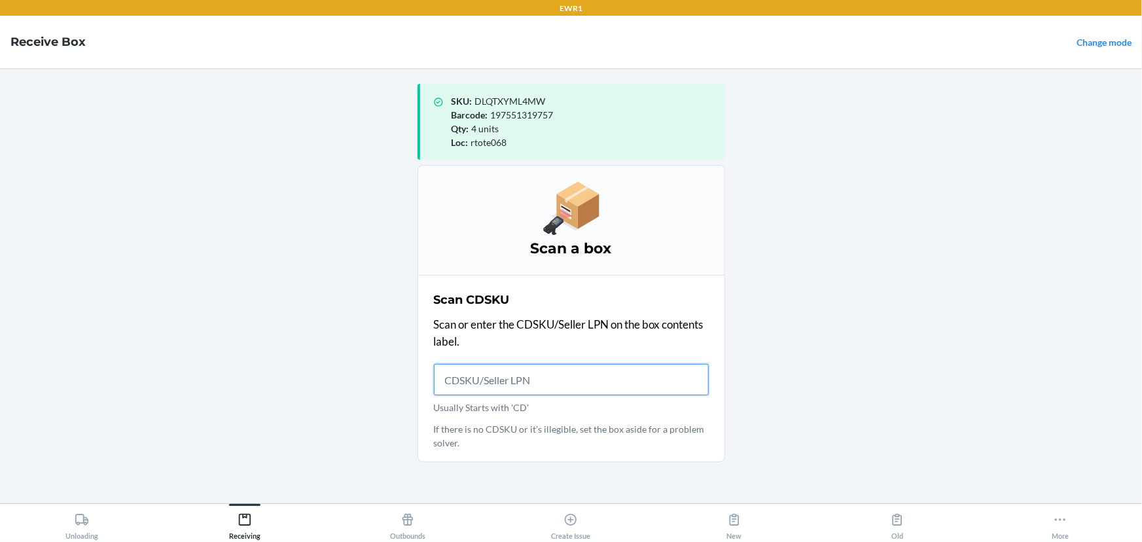
click at [530, 380] on input "Usually Starts with 'CD'" at bounding box center [571, 379] width 275 height 31
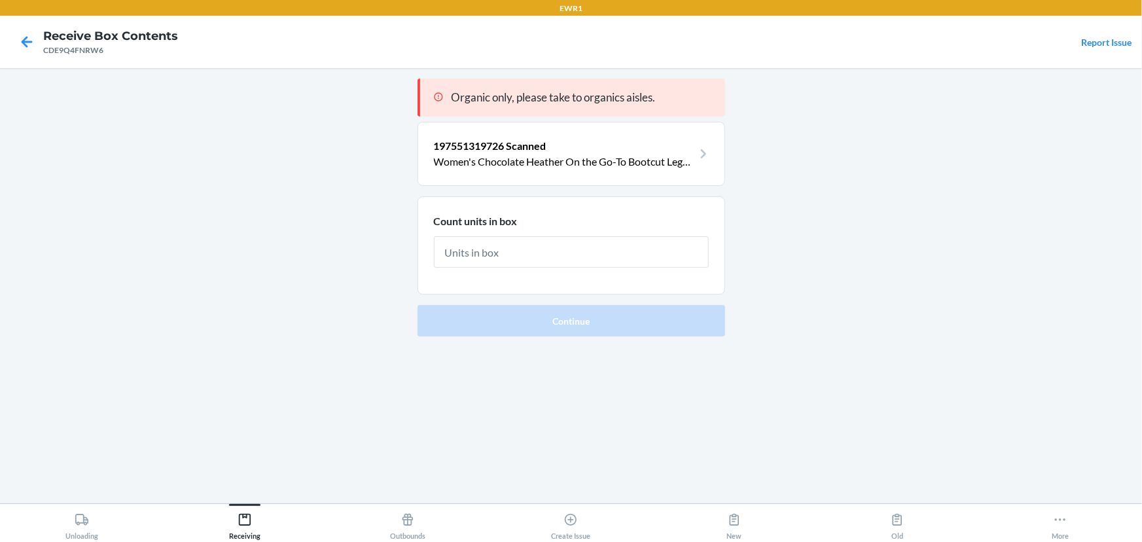
type input "5"
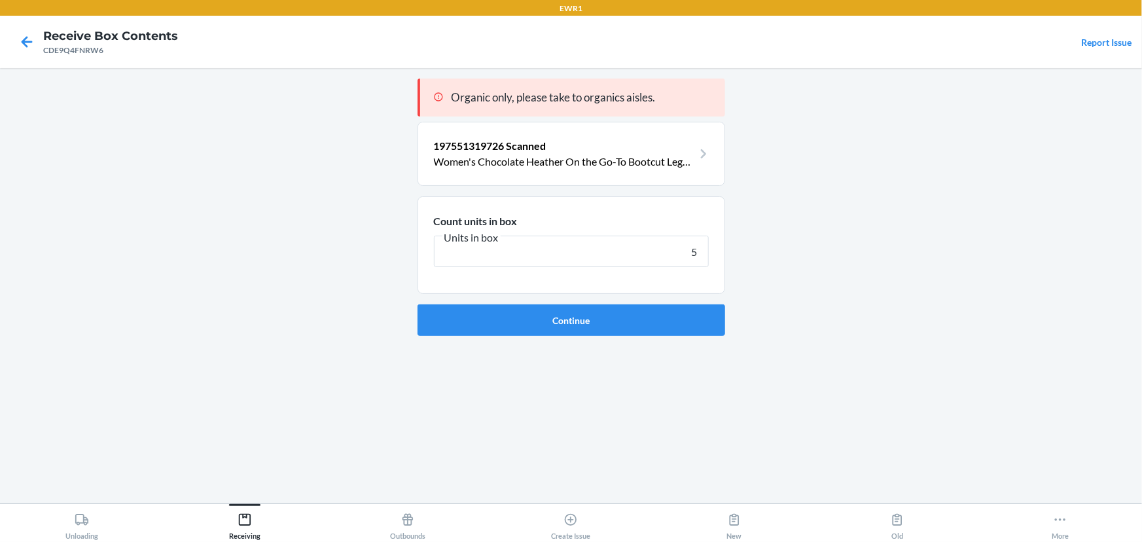
click button "Continue" at bounding box center [570, 319] width 307 height 31
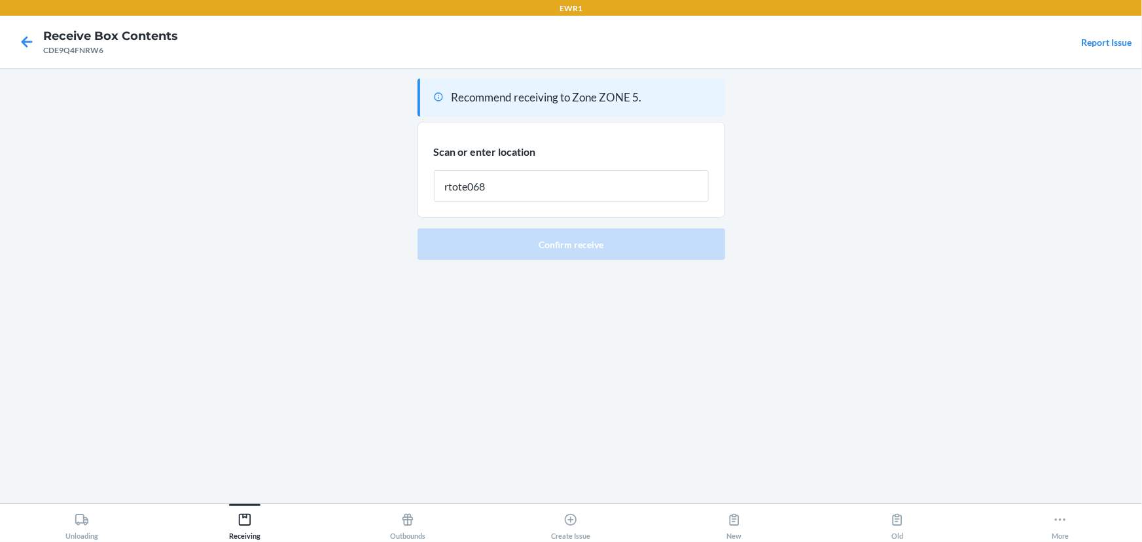
type input "rtote068"
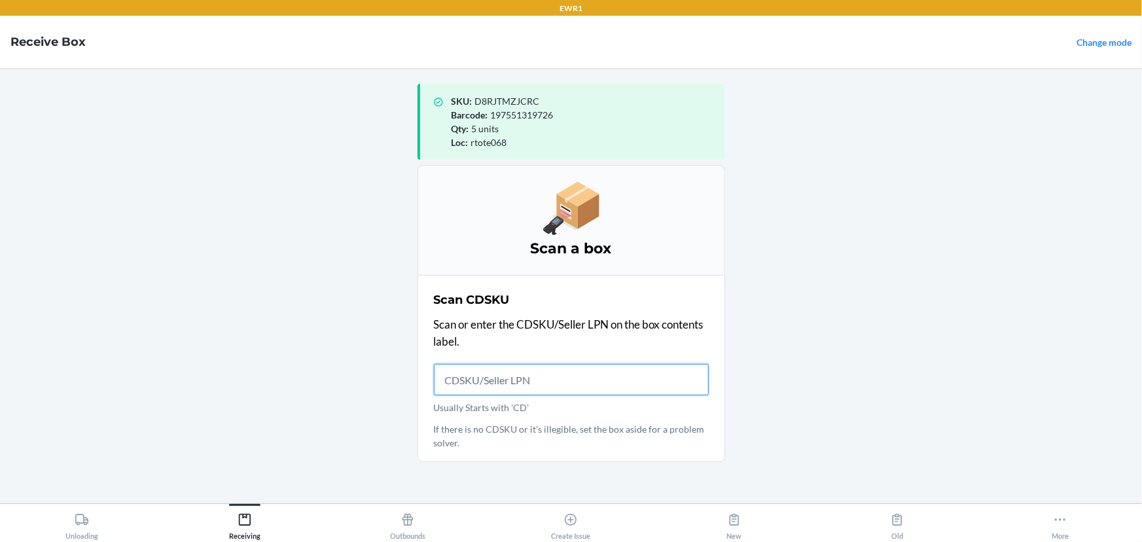
click at [500, 379] on input "Usually Starts with 'CD'" at bounding box center [571, 379] width 275 height 31
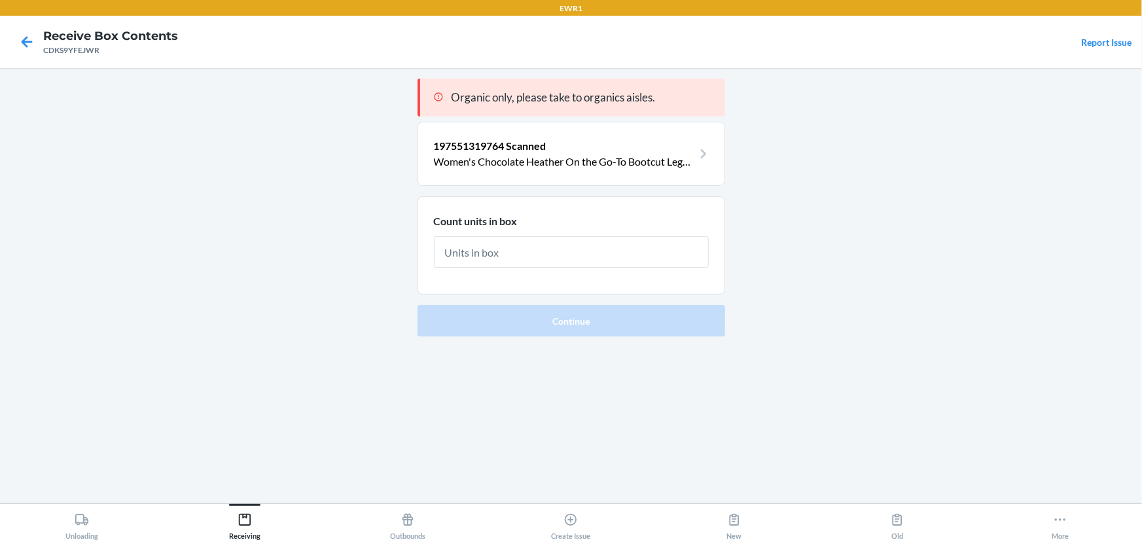
type input "2"
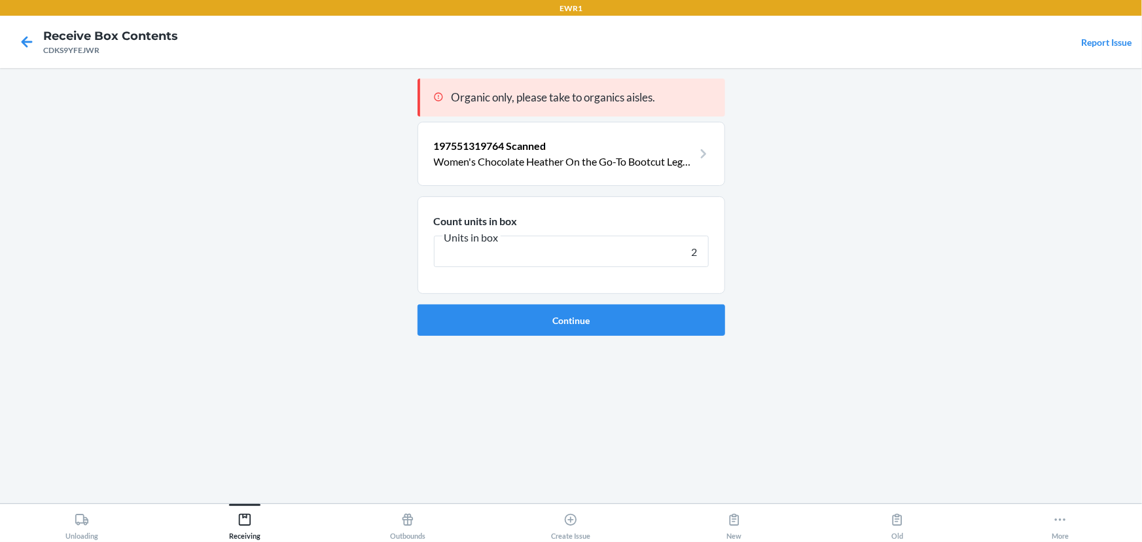
click button "Continue" at bounding box center [570, 319] width 307 height 31
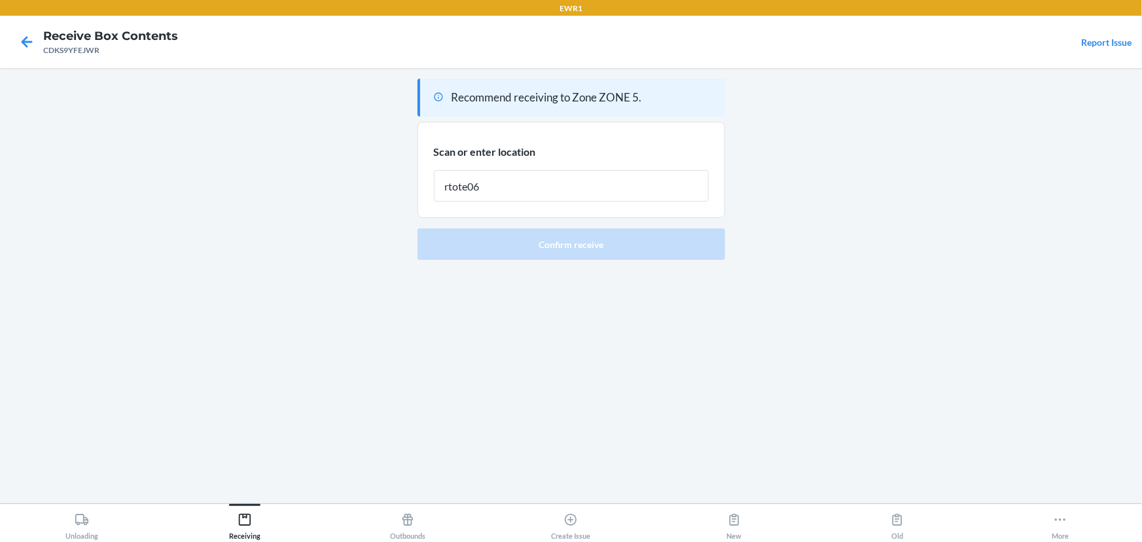
type input "rtote068"
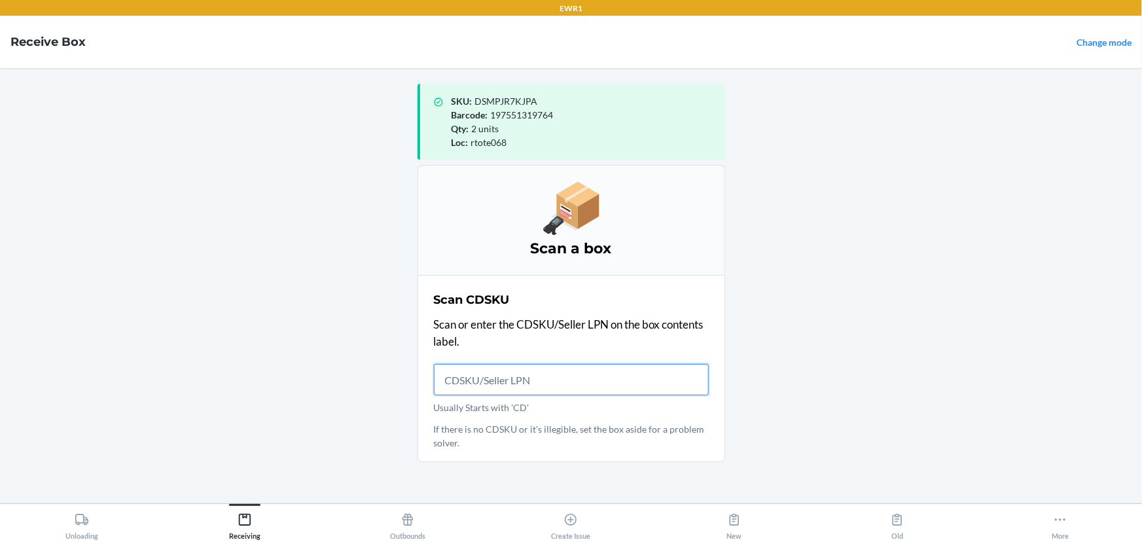
click at [527, 379] on input "Usually Starts with 'CD'" at bounding box center [571, 379] width 275 height 31
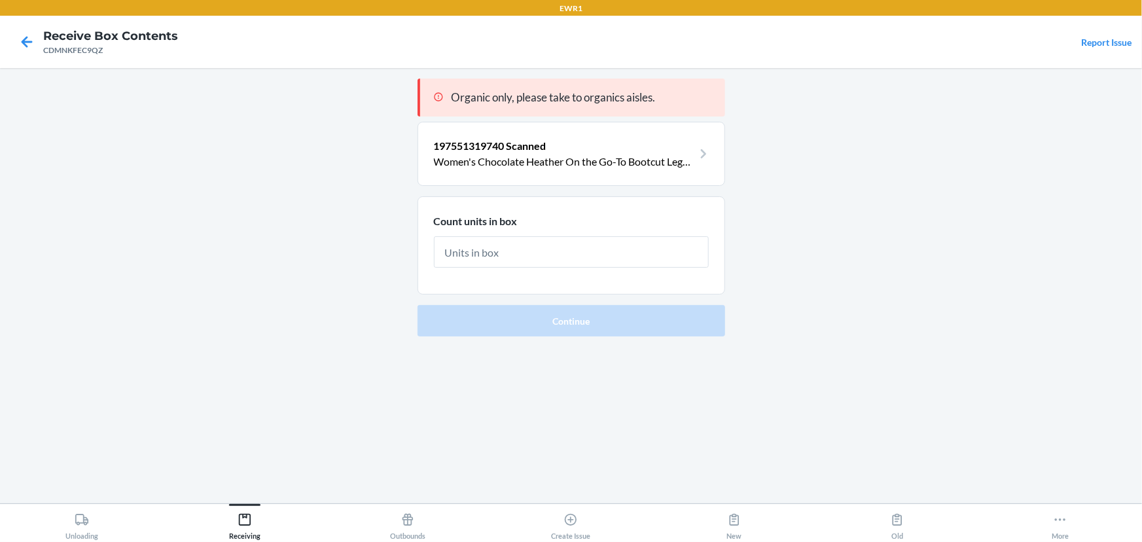
type input "6"
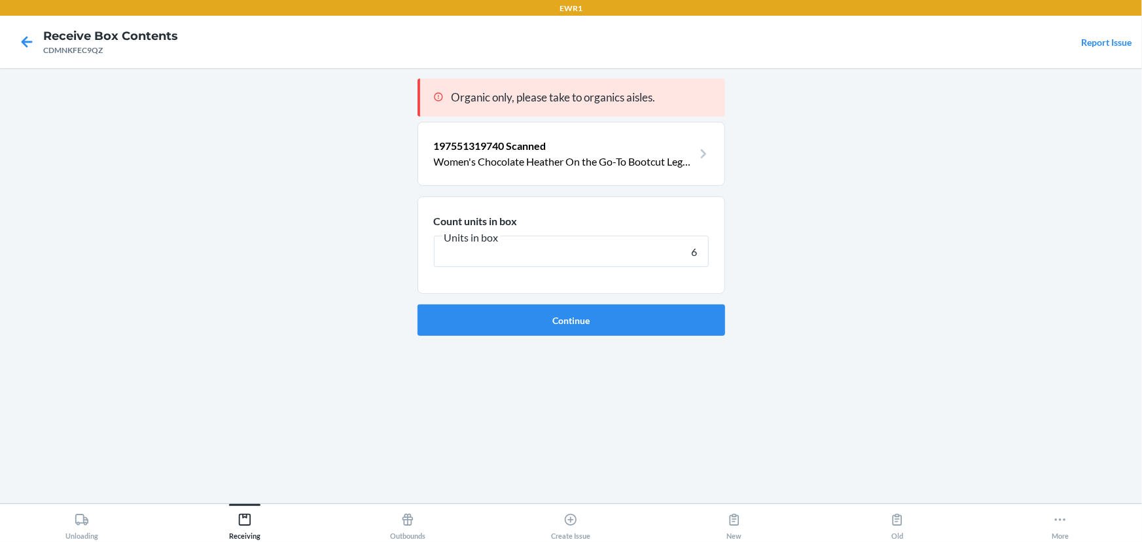
click button "Continue" at bounding box center [570, 319] width 307 height 31
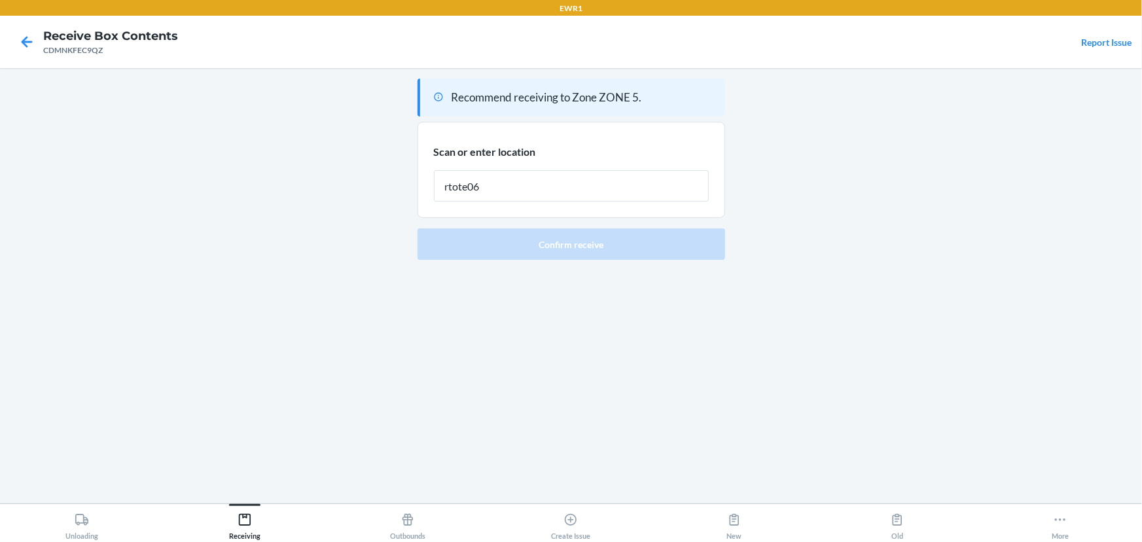
type input "rtote068"
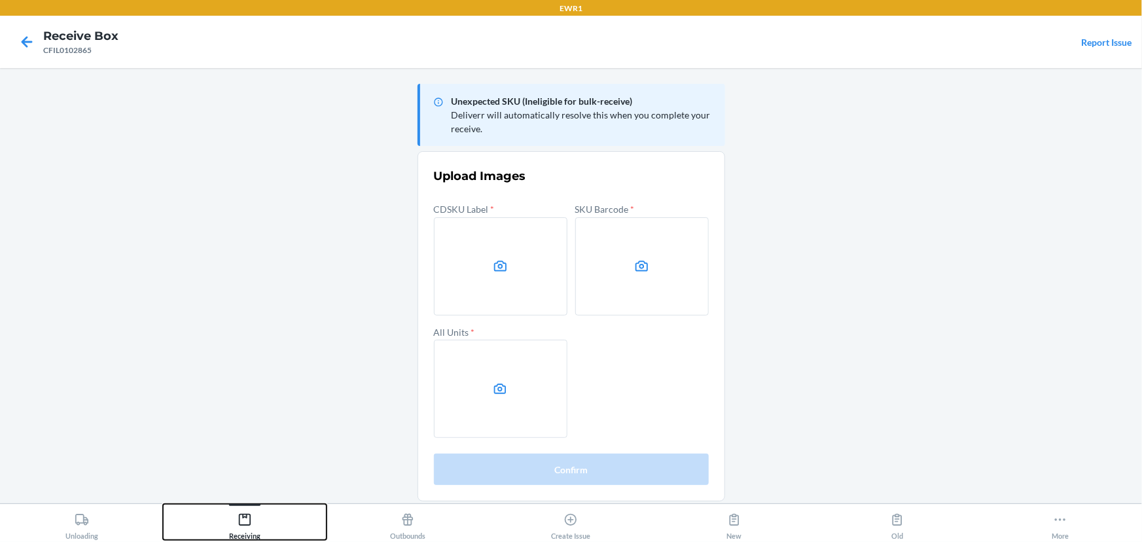
click at [249, 527] on div "Receiving" at bounding box center [244, 523] width 31 height 33
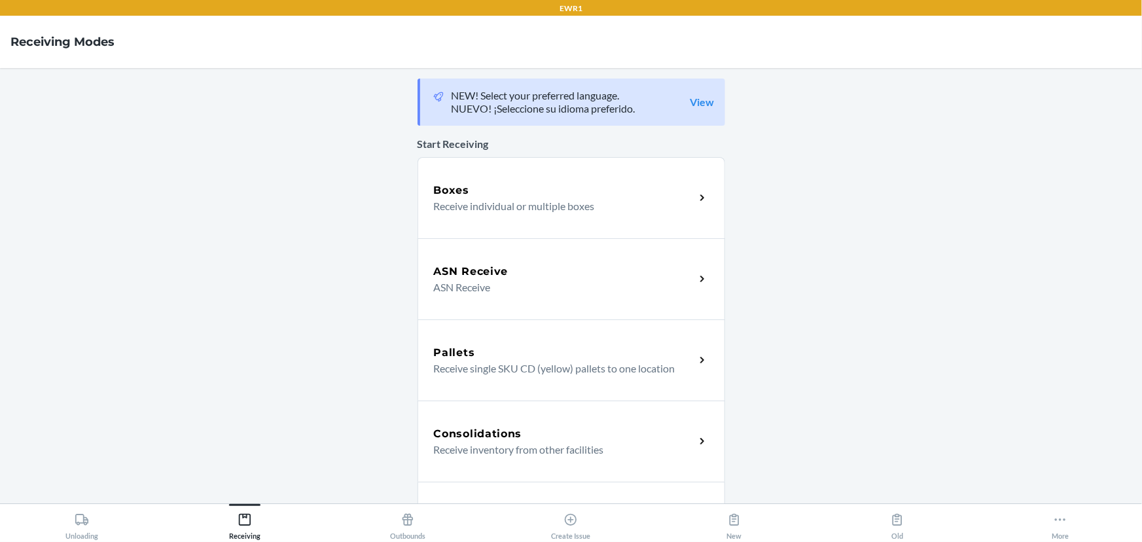
click at [489, 183] on div "Boxes" at bounding box center [564, 191] width 261 height 16
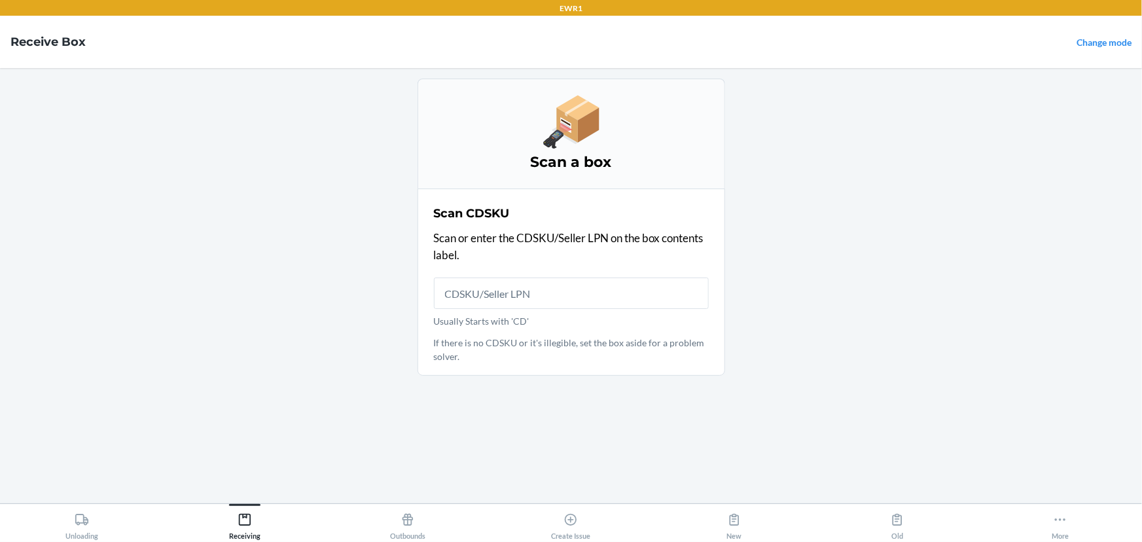
click at [514, 295] on input "Usually Starts with 'CD'" at bounding box center [571, 292] width 275 height 31
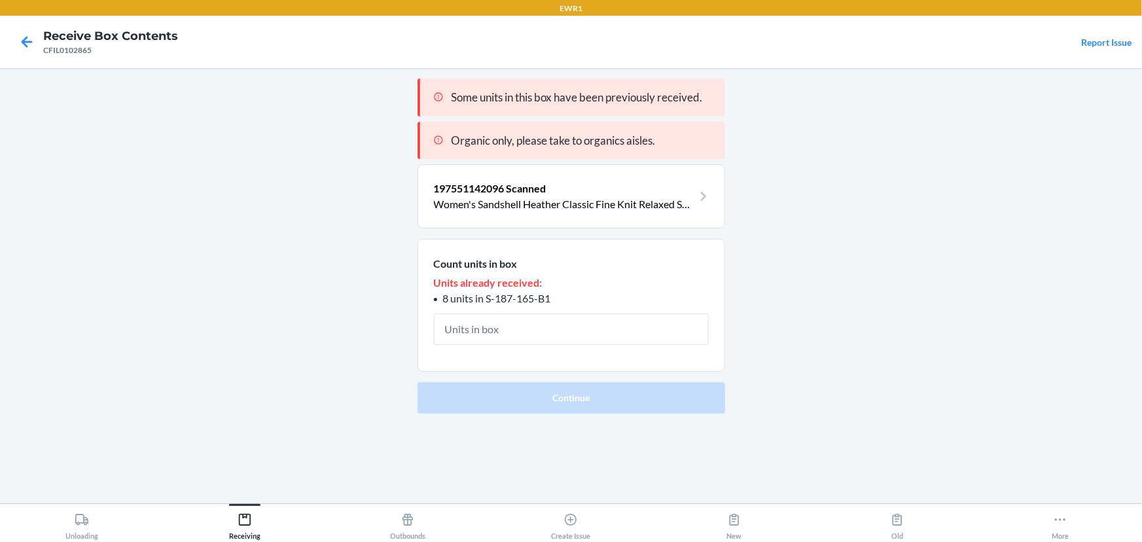
type input "2"
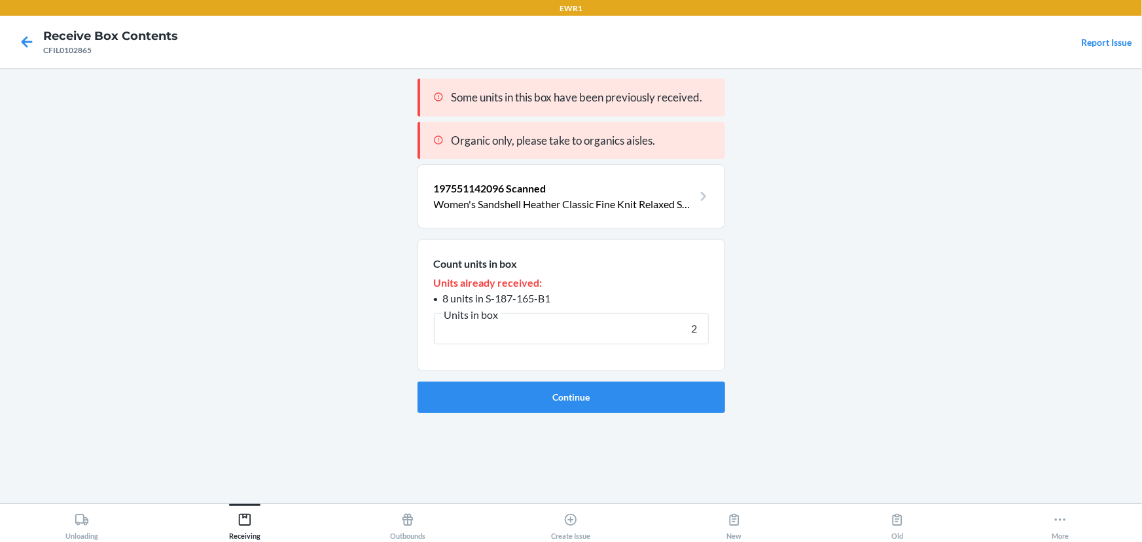
click button "Continue" at bounding box center [570, 396] width 307 height 31
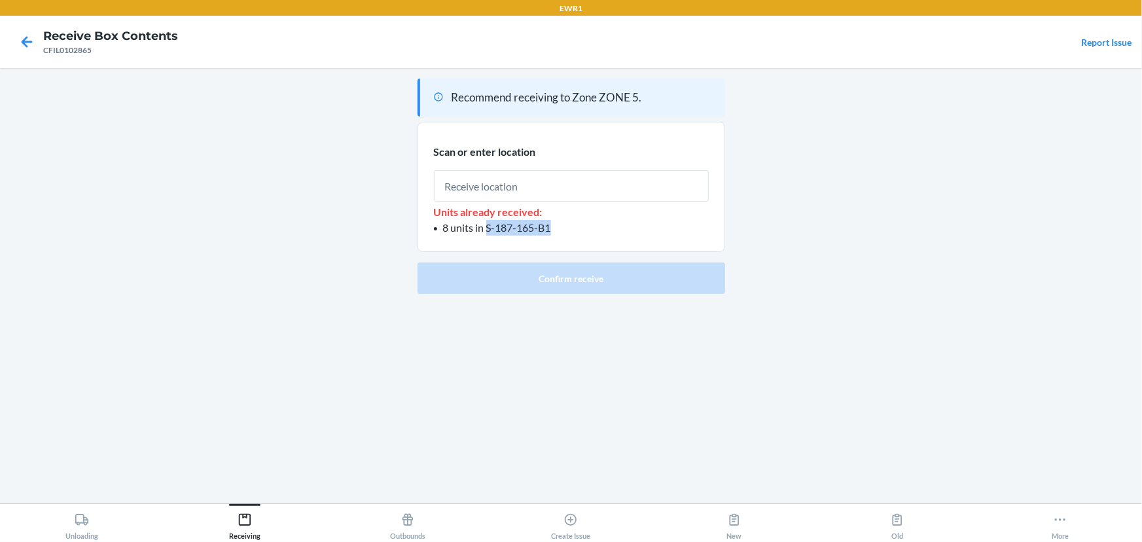
drag, startPoint x: 557, startPoint y: 226, endPoint x: 488, endPoint y: 235, distance: 69.2
click at [488, 235] on li "8 units in S-187-165-B1" at bounding box center [571, 228] width 275 height 16
copy span "S-187-165-B1"
click at [236, 536] on div "Receiving" at bounding box center [244, 523] width 31 height 33
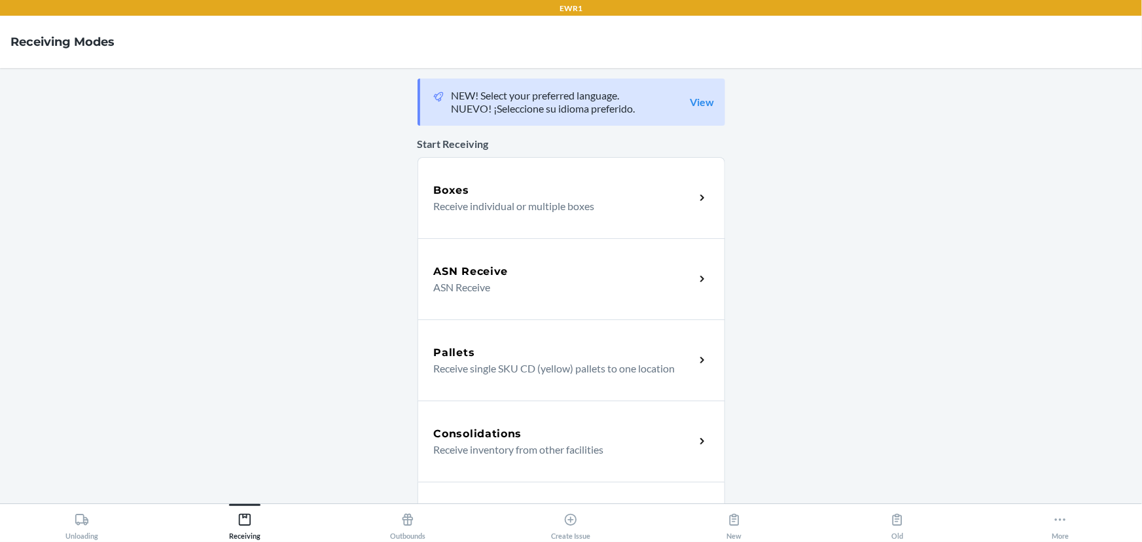
click at [479, 222] on div "Boxes Receive individual or multiple boxes" at bounding box center [570, 197] width 307 height 81
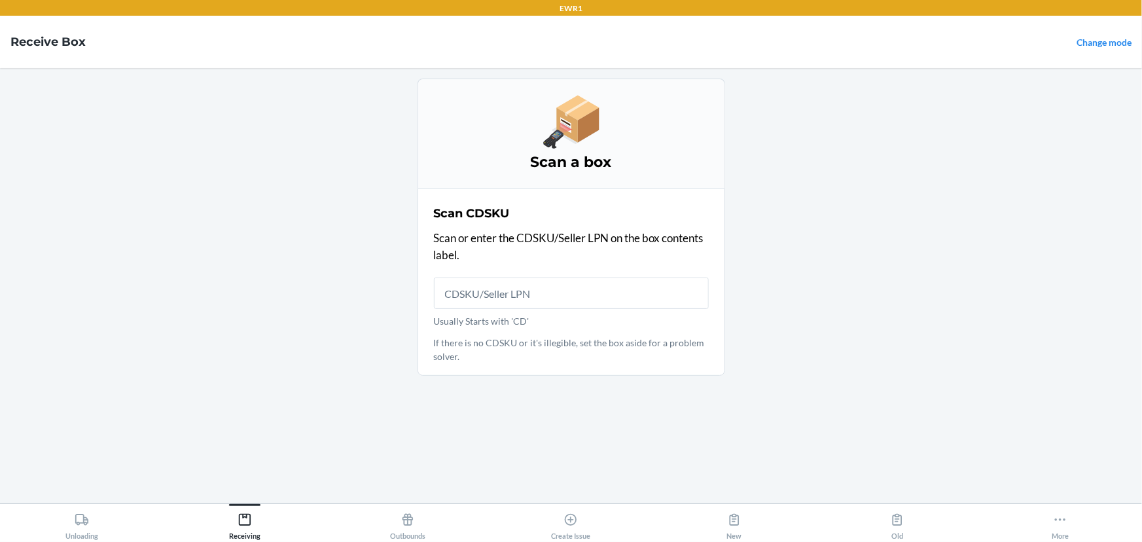
click at [464, 292] on input "Usually Starts with 'CD'" at bounding box center [571, 292] width 275 height 31
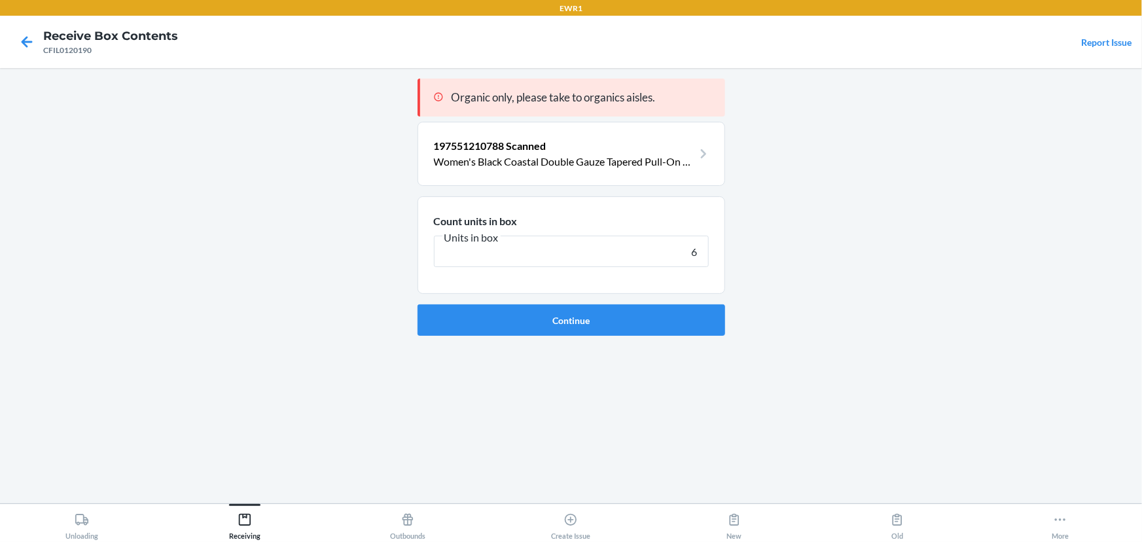
type input "6"
click at [417, 304] on button "Continue" at bounding box center [570, 319] width 307 height 31
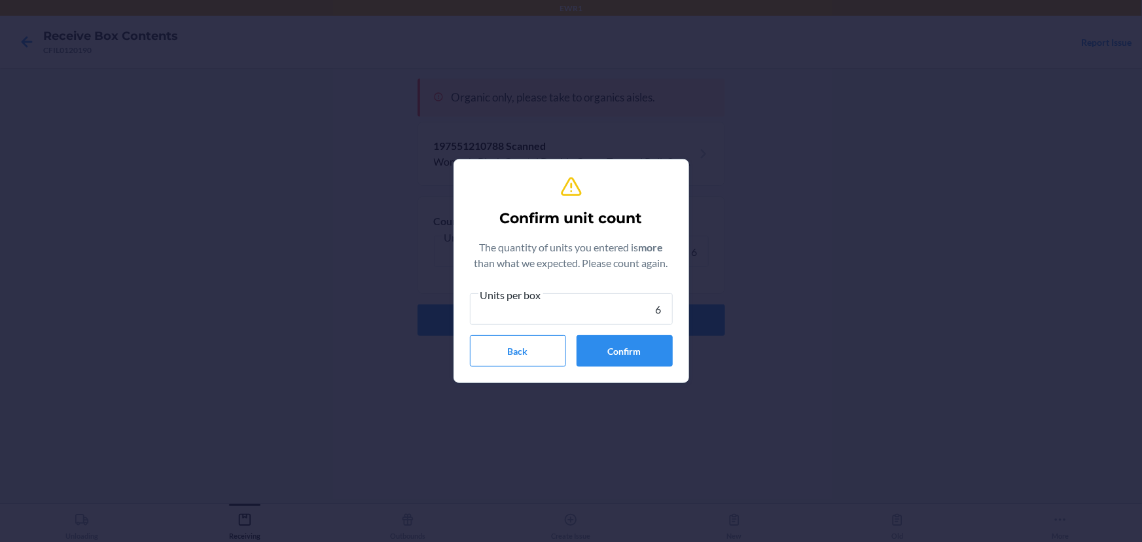
type input "6"
click at [608, 351] on button "Confirm" at bounding box center [624, 350] width 96 height 31
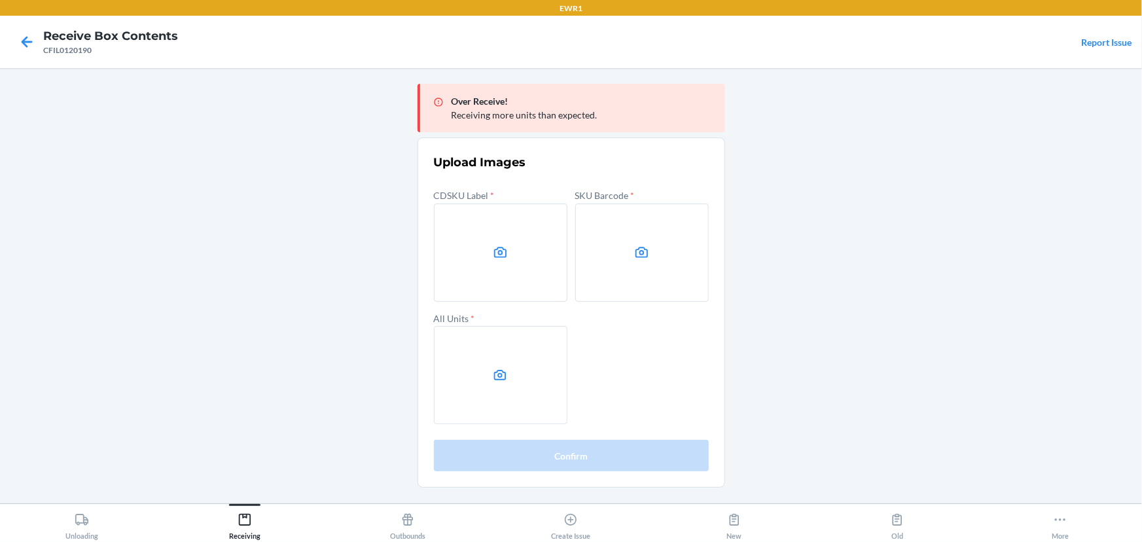
click at [1032, 264] on main "Over Receive! Receiving more units than expected. Upload Images CDSKU Label * S…" at bounding box center [571, 285] width 1142 height 435
click at [523, 260] on label at bounding box center [500, 252] width 133 height 98
click at [0, 0] on input "file" at bounding box center [0, 0] width 0 height 0
click at [601, 259] on label at bounding box center [641, 252] width 133 height 98
click at [0, 0] on input "file" at bounding box center [0, 0] width 0 height 0
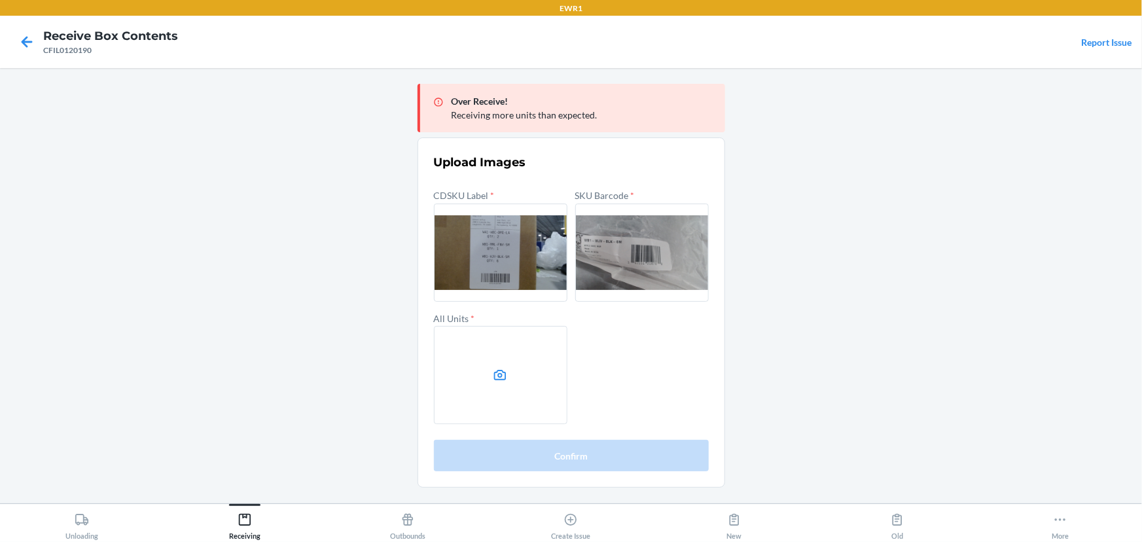
click at [494, 353] on label at bounding box center [500, 375] width 133 height 98
click at [0, 0] on input "file" at bounding box center [0, 0] width 0 height 0
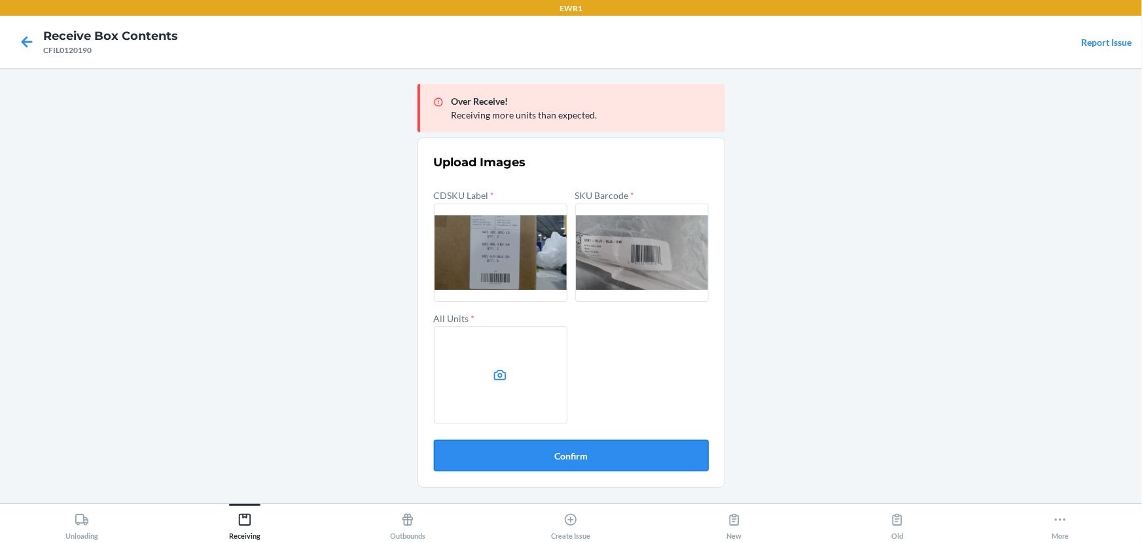
click at [602, 459] on button "Confirm" at bounding box center [571, 455] width 275 height 31
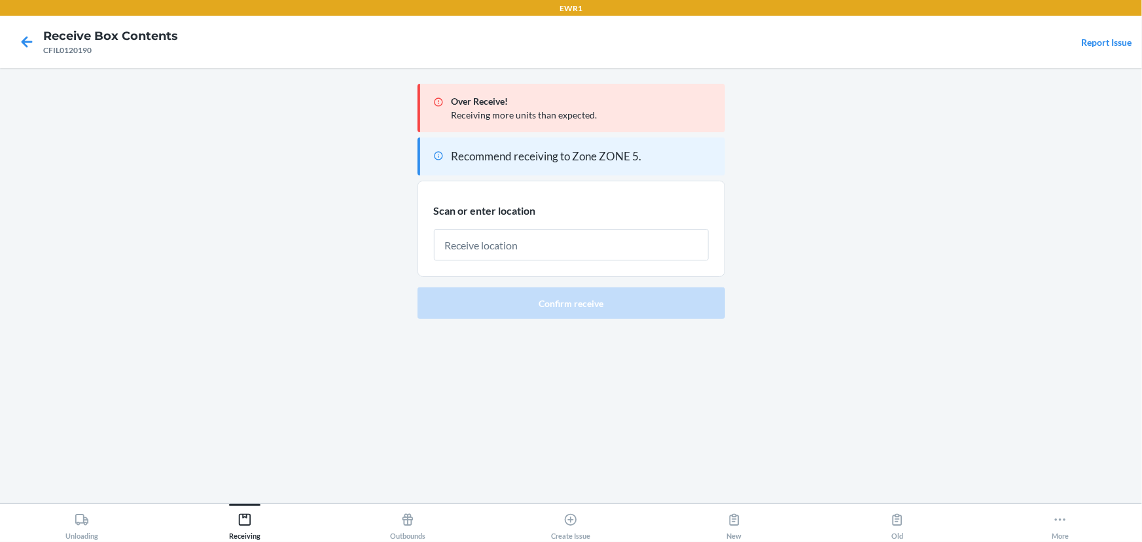
click at [519, 240] on input "text" at bounding box center [571, 244] width 275 height 31
type input "rtote068"
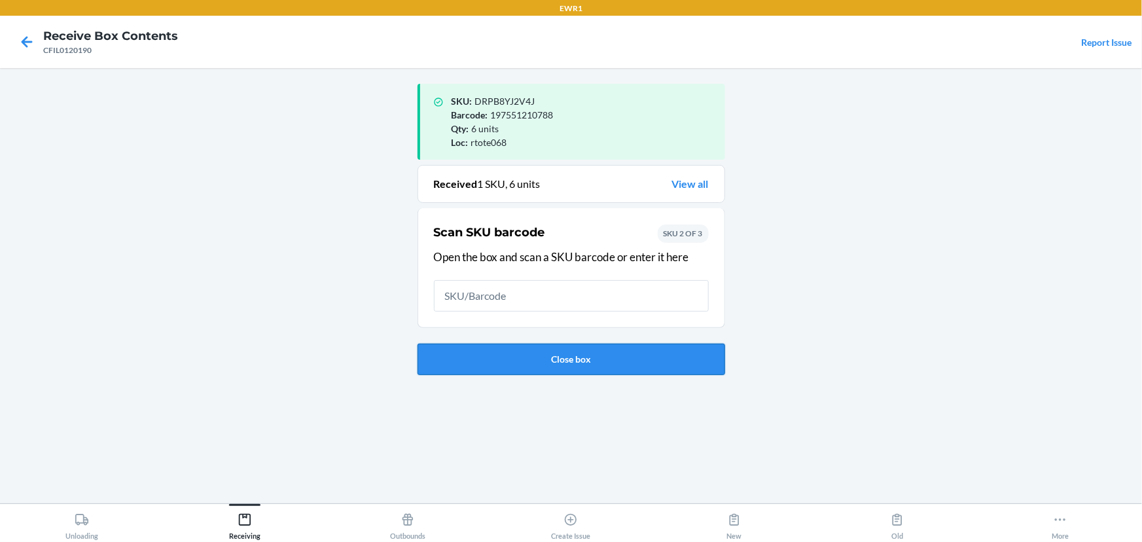
click at [597, 352] on button "Close box" at bounding box center [570, 358] width 307 height 31
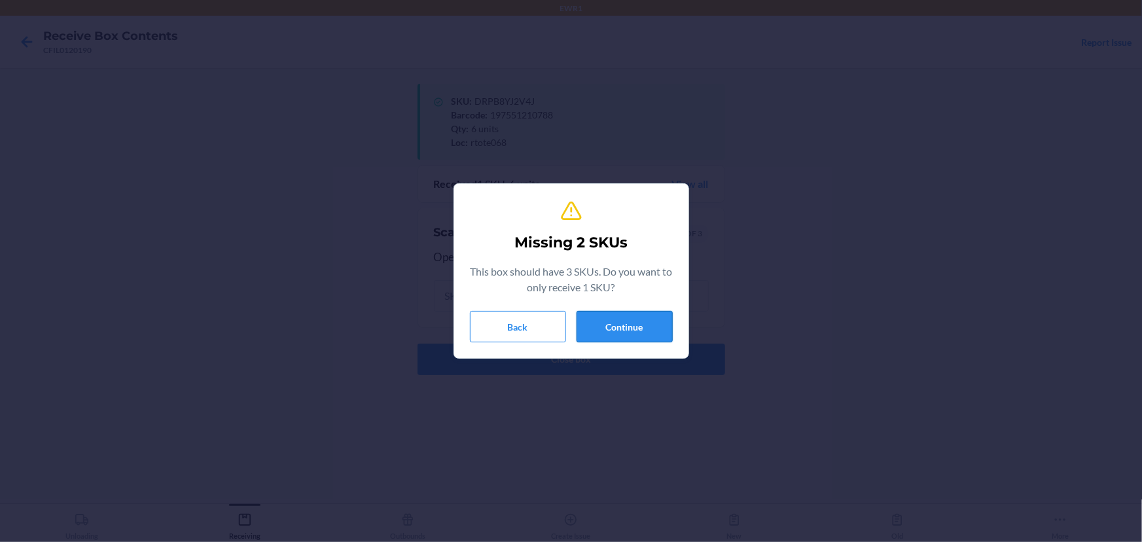
click at [660, 341] on button "Continue" at bounding box center [624, 326] width 96 height 31
